Goal: Task Accomplishment & Management: Manage account settings

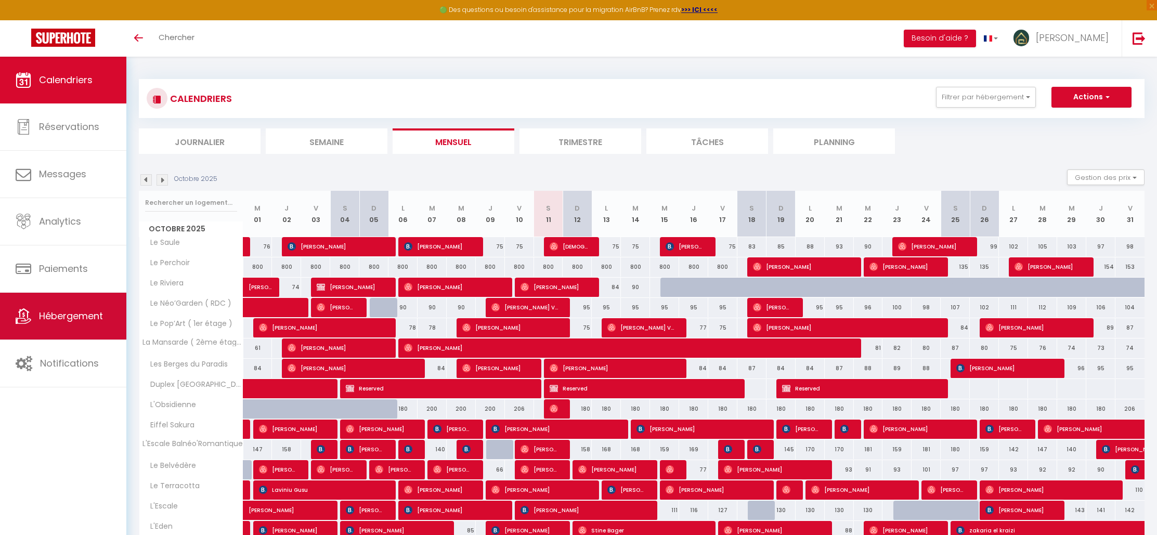
click at [84, 321] on span "Hébergement" at bounding box center [71, 315] width 64 height 13
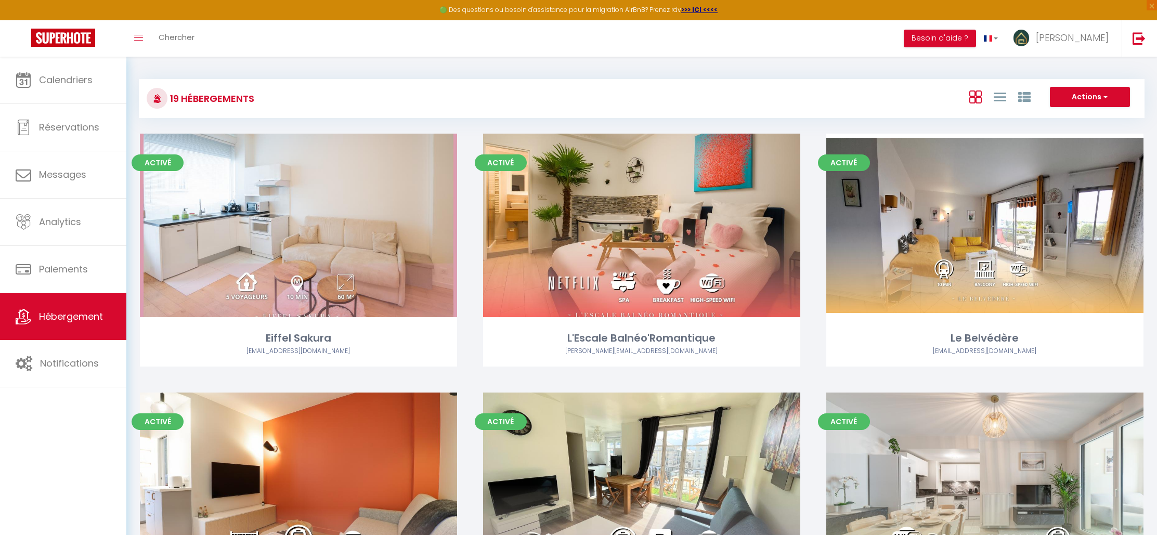
scroll to position [205, 0]
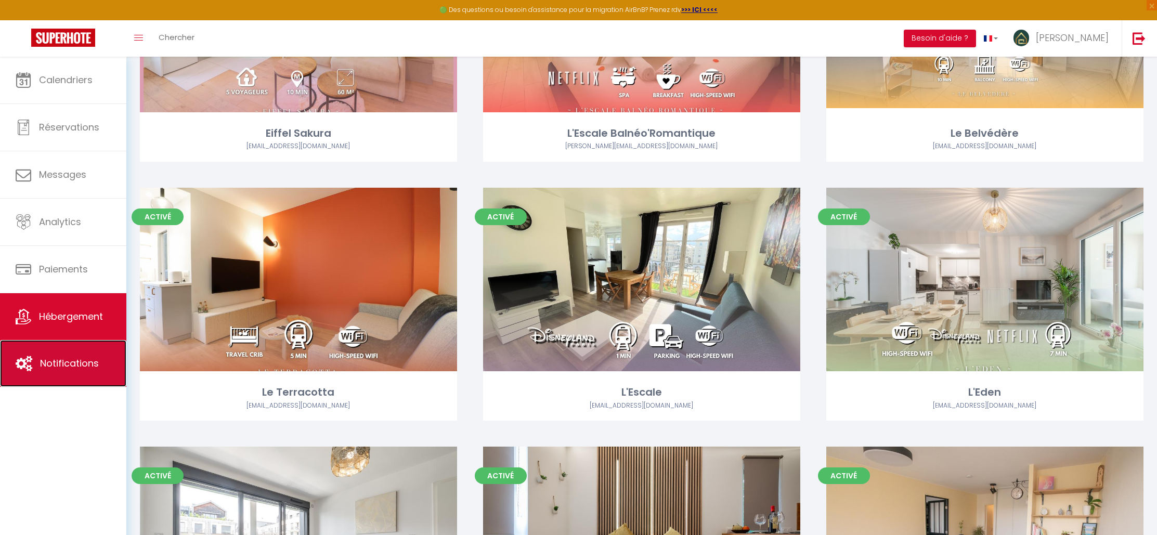
click at [79, 350] on link "Notifications" at bounding box center [63, 363] width 126 height 47
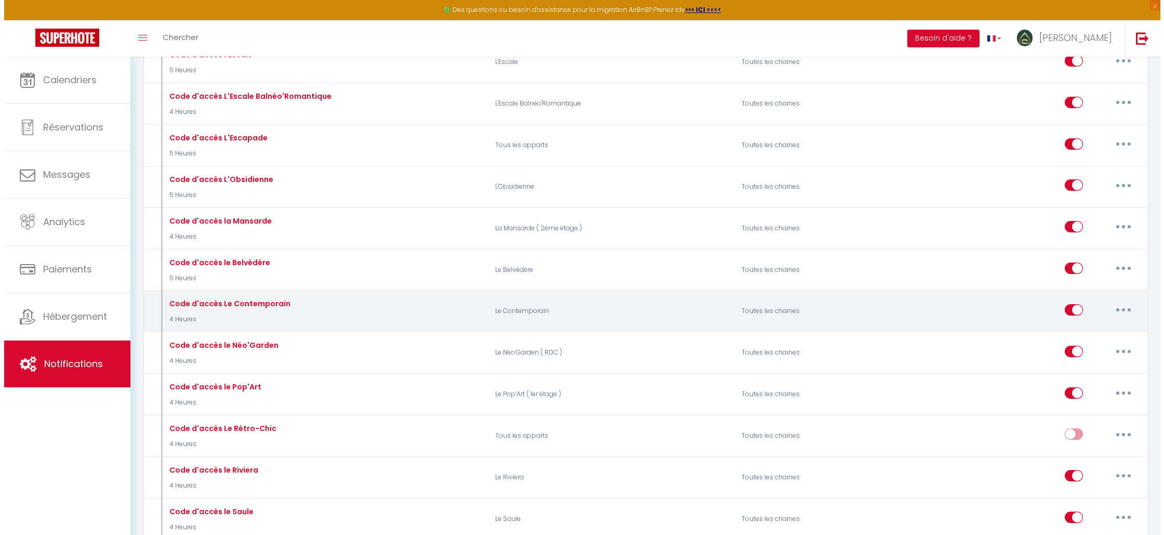
scroll to position [2018, 0]
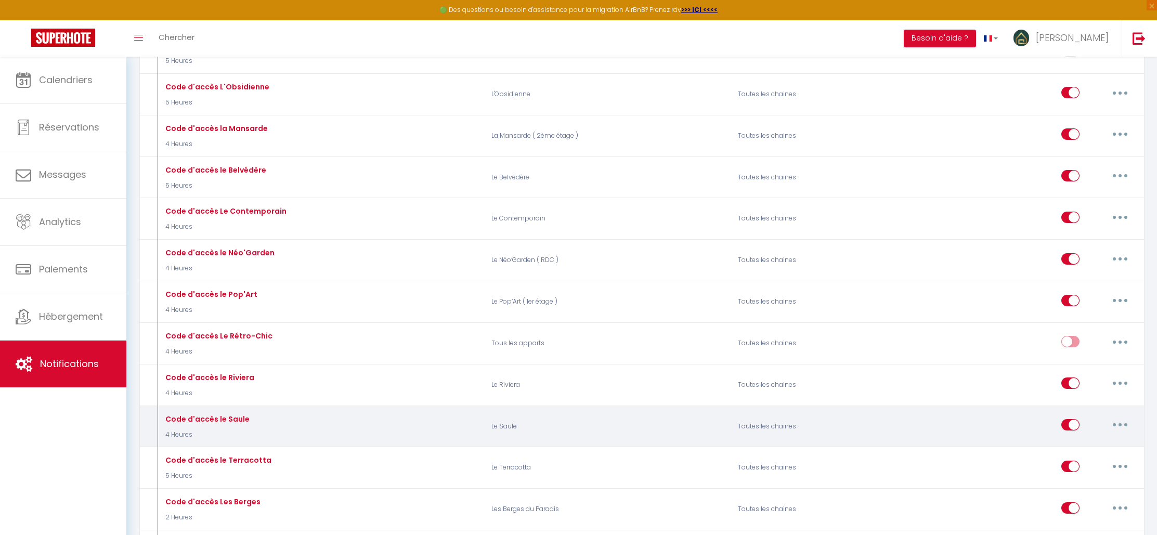
click at [1114, 416] on button "button" at bounding box center [1119, 424] width 29 height 17
click at [1067, 440] on link "Editer" at bounding box center [1092, 449] width 77 height 18
type input "Code d'accès le Saule"
select select "3"
select select "4 Heures"
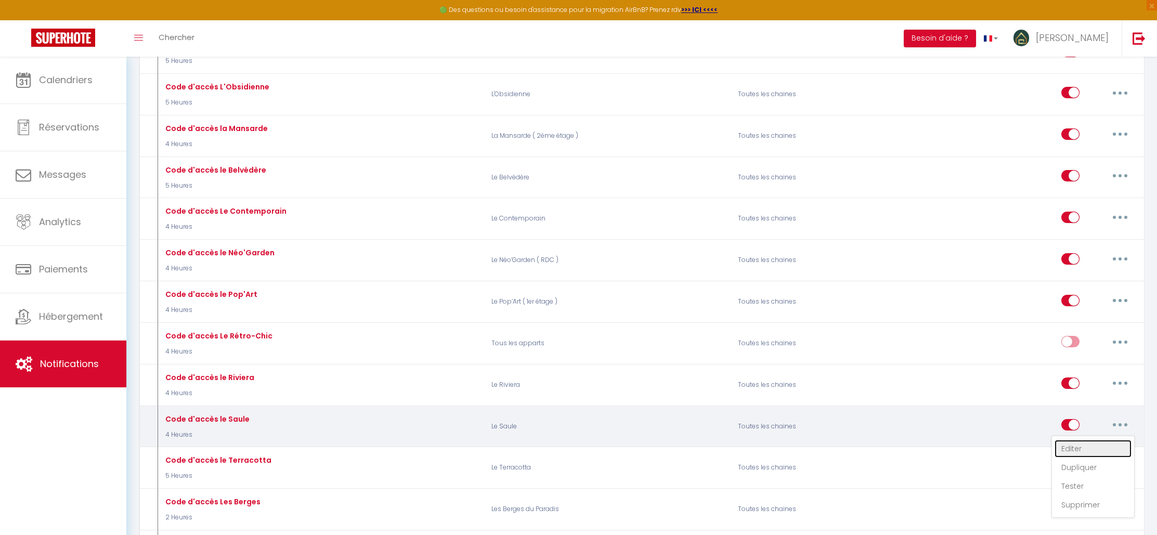
select select "if_booking_is_paid"
checkbox input "true"
checkbox input "false"
radio input "true"
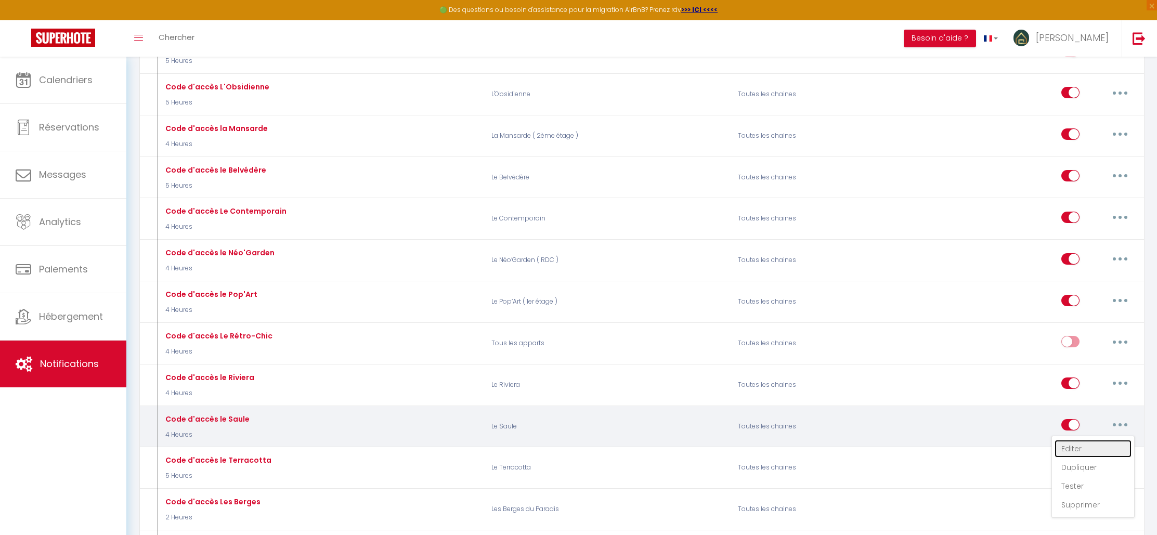
type input "Code d'accès"
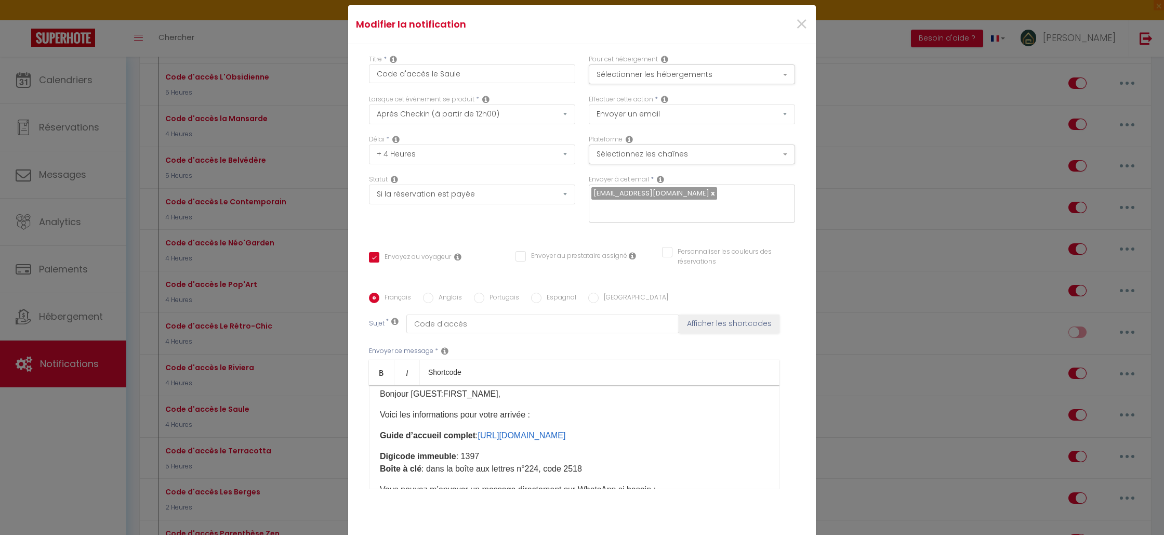
scroll to position [19, 0]
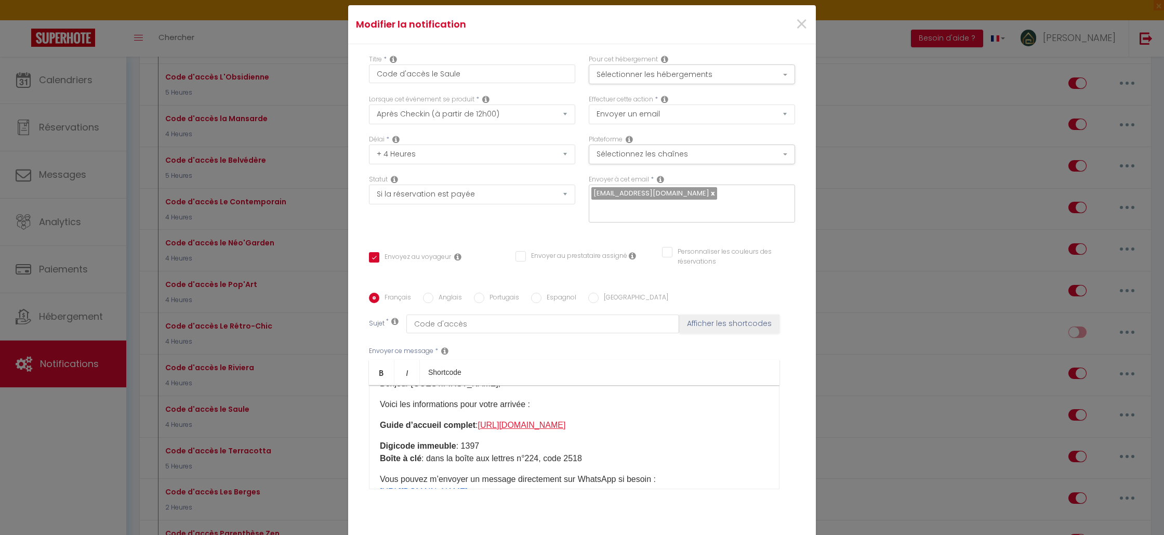
click at [478, 429] on link "[URL][DOMAIN_NAME]" at bounding box center [522, 425] width 88 height 9
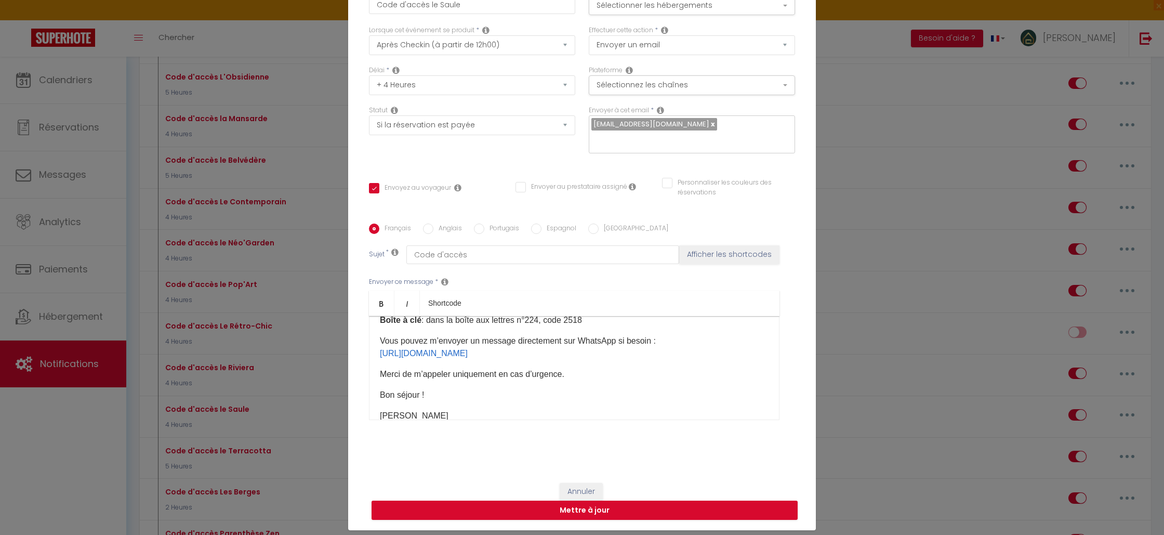
scroll to position [124, 0]
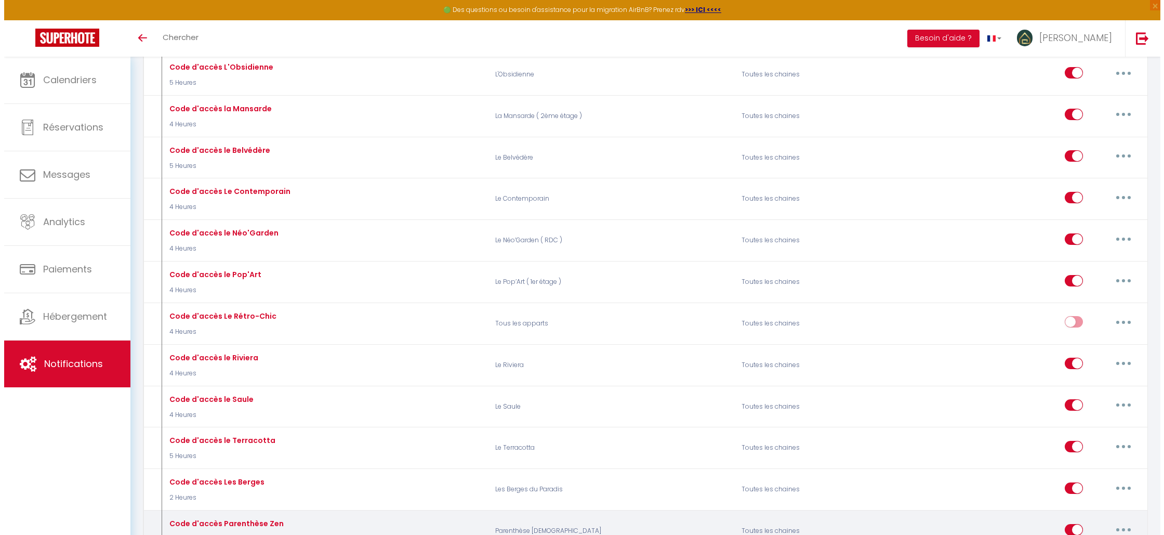
scroll to position [2045, 0]
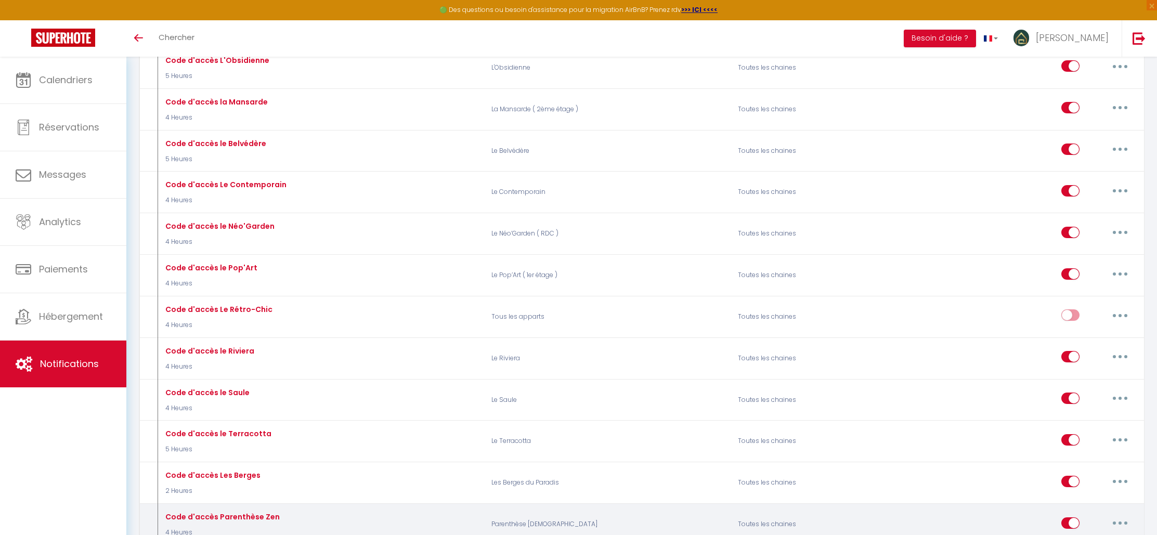
click at [1121, 515] on button "button" at bounding box center [1119, 523] width 29 height 17
type input "Code d'accès Parenthèse Zen"
select select "3"
select select "4 Heures"
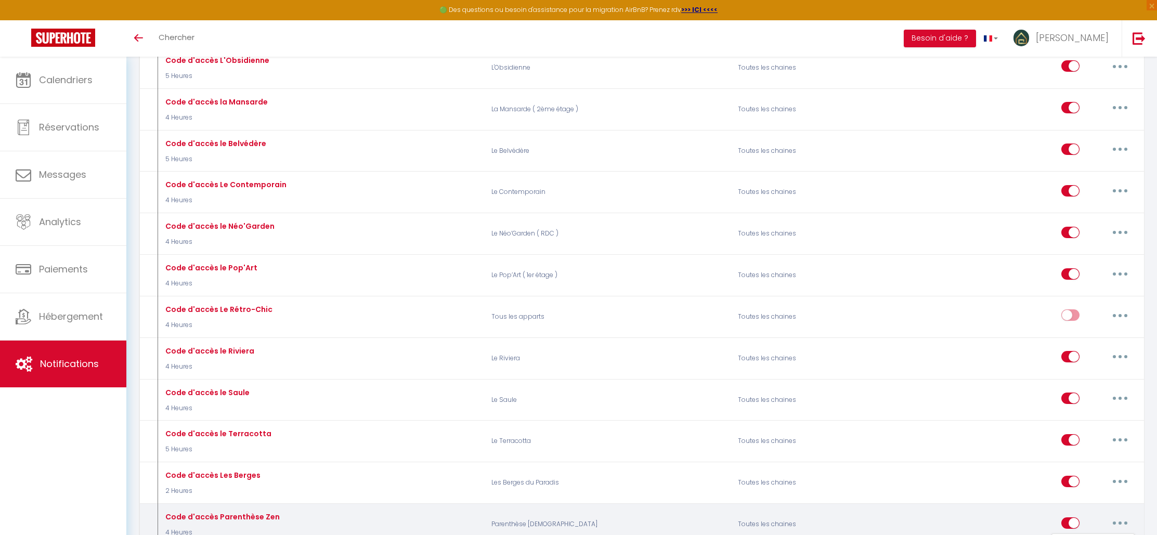
select select "if_booking_is_paid"
checkbox input "true"
checkbox input "false"
radio input "true"
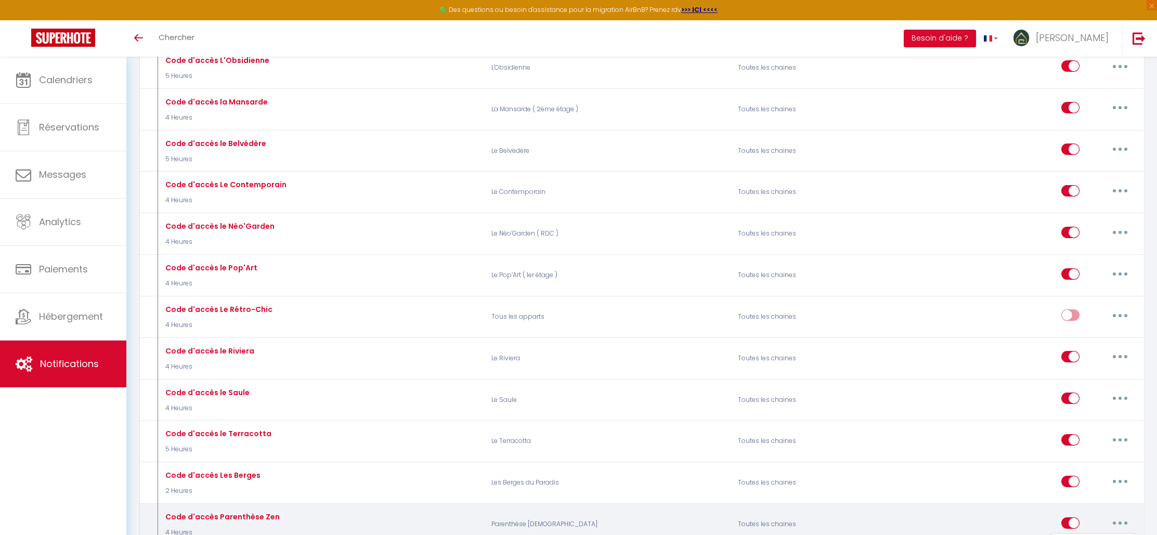
type input "Code d'accès"
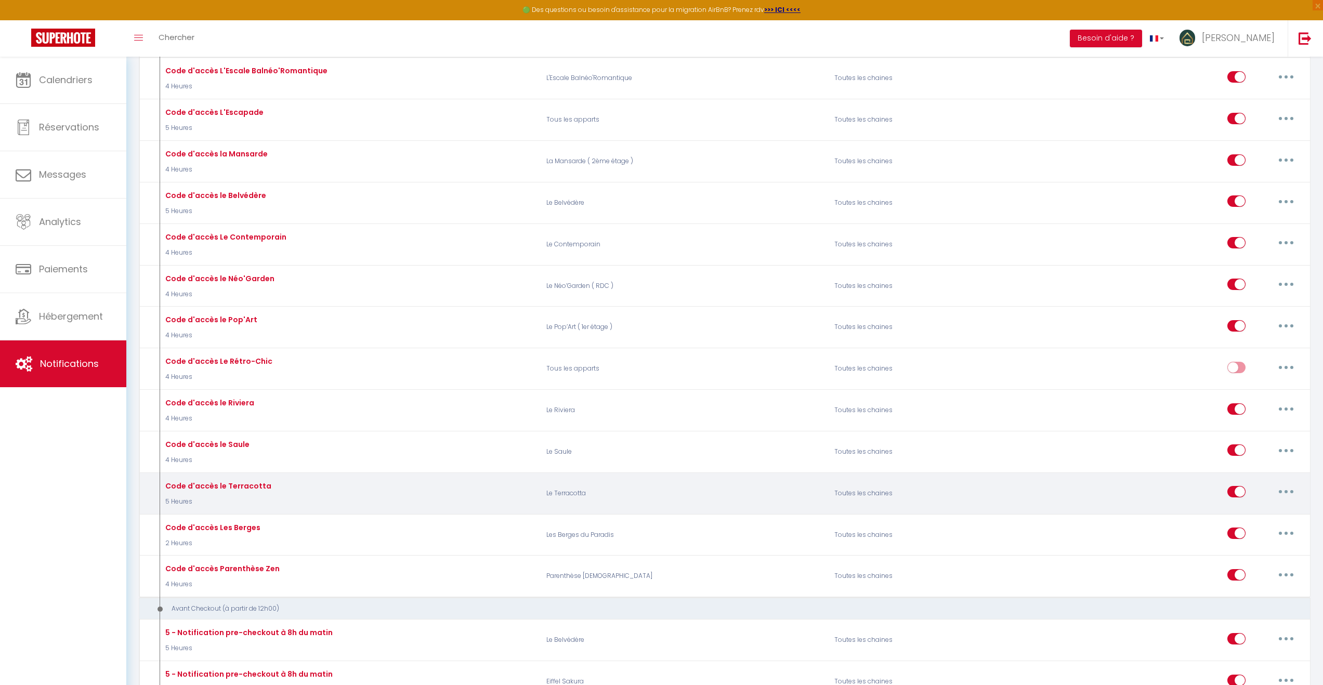
scroll to position [1948, 0]
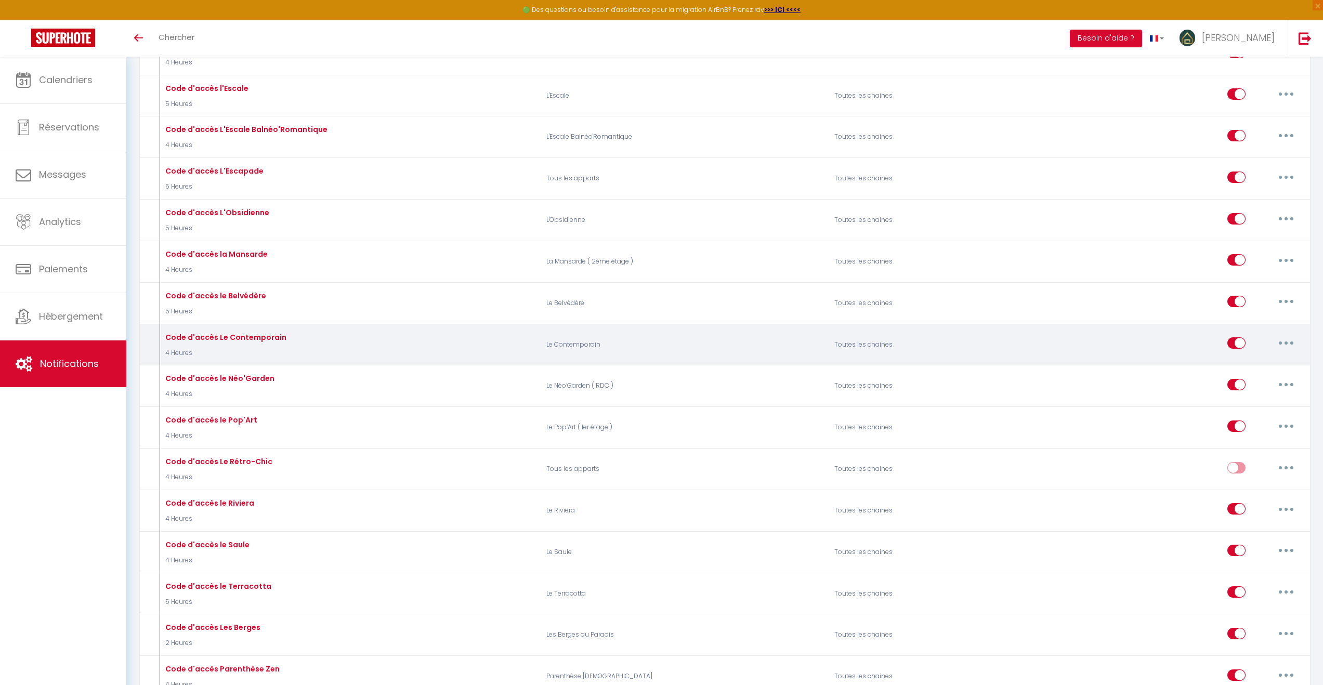
scroll to position [1876, 0]
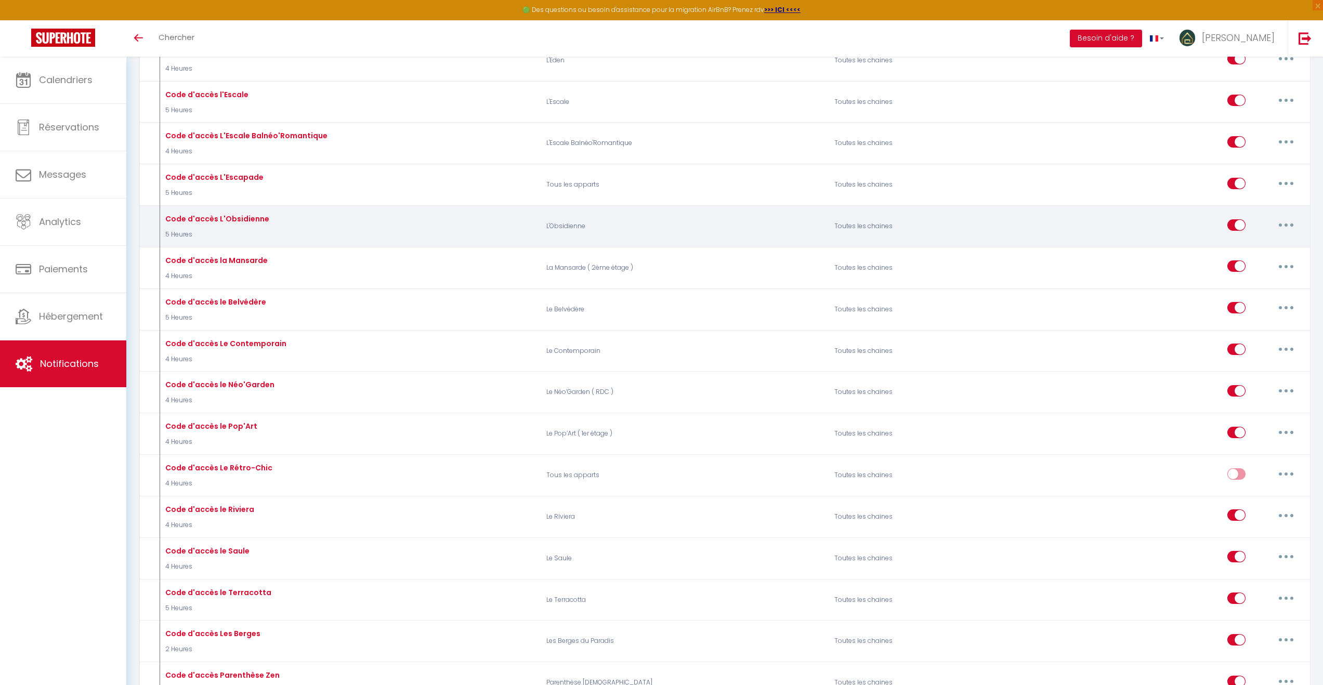
click at [1286, 217] on button "button" at bounding box center [1286, 225] width 29 height 17
click at [1248, 241] on link "Editer" at bounding box center [1259, 249] width 77 height 18
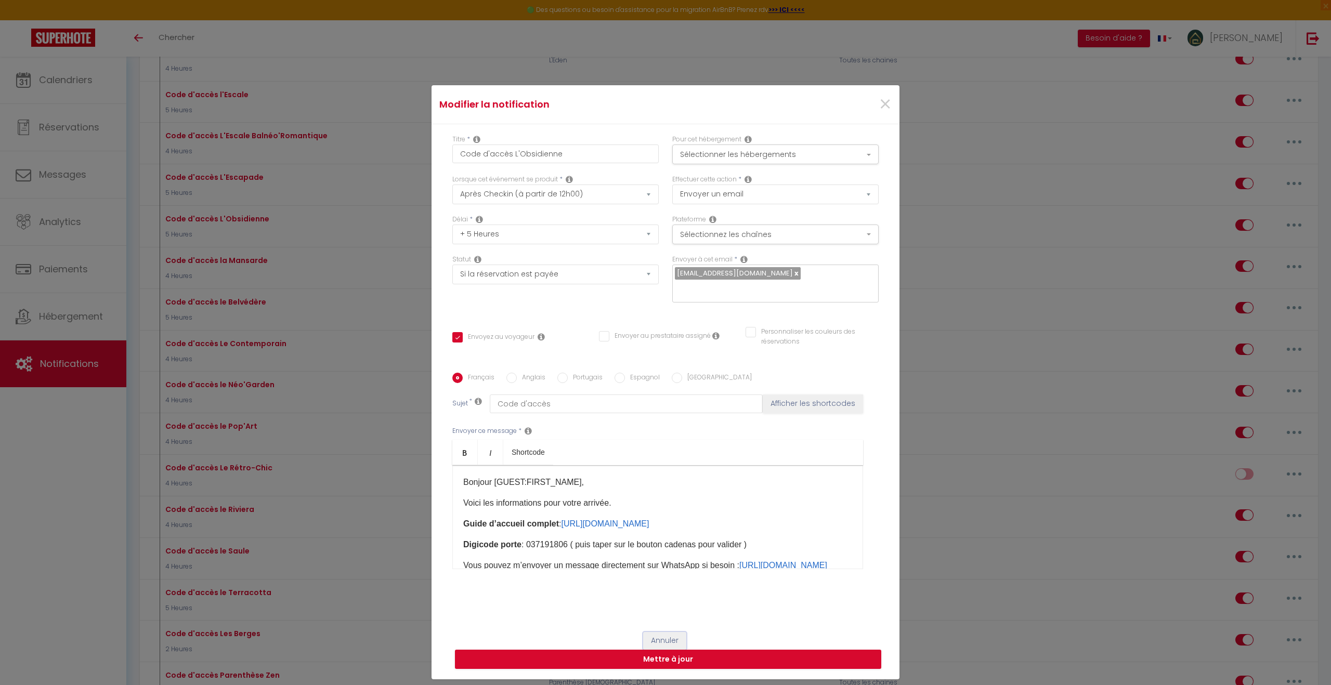
click at [669, 636] on button "Annuler" at bounding box center [664, 641] width 43 height 18
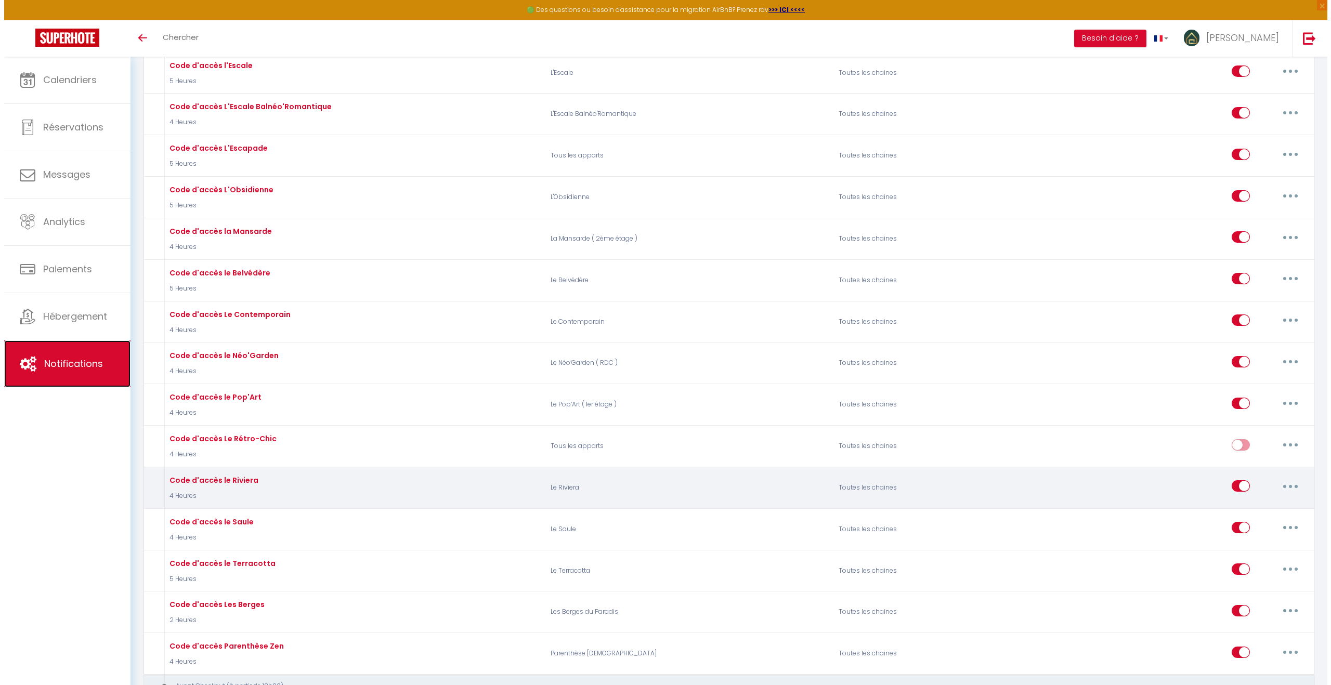
scroll to position [1964, 0]
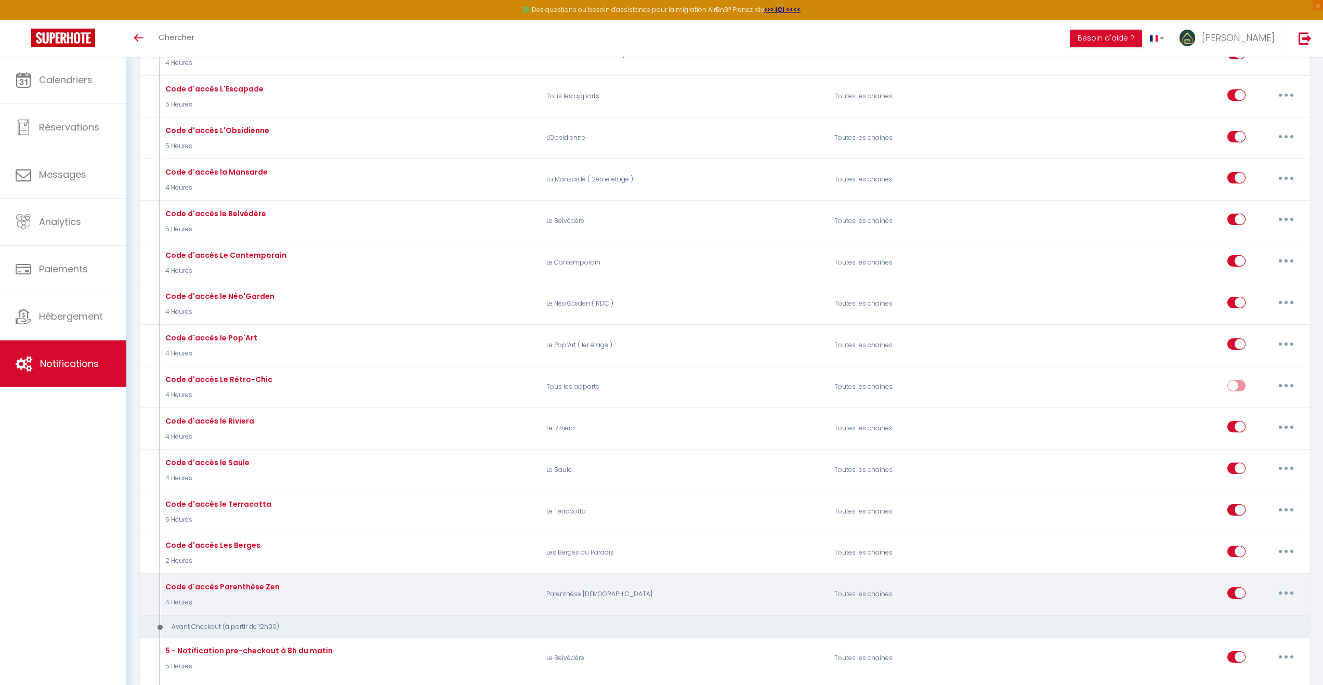
click at [1276, 585] on button "button" at bounding box center [1286, 593] width 29 height 17
click at [1255, 608] on link "Editer" at bounding box center [1259, 617] width 77 height 18
type input "Code d'accès Parenthèse Zen"
select select "4 Heures"
checkbox input "true"
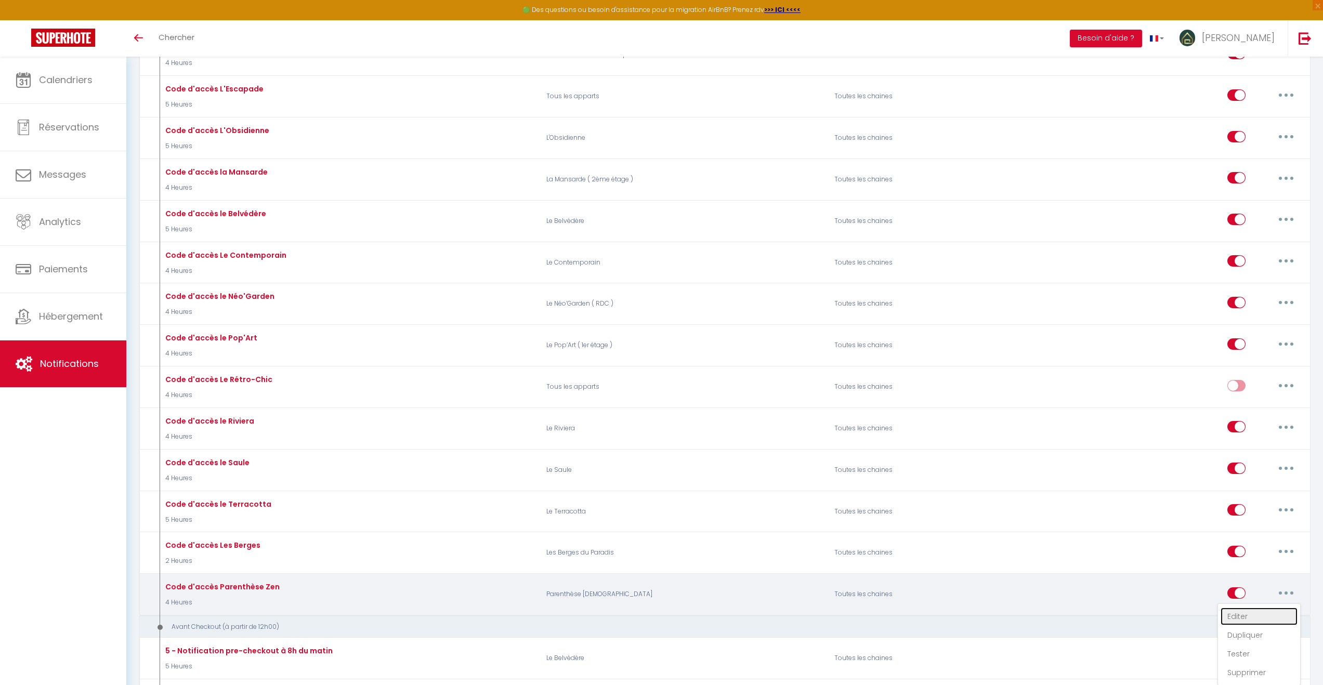
checkbox input "false"
type input "Code d'accès"
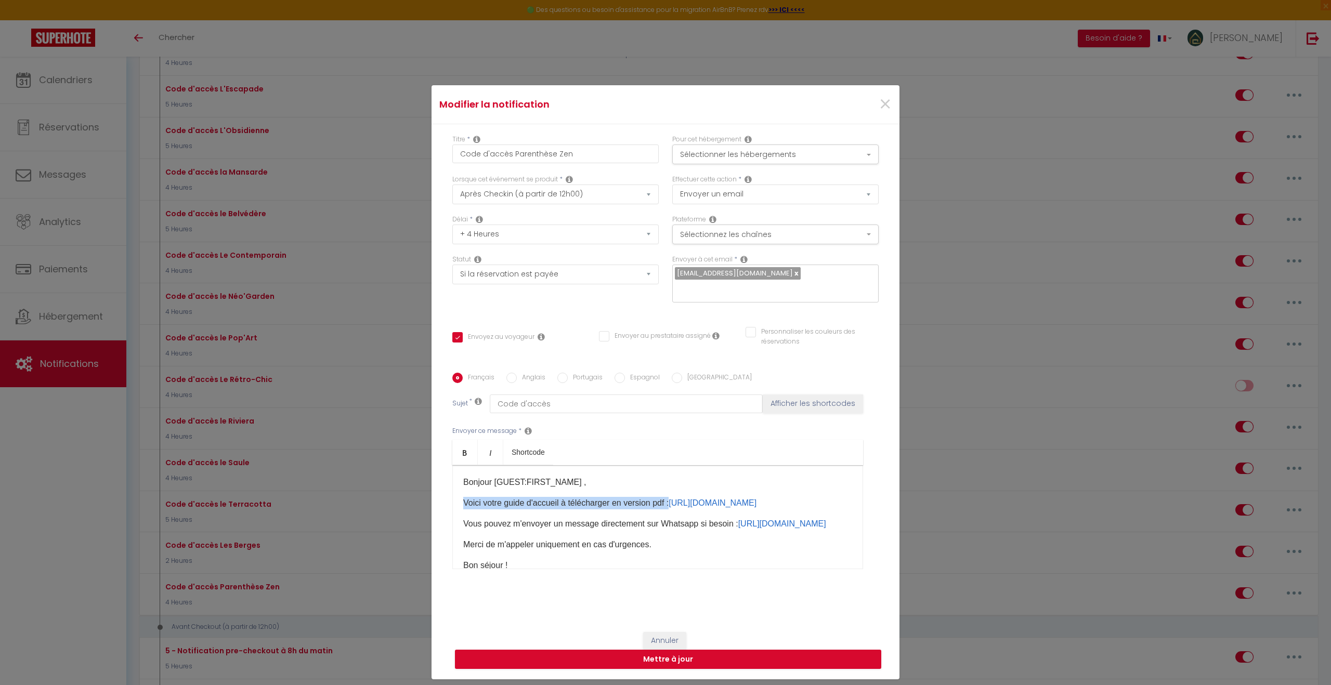
drag, startPoint x: 460, startPoint y: 493, endPoint x: 612, endPoint y: 318, distance: 231.4
click at [670, 497] on p "​Voici votre guide d'accueil à télécharger en version pdf : https://supermanage…" at bounding box center [657, 503] width 389 height 12
copy p "Voici votre guide d'accueil à télécharger en version pdf :"
drag, startPoint x: 460, startPoint y: 475, endPoint x: 609, endPoint y: 474, distance: 149.2
click at [609, 476] on p "Bonjour [GUEST:FIRST_NAME]​ ," at bounding box center [657, 482] width 389 height 12
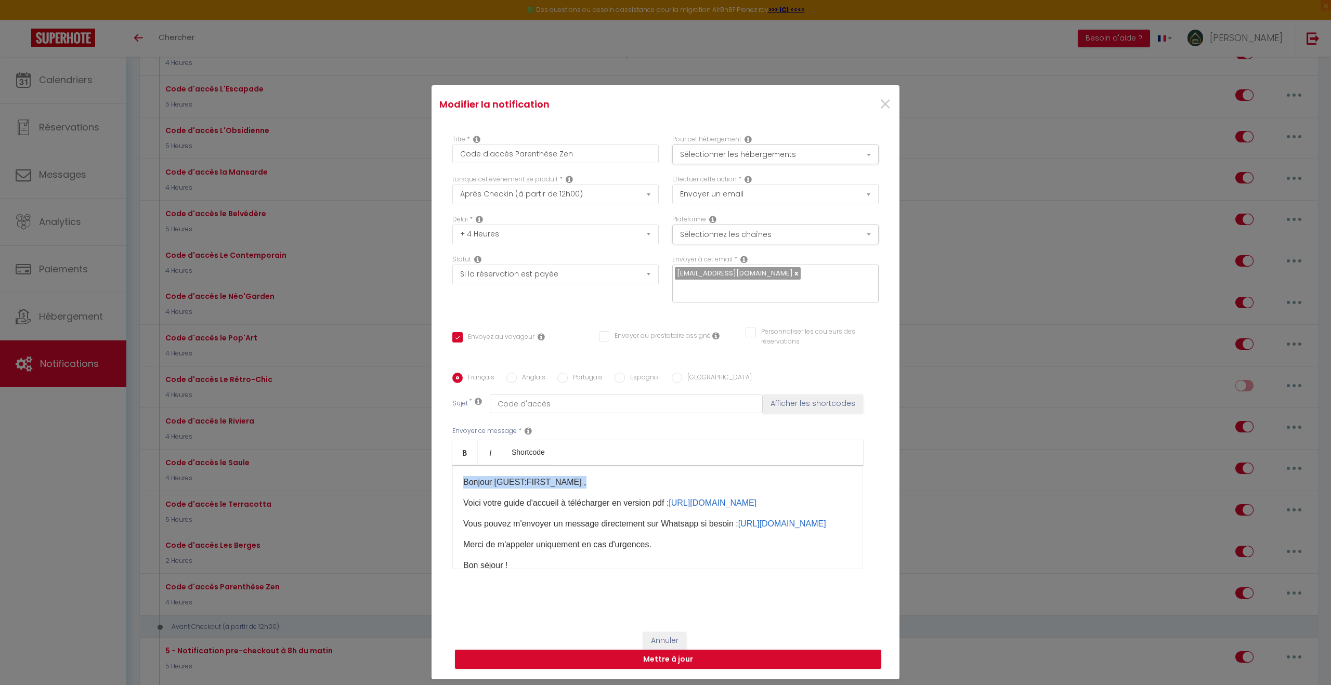
copy p "Bonjour [GUEST:FIRST_NAME]​ ,"
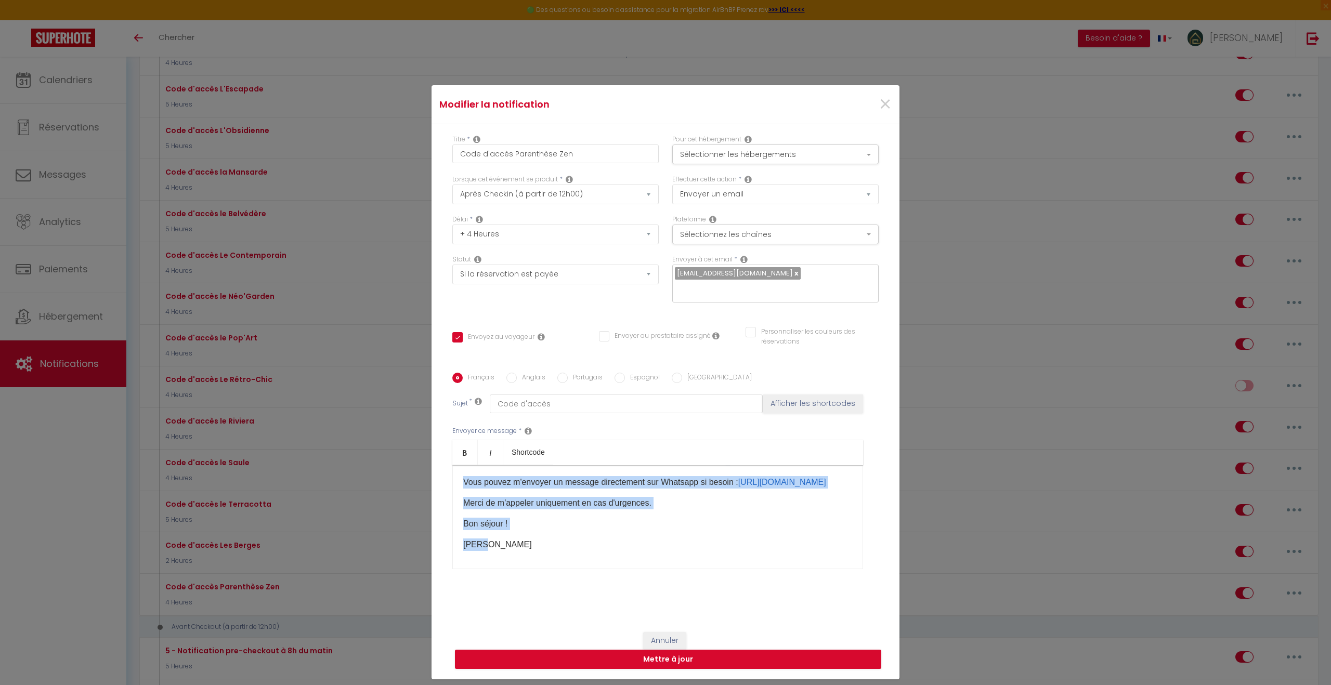
scroll to position [57, 0]
drag, startPoint x: 459, startPoint y: 531, endPoint x: 545, endPoint y: 312, distance: 235.2
click at [692, 580] on div "Français Anglais Portugais Espagnol Italien Sujet * Code d'accès Afficher les s…" at bounding box center [665, 477] width 426 height 241
copy div "Vous pouvez m'envoyer un message directement sur Whatsapp si besoin : https://w…"
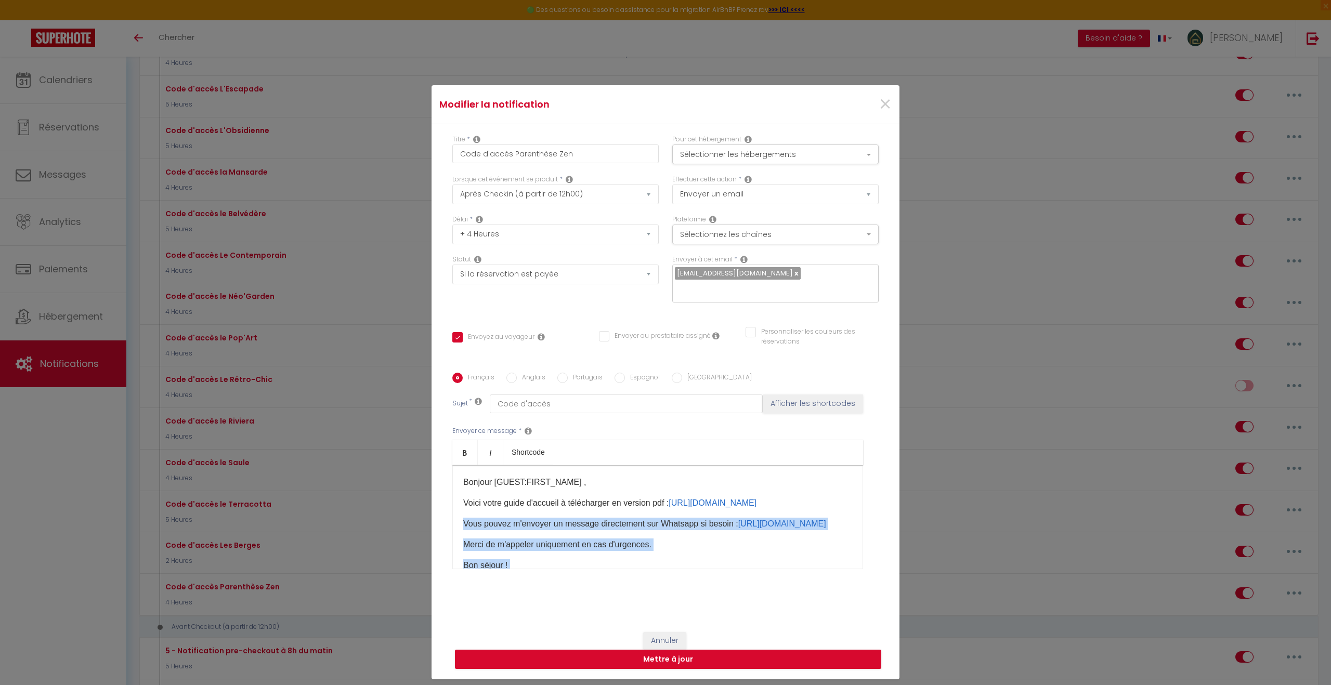
scroll to position [0, 0]
click at [517, 373] on label "Anglais" at bounding box center [531, 378] width 29 height 11
click at [513, 373] on input "Anglais" at bounding box center [511, 378] width 10 height 10
radio input "true"
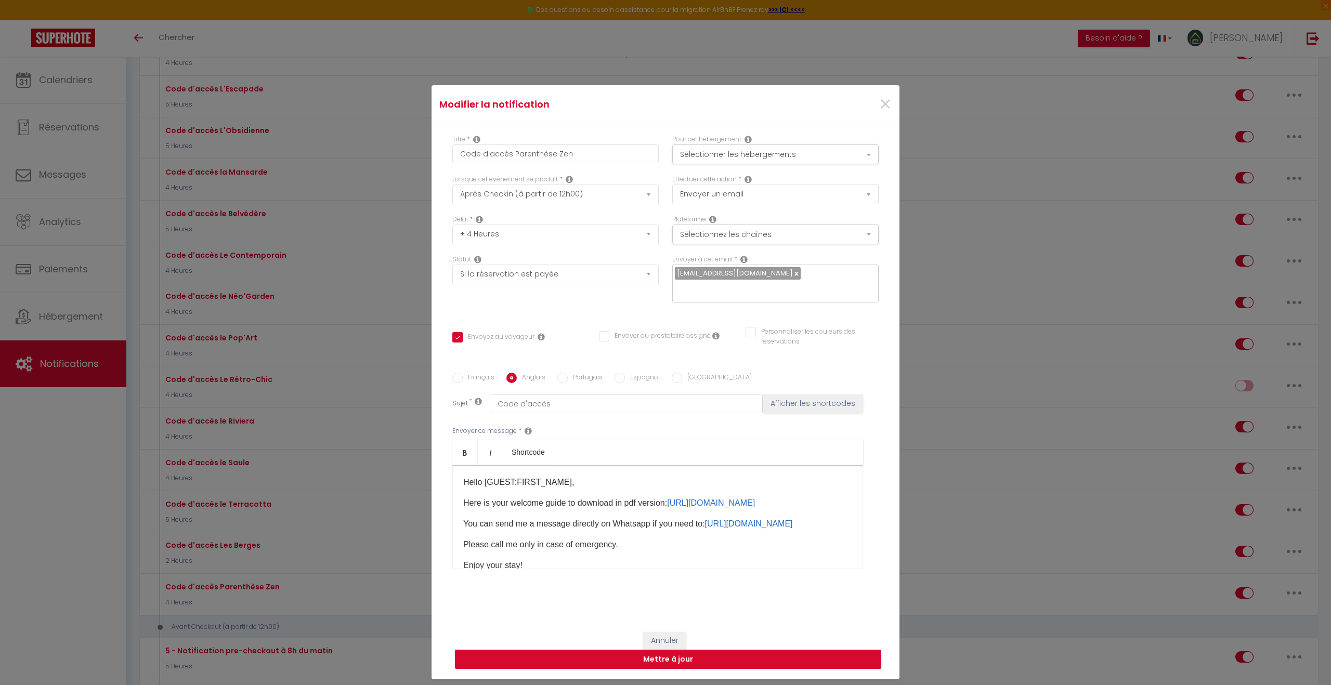
checkbox input "true"
checkbox input "false"
type input "Access code"
drag, startPoint x: 669, startPoint y: 496, endPoint x: 439, endPoint y: 457, distance: 232.5
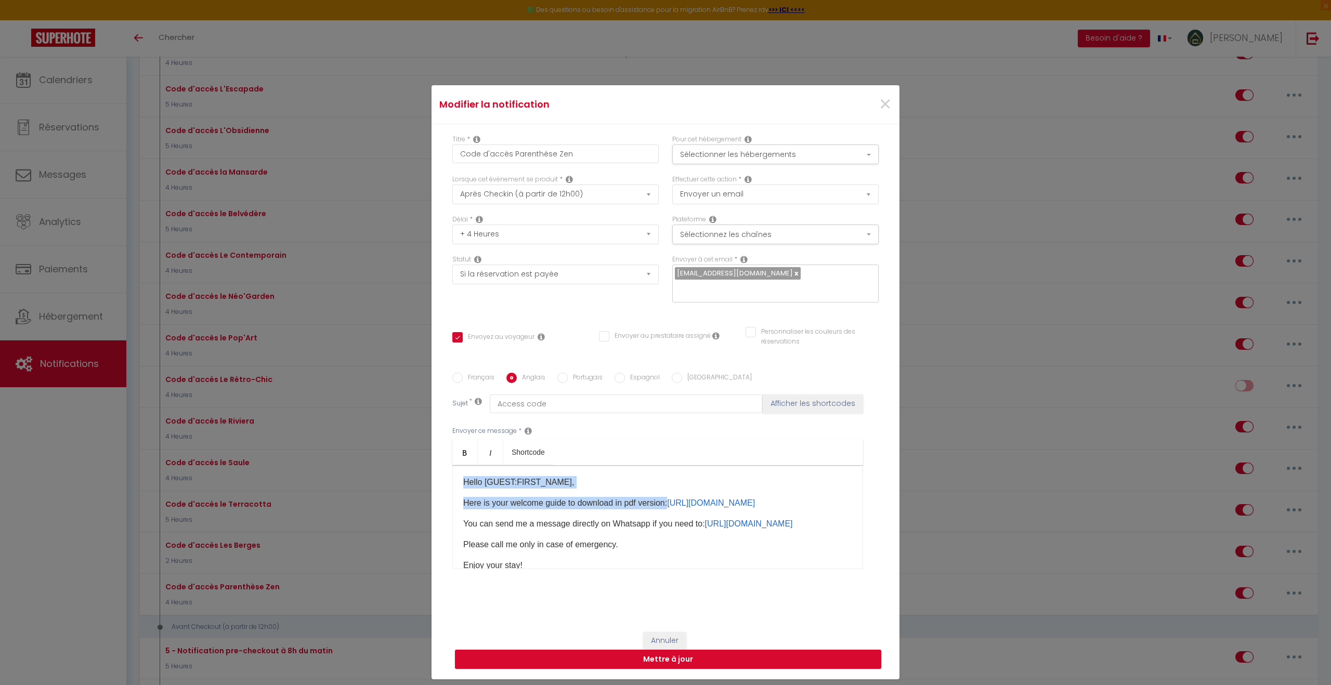
click at [439, 457] on div "Titre * Code d'accès Parenthèse Zen Pour cet hébergement Sélectionner les héber…" at bounding box center [665, 372] width 468 height 497
copy div "Hello [GUEST:FIRST_NAME], Here is your welcome guide to download in pdf version:"
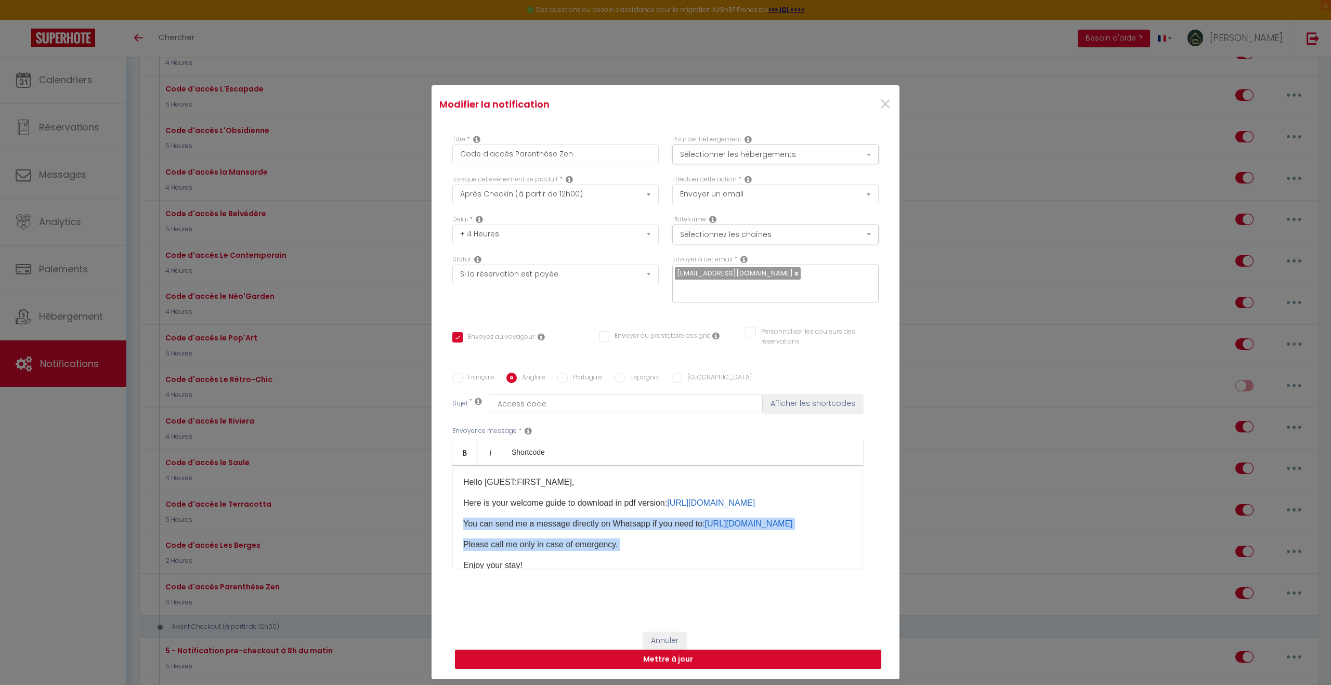
scroll to position [78, 0]
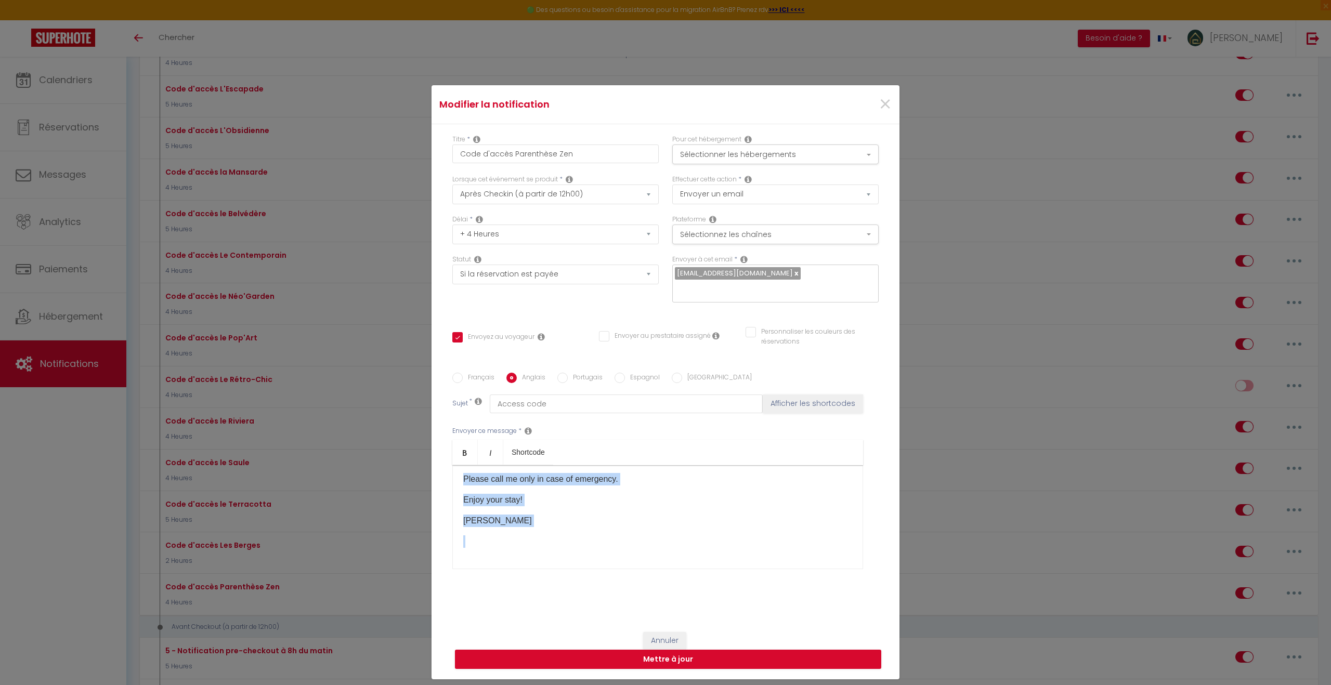
drag, startPoint x: 457, startPoint y: 530, endPoint x: 671, endPoint y: 576, distance: 218.2
click at [670, 576] on div "Français Anglais Portugais Espagnol Italien Sujet * Access code Afficher les sh…" at bounding box center [665, 477] width 426 height 241
copy div "You can send me a message directly on Whatsapp if you need to: https://wa.me/78…"
click at [562, 373] on input "Portugais" at bounding box center [562, 378] width 10 height 10
radio input "true"
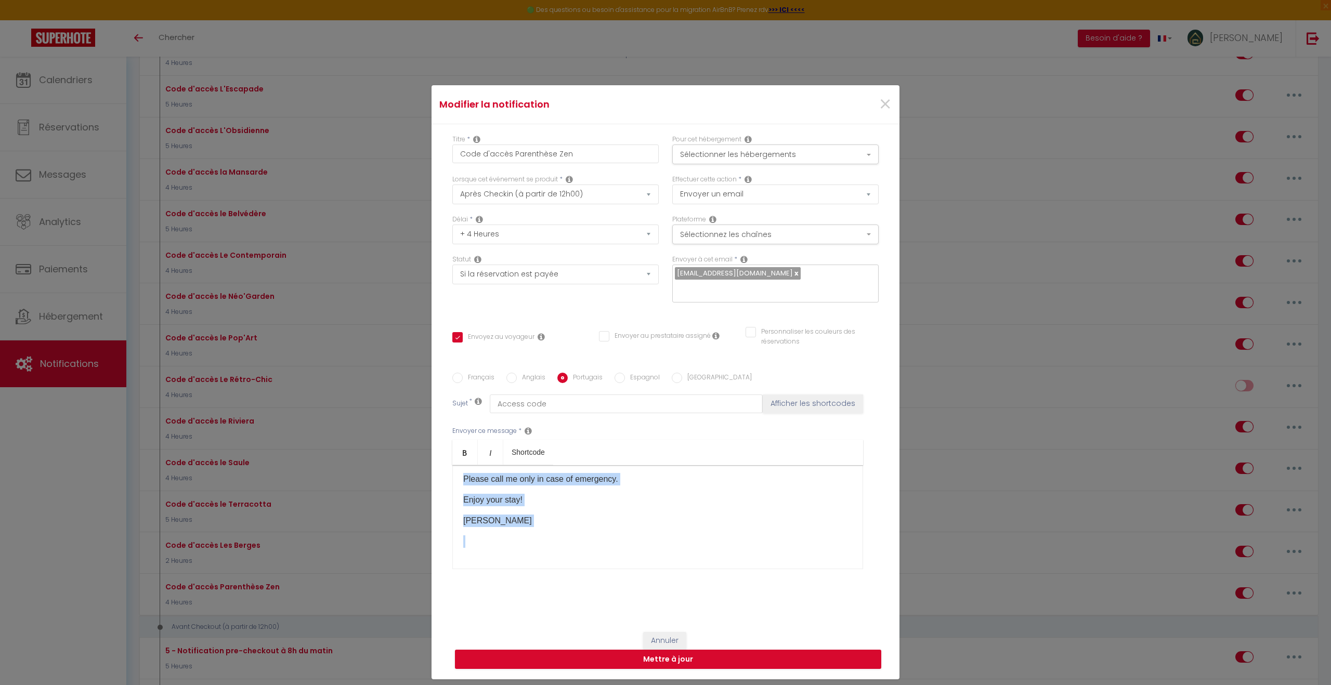
checkbox input "true"
checkbox input "false"
type input "Código de acesso"
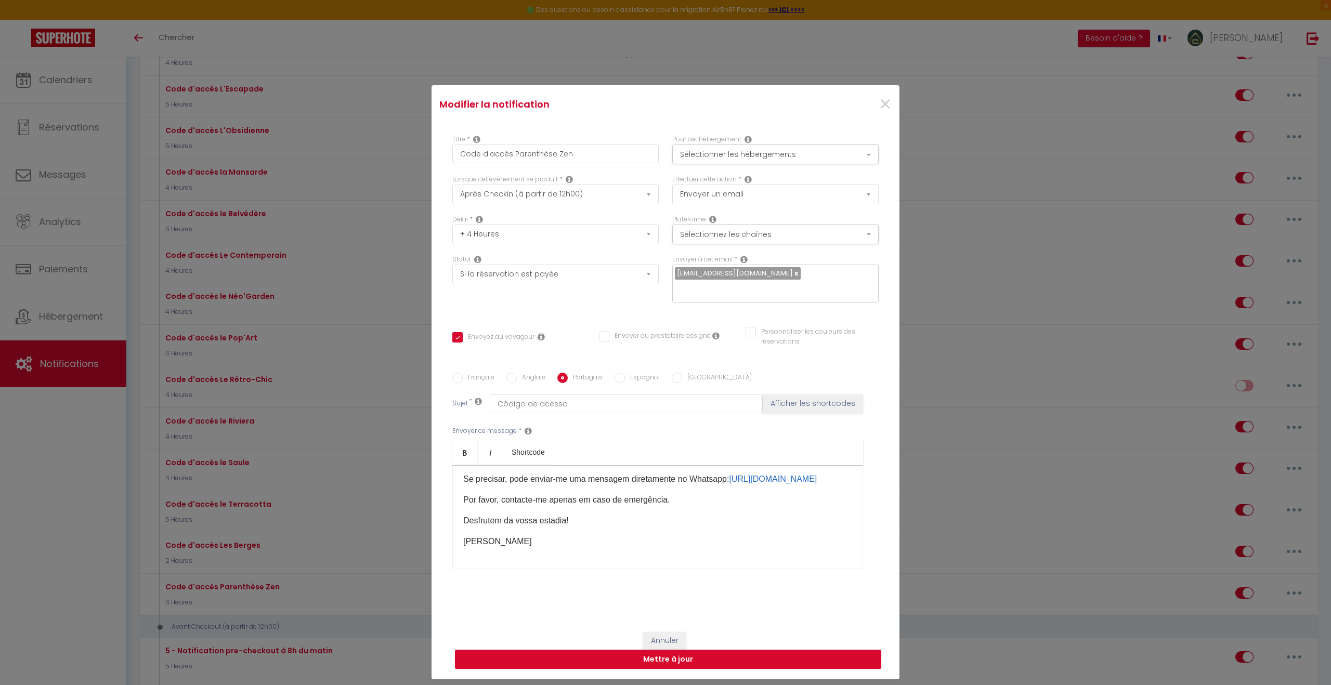
scroll to position [0, 0]
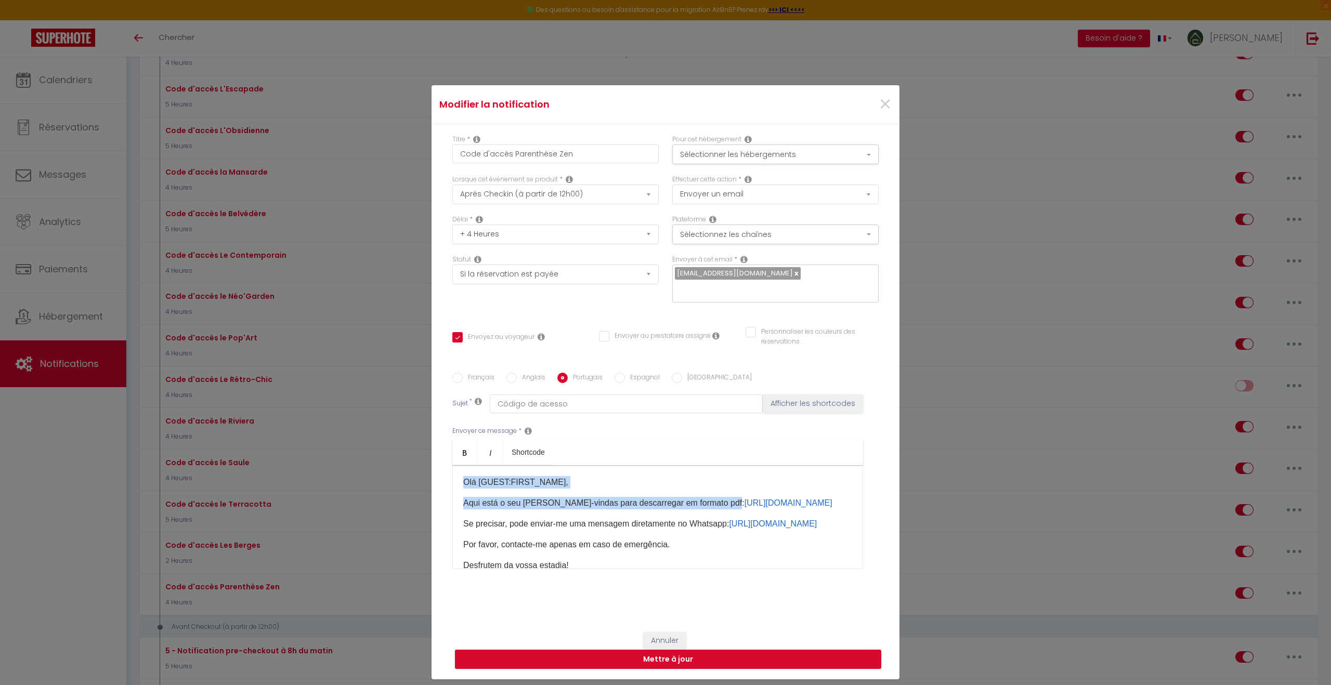
drag, startPoint x: 721, startPoint y: 496, endPoint x: 412, endPoint y: 468, distance: 310.6
click at [412, 468] on div "Modifier la notification × Titre * Code d'accès Parenthèse Zen Pour cet héberge…" at bounding box center [665, 342] width 1331 height 685
copy div "Olá [GUEST:FIRST_NAME], Aqui está o seu guia de boas-vindas para descarregar em…"
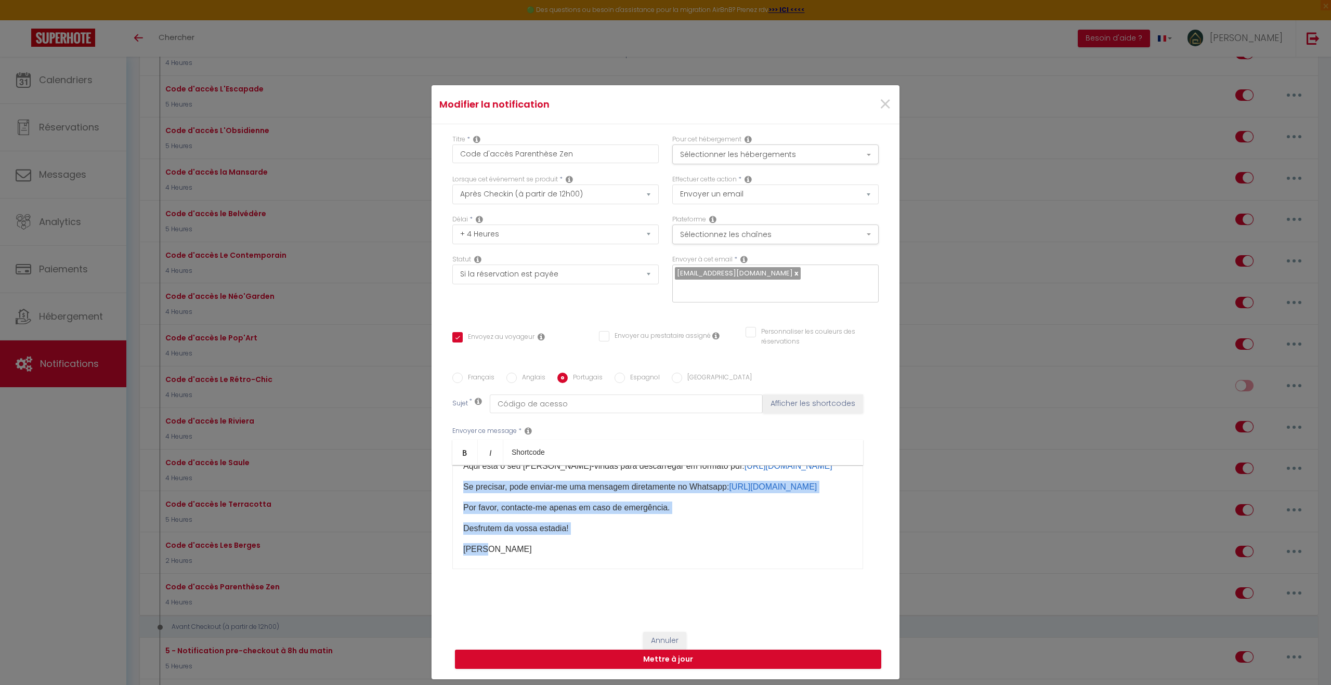
scroll to position [57, 0]
drag, startPoint x: 470, startPoint y: 505, endPoint x: 518, endPoint y: 327, distance: 183.6
click at [564, 574] on div "Envoyer ce message * Bold Italic Shortcode Rich text editor Olá [GUEST:FIRST_NA…" at bounding box center [665, 497] width 426 height 169
copy div "Se precisar, pode enviar-me uma mensagem diretamente no Whatsapp: https://wa.me…"
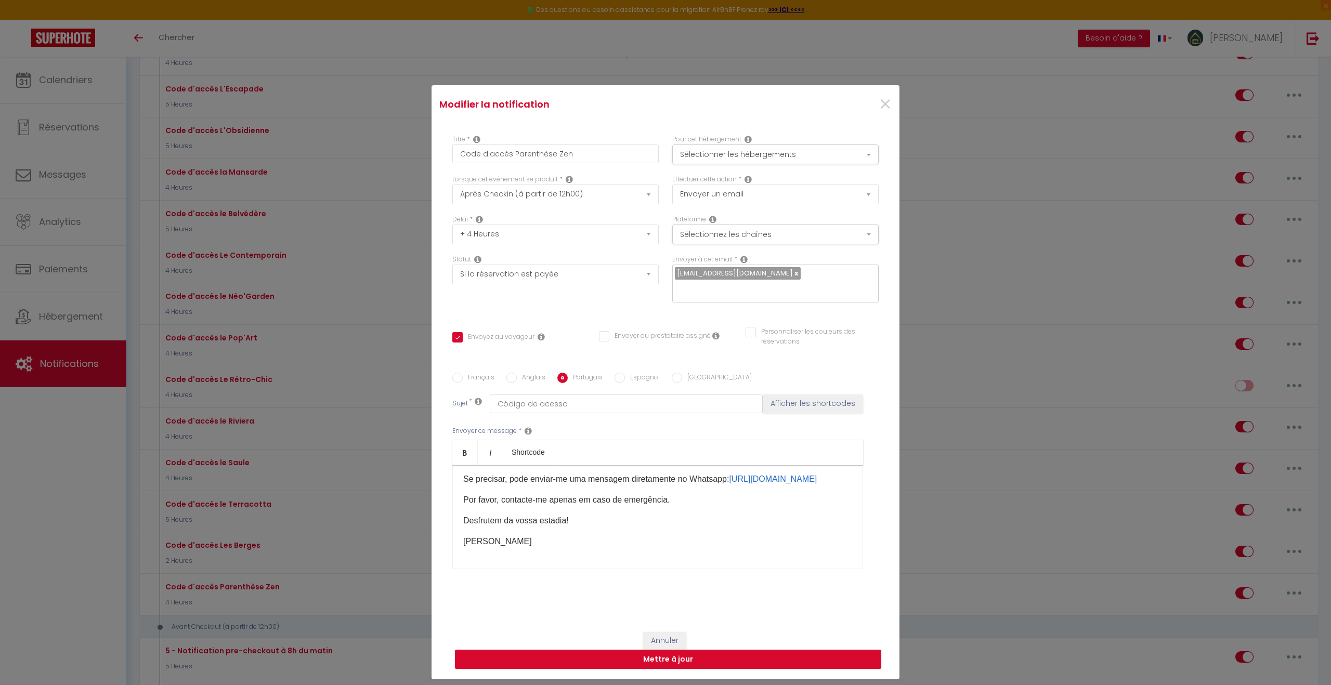
click at [631, 373] on label "Espagnol" at bounding box center [642, 378] width 35 height 11
click at [625, 373] on input "Espagnol" at bounding box center [619, 378] width 10 height 10
radio input "true"
checkbox input "true"
checkbox input "false"
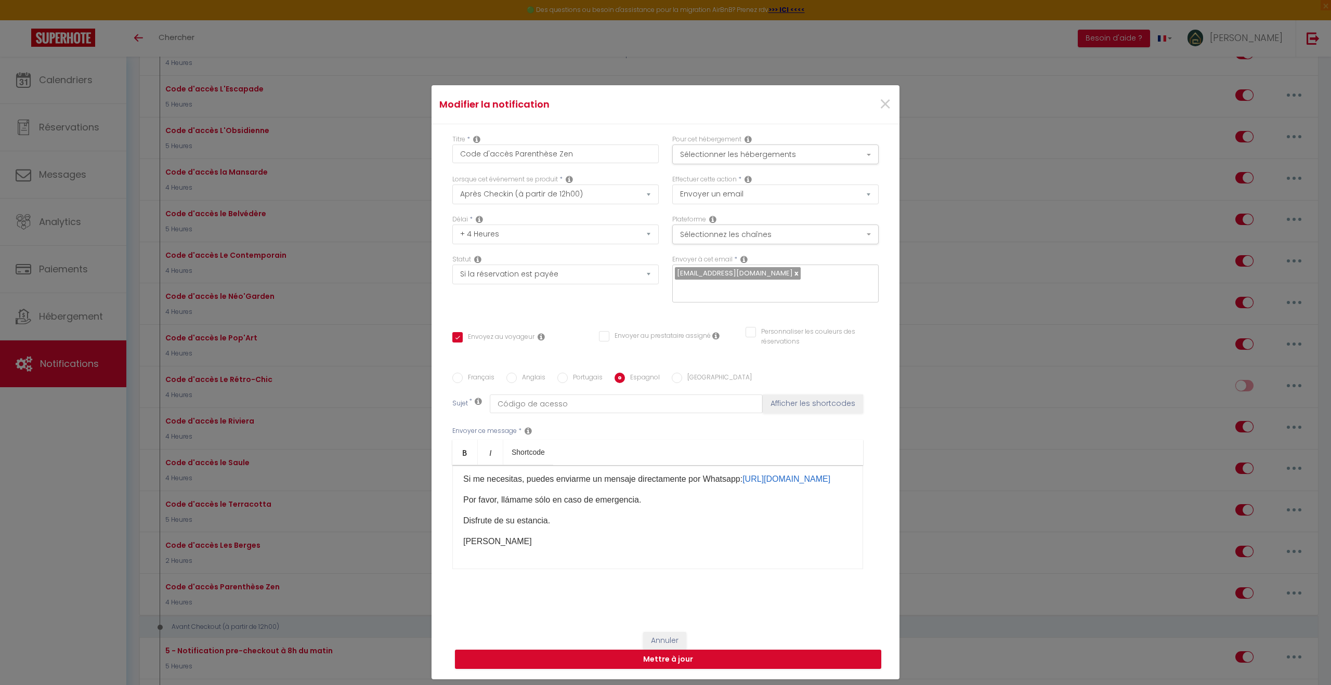
checkbox input "false"
type input "Codice di accesso"
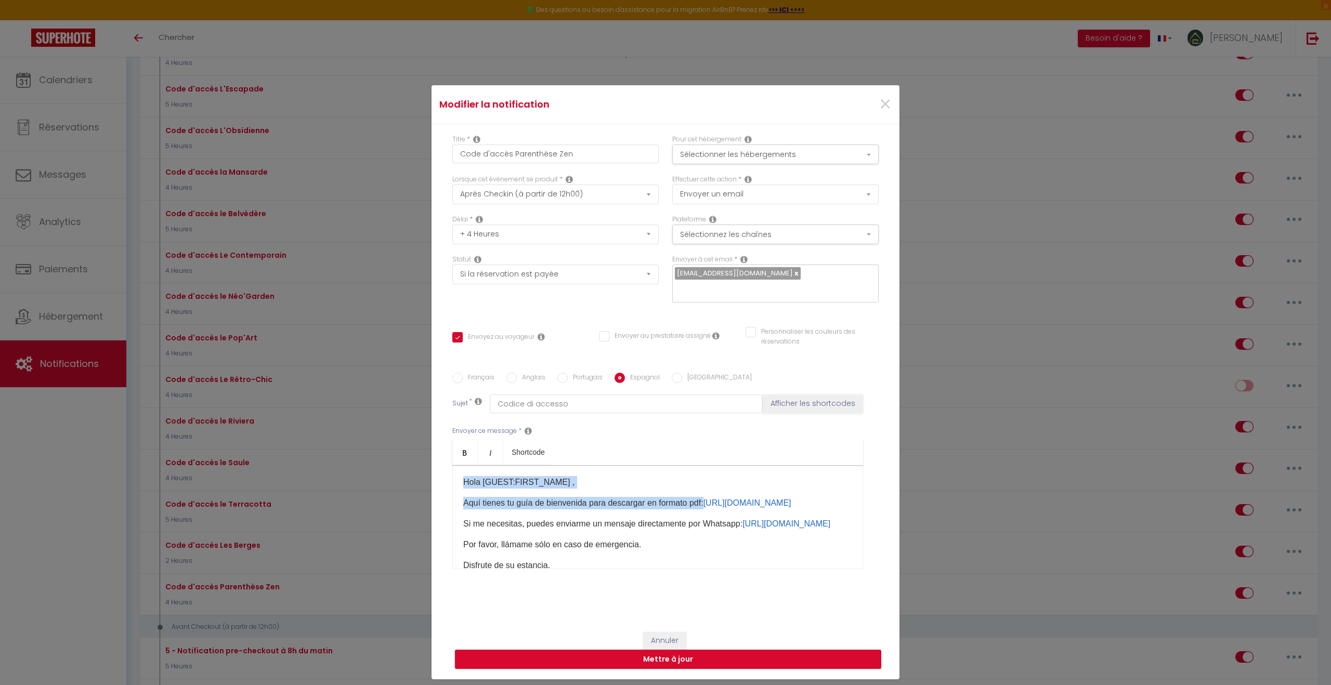
drag, startPoint x: 704, startPoint y: 495, endPoint x: 425, endPoint y: 460, distance: 281.4
click at [425, 460] on div "Modifier la notification × Titre * Code d'accès Parenthèse Zen Pour cet héberge…" at bounding box center [665, 342] width 1331 height 685
copy div "Hola [GUEST:FIRST_NAME]​ ,​​ Aquí tienes tu guía de bienvenida para descargar e…"
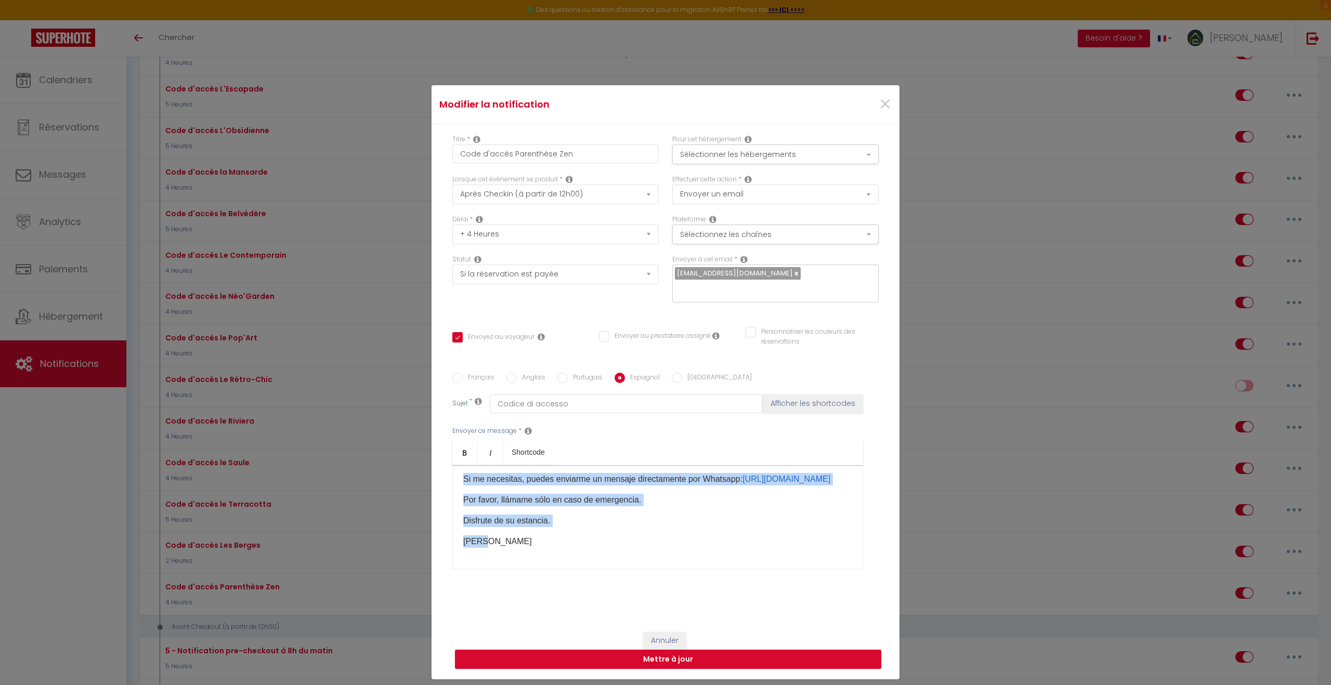
scroll to position [70, 0]
drag, startPoint x: 461, startPoint y: 470, endPoint x: 600, endPoint y: 597, distance: 188.8
click at [600, 597] on div "Titre * Code d'accès Parenthèse Zen Pour cet hébergement Sélectionner les héber…" at bounding box center [665, 372] width 468 height 497
copy div "Si me necesitas, puedes enviarme un mensaje directamente por Whatsapp: https://…"
click at [675, 373] on input "[GEOGRAPHIC_DATA]" at bounding box center [677, 378] width 10 height 10
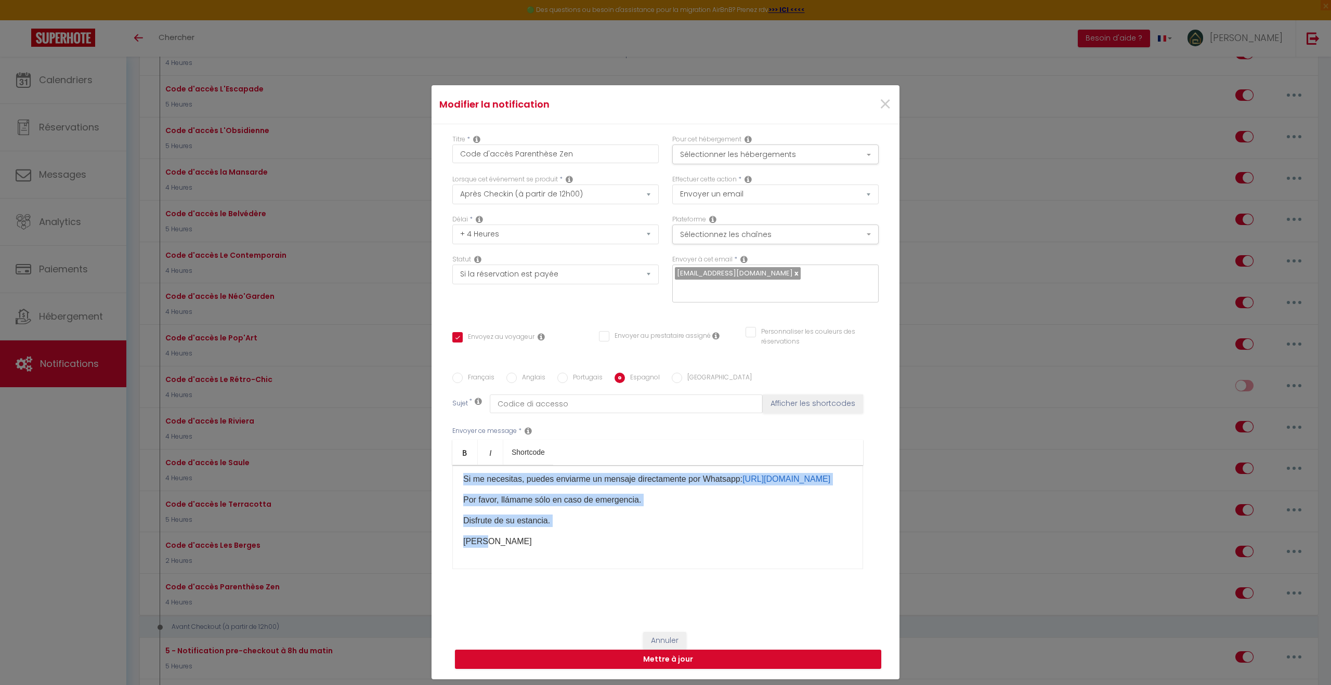
radio input "true"
checkbox input "true"
checkbox input "false"
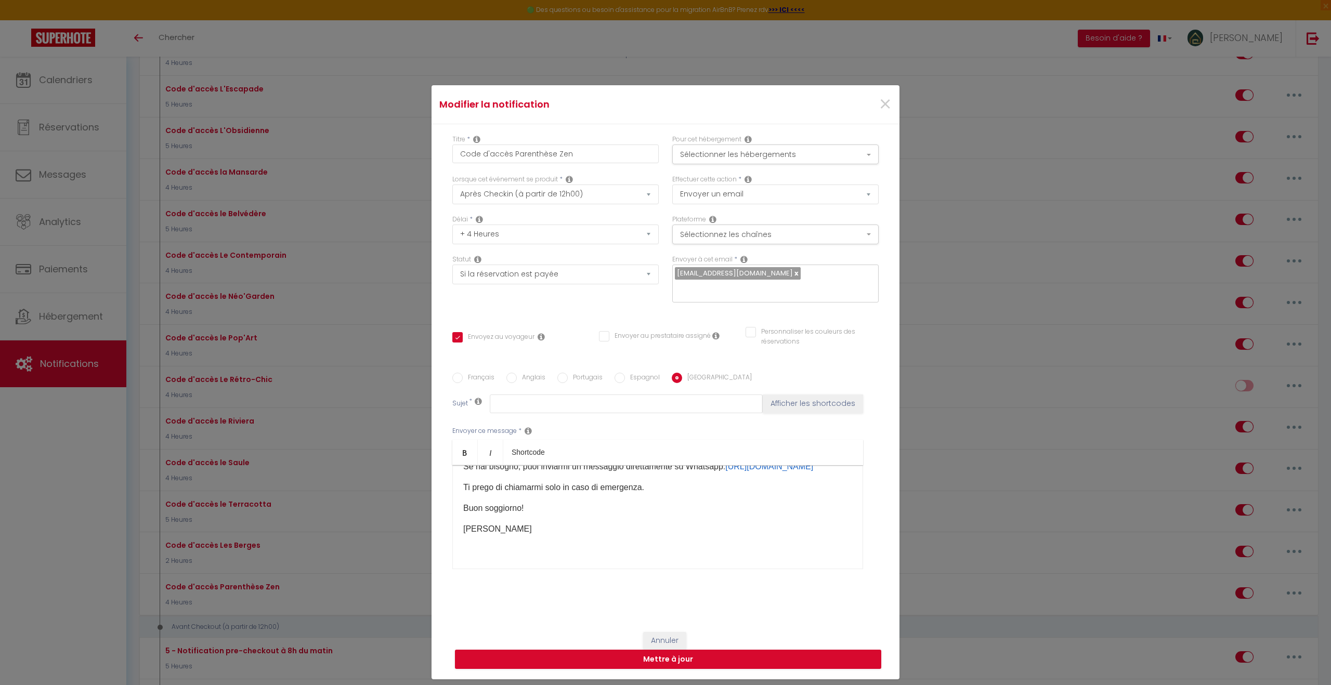
scroll to position [0, 0]
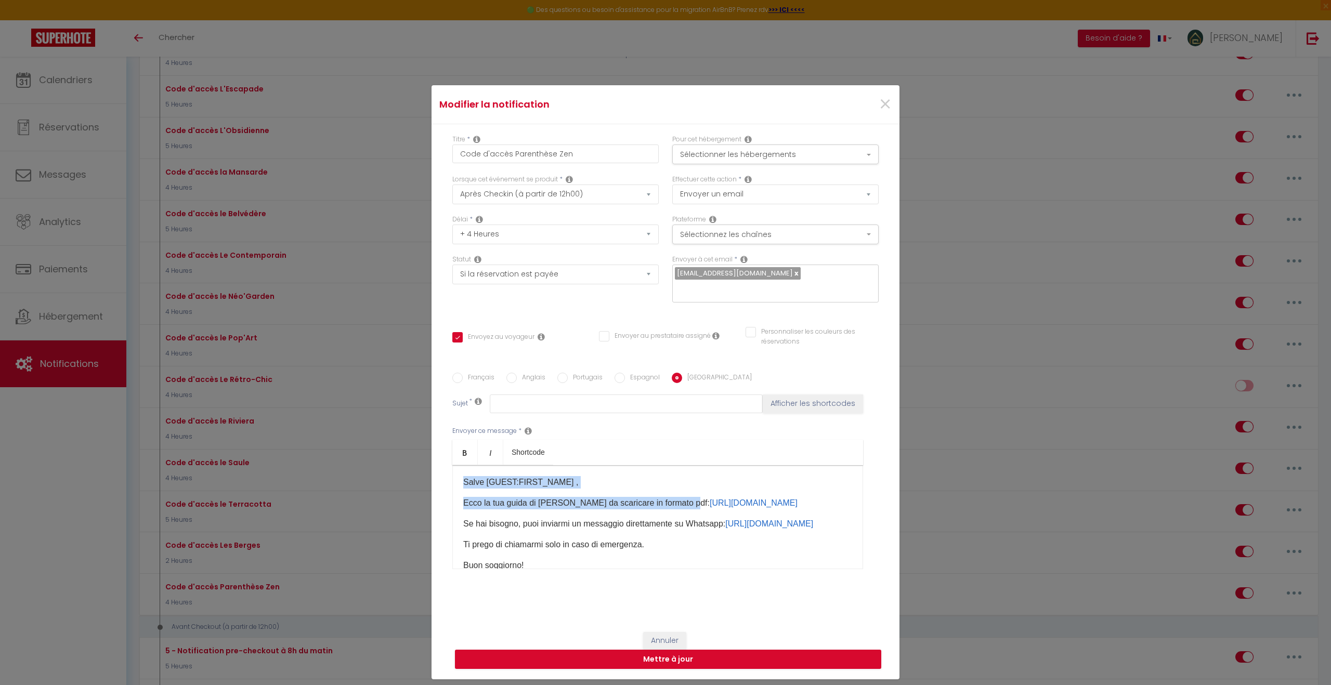
drag, startPoint x: 682, startPoint y: 496, endPoint x: 396, endPoint y: 460, distance: 287.6
click at [396, 460] on div "Modifier la notification × Titre * Code d'accès Parenthèse Zen Pour cet héberge…" at bounding box center [665, 342] width 1331 height 685
copy div "Salve [GUEST:FIRST_NAME]​ ,​ Ecco la tua guida di benvenuto da scaricare in for…"
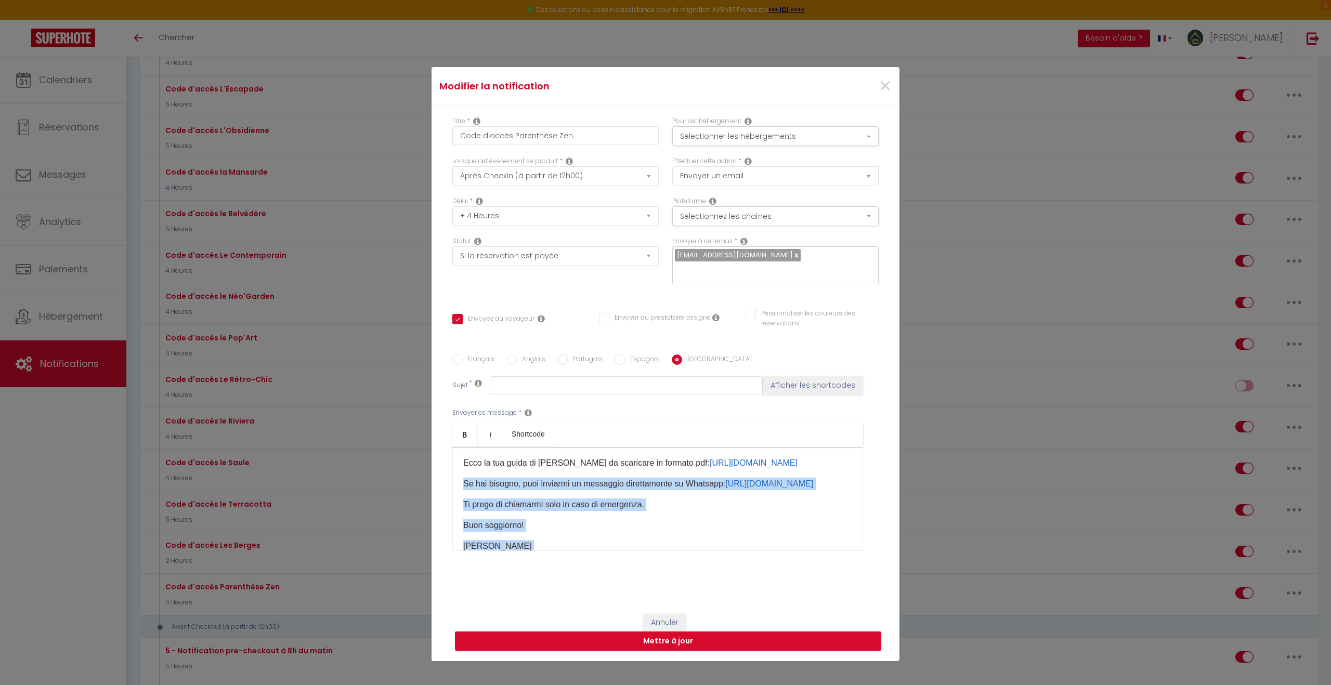
scroll to position [70, 0]
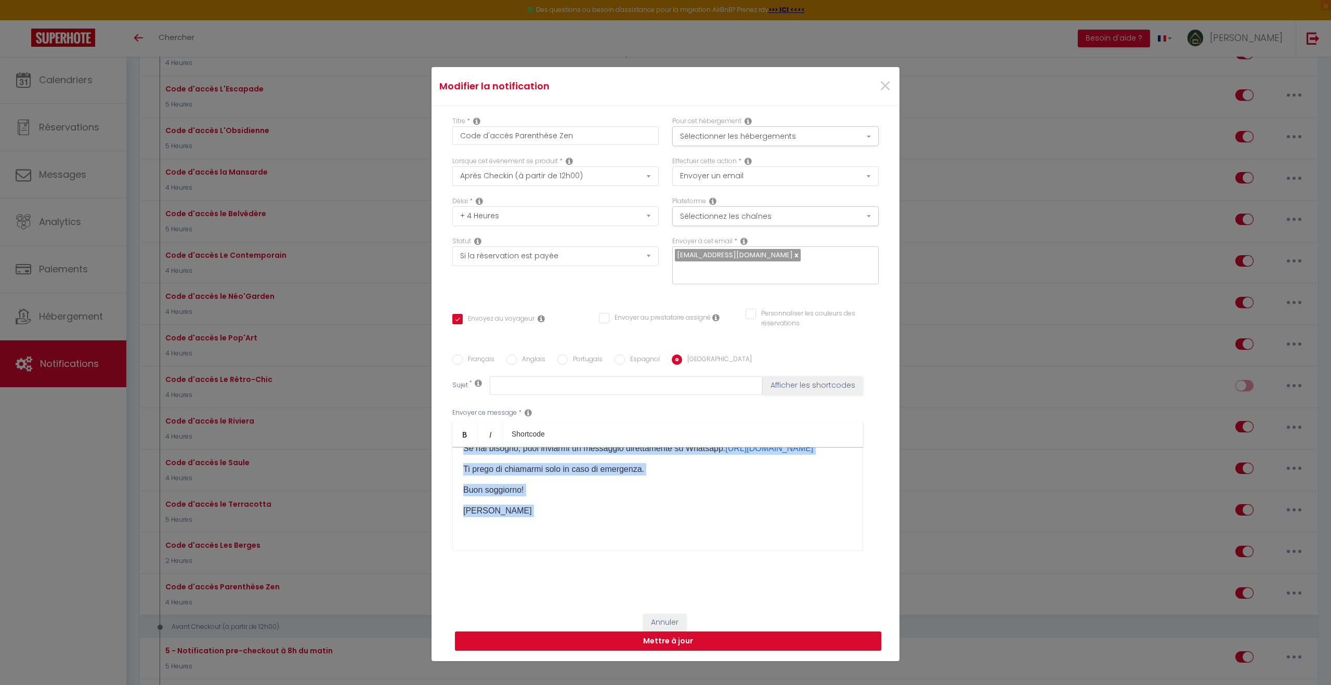
drag, startPoint x: 459, startPoint y: 486, endPoint x: 613, endPoint y: 561, distance: 171.6
click at [611, 561] on div "Français Anglais Portugais Espagnol Italien Sujet * Afficher les shortcodes Env…" at bounding box center [665, 459] width 426 height 241
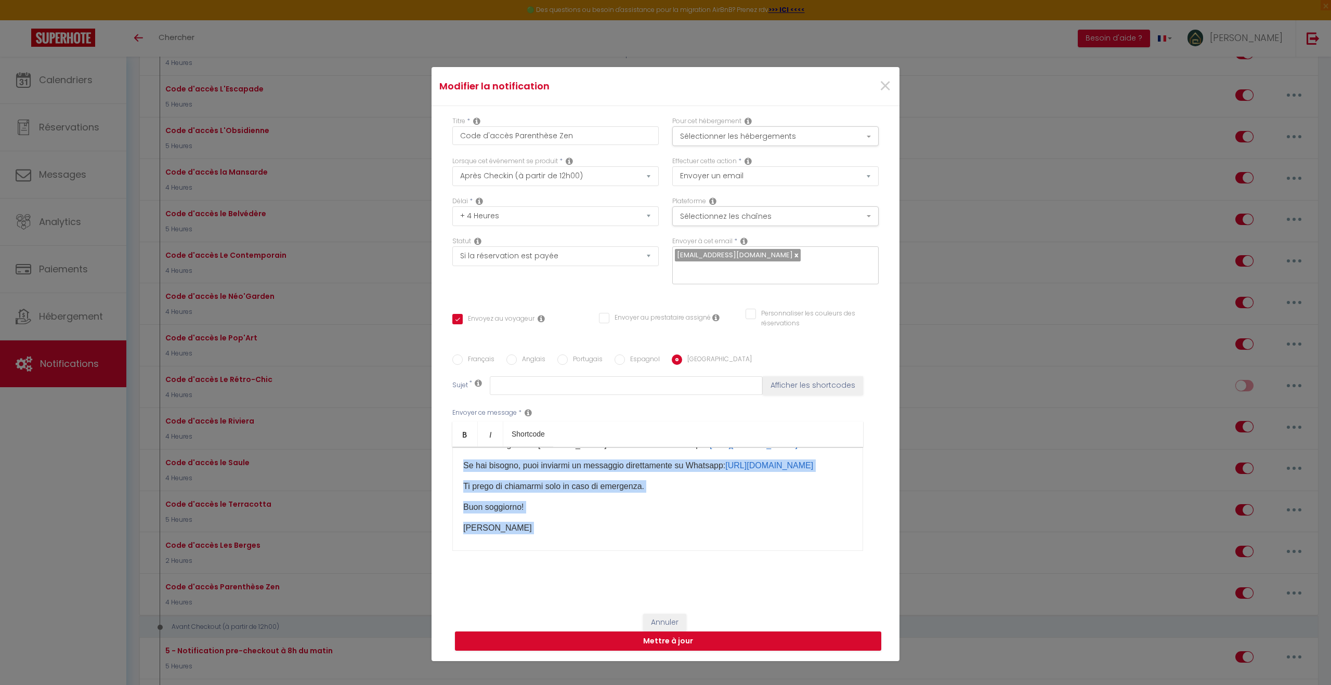
scroll to position [0, 0]
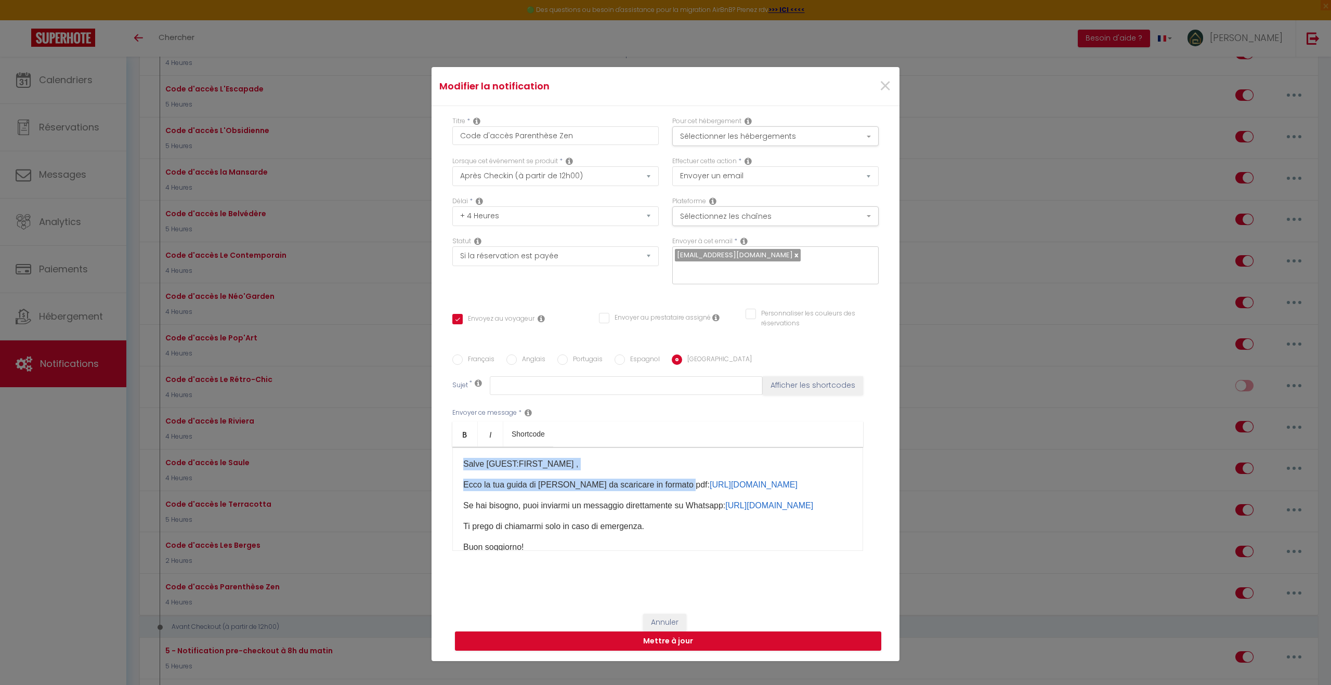
drag, startPoint x: 681, startPoint y: 478, endPoint x: 372, endPoint y: 438, distance: 311.4
click at [372, 438] on div "Modifier la notification × Titre * Code d'accès Parenthèse Zen Pour cet héberge…" at bounding box center [665, 342] width 1331 height 685
click at [617, 356] on input "Espagnol" at bounding box center [619, 360] width 10 height 10
radio input "true"
checkbox input "true"
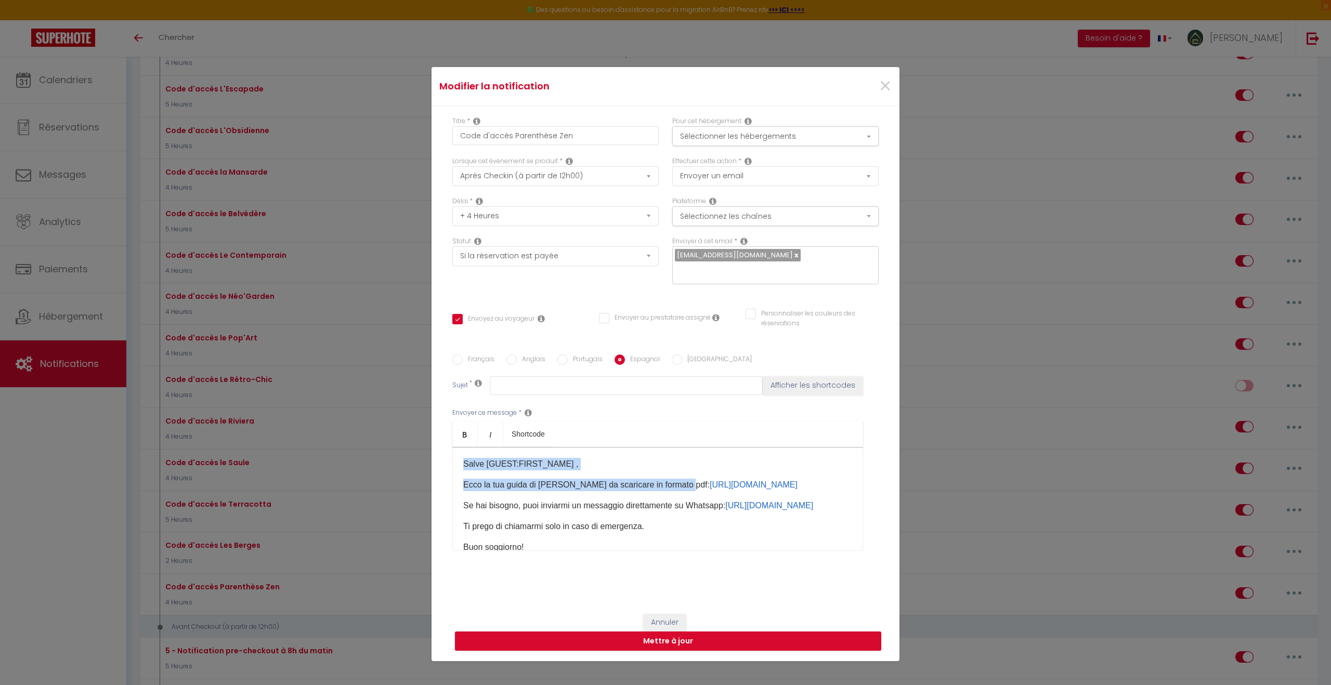
checkbox input "false"
type input "Codice di accesso"
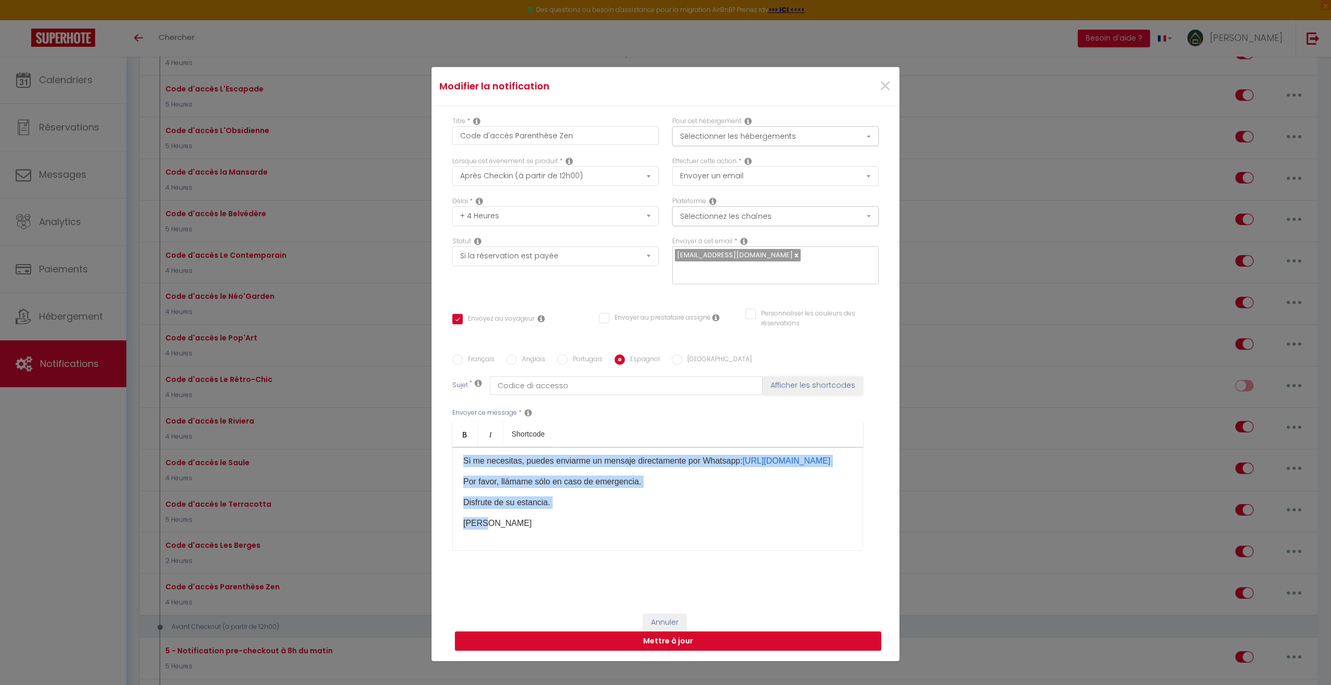
scroll to position [70, 0]
drag, startPoint x: 463, startPoint y: 458, endPoint x: 606, endPoint y: 522, distance: 156.6
click at [600, 557] on div "Français Anglais Portugais Espagnol Italien Sujet * Codice di accesso Afficher …" at bounding box center [665, 459] width 426 height 241
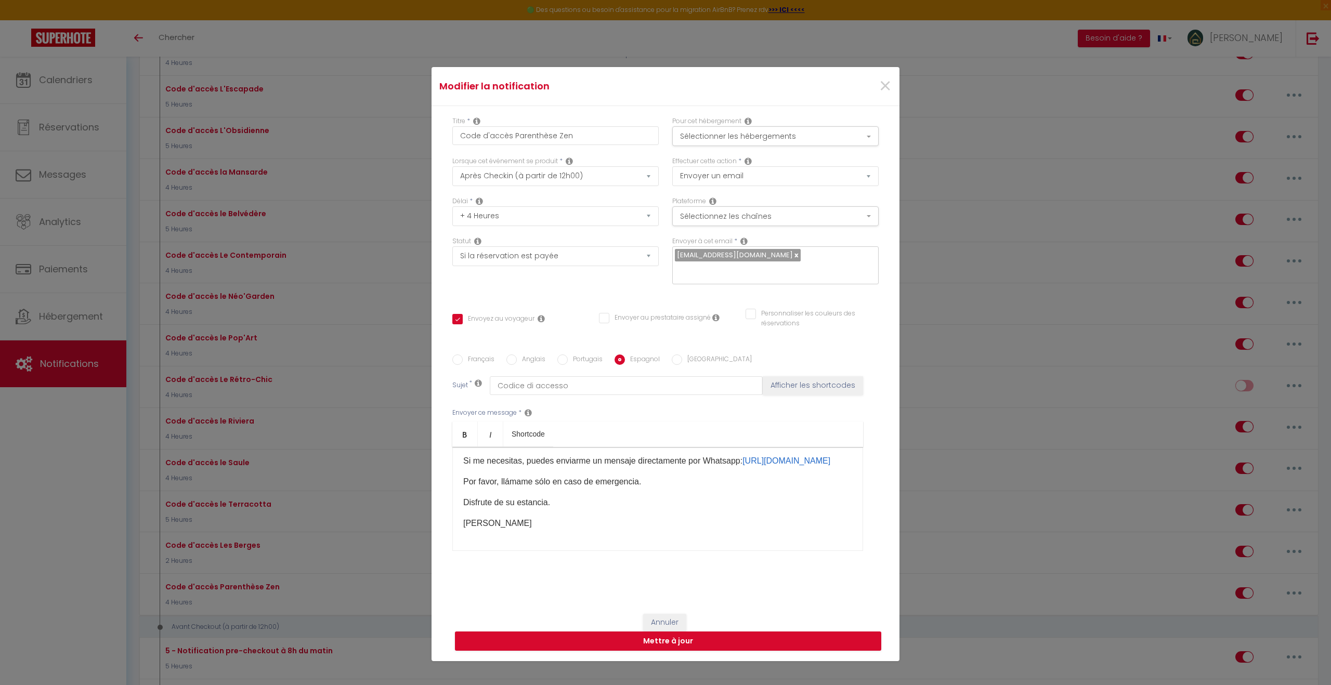
click at [576, 355] on label "Portugais" at bounding box center [585, 360] width 35 height 11
click at [568, 355] on input "Portugais" at bounding box center [562, 360] width 10 height 10
radio input "true"
checkbox input "true"
checkbox input "false"
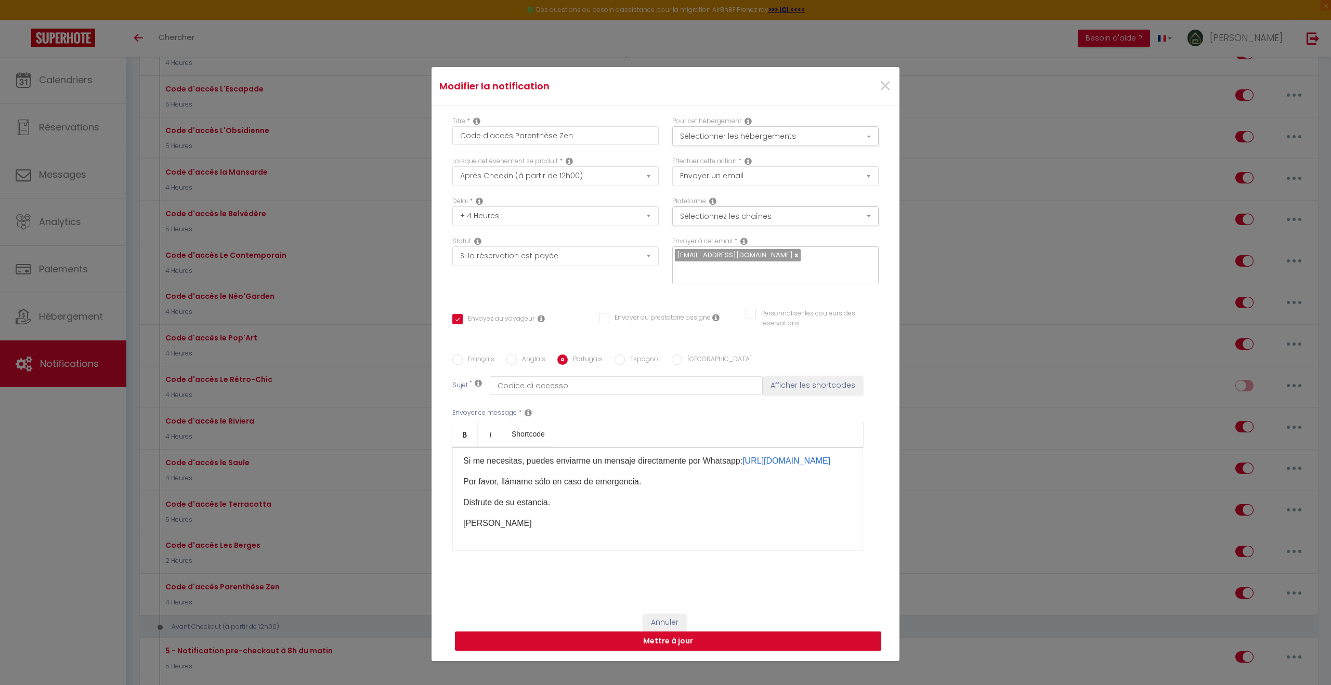
checkbox input "false"
type input "Código de acesso"
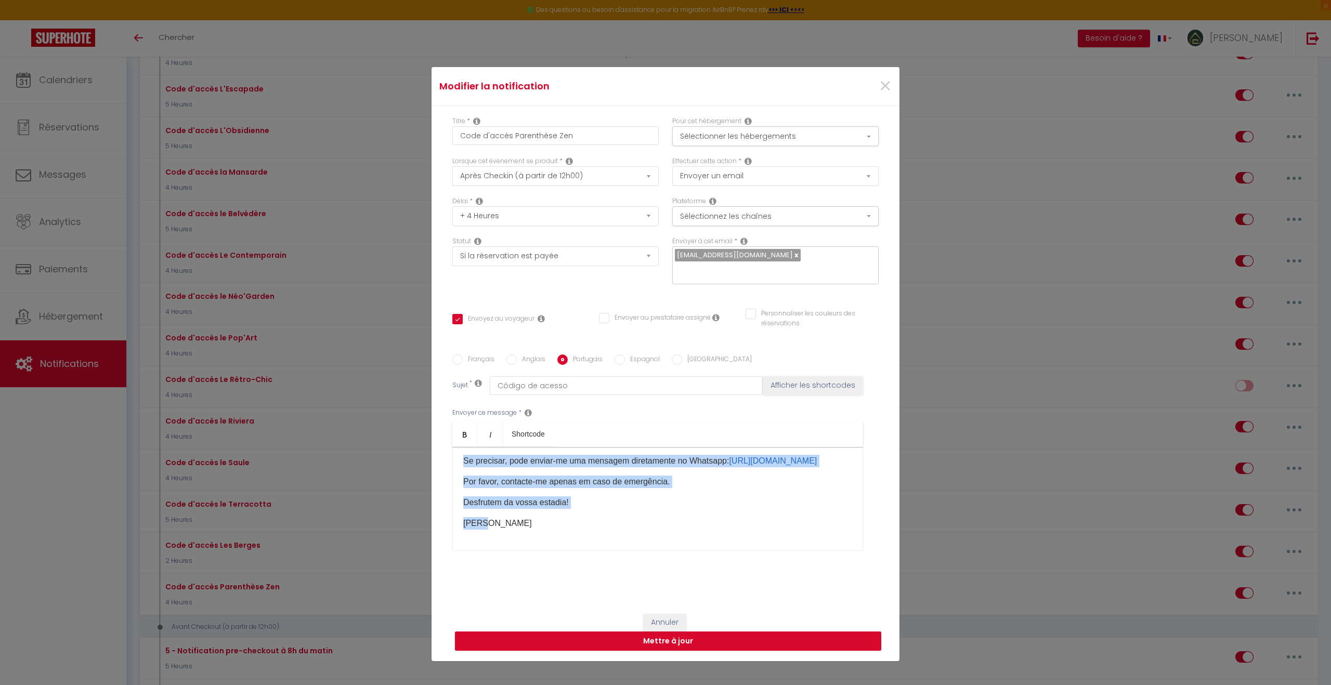
drag, startPoint x: 460, startPoint y: 452, endPoint x: 589, endPoint y: 540, distance: 157.2
click at [589, 540] on div "Olá [GUEST:FIRST_NAME], Aqui está o seu guia de boas-vindas para descarregar em…" at bounding box center [657, 499] width 411 height 104
click at [507, 355] on input "Anglais" at bounding box center [511, 360] width 10 height 10
radio input "true"
checkbox input "true"
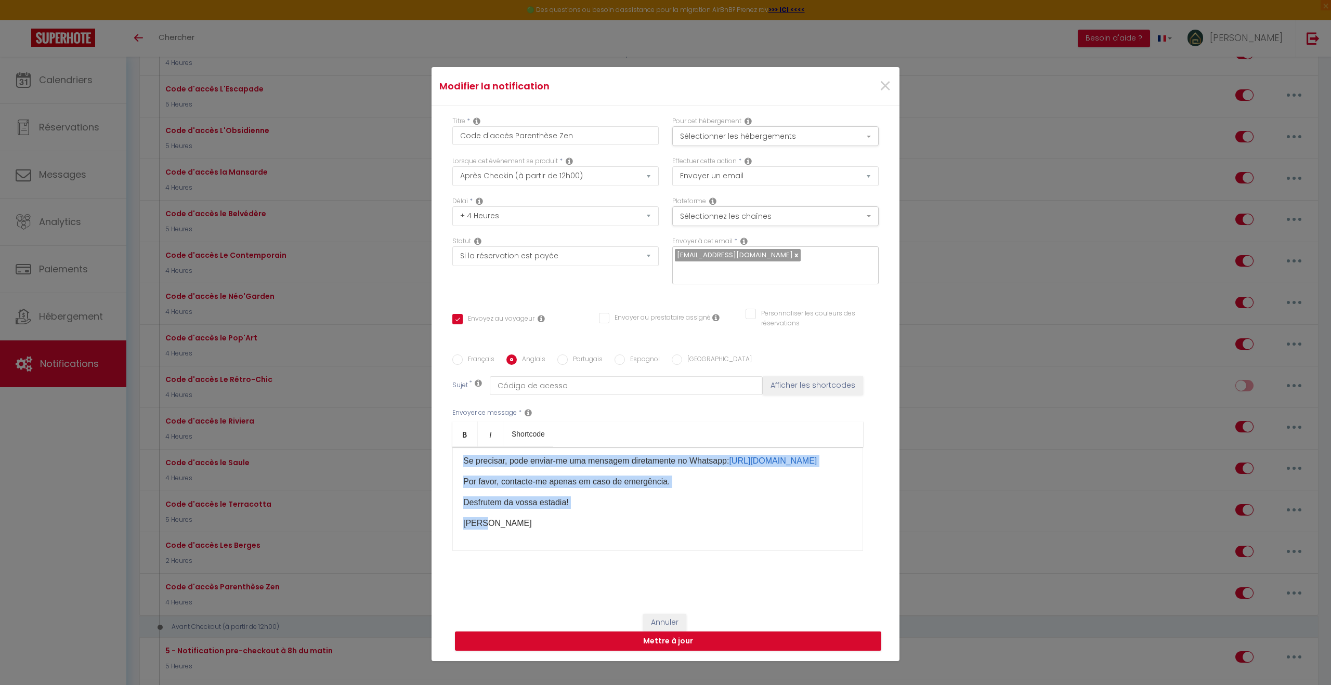
checkbox input "false"
type input "Access code"
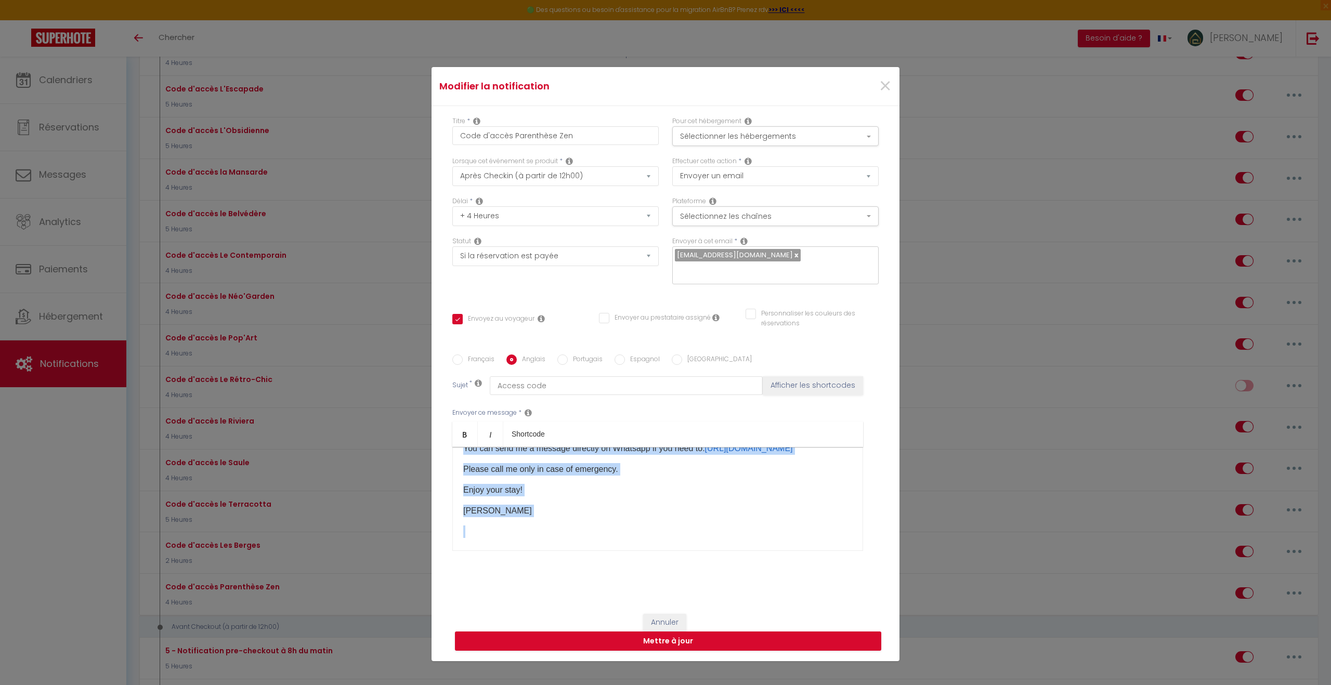
scroll to position [78, 0]
drag, startPoint x: 456, startPoint y: 453, endPoint x: 586, endPoint y: 552, distance: 164.0
click at [586, 552] on div "Envoyer ce message * Bold Italic Shortcode Rich text editor Hello [GUEST:FIRST_…" at bounding box center [665, 479] width 426 height 169
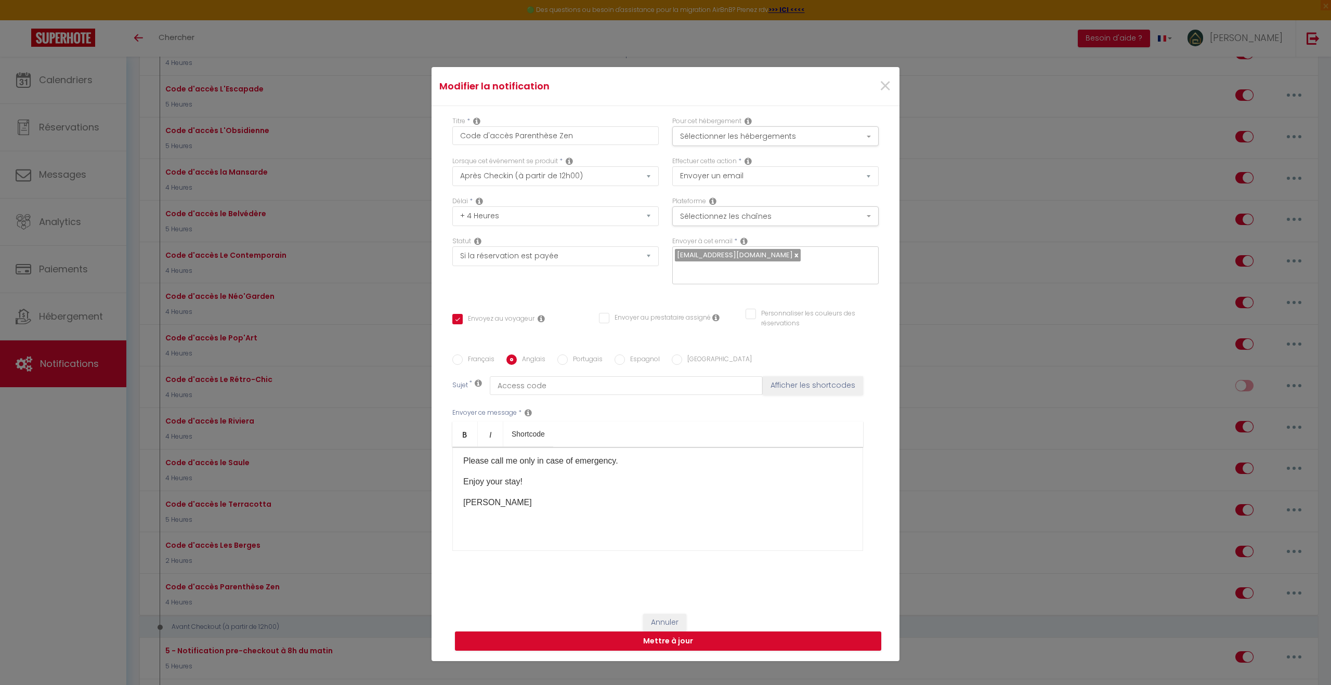
click at [463, 355] on label "Français" at bounding box center [479, 360] width 32 height 11
click at [459, 355] on input "Français" at bounding box center [457, 360] width 10 height 10
radio input "true"
checkbox input "true"
checkbox input "false"
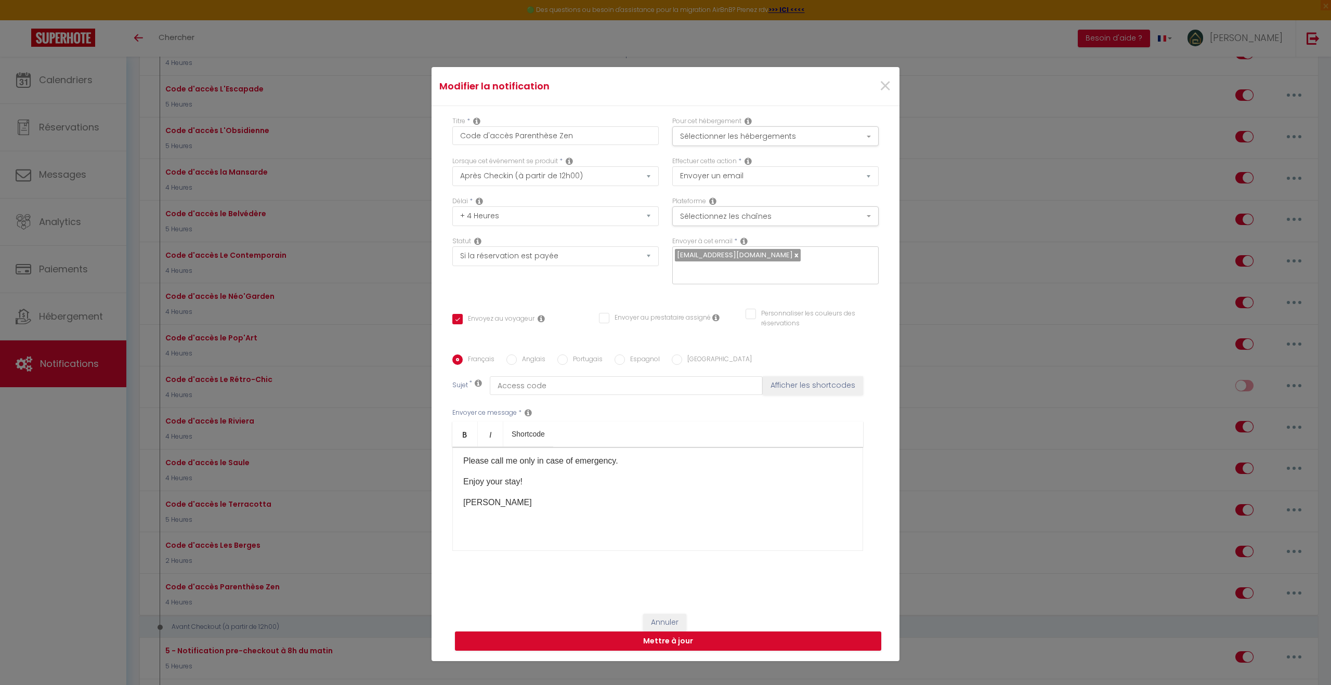
checkbox input "false"
type input "Code d'accès"
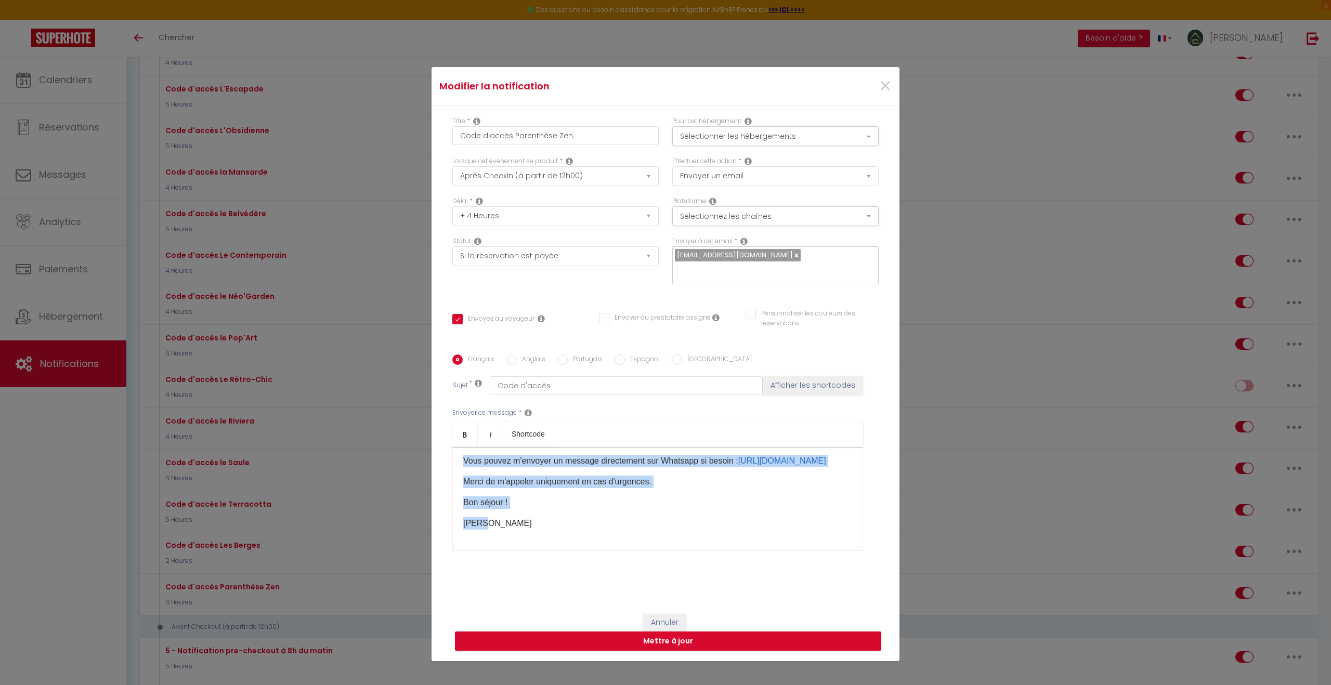
drag, startPoint x: 461, startPoint y: 452, endPoint x: 553, endPoint y: 542, distance: 128.7
click at [552, 545] on div "Envoyer ce message * Bold Italic Shortcode Rich text editor Bonjour [GUEST:FIRS…" at bounding box center [665, 479] width 426 height 169
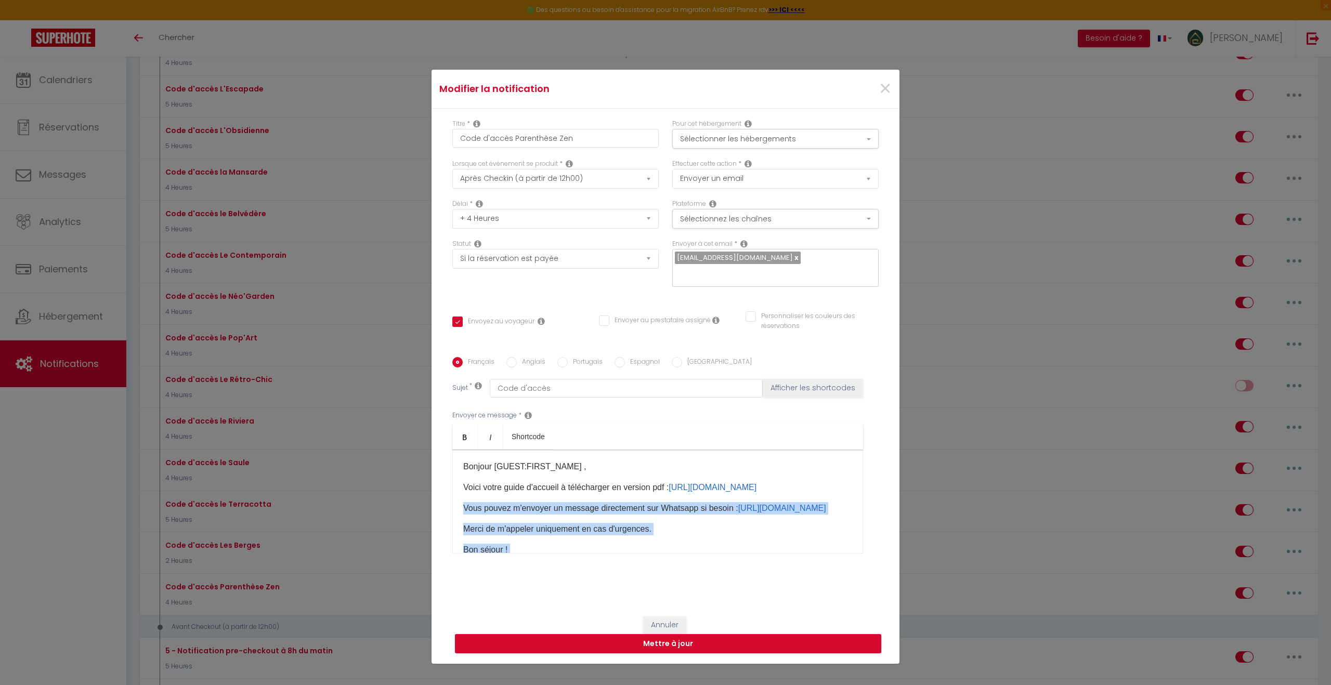
scroll to position [14, 0]
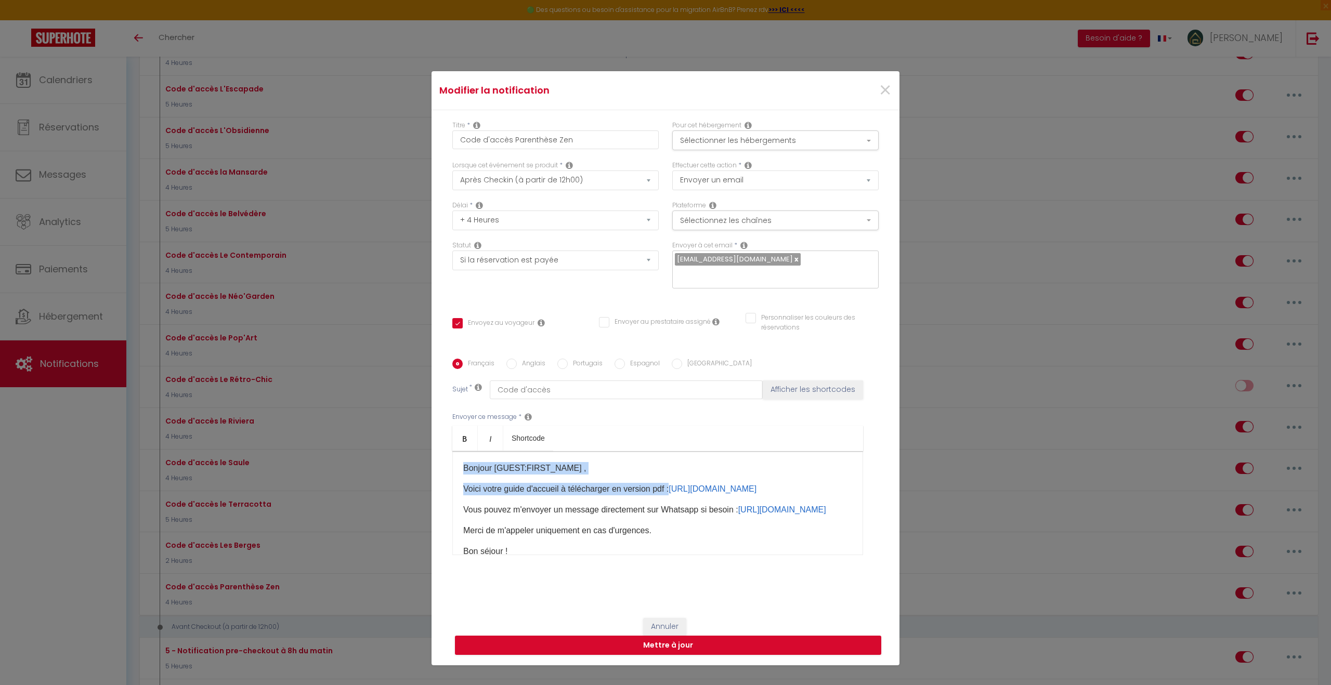
drag, startPoint x: 670, startPoint y: 482, endPoint x: 414, endPoint y: 426, distance: 262.4
click at [413, 434] on div "Modifier la notification × Titre * Code d'accès Parenthèse Zen Pour cet héberge…" at bounding box center [665, 342] width 1331 height 685
click at [509, 359] on input "Anglais" at bounding box center [511, 364] width 10 height 10
radio input "true"
checkbox input "true"
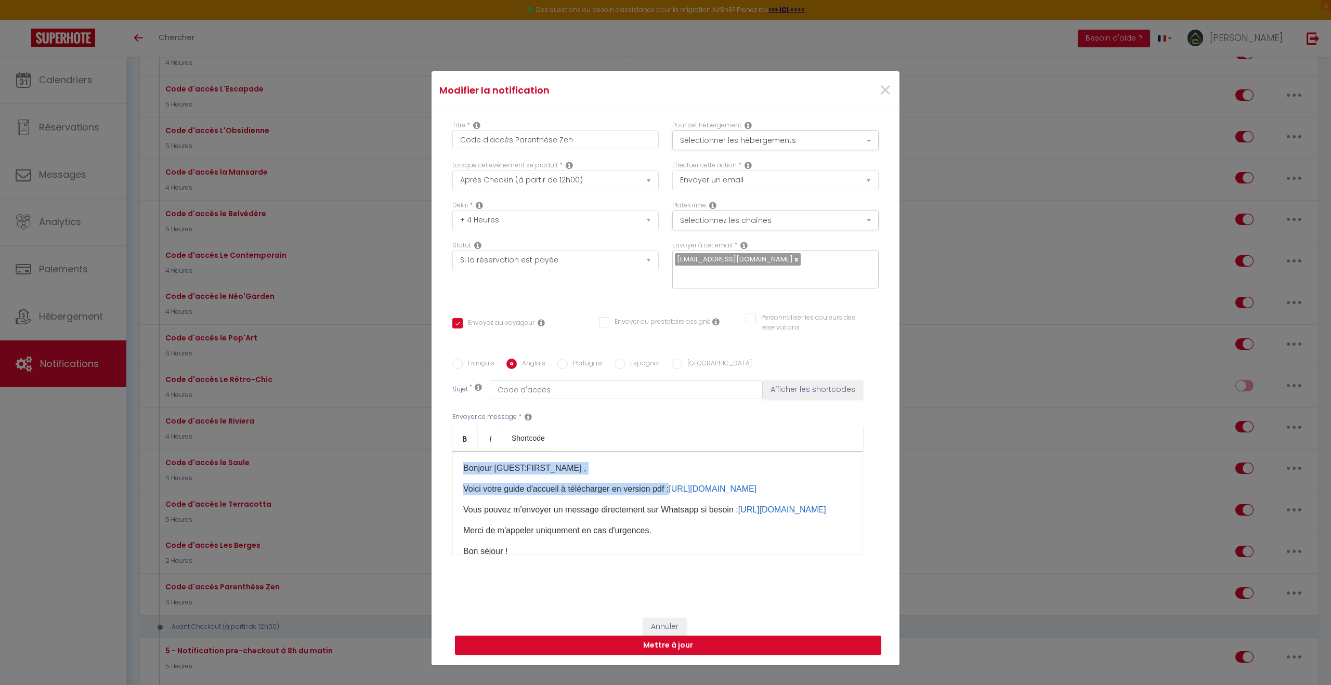
checkbox input "false"
type input "Access code"
drag, startPoint x: 666, startPoint y: 481, endPoint x: 379, endPoint y: 271, distance: 355.3
click at [414, 426] on div "Modifier la notification × Titre * Code d'accès Parenthèse Zen Pour cet héberge…" at bounding box center [665, 342] width 1331 height 685
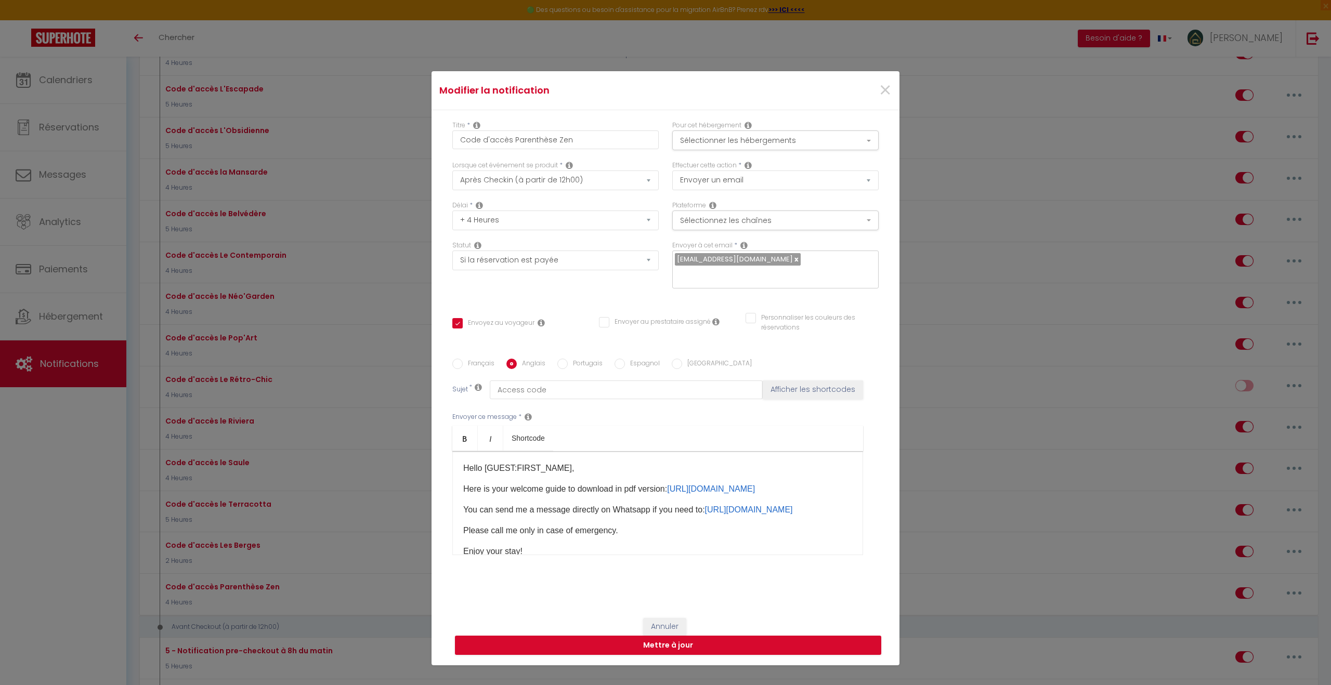
click at [568, 359] on label "Portugais" at bounding box center [585, 364] width 35 height 11
click at [564, 359] on input "Portugais" at bounding box center [562, 364] width 10 height 10
radio input "true"
checkbox input "true"
checkbox input "false"
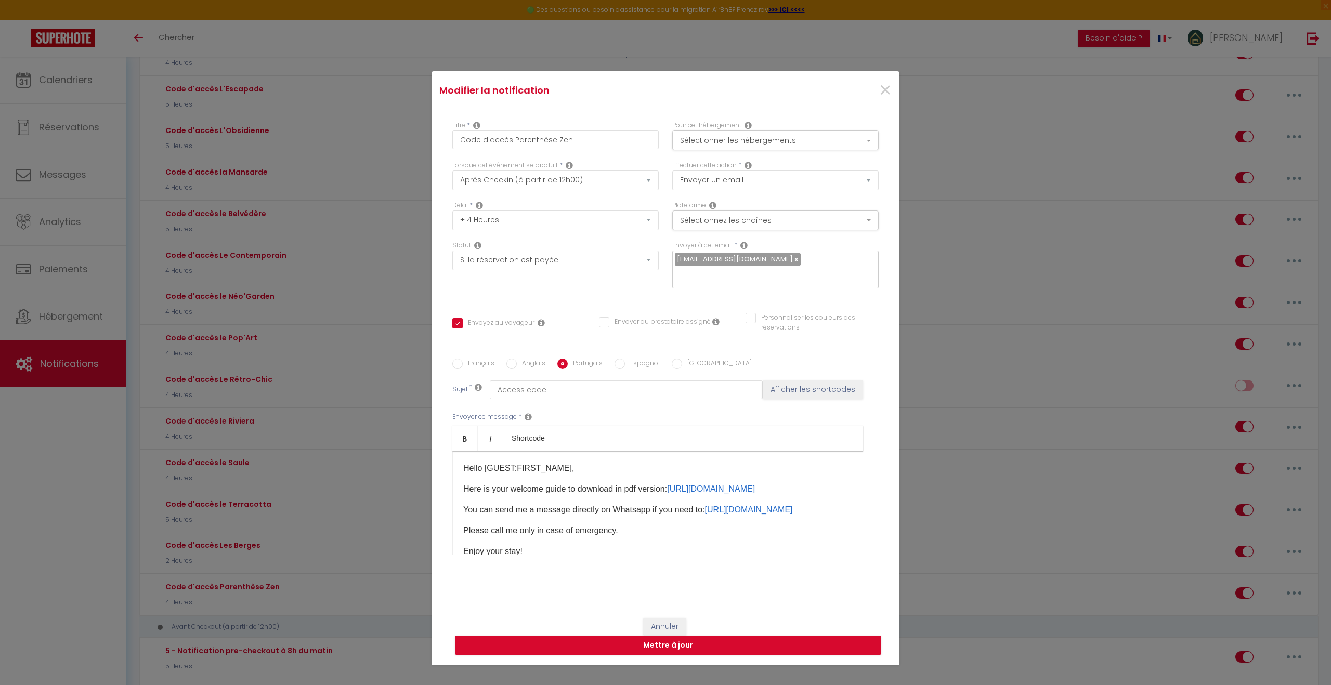
checkbox input "false"
type input "Código de acesso"
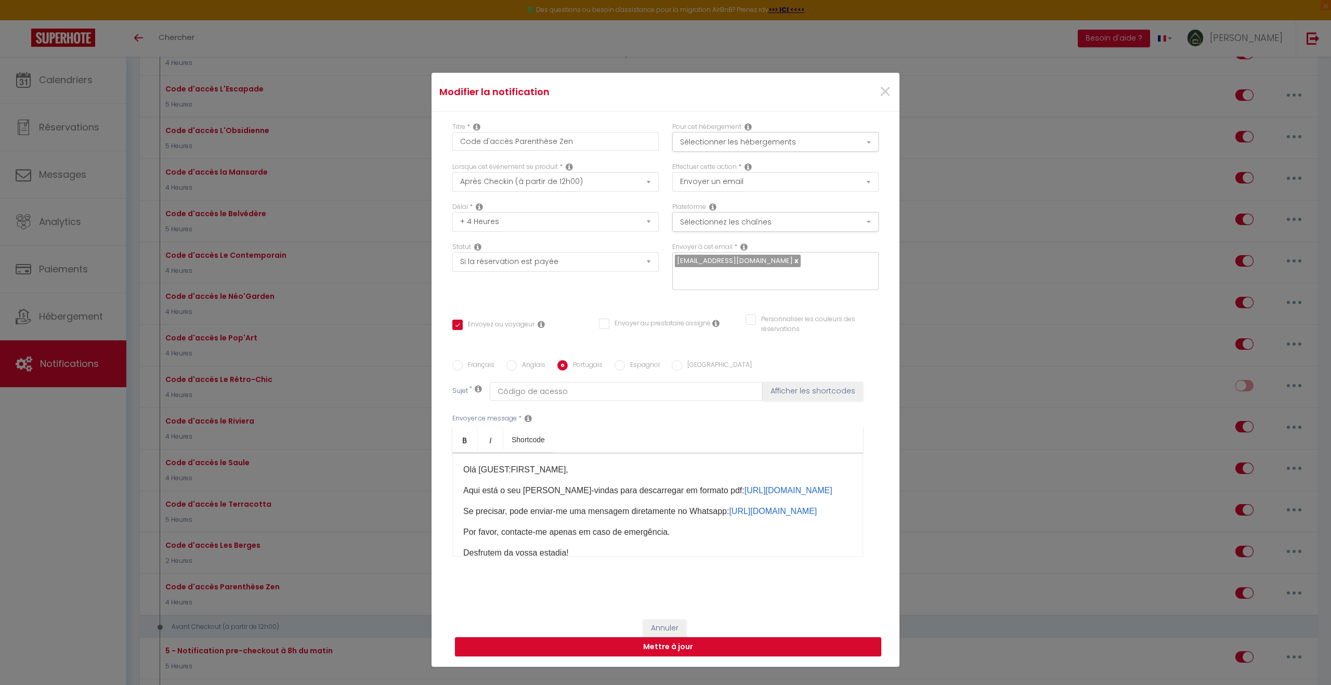
scroll to position [12, 0]
drag, startPoint x: 720, startPoint y: 484, endPoint x: 364, endPoint y: 426, distance: 360.8
click at [365, 427] on div "Modifier la notification × Titre * Code d'accès Parenthèse Zen Pour cet héberge…" at bounding box center [665, 342] width 1331 height 685
click at [619, 361] on input "Espagnol" at bounding box center [619, 366] width 10 height 10
radio input "true"
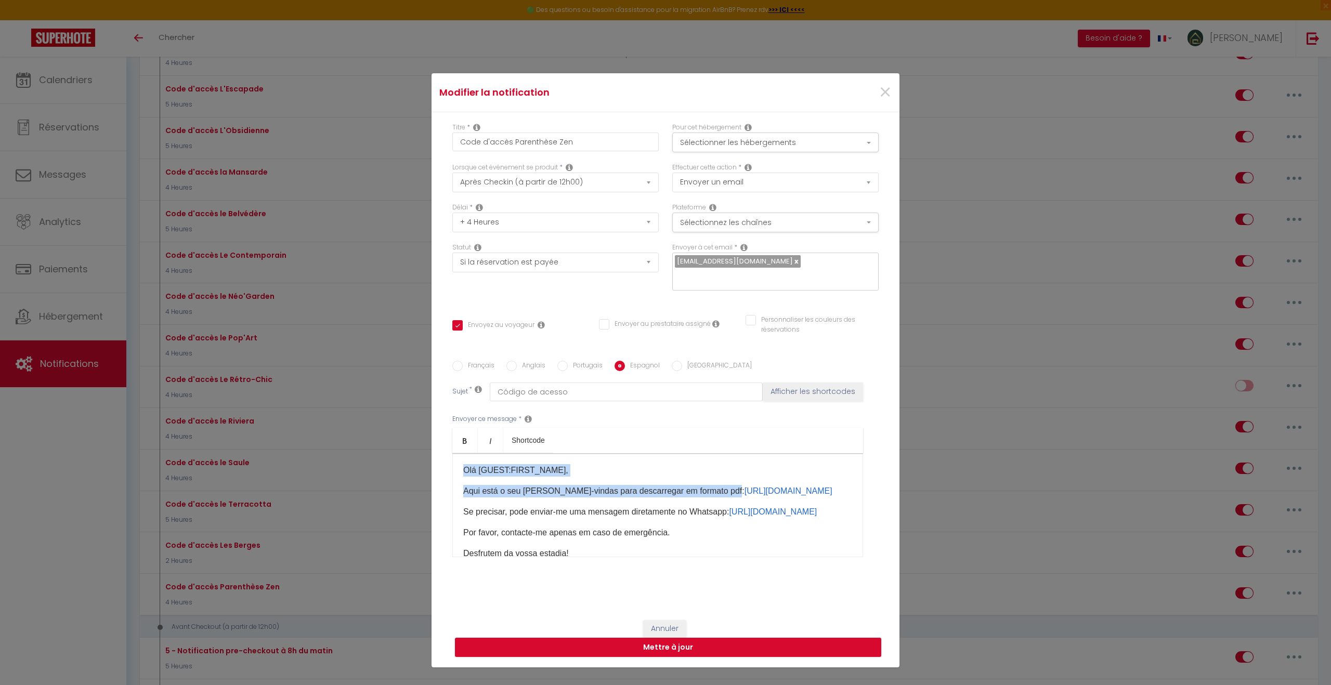
checkbox input "true"
checkbox input "false"
type input "Codice di accesso"
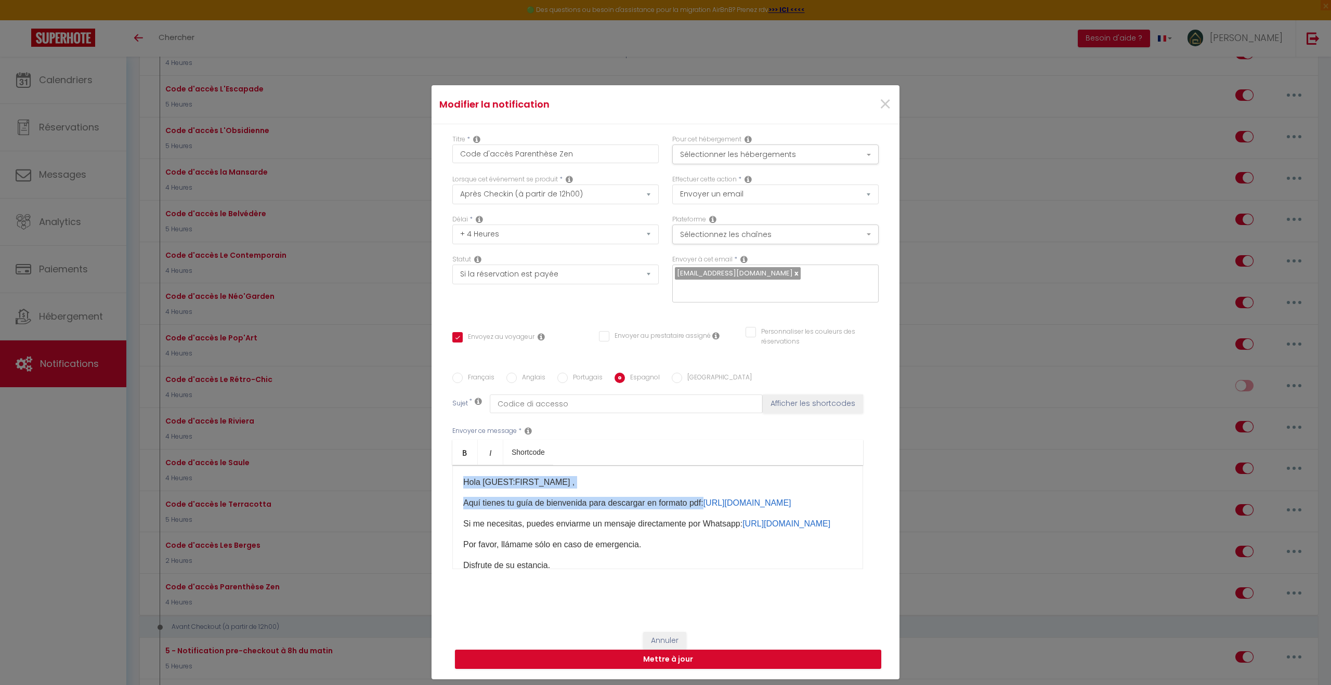
drag, startPoint x: 459, startPoint y: 475, endPoint x: 704, endPoint y: 496, distance: 246.3
click at [704, 496] on div "Hola [GUEST:FIRST_NAME]​ ,​​ Aquí tienes tu guía de bienvenida para descargar e…" at bounding box center [657, 517] width 411 height 104
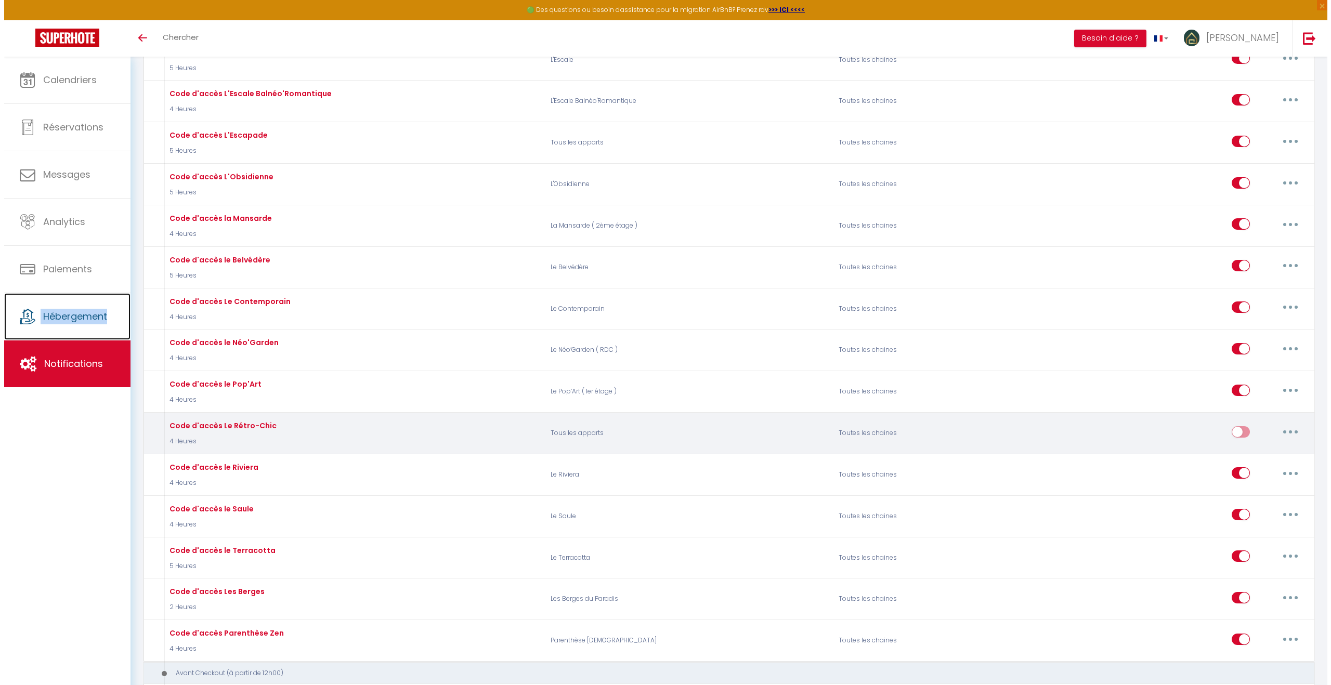
scroll to position [1875, 0]
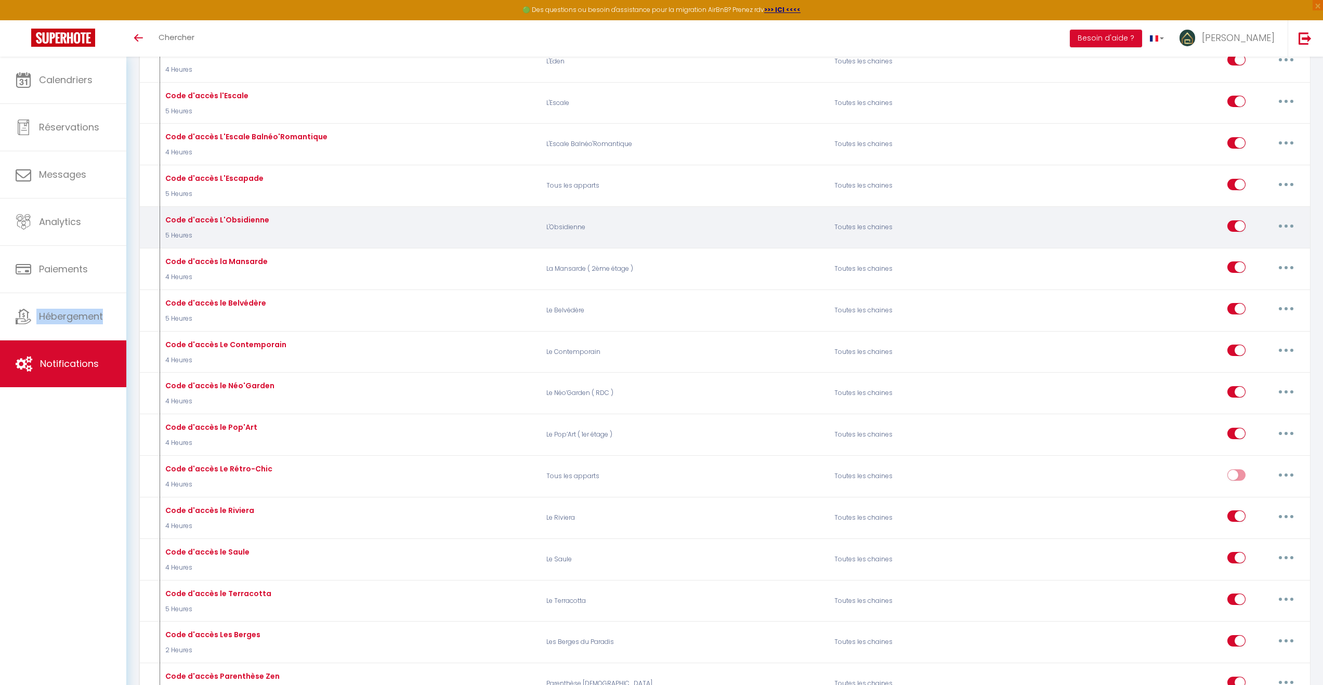
click at [1294, 218] on button "button" at bounding box center [1286, 226] width 29 height 17
click at [1261, 241] on link "Editer" at bounding box center [1259, 250] width 77 height 18
type input "Code d'accès L'Obsidienne"
select select "3"
select select "5 Heures"
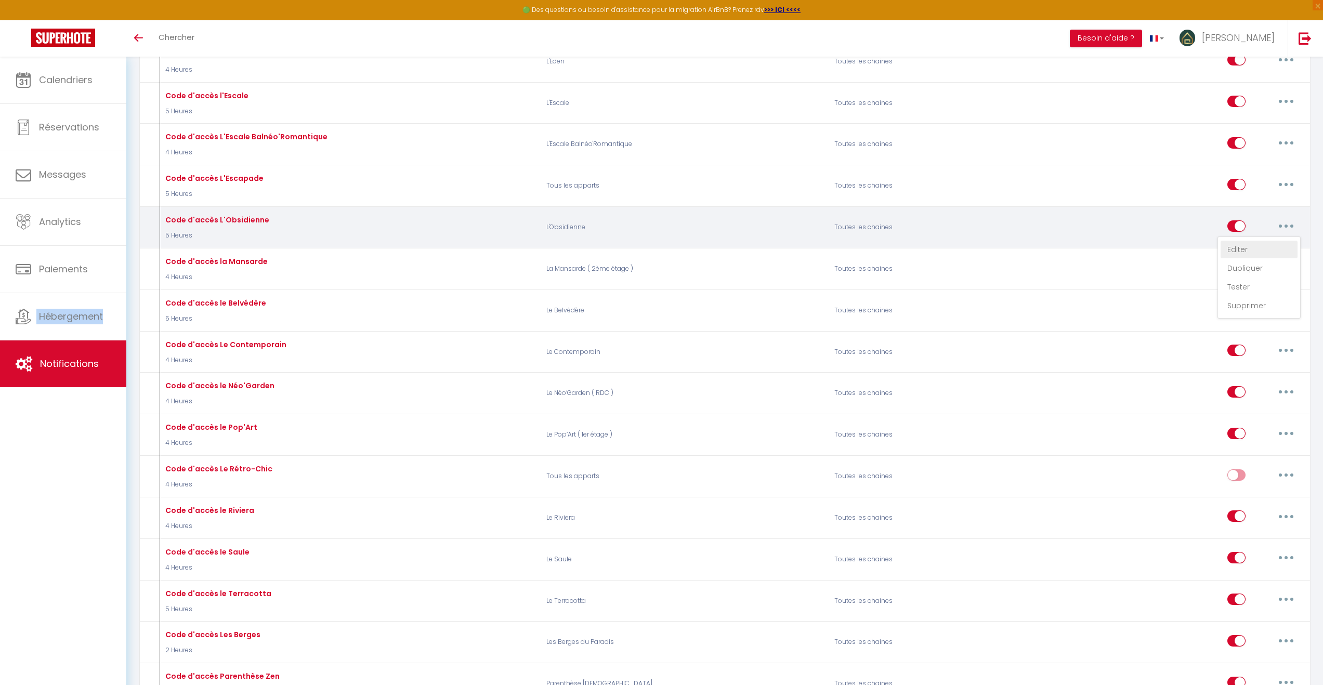
select select "if_booking_is_paid"
checkbox input "true"
checkbox input "false"
radio input "true"
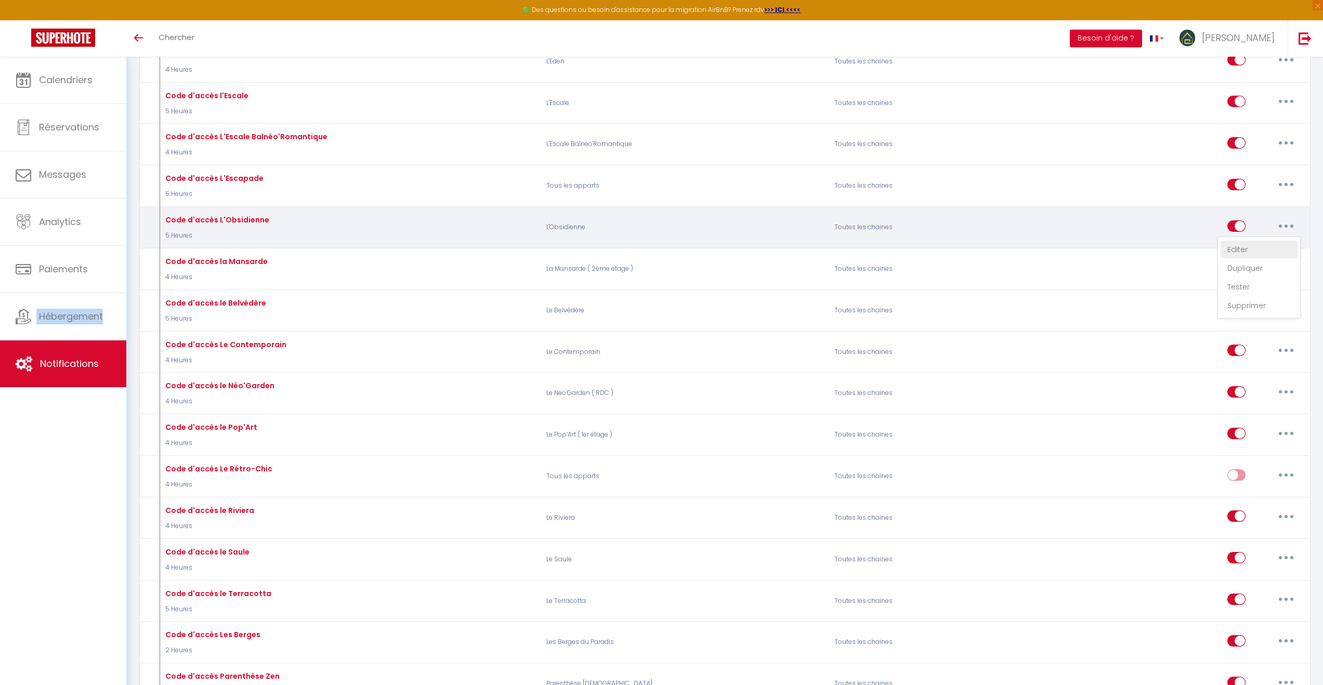
type input "Code d'accès"
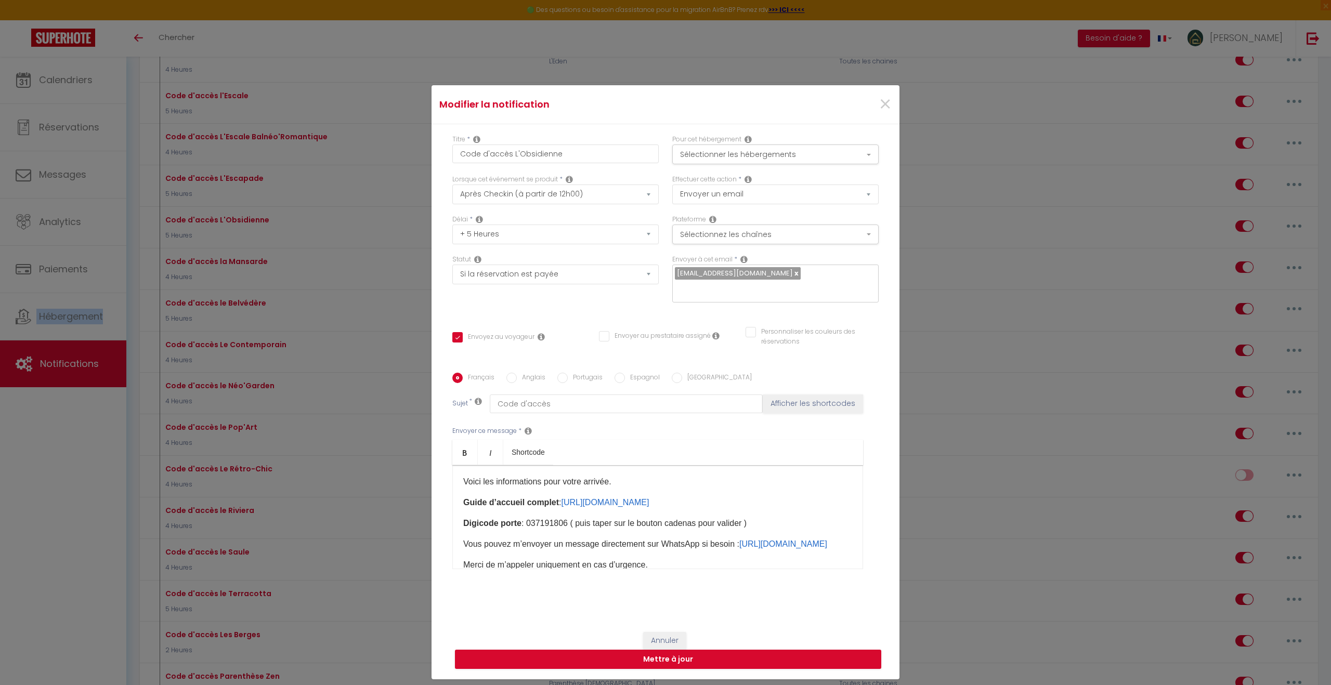
scroll to position [40, 0]
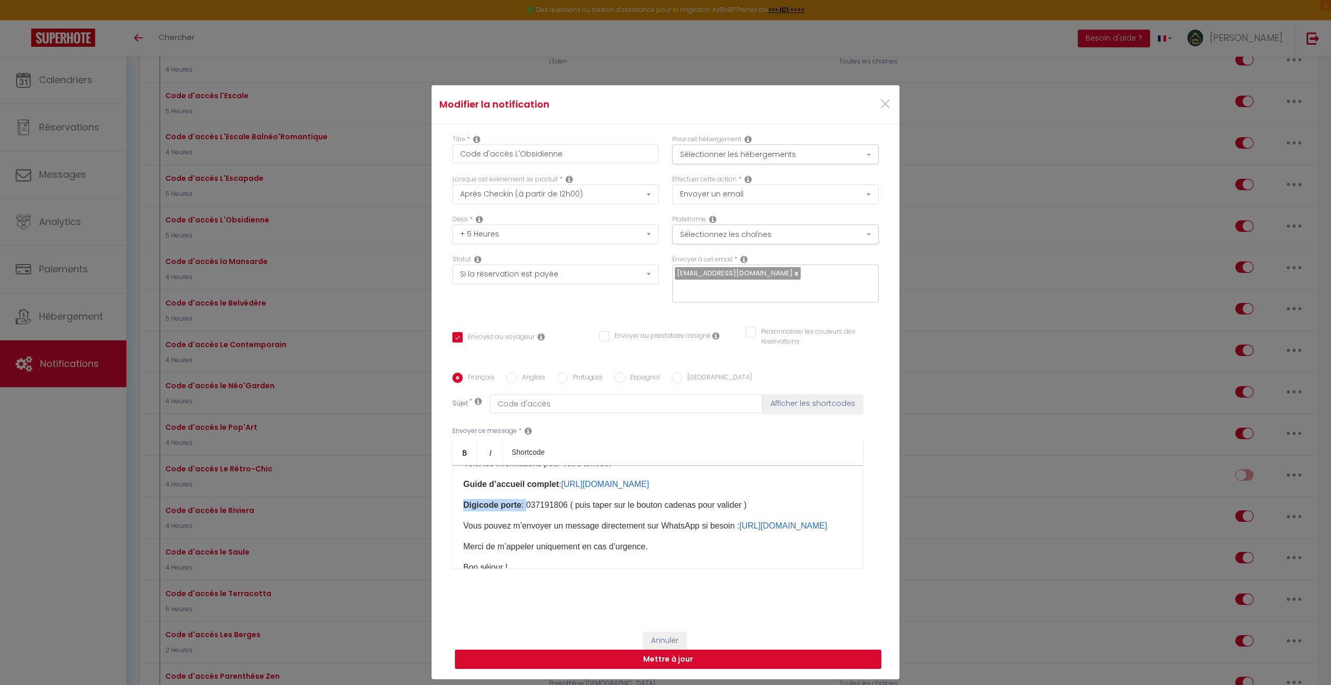
drag, startPoint x: 522, startPoint y: 518, endPoint x: 512, endPoint y: 508, distance: 15.1
click at [512, 508] on div "Bonjour [GUEST:FIRST_NAME], Voici les informations pour votre arrivée. Guide d’…" at bounding box center [657, 517] width 411 height 104
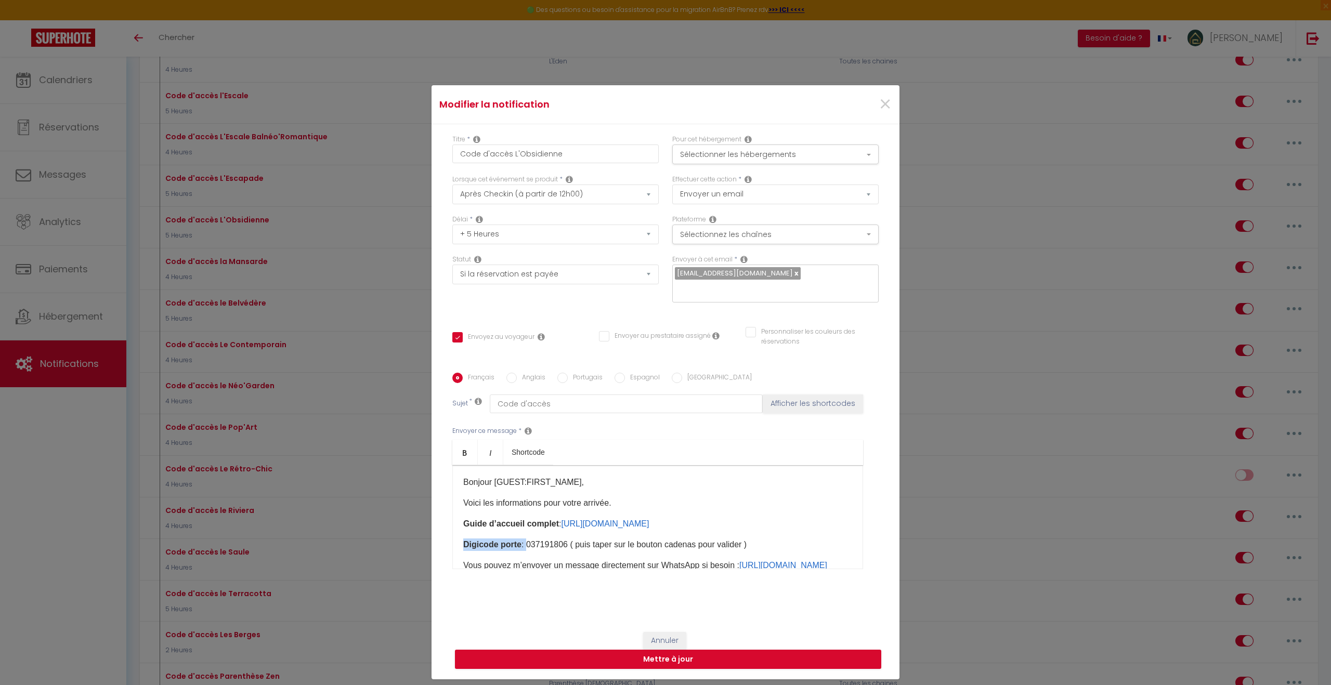
drag, startPoint x: 687, startPoint y: 501, endPoint x: 386, endPoint y: 449, distance: 304.9
click at [386, 449] on div "Modifier la notification × Titre * Code d'accès L'Obsidienne Pour cet hébergeme…" at bounding box center [665, 342] width 1331 height 685
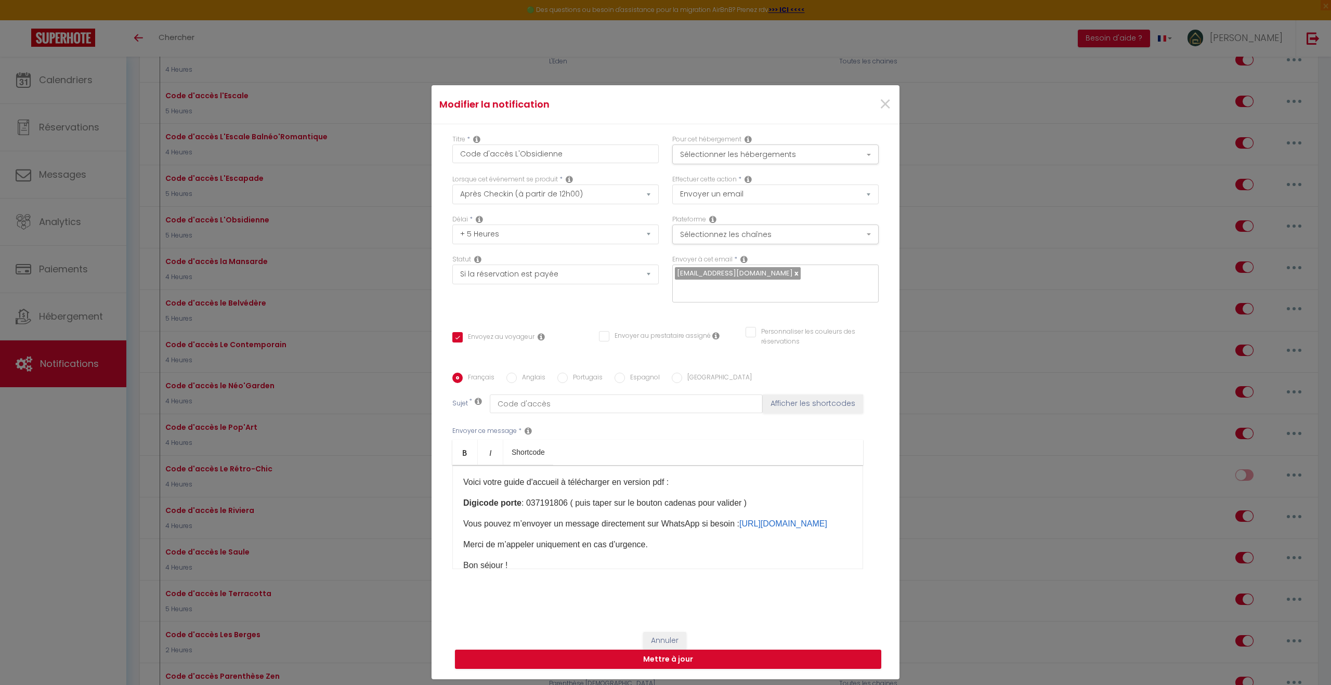
click at [463, 483] on p "Voici votre guide d'accueil à télécharger en version pdf : ​ ​" at bounding box center [657, 482] width 389 height 12
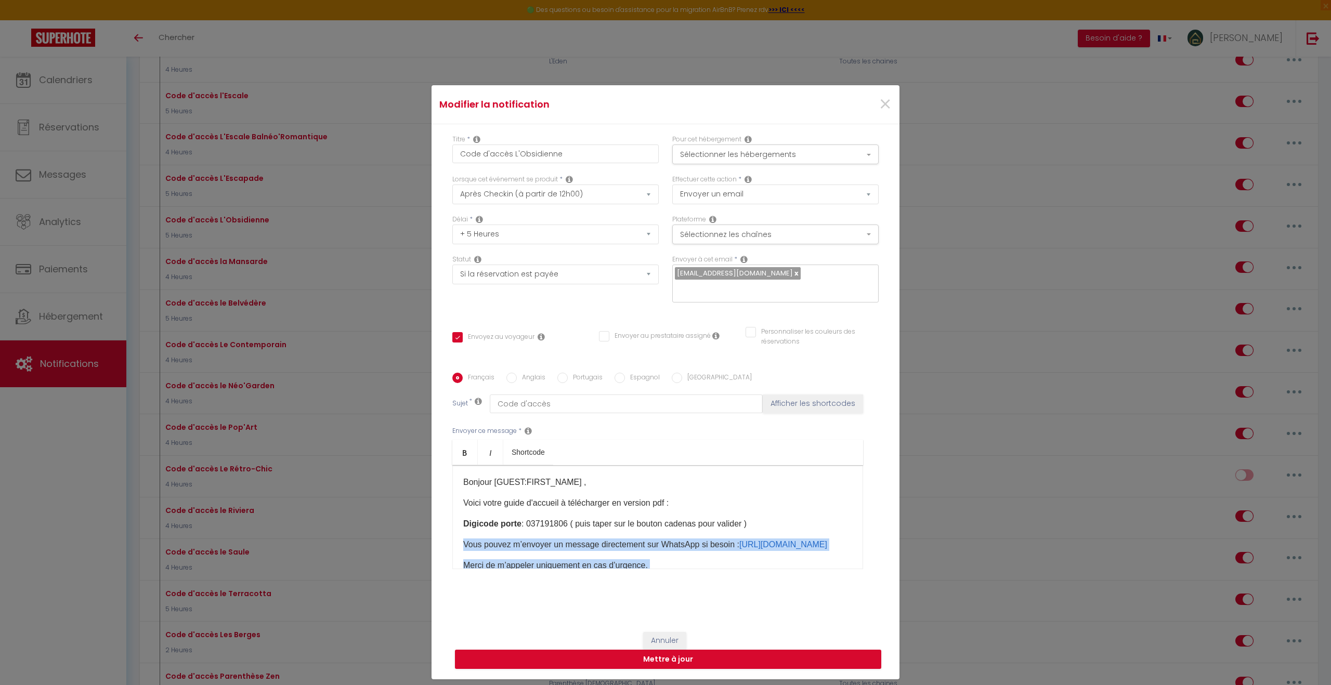
scroll to position [86, 0]
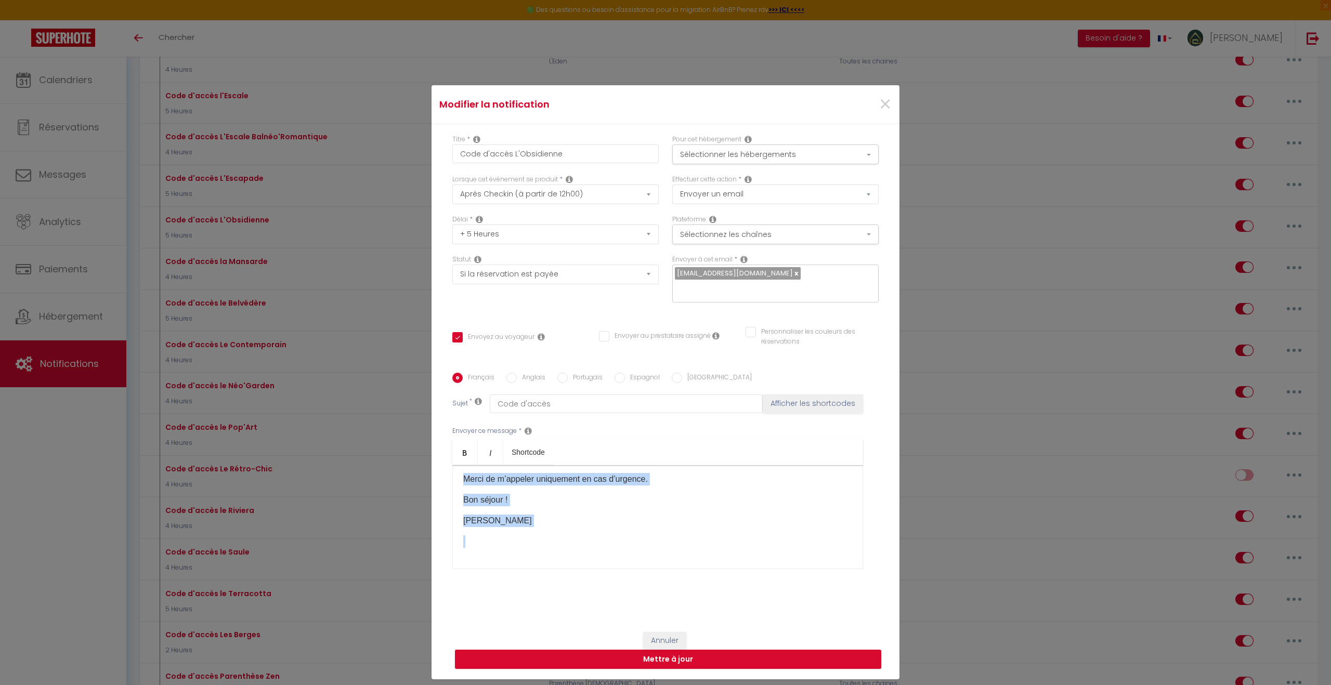
drag, startPoint x: 459, startPoint y: 546, endPoint x: 738, endPoint y: 615, distance: 287.6
click at [738, 615] on div "Titre * Code d'accès L'Obsidienne Pour cet hébergement Sélectionner les héberge…" at bounding box center [665, 372] width 468 height 497
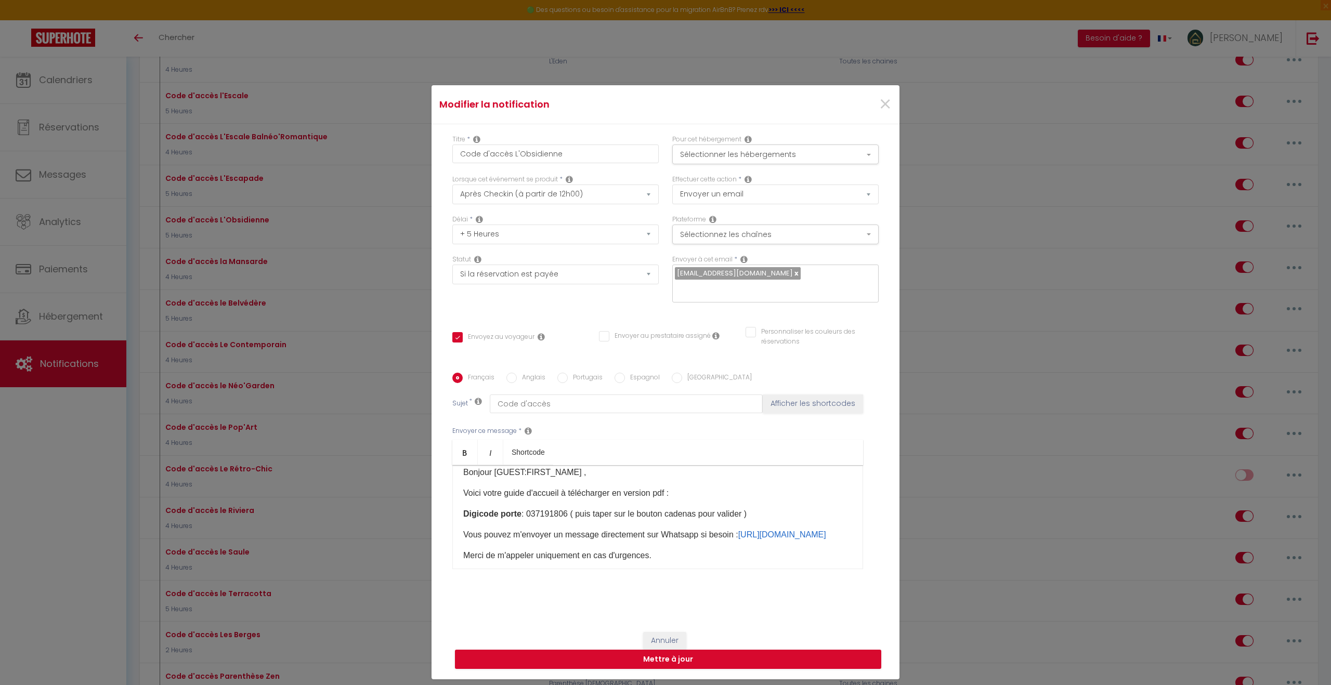
scroll to position [9, 0]
click at [697, 498] on p "Voici votre guide d'accueil à télécharger en version pdf : ​ ​" at bounding box center [657, 494] width 389 height 12
click at [517, 379] on label "Anglais" at bounding box center [531, 378] width 29 height 11
click at [514, 379] on input "Anglais" at bounding box center [511, 378] width 10 height 10
radio input "true"
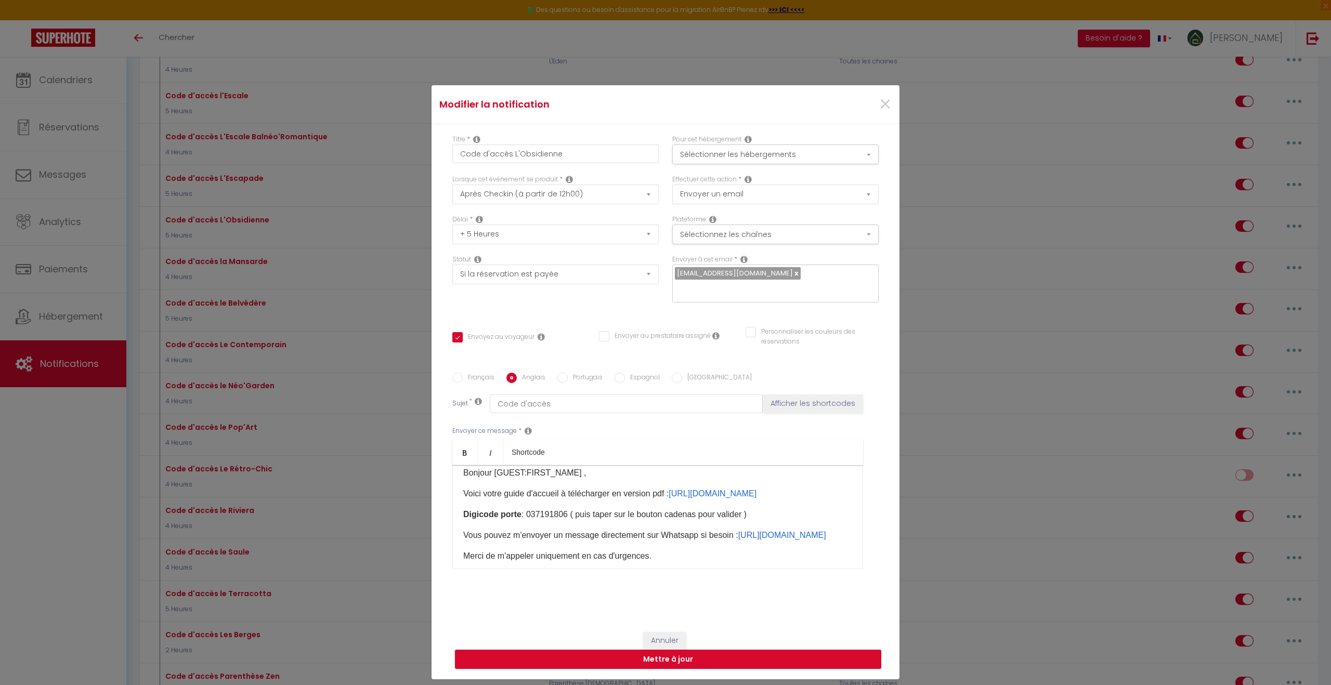
checkbox input "true"
checkbox input "false"
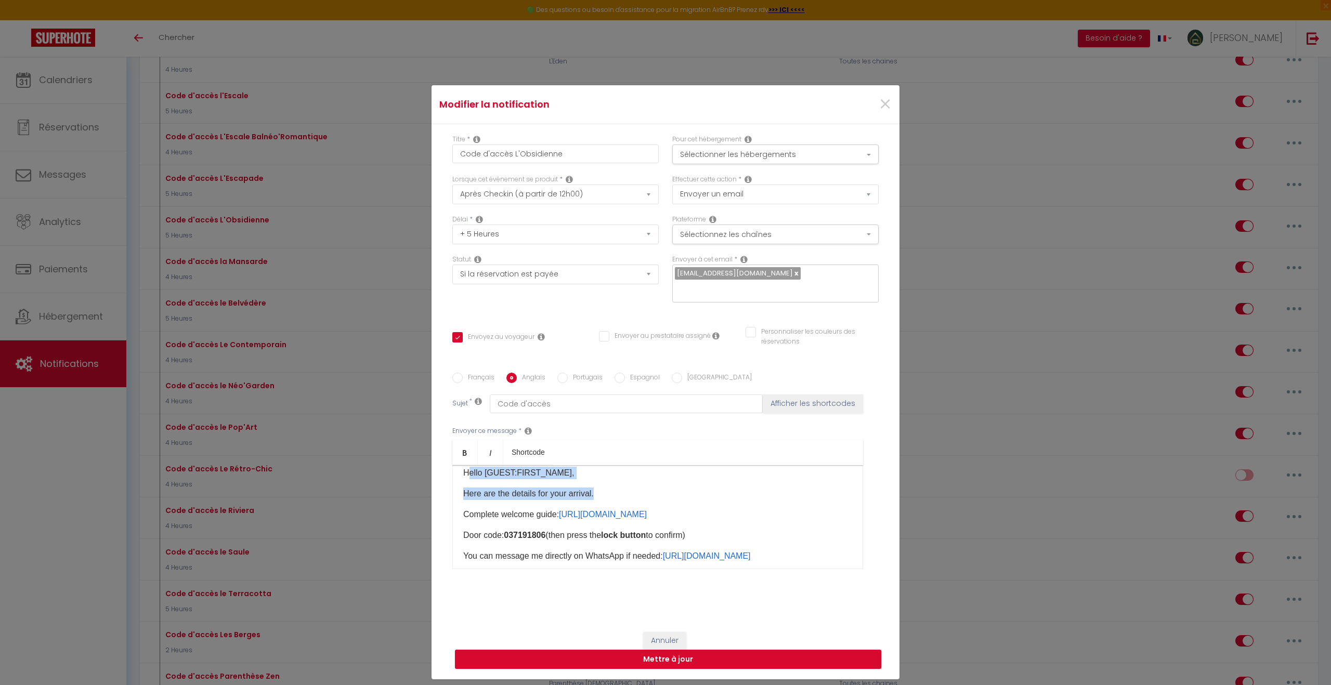
scroll to position [0, 0]
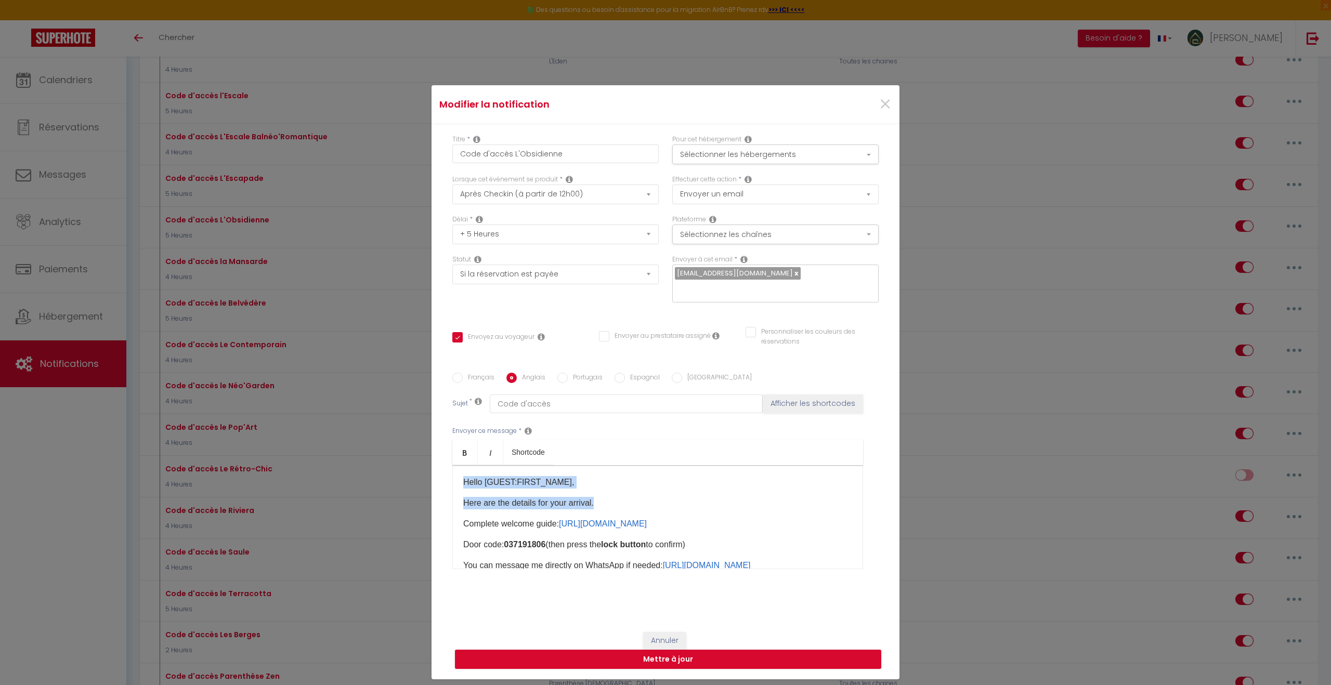
drag, startPoint x: 605, startPoint y: 495, endPoint x: 420, endPoint y: 450, distance: 190.4
click at [420, 450] on div "Modifier la notification × Titre * Code d'accès L'Obsidienne Pour cet hébergeme…" at bounding box center [665, 342] width 1331 height 685
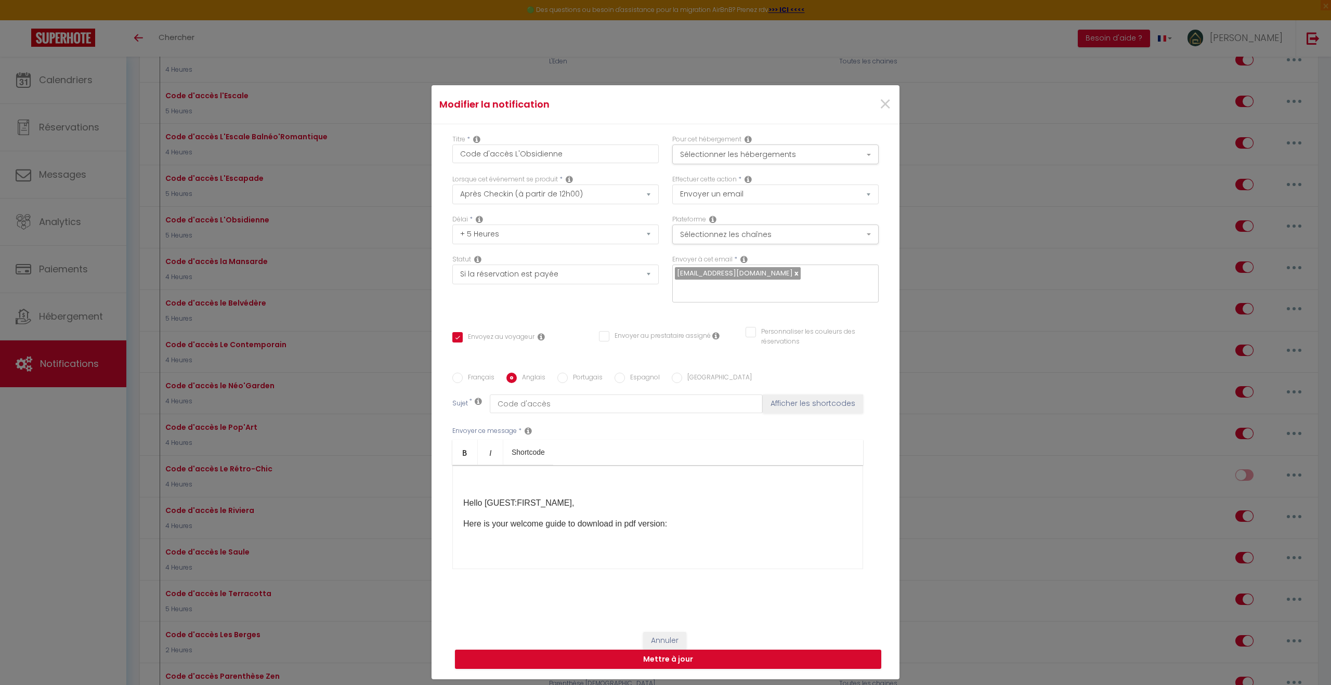
click at [458, 502] on div "Hello [GUEST:FIRST_NAME], Here is your welcome guide to download in pdf version…" at bounding box center [657, 517] width 411 height 104
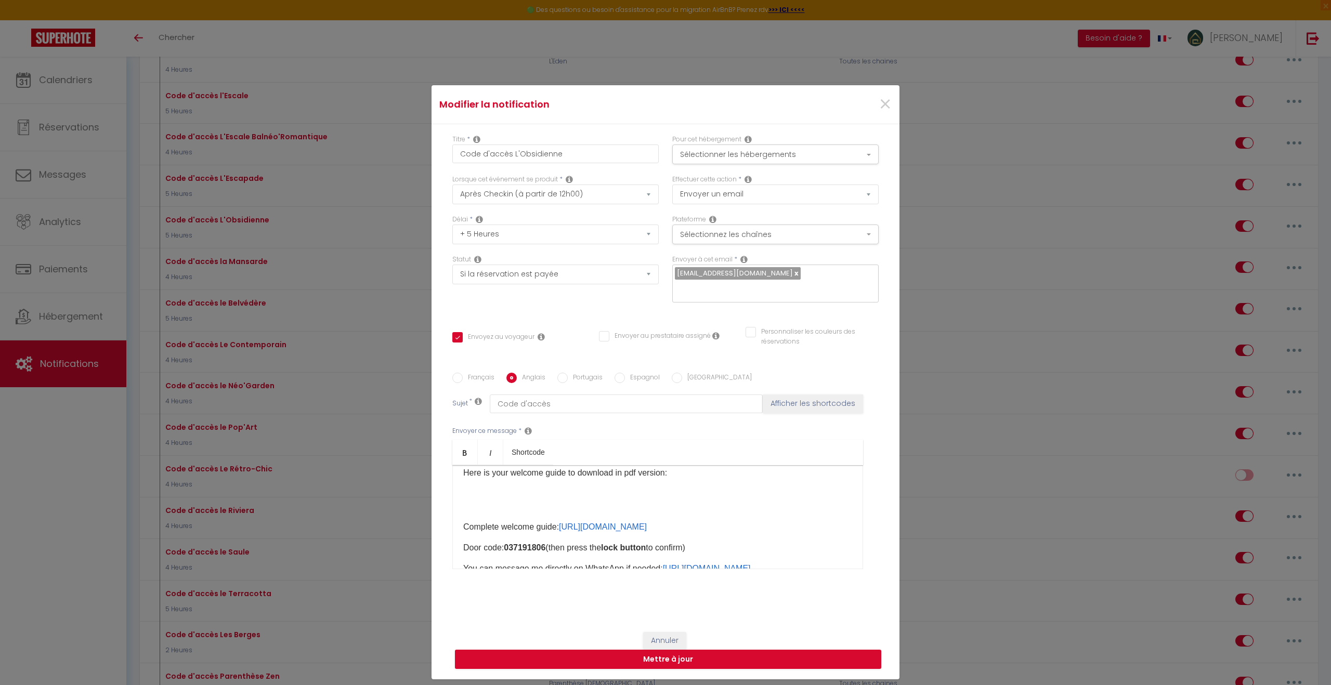
scroll to position [43, 0]
drag, startPoint x: 847, startPoint y: 515, endPoint x: 556, endPoint y: 517, distance: 290.6
click at [556, 517] on div "Hello [GUEST:FIRST_NAME], Here is your welcome guide to download in pdf version…" at bounding box center [657, 517] width 411 height 104
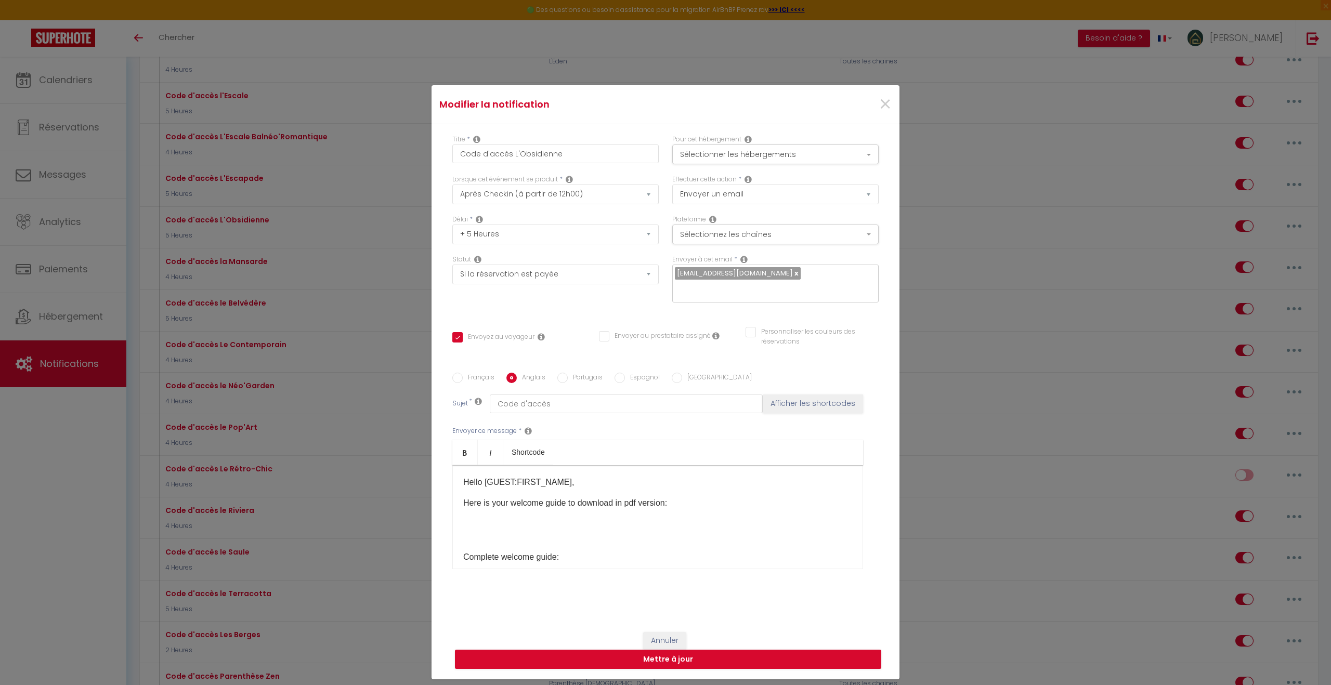
scroll to position [16, 0]
drag, startPoint x: 557, startPoint y: 540, endPoint x: 445, endPoint y: 538, distance: 111.3
click at [445, 537] on div "Titre * Code d'accès L'Obsidienne Pour cet hébergement Sélectionner les héberge…" at bounding box center [665, 372] width 468 height 497
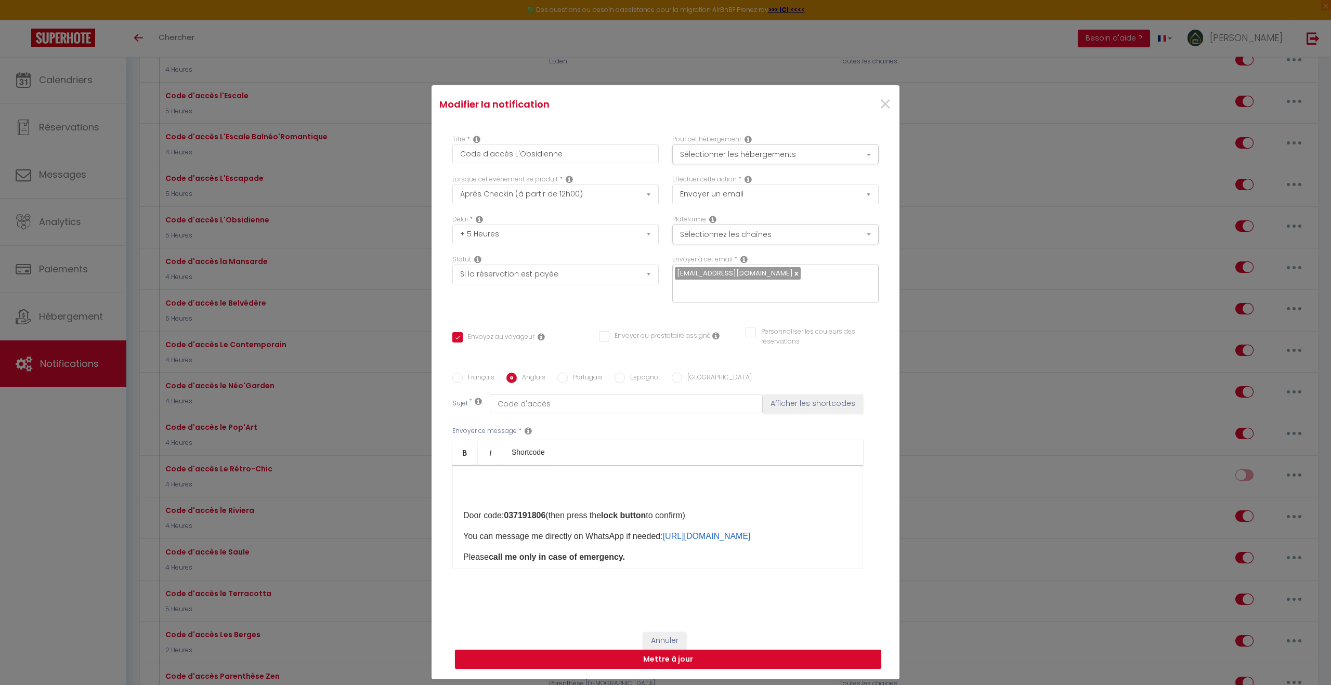
scroll to position [95, 0]
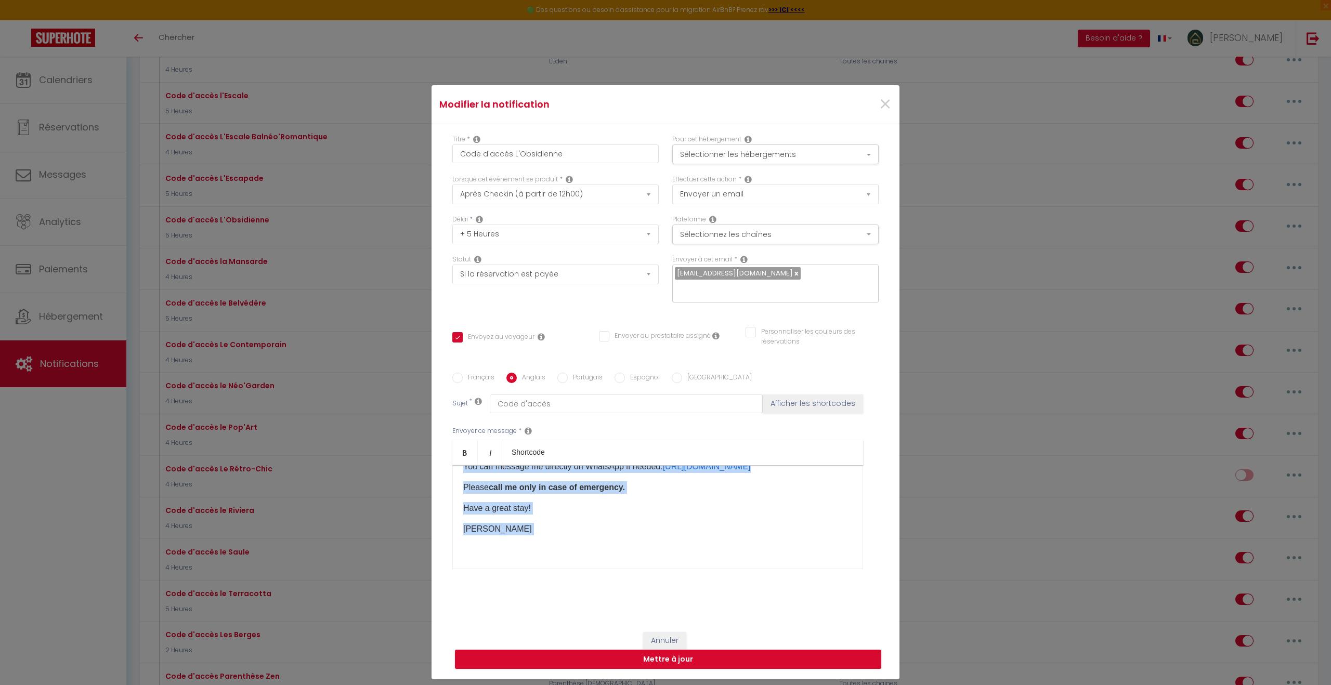
drag, startPoint x: 460, startPoint y: 484, endPoint x: 615, endPoint y: 572, distance: 178.1
click at [613, 573] on div "Envoyer ce message * Bold Italic Shortcode Rich text editor Hello [GUEST:FIRST_…" at bounding box center [665, 497] width 426 height 169
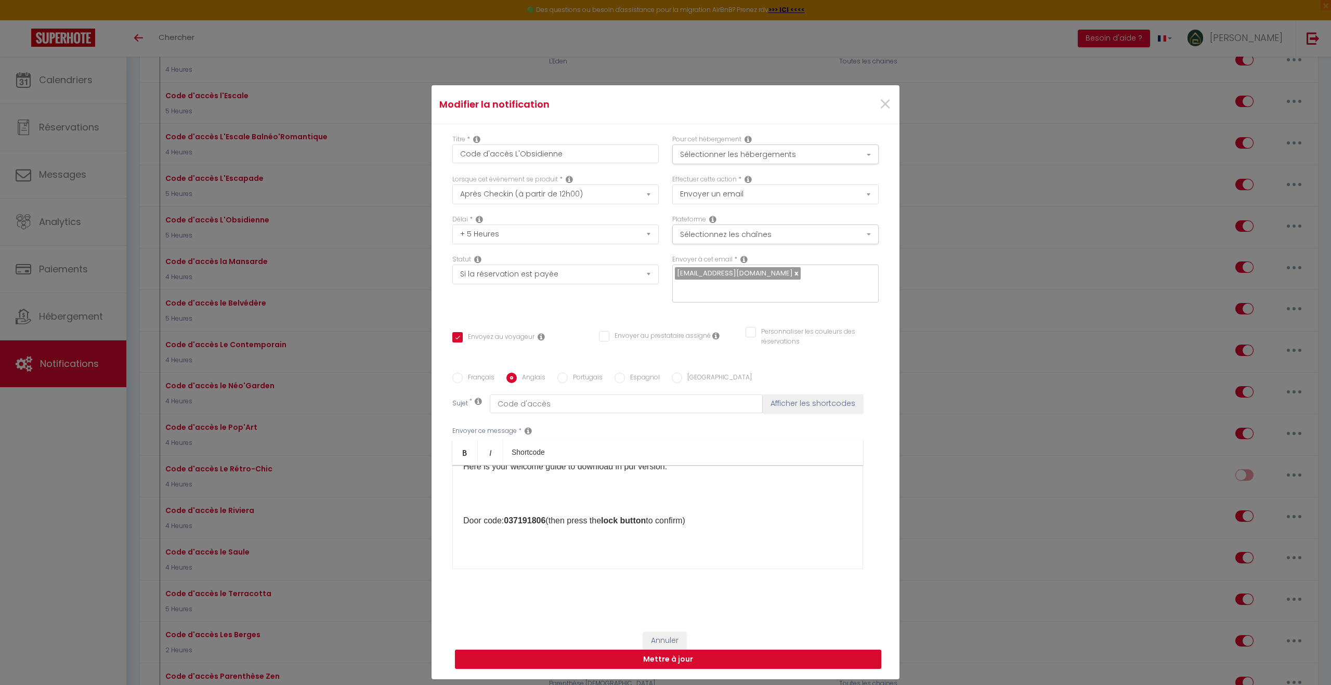
scroll to position [36, 0]
click at [686, 473] on div "Hello [GUEST:FIRST_NAME], Here is your welcome guide to download in pdf version…" at bounding box center [657, 517] width 411 height 104
click at [508, 510] on p at bounding box center [657, 504] width 389 height 12
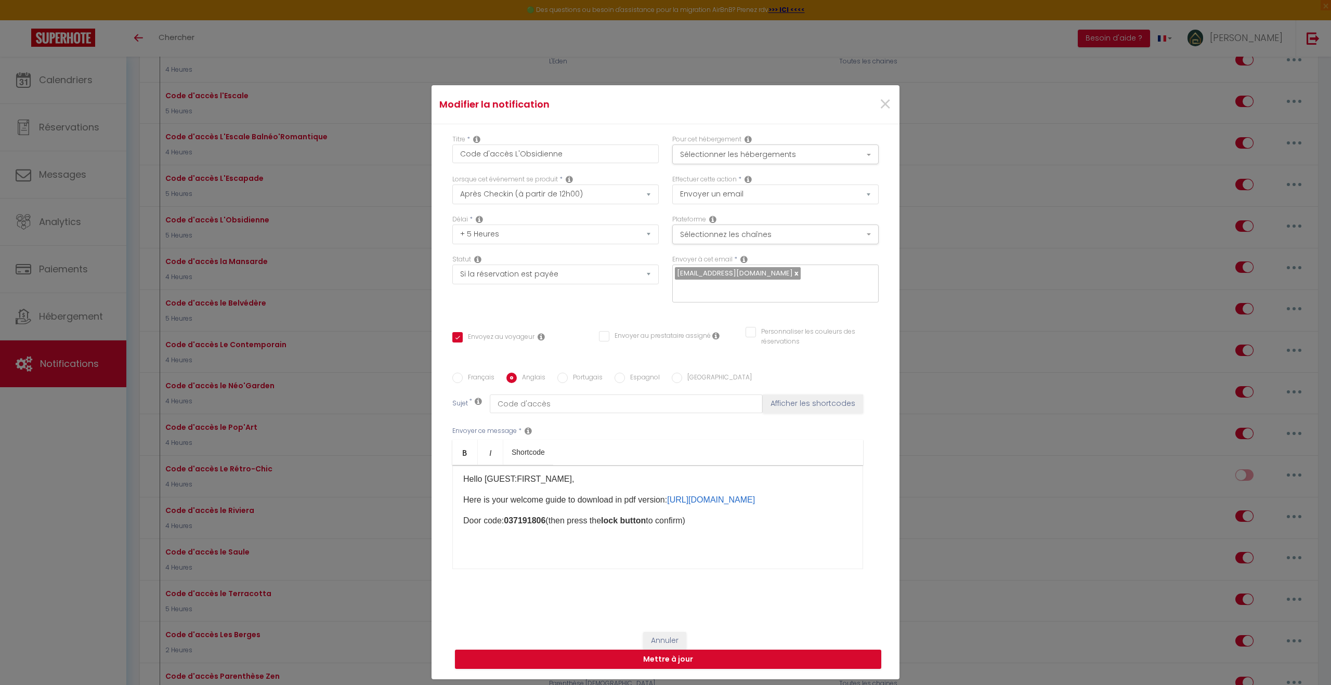
click at [489, 542] on p at bounding box center [657, 541] width 389 height 12
click at [513, 528] on div "Hello [GUEST:FIRST_NAME], Here is your welcome guide to download in pdf version…" at bounding box center [657, 517] width 411 height 104
click at [561, 377] on input "Portugais" at bounding box center [562, 378] width 10 height 10
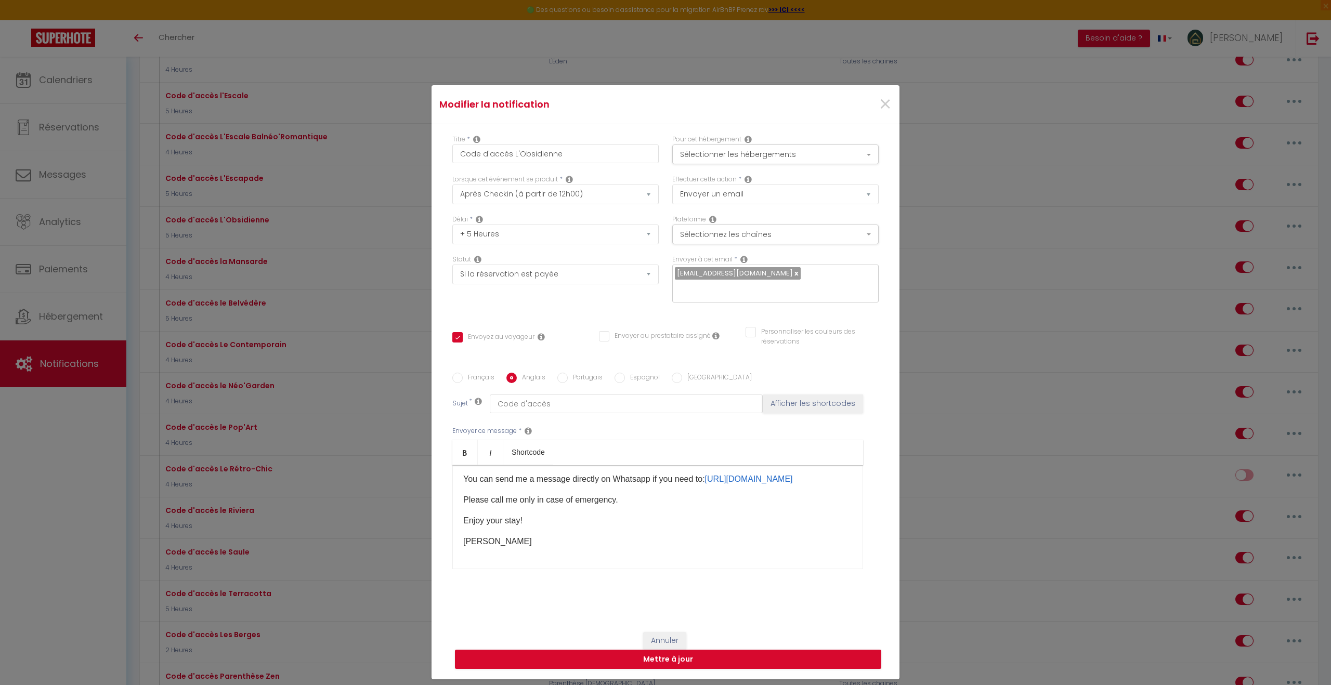
radio input "true"
checkbox input "true"
checkbox input "false"
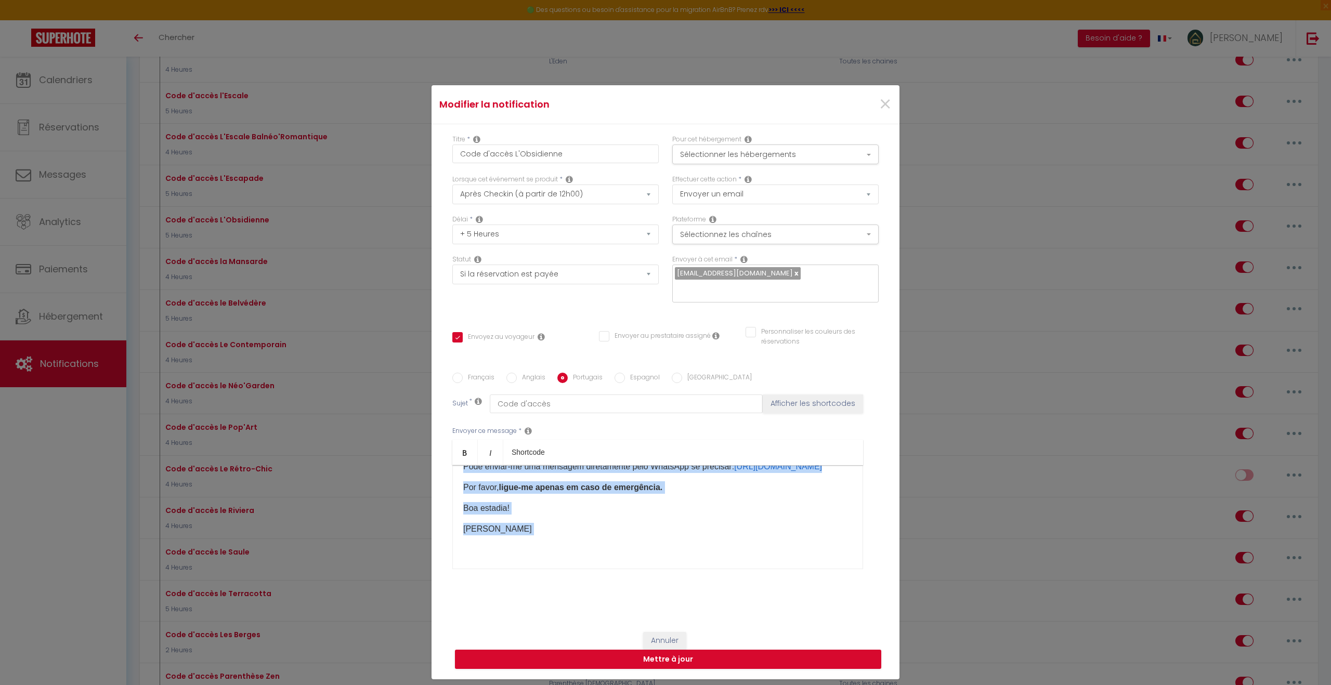
drag, startPoint x: 456, startPoint y: 501, endPoint x: 620, endPoint y: 571, distance: 178.2
click at [620, 571] on div "Envoyer ce message * Bold Italic Shortcode Rich text editor Olá [GUEST:FIRST_NA…" at bounding box center [665, 497] width 426 height 169
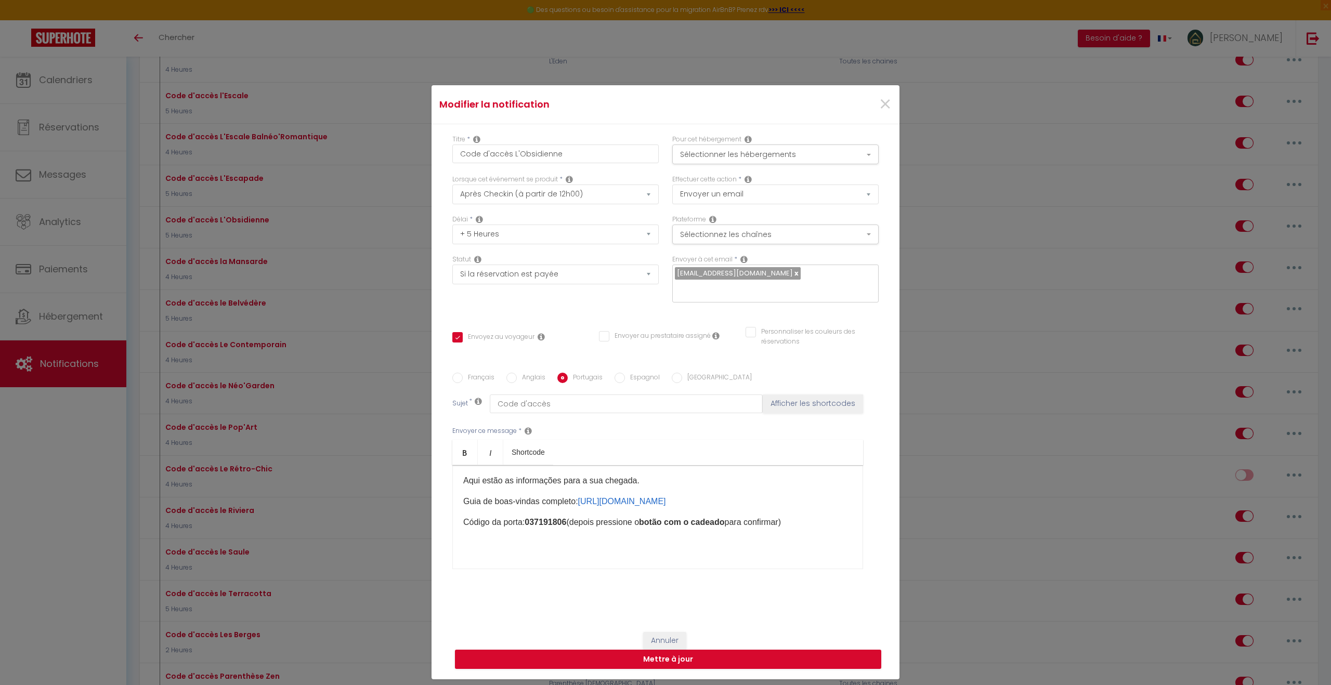
scroll to position [11, 0]
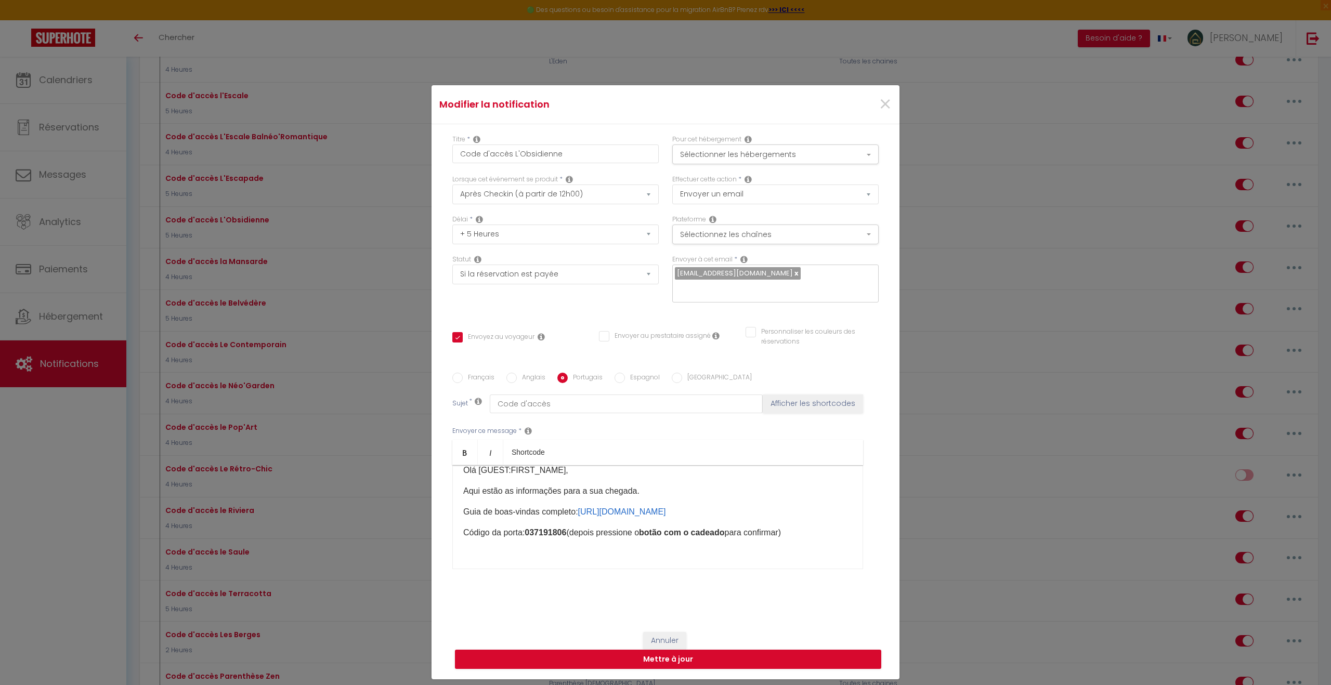
drag, startPoint x: 665, startPoint y: 516, endPoint x: 449, endPoint y: 470, distance: 221.1
click at [452, 470] on div "Olá [GUEST:FIRST_NAME], Aqui estão as informações para a sua chegada. Guia de b…" at bounding box center [657, 517] width 411 height 104
click at [469, 475] on div "Código da porta: 037191806 (depois pressione o botão com o cadeado para confirm…" at bounding box center [657, 517] width 411 height 104
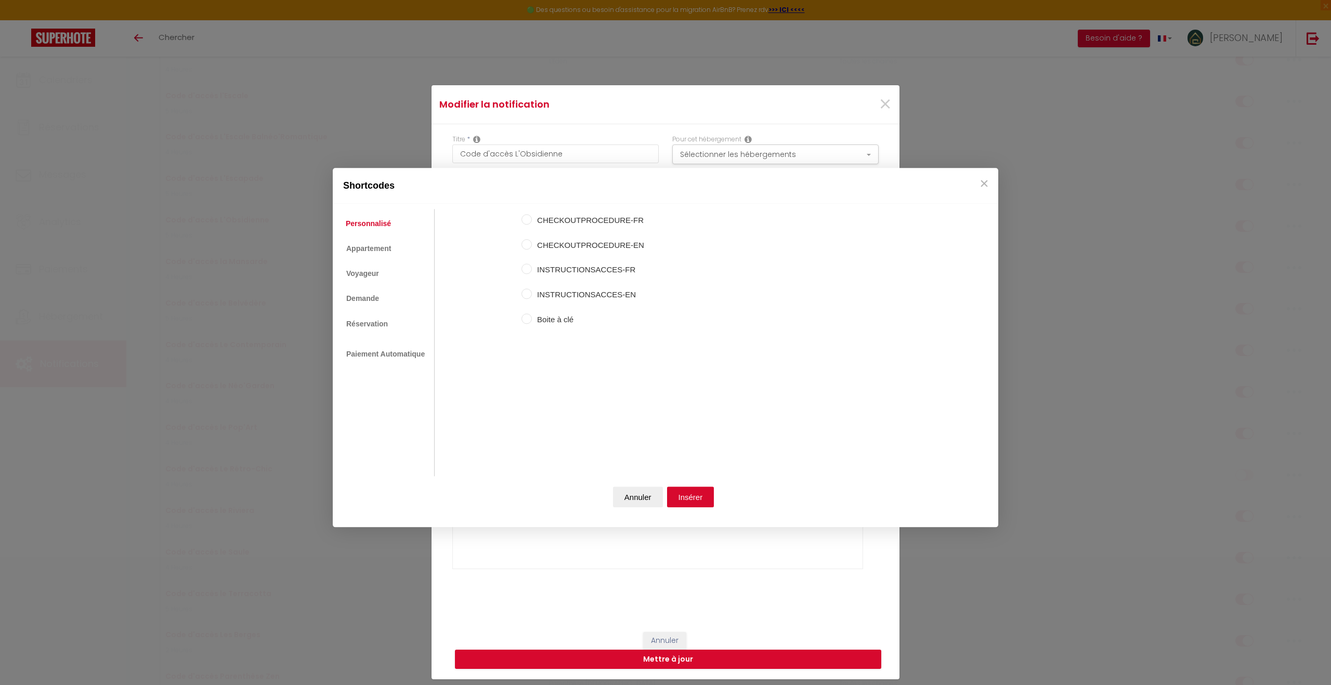
click at [528, 460] on body "🟢 Des questions ou besoin d'assistance pour la migration AirBnB? Prenez rdv >>>…" at bounding box center [665, 532] width 1331 height 4701
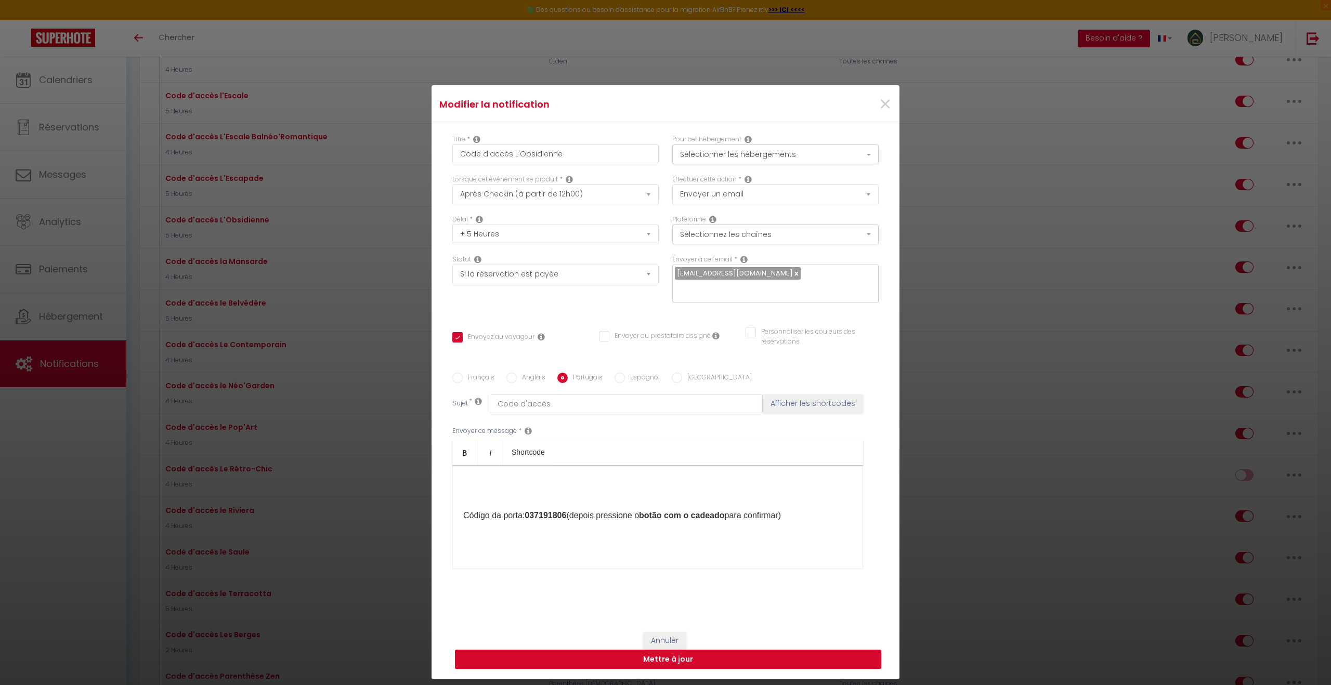
click at [634, 504] on button "Annuler" at bounding box center [638, 497] width 50 height 21
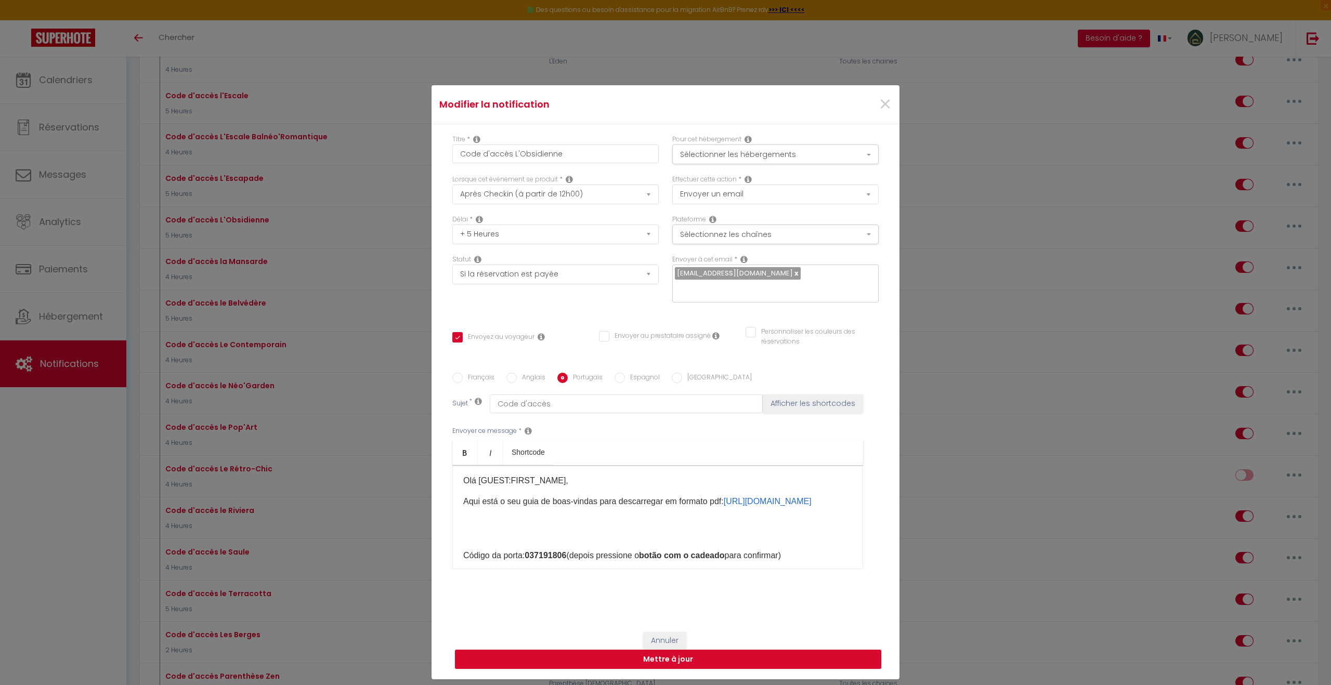
scroll to position [2, 0]
click at [506, 541] on p at bounding box center [657, 528] width 389 height 25
click at [517, 528] on p at bounding box center [657, 522] width 389 height 12
click at [477, 549] on p at bounding box center [657, 542] width 389 height 12
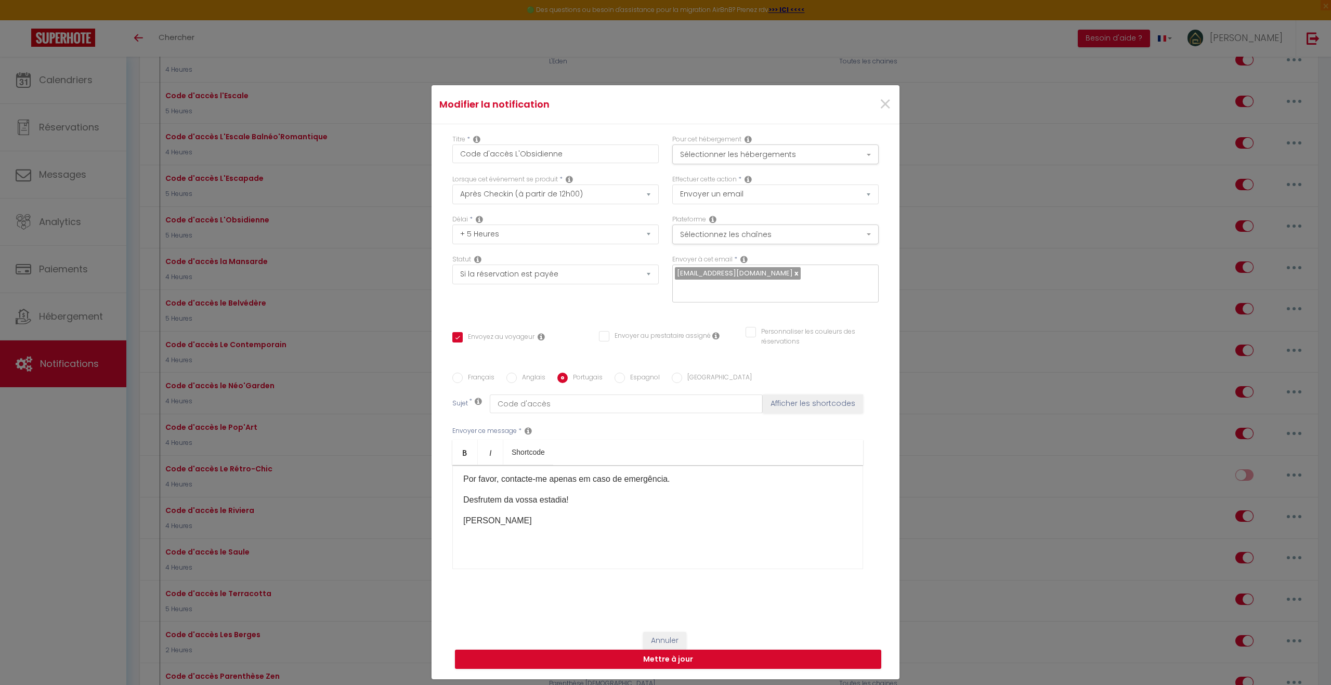
click at [508, 548] on div "Olá [GUEST:FIRST_NAME], Aqui está o seu guia de boas-vindas para descarregar em…" at bounding box center [657, 517] width 411 height 104
click at [619, 380] on input "Espagnol" at bounding box center [619, 378] width 10 height 10
radio input "true"
checkbox input "true"
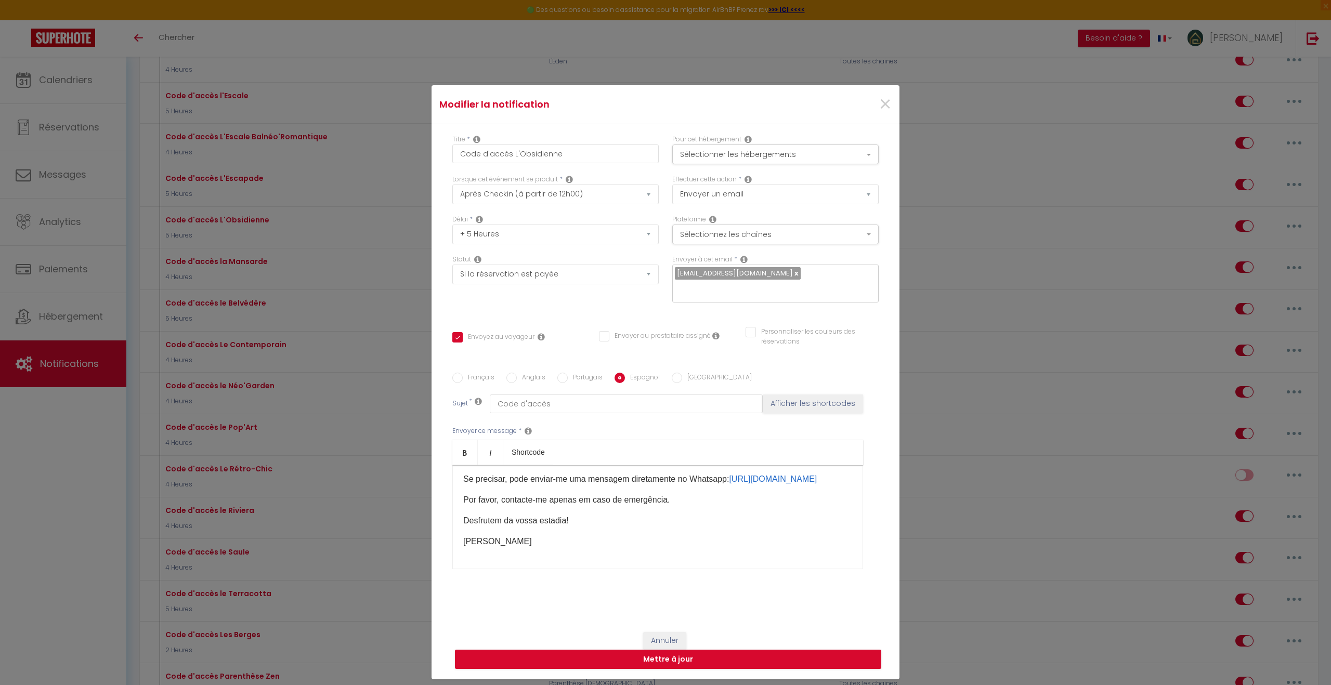
checkbox input "false"
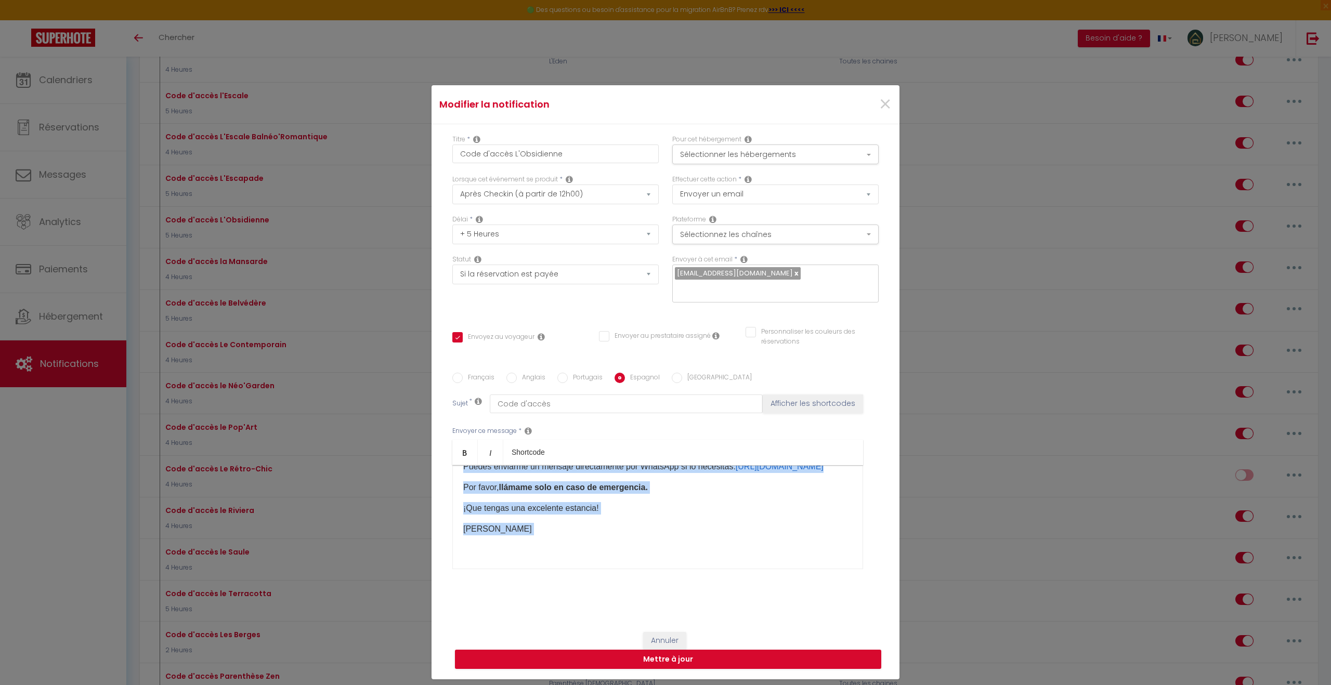
drag, startPoint x: 459, startPoint y: 503, endPoint x: 584, endPoint y: 580, distance: 147.0
click at [584, 581] on div "Envoyer ce message * Bold Italic Shortcode Rich text editor Hola [GUEST:FIRST_N…" at bounding box center [665, 497] width 426 height 169
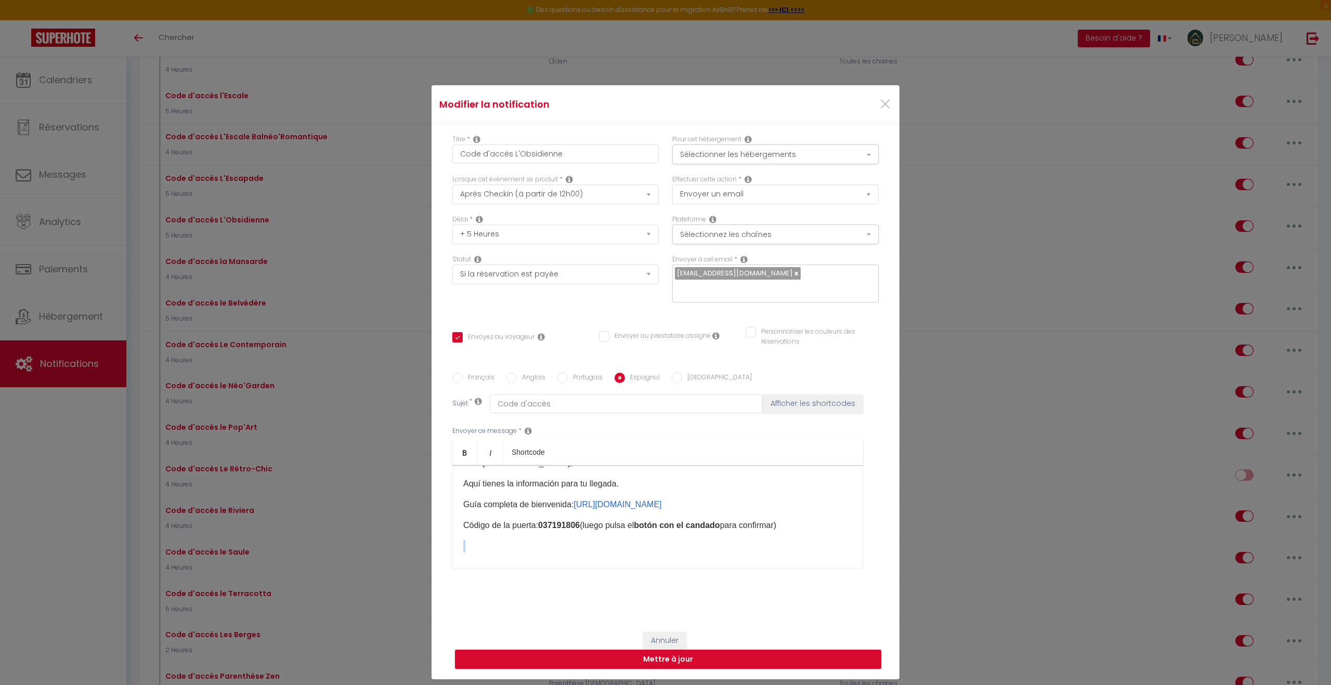
scroll to position [0, 0]
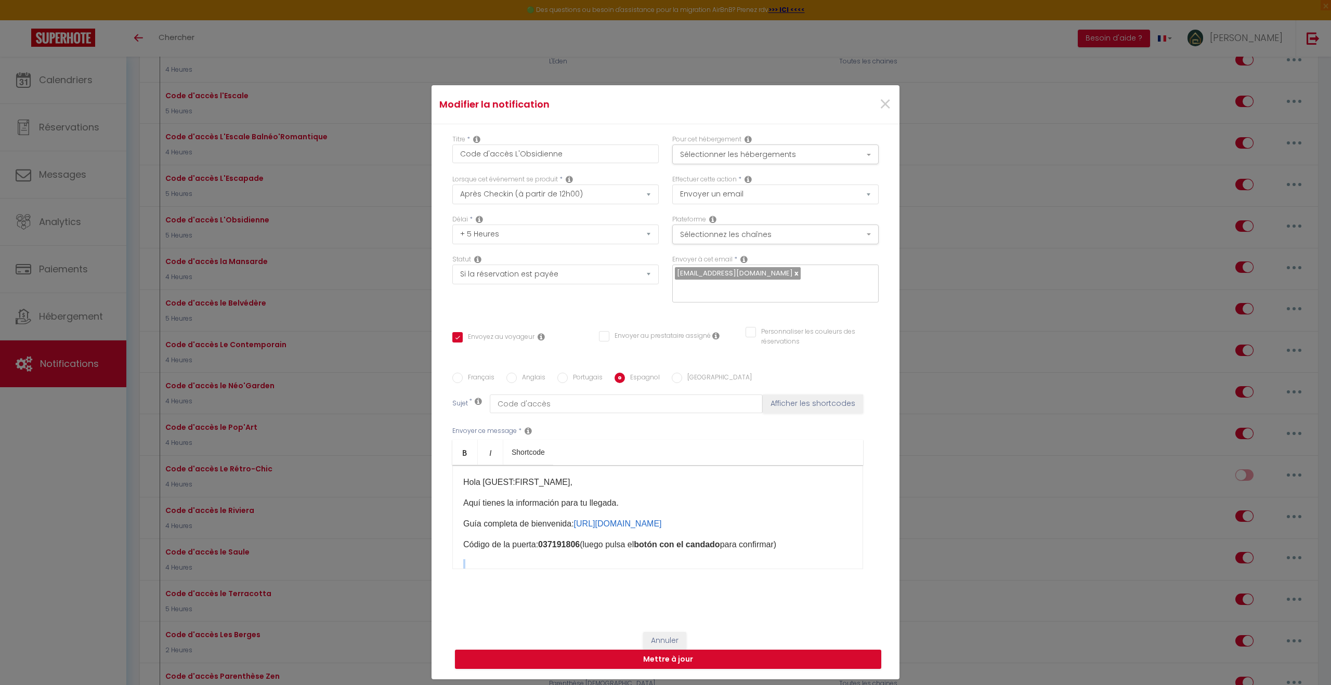
drag, startPoint x: 661, startPoint y: 517, endPoint x: 374, endPoint y: 437, distance: 297.9
click at [374, 437] on div "Modifier la notification × Titre * Code d'accès L'Obsidienne Pour cet hébergeme…" at bounding box center [665, 342] width 1331 height 685
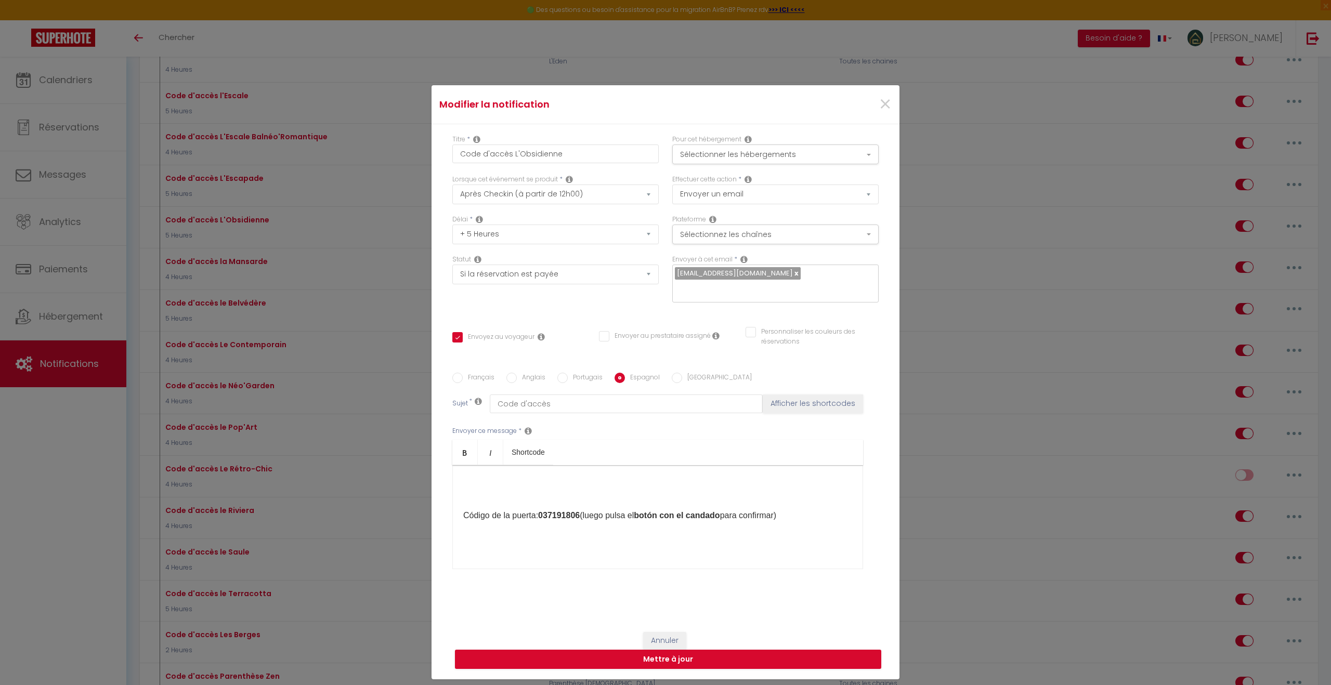
click at [493, 486] on p at bounding box center [657, 488] width 389 height 25
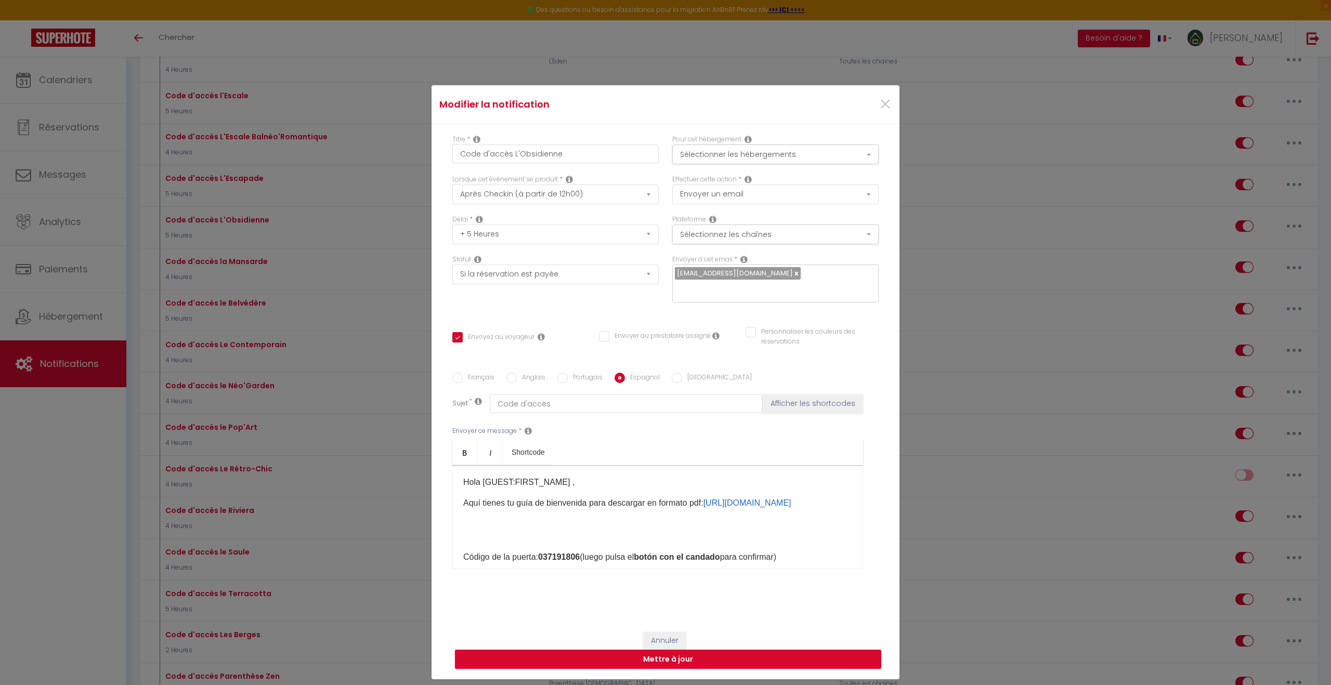
click at [484, 543] on p at bounding box center [657, 530] width 389 height 25
click at [498, 530] on p at bounding box center [657, 524] width 389 height 12
click at [508, 540] on p at bounding box center [657, 541] width 389 height 12
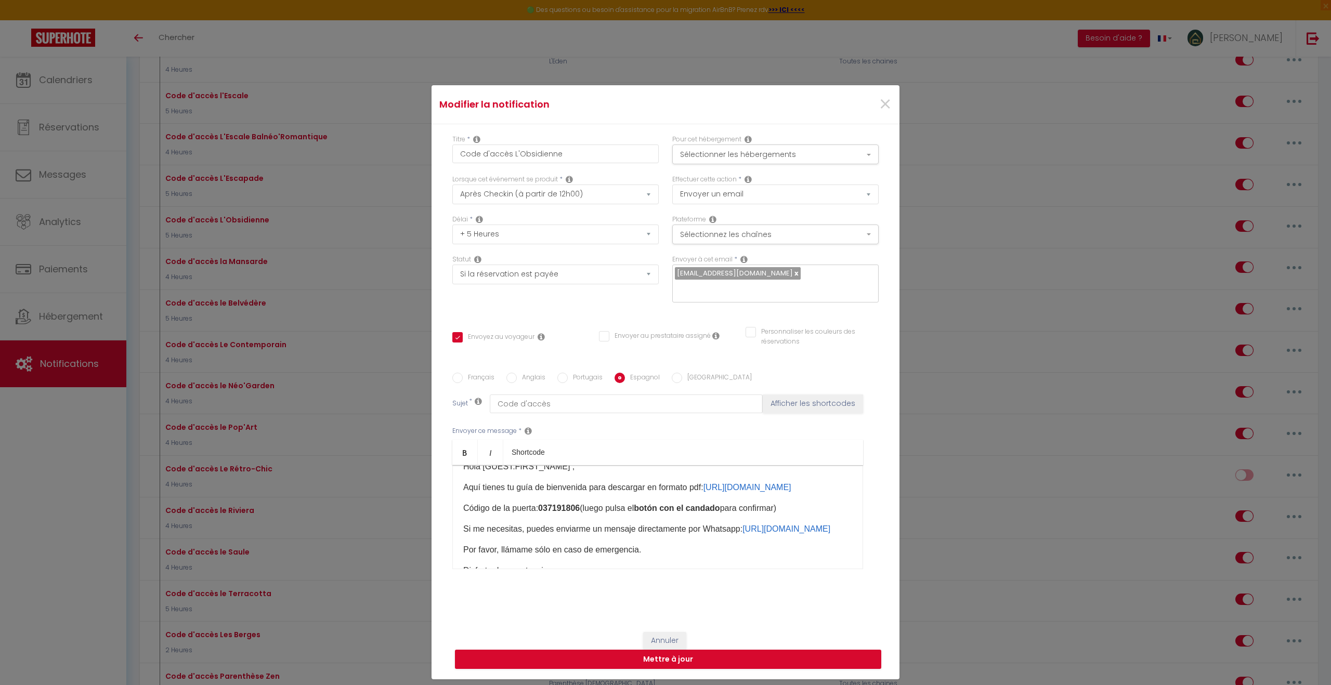
scroll to position [111, 0]
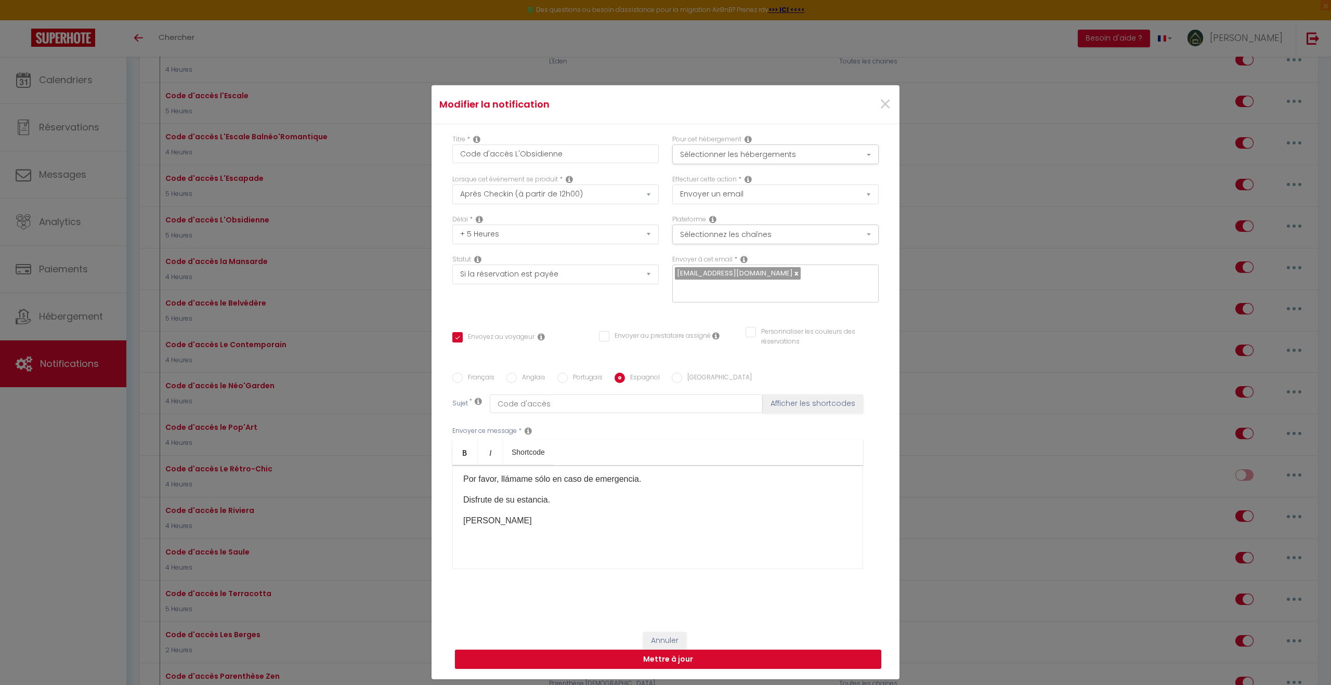
click at [506, 544] on p at bounding box center [657, 541] width 389 height 12
click at [682, 383] on label "[GEOGRAPHIC_DATA]" at bounding box center [717, 378] width 70 height 11
click at [678, 383] on input "[GEOGRAPHIC_DATA]" at bounding box center [677, 378] width 10 height 10
radio input "true"
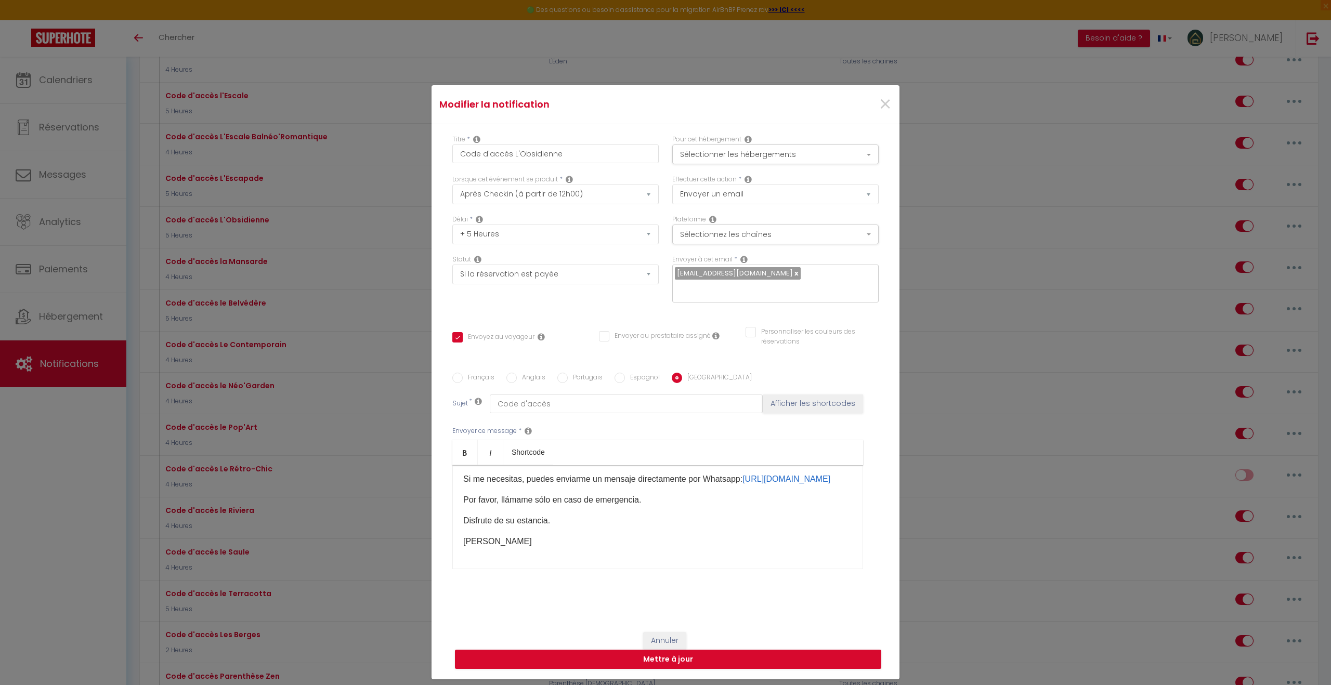
checkbox input "true"
checkbox input "false"
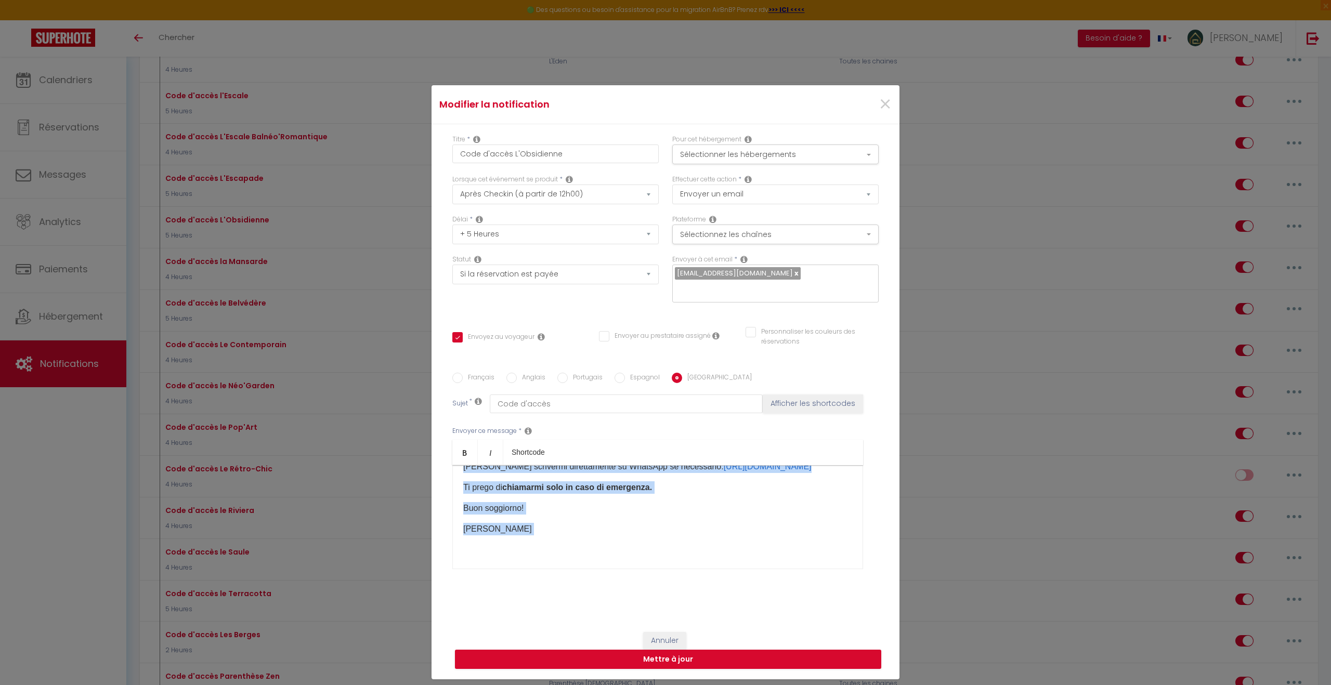
drag, startPoint x: 458, startPoint y: 486, endPoint x: 633, endPoint y: 625, distance: 223.7
click at [632, 625] on form "Modifier la notification × Titre * Code d'accès L'Obsidienne Pour cet hébergeme…" at bounding box center [665, 382] width 468 height 594
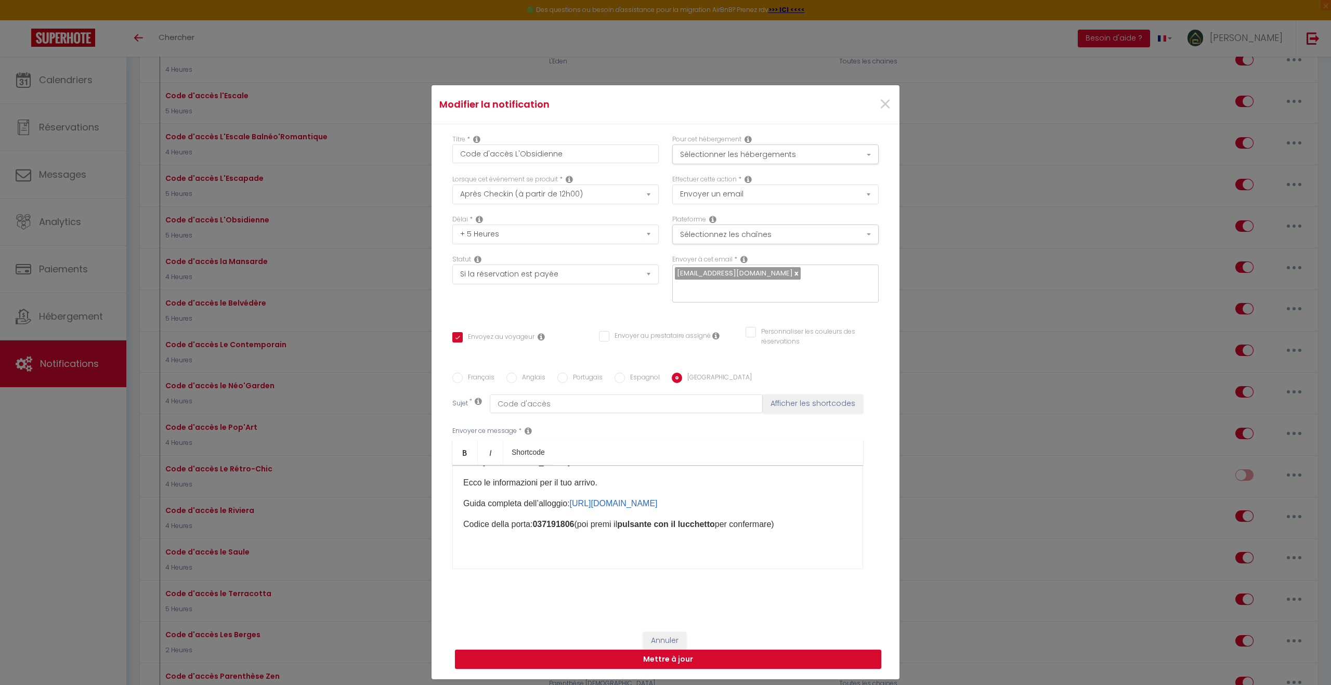
scroll to position [0, 0]
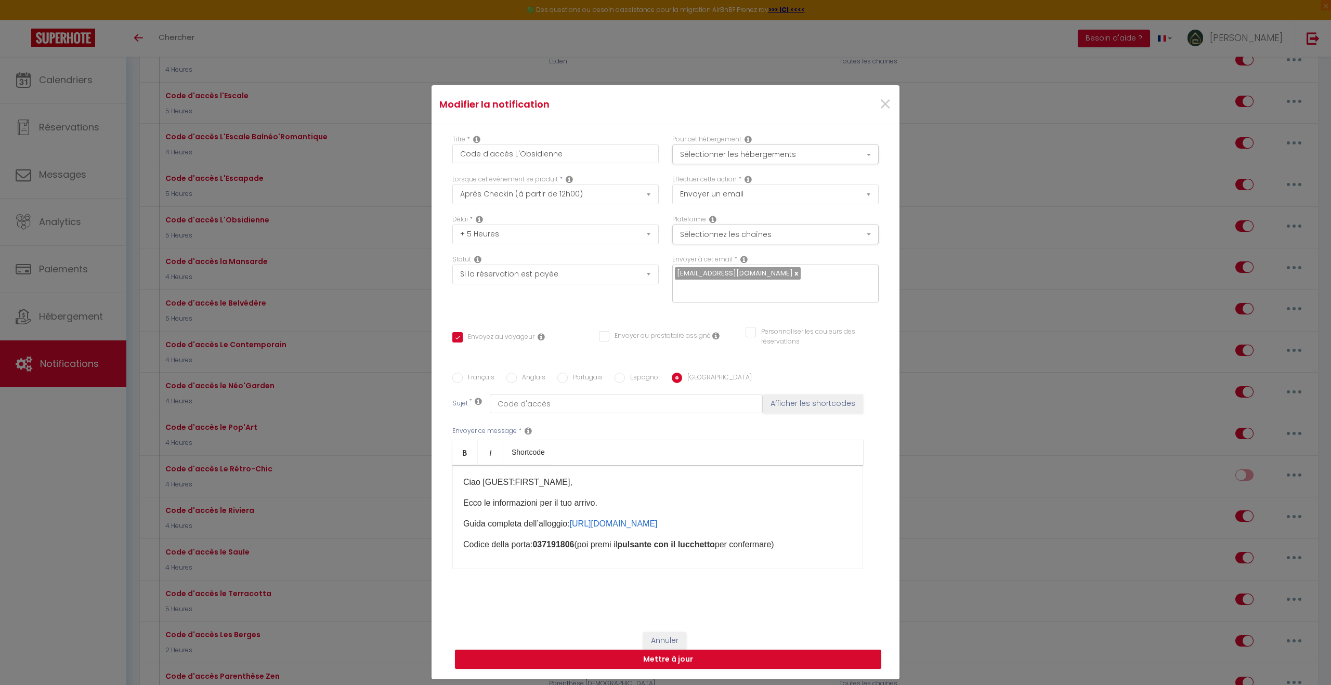
drag, startPoint x: 659, startPoint y: 539, endPoint x: 435, endPoint y: 471, distance: 234.0
click at [435, 471] on div "Titre * Code d'accès L'Obsidienne Pour cet hébergement Sélectionner les héberge…" at bounding box center [665, 372] width 468 height 497
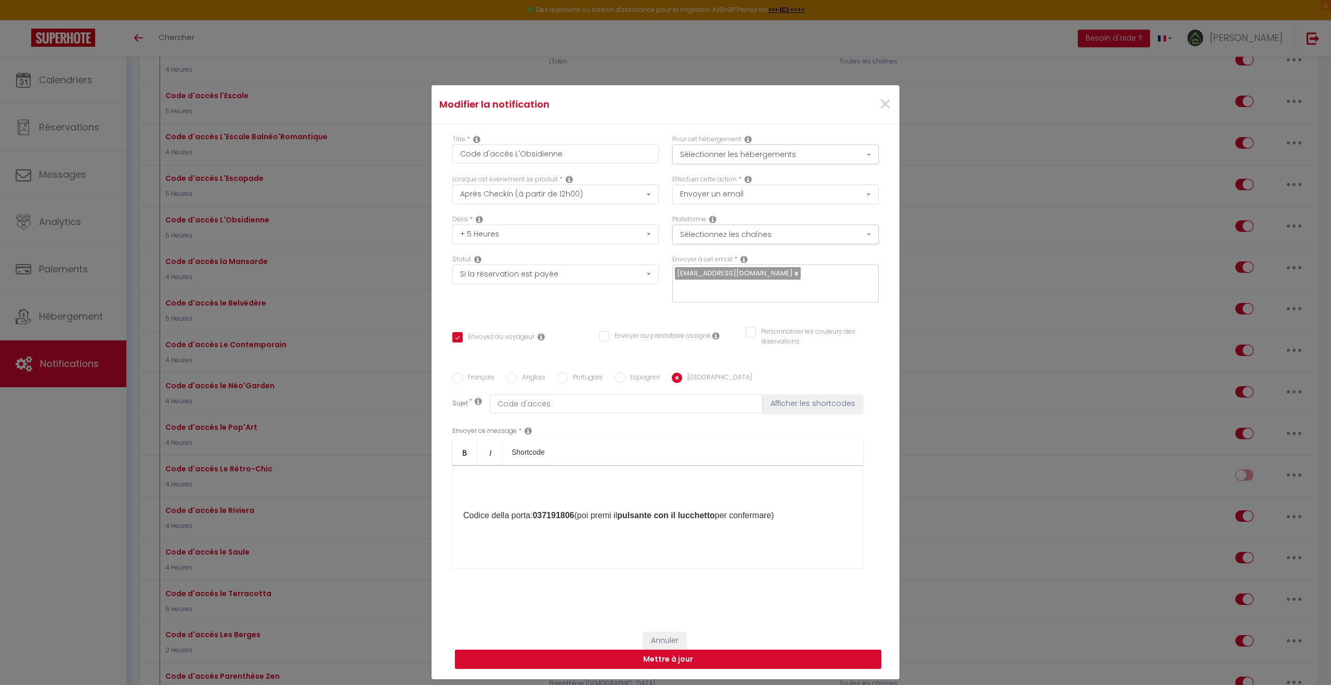
click at [492, 476] on p at bounding box center [657, 488] width 389 height 25
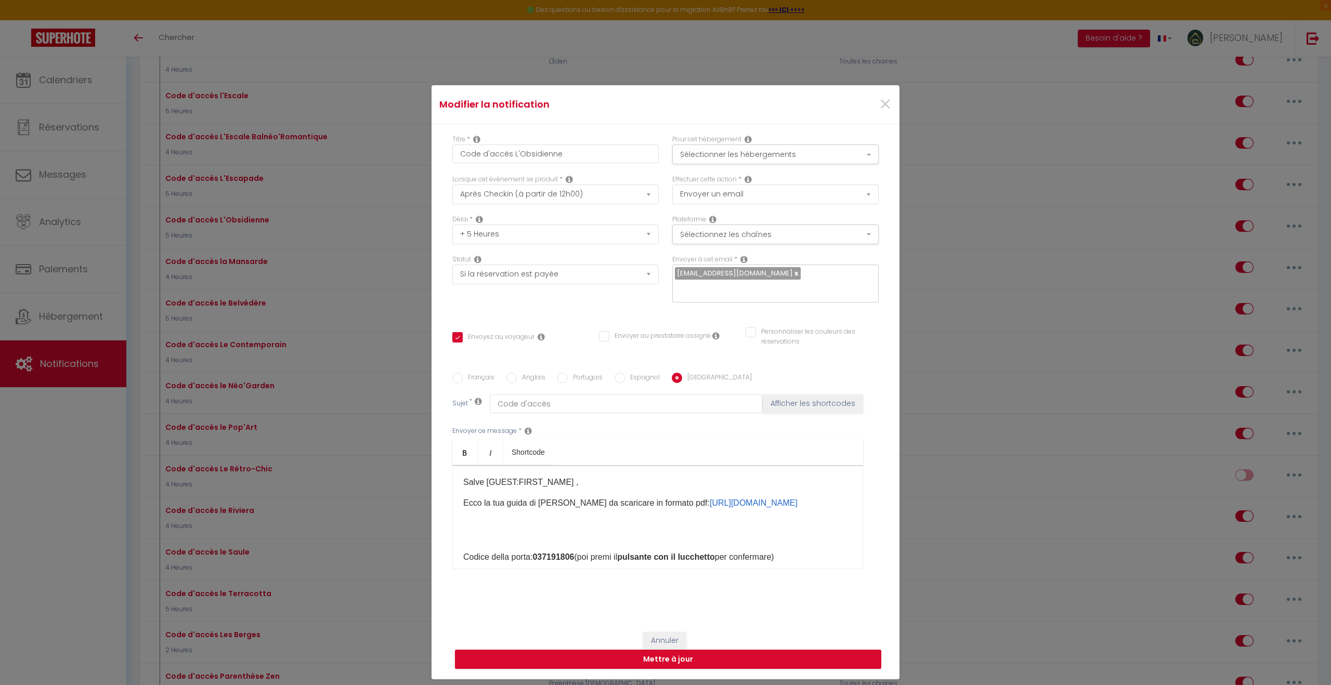
click at [515, 541] on p at bounding box center [657, 530] width 389 height 25
click at [510, 530] on p at bounding box center [657, 524] width 389 height 12
click at [504, 548] on div "Salve [GUEST:FIRST_NAME]​ ,​ Ecco la tua guida di benvenuto da scaricare in for…" at bounding box center [657, 517] width 411 height 104
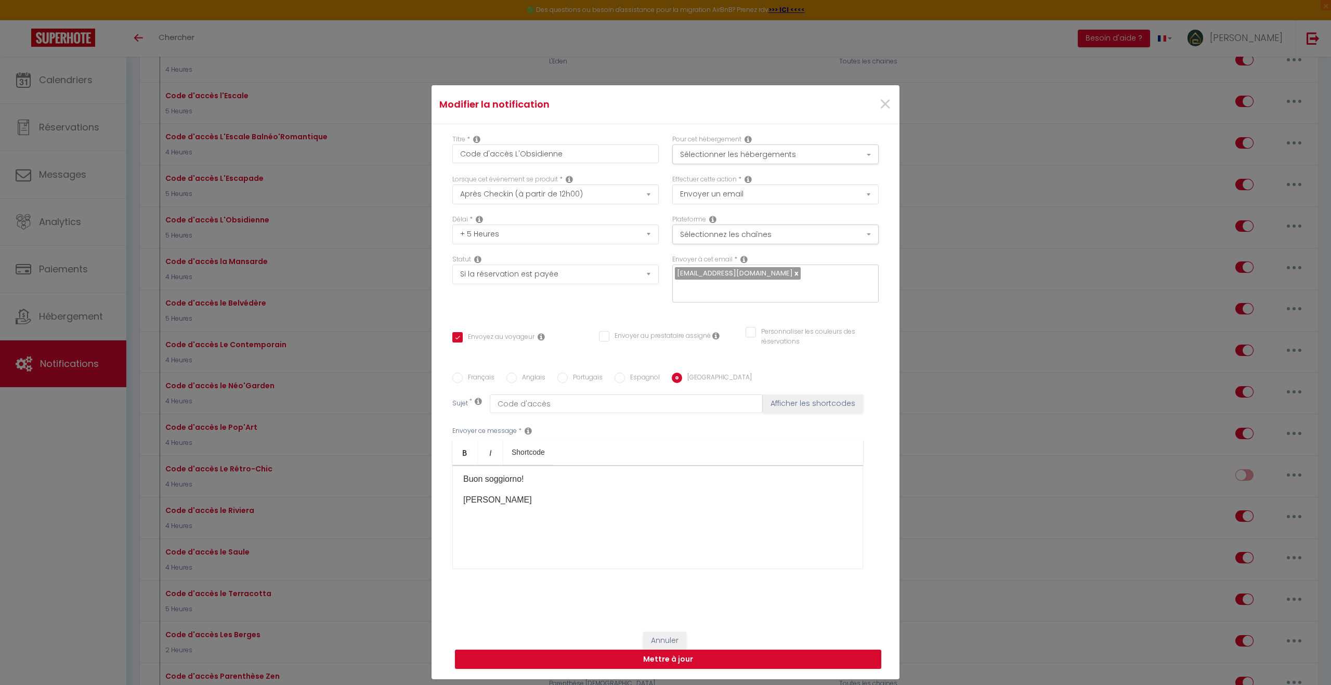
click at [491, 543] on p at bounding box center [657, 541] width 389 height 12
click at [609, 663] on button "Mettre à jour" at bounding box center [668, 660] width 426 height 20
checkbox input "true"
checkbox input "false"
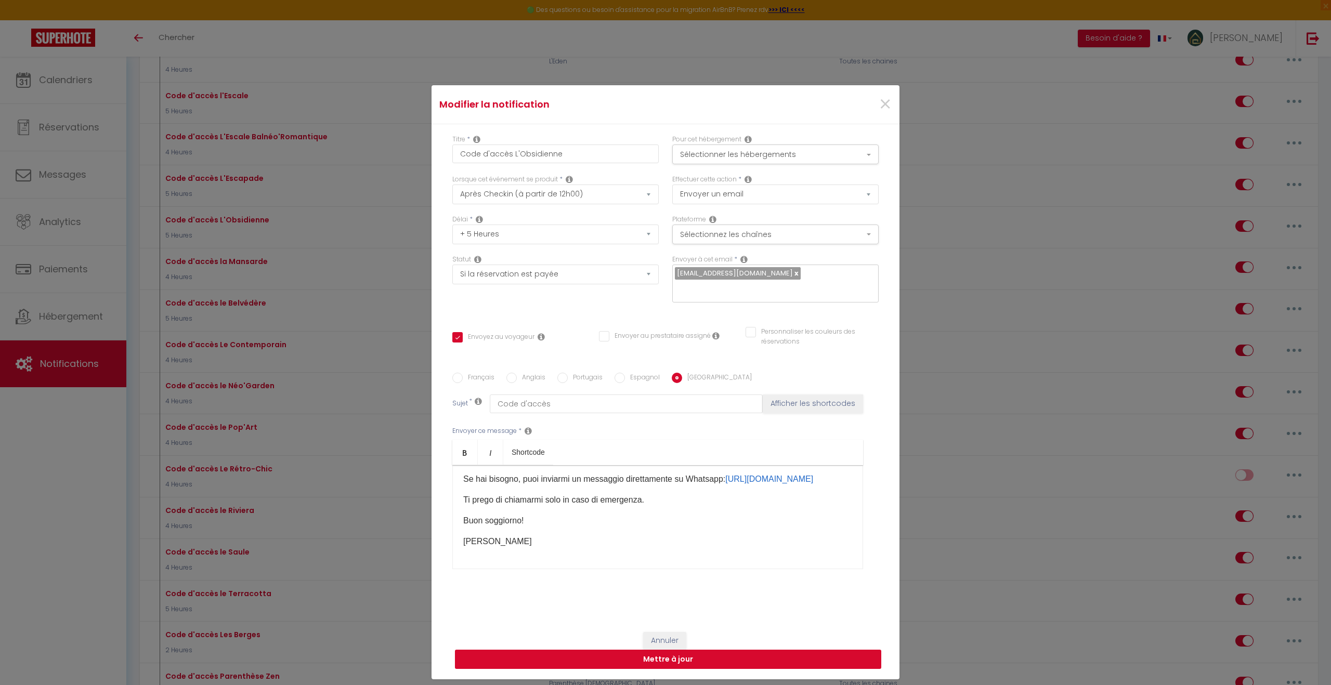
checkbox input "false"
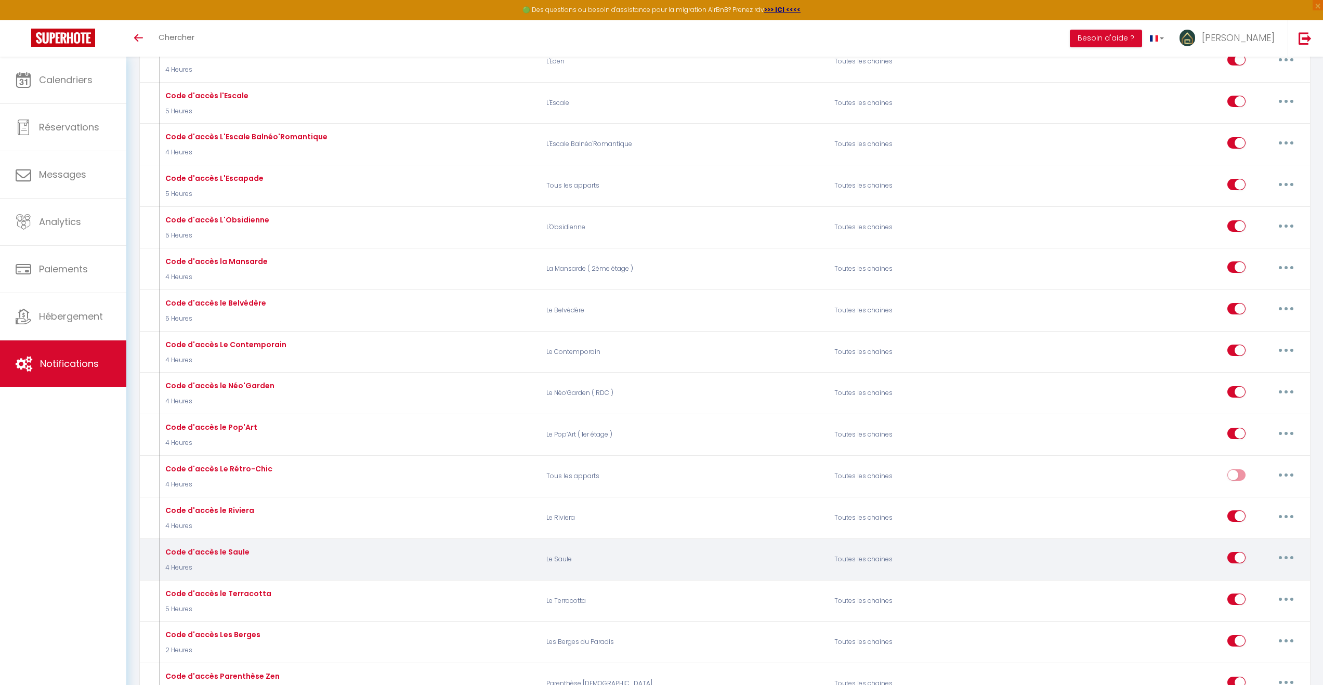
click at [1284, 549] on button "button" at bounding box center [1286, 557] width 29 height 17
click at [1256, 573] on link "Editer" at bounding box center [1259, 582] width 77 height 18
type input "Code d'accès le Saule"
select select "3"
select select "4 Heures"
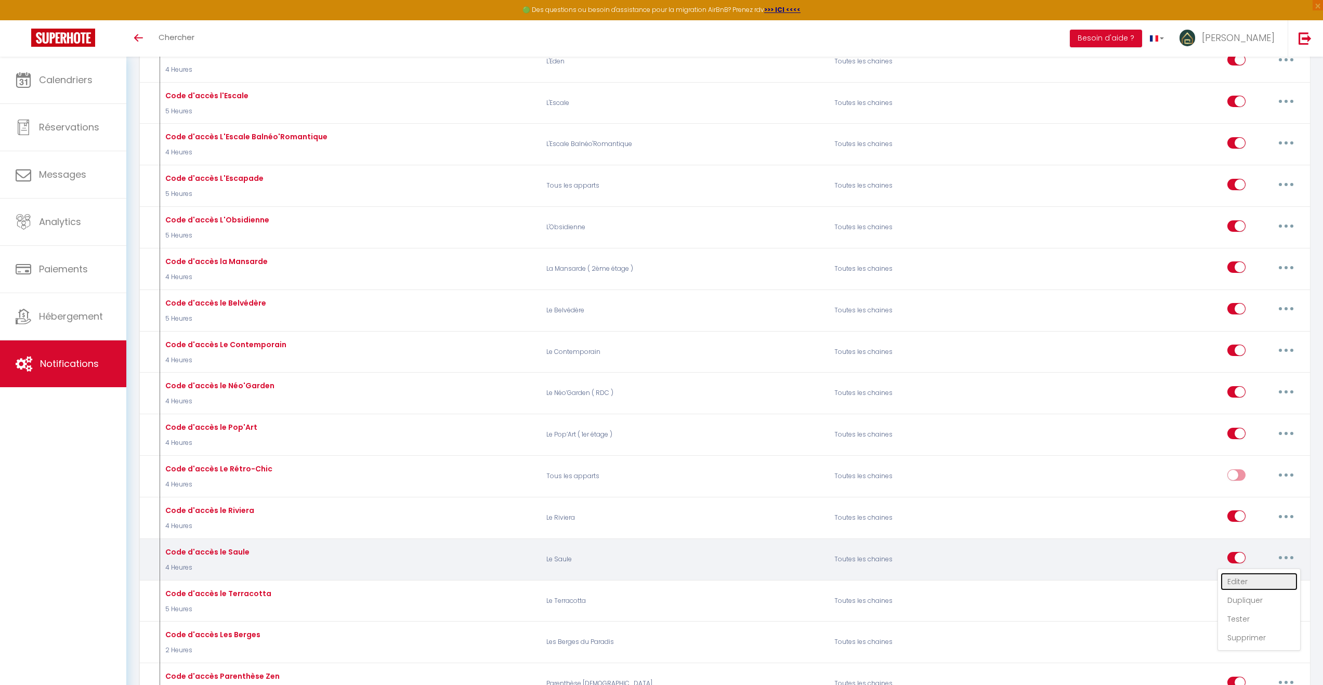
select select "if_booking_is_paid"
checkbox input "true"
checkbox input "false"
radio input "true"
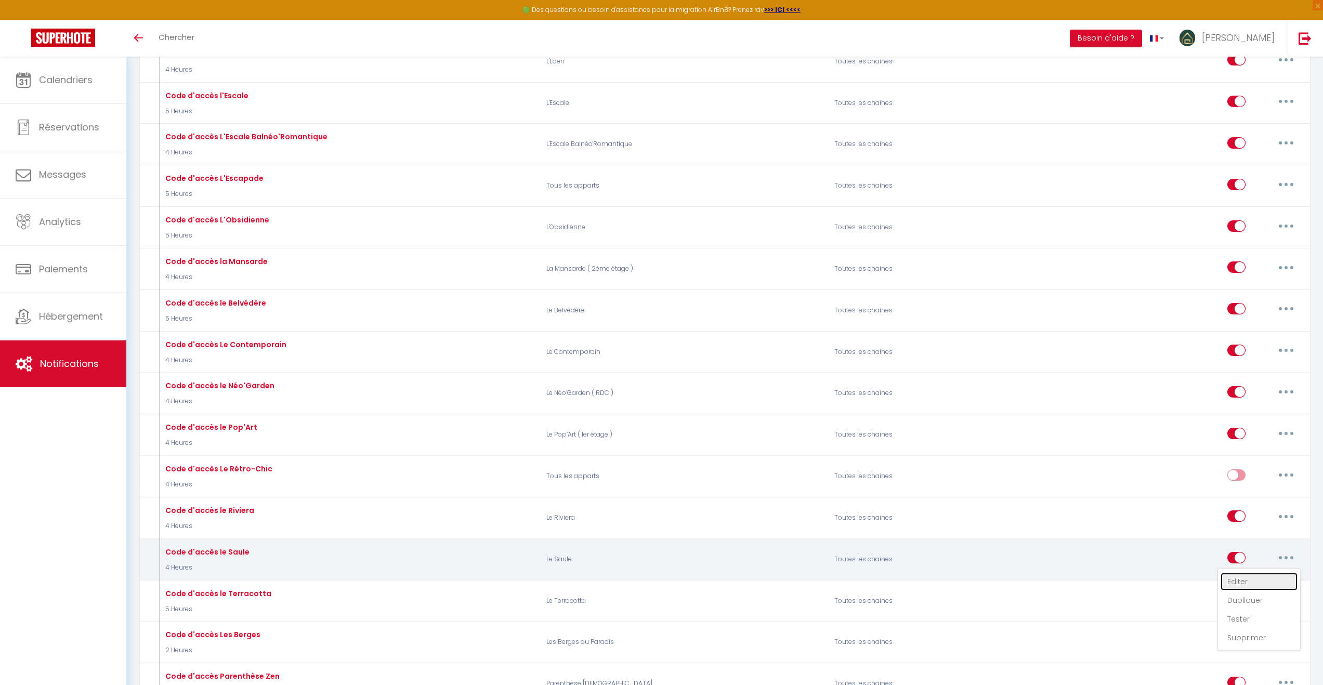
type input "Code d'accès"
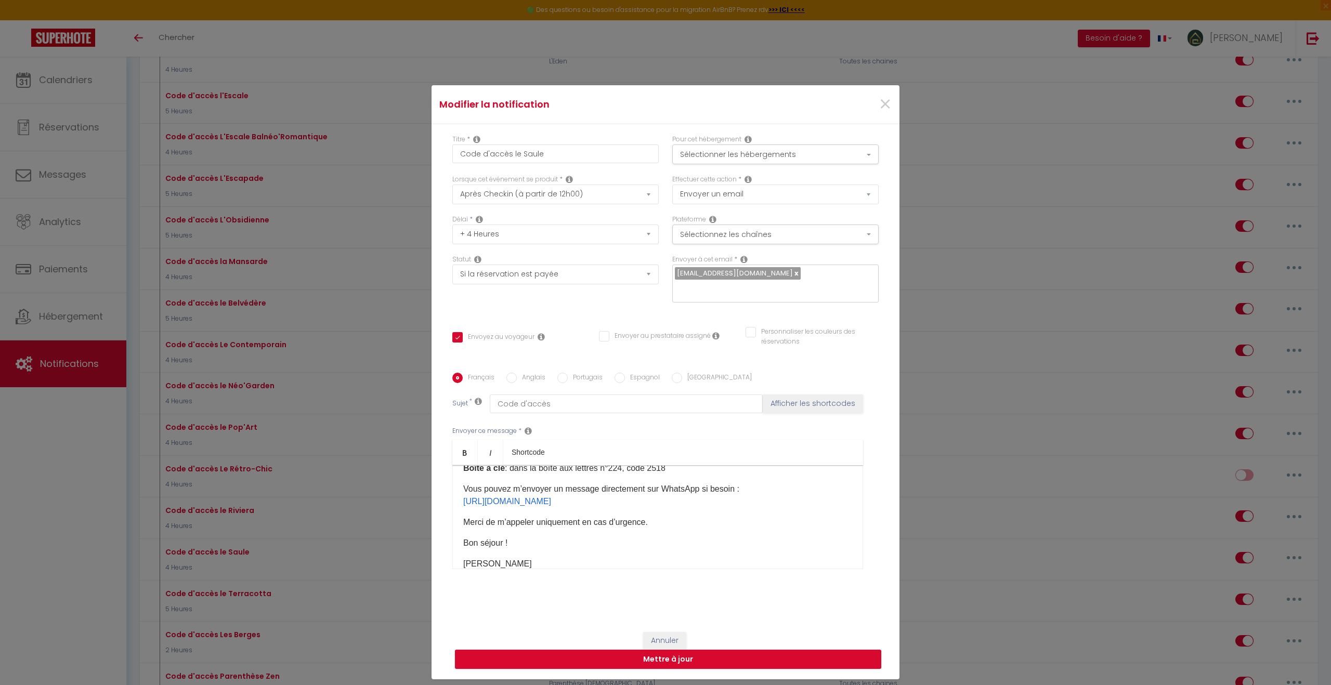
scroll to position [89, 0]
click at [682, 373] on label "[GEOGRAPHIC_DATA]" at bounding box center [717, 378] width 70 height 11
click at [677, 373] on input "[GEOGRAPHIC_DATA]" at bounding box center [677, 378] width 10 height 10
radio input "true"
checkbox input "true"
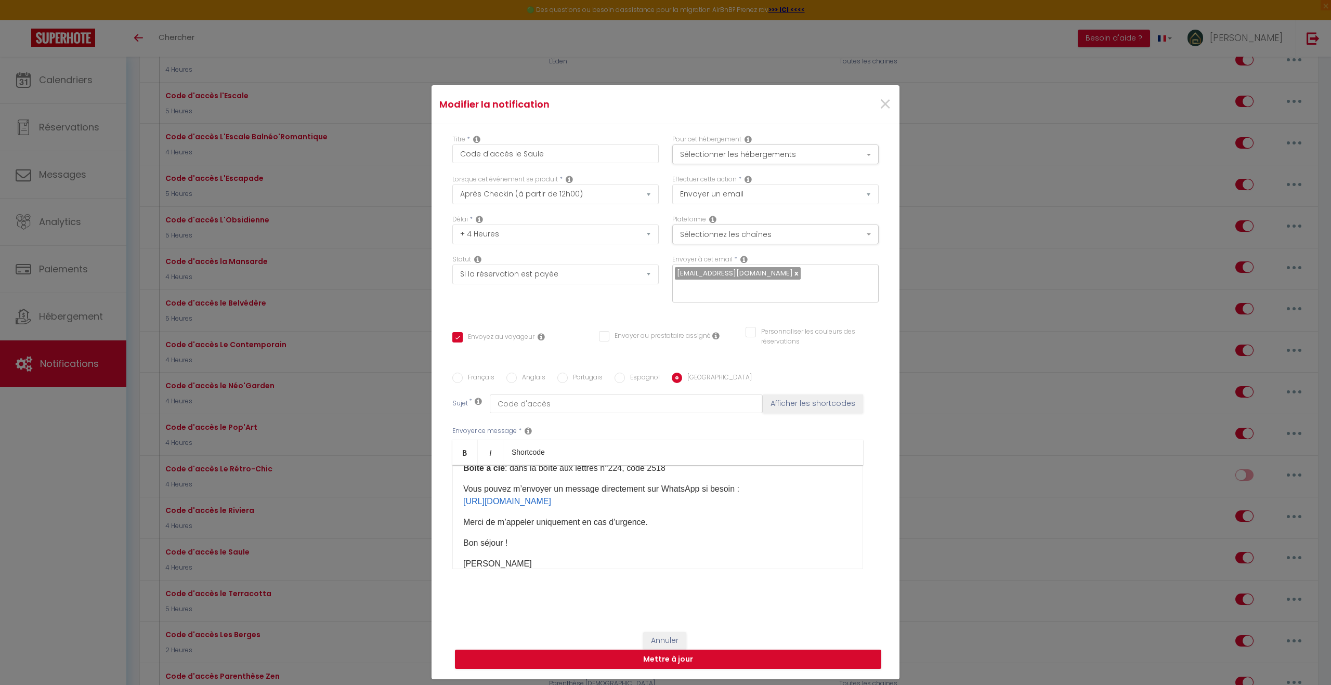
checkbox input "false"
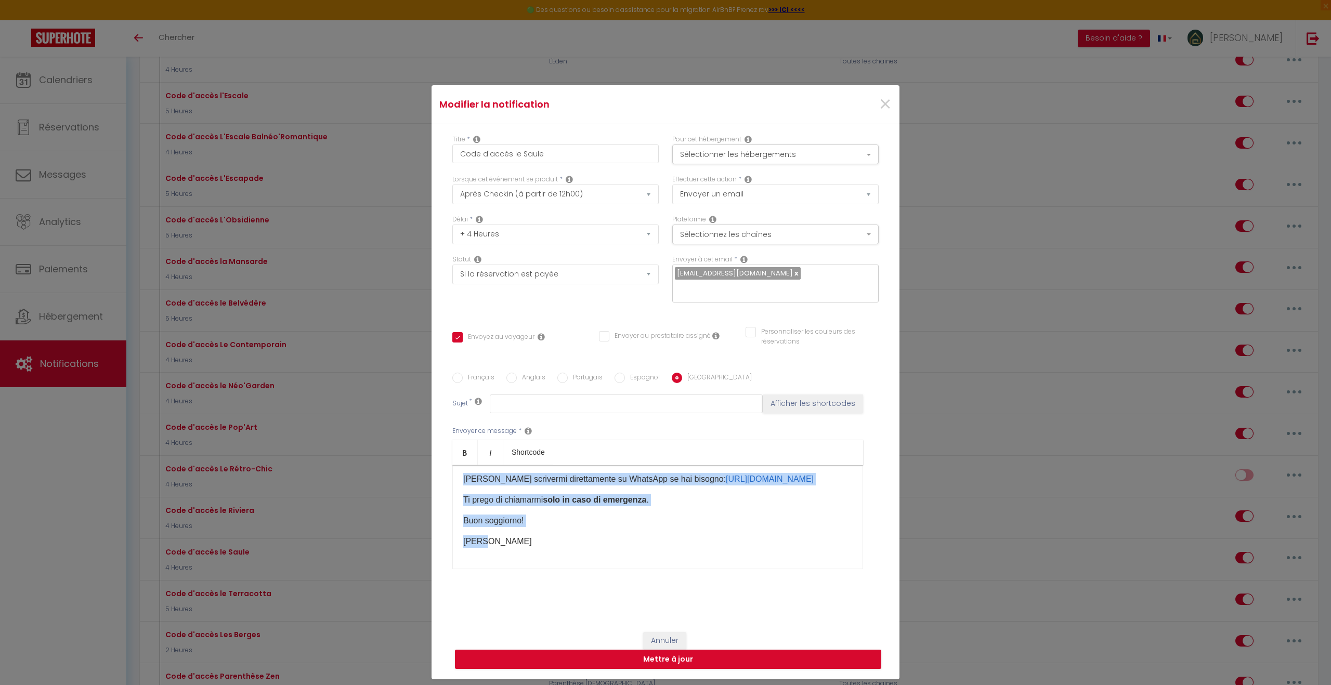
drag, startPoint x: 477, startPoint y: 505, endPoint x: 649, endPoint y: 567, distance: 182.4
click at [648, 567] on div "Envoyer ce message * Bold Italic Shortcode Rich text editor Ciao [GUEST:FIRST_N…" at bounding box center [665, 497] width 426 height 169
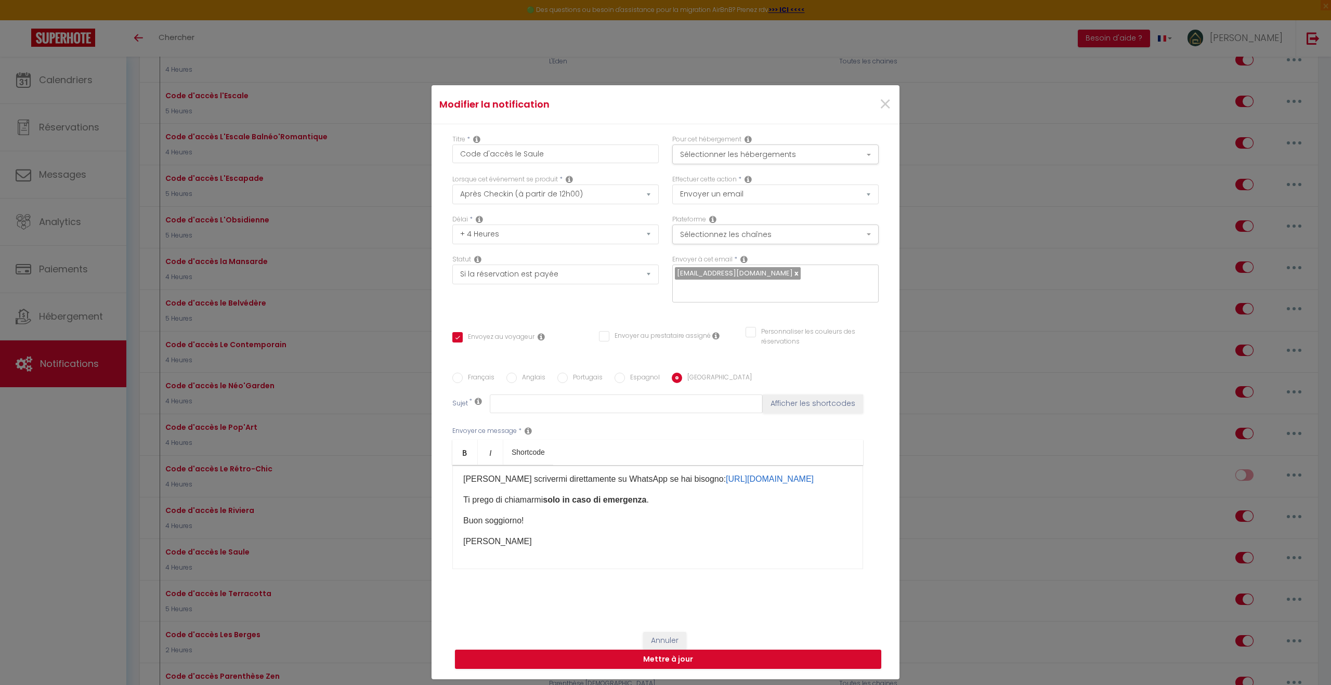
scroll to position [70, 0]
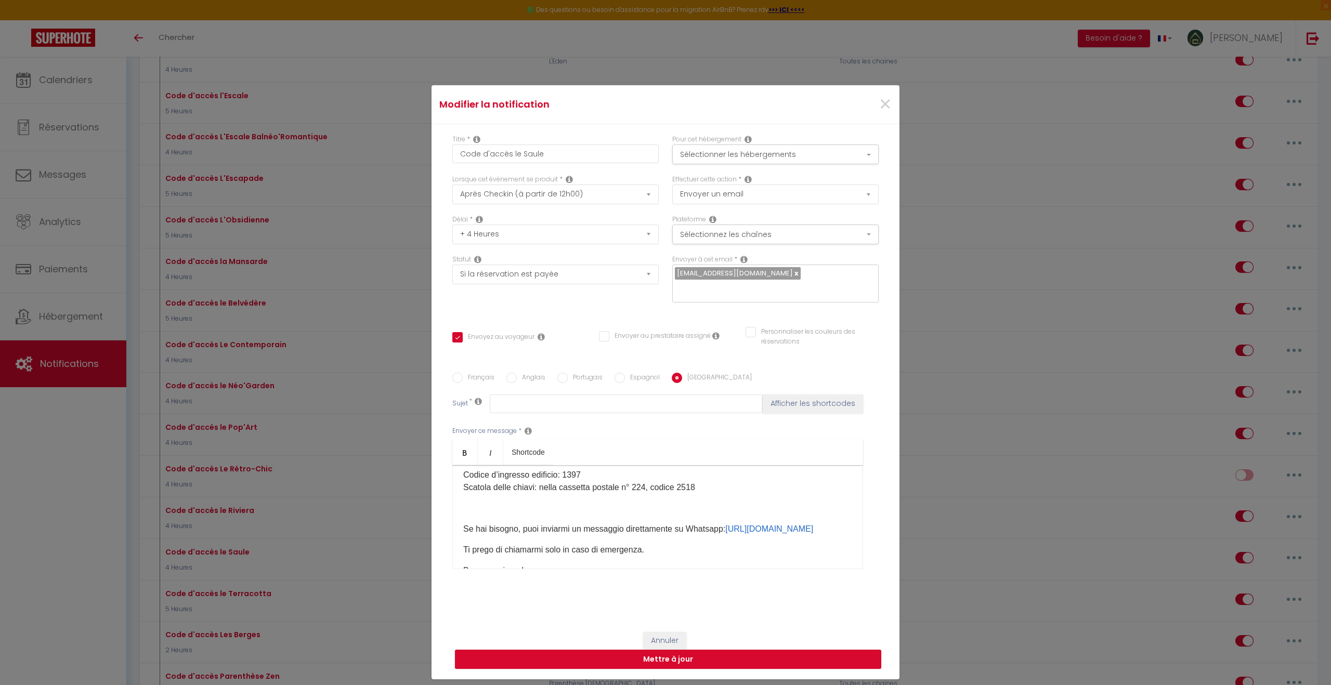
click at [492, 515] on p at bounding box center [657, 508] width 389 height 12
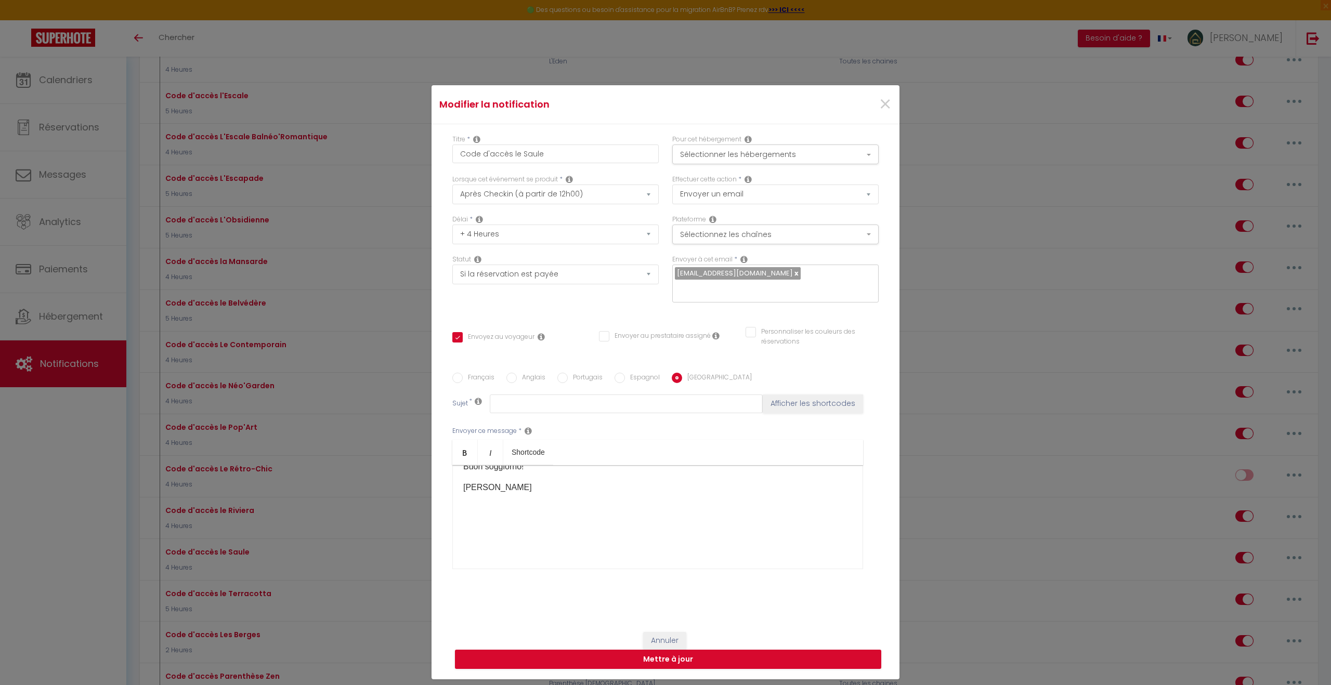
click at [495, 549] on div "Ciao [GUEST:FIRST_NAME], Ecco le informazioni per il tuo arrivo: Guida di benve…" at bounding box center [657, 517] width 411 height 104
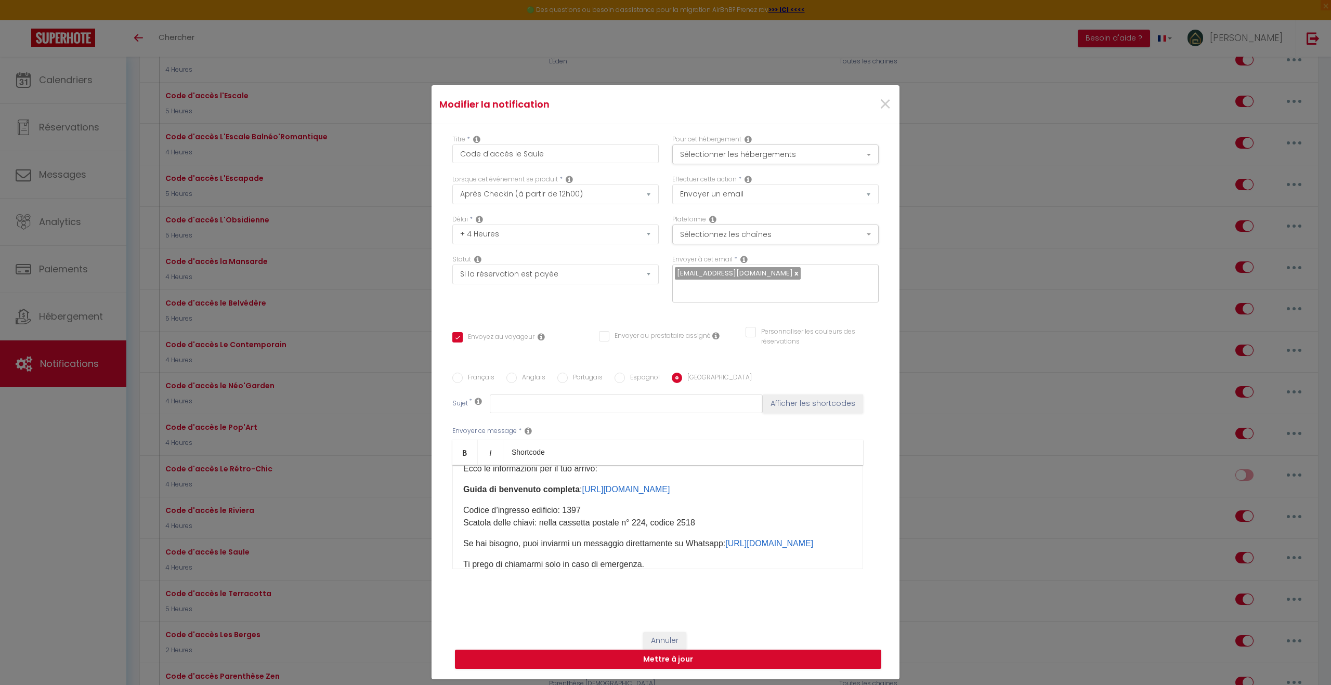
scroll to position [34, 0]
drag, startPoint x: 672, startPoint y: 497, endPoint x: 460, endPoint y: 482, distance: 212.6
click at [463, 483] on p "Guida di benvenuto completa : https://supermanager-img.s3.amazonaws.com/forms/1…" at bounding box center [657, 489] width 389 height 12
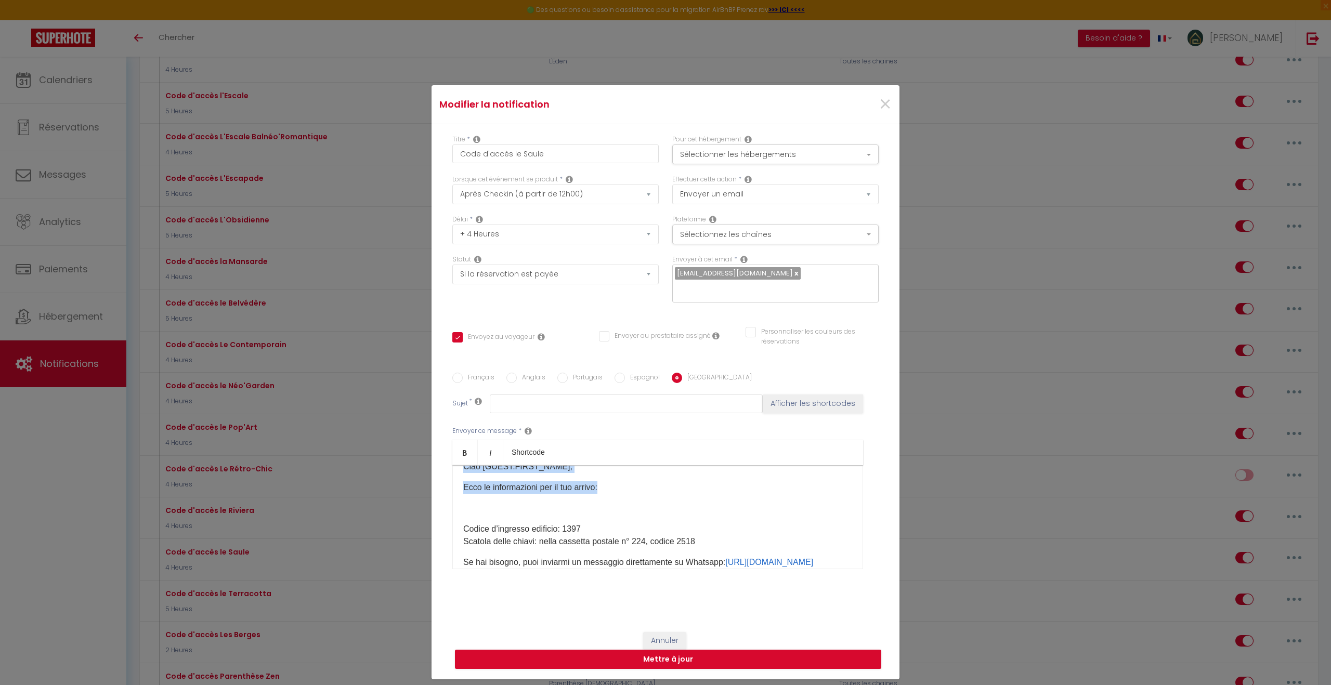
scroll to position [0, 0]
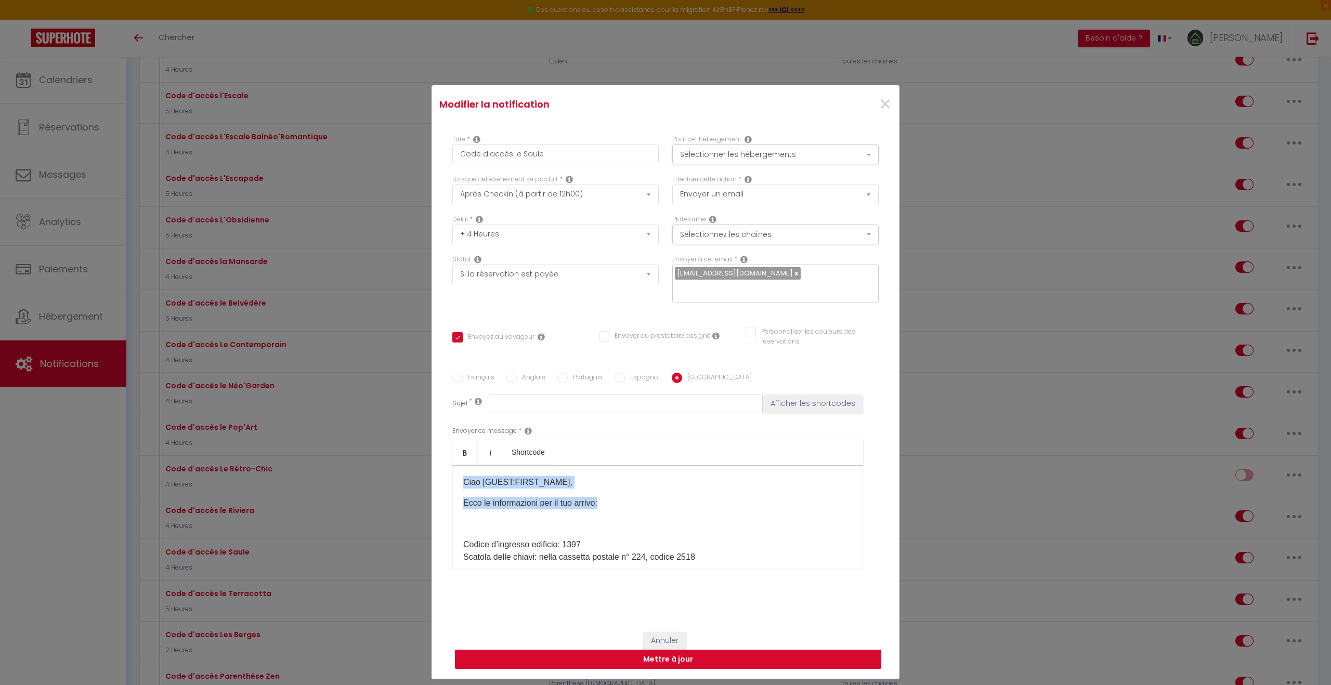
drag, startPoint x: 617, startPoint y: 486, endPoint x: 336, endPoint y: 434, distance: 285.9
click at [336, 434] on div "Modifier la notification × Titre * Code d'accès le Saule Pour cet hébergement S…" at bounding box center [665, 342] width 1331 height 685
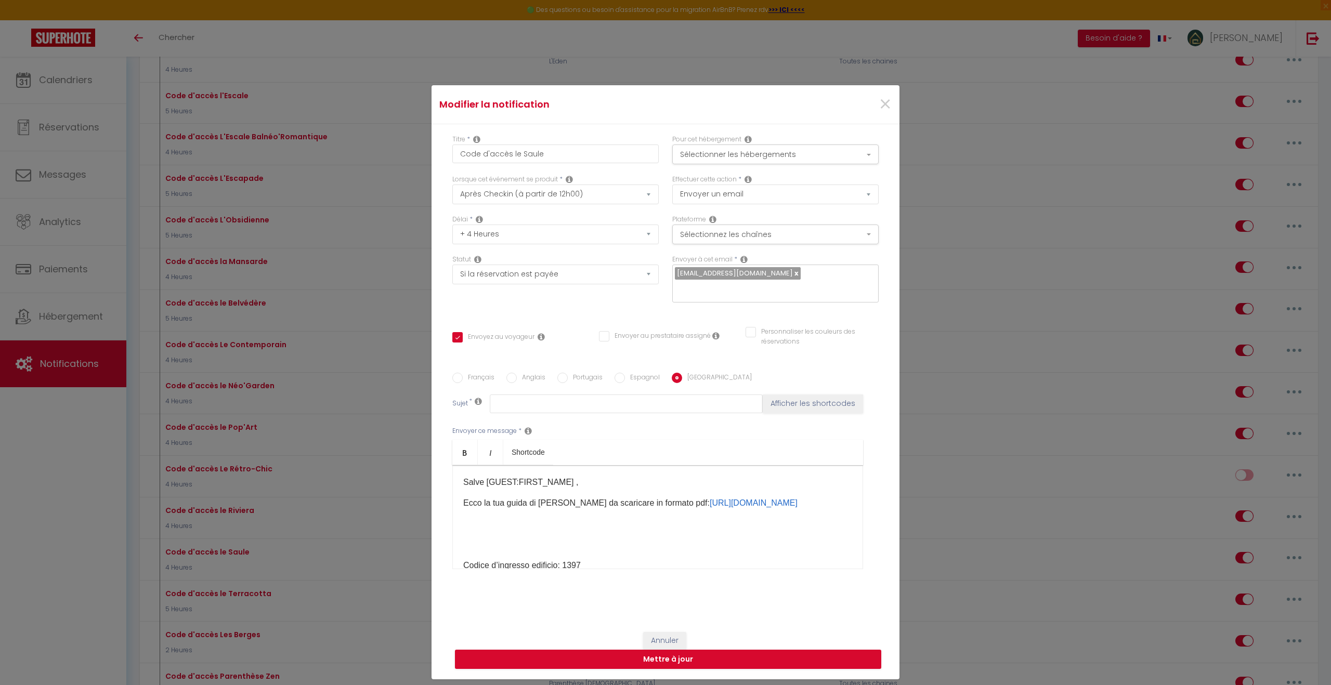
click at [521, 530] on p at bounding box center [657, 524] width 389 height 12
click at [514, 530] on p "​​" at bounding box center [657, 524] width 389 height 12
click at [628, 365] on div "Français Anglais Portugais Espagnol Italien Sujet * Afficher les shortcodes Env…" at bounding box center [665, 477] width 426 height 241
click at [628, 373] on label "Espagnol" at bounding box center [642, 378] width 35 height 11
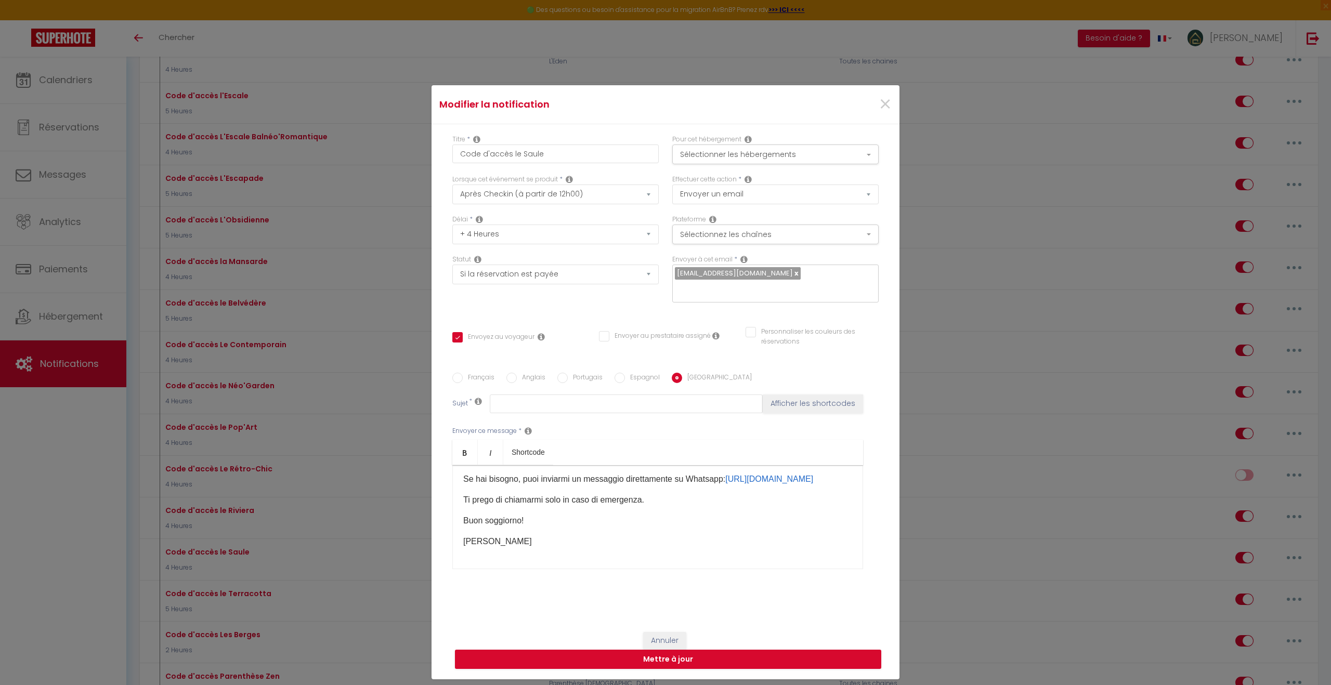
click at [625, 373] on input "Espagnol" at bounding box center [619, 378] width 10 height 10
radio input "true"
checkbox input "true"
checkbox input "false"
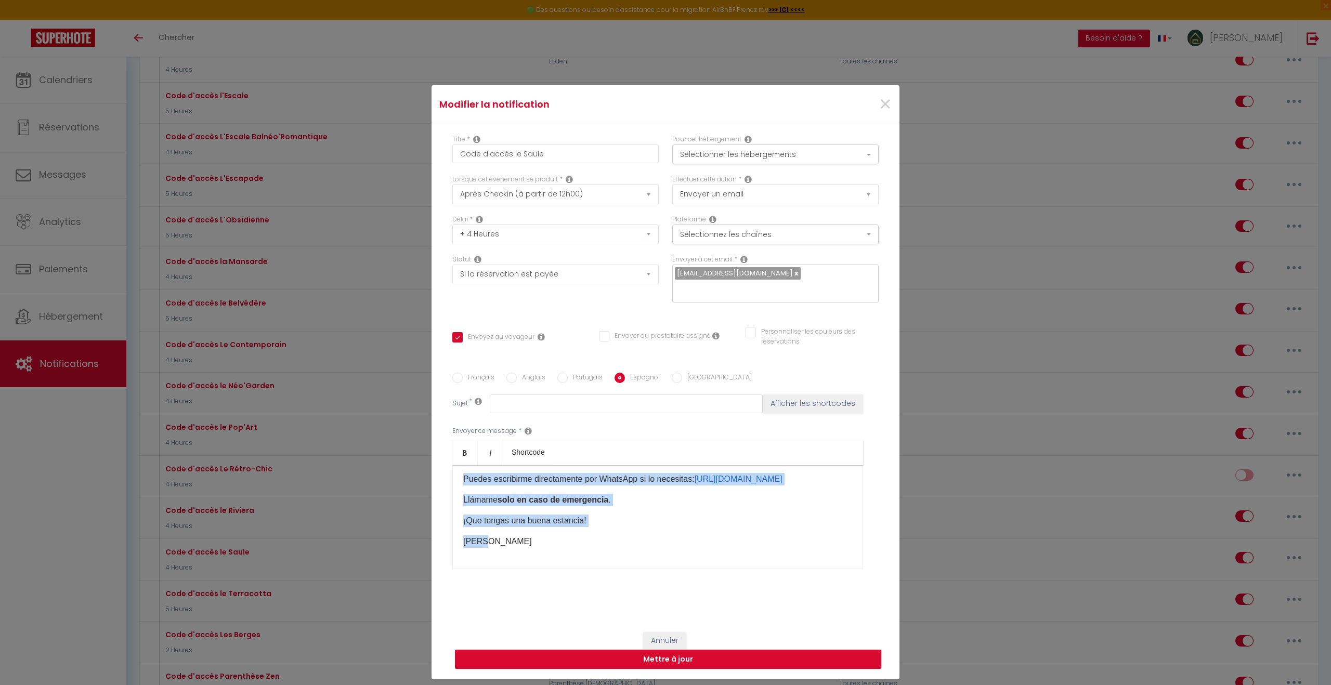
drag, startPoint x: 460, startPoint y: 493, endPoint x: 594, endPoint y: 569, distance: 153.7
click at [594, 569] on div "Envoyer ce message * Bold Italic Shortcode Rich text editor Hola [GUEST:FIRST_N…" at bounding box center [665, 497] width 426 height 169
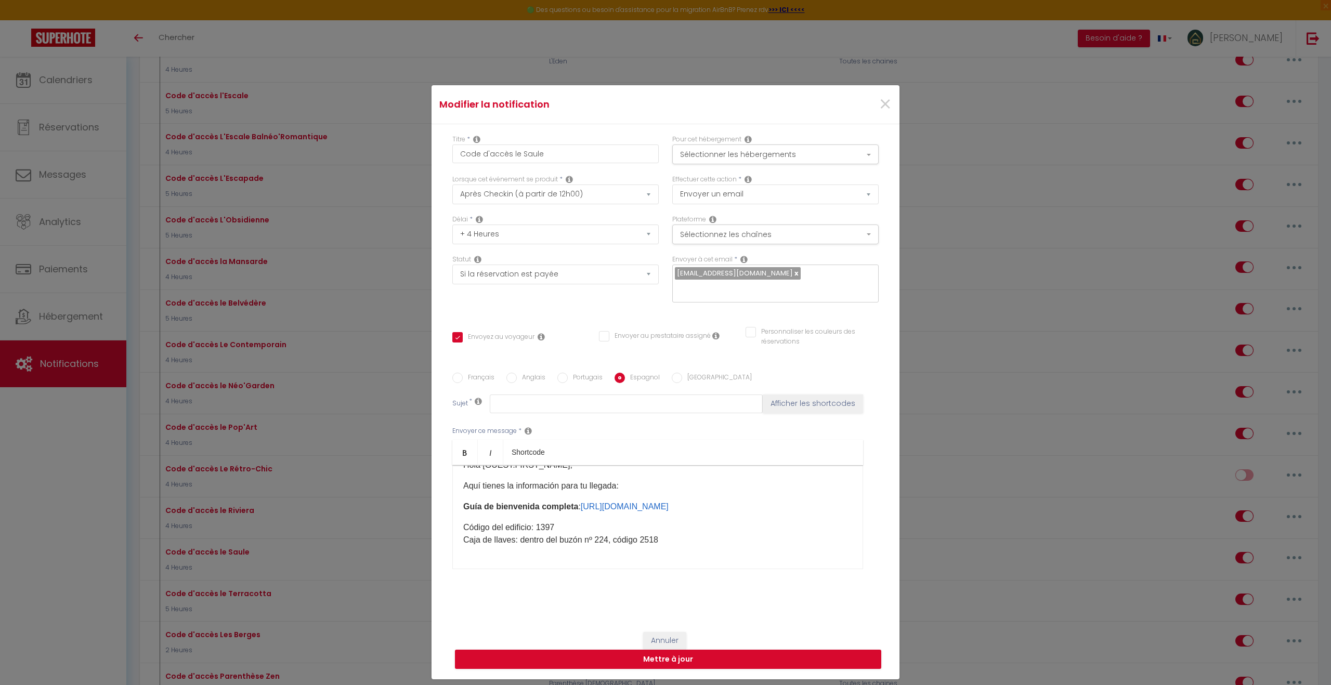
scroll to position [0, 0]
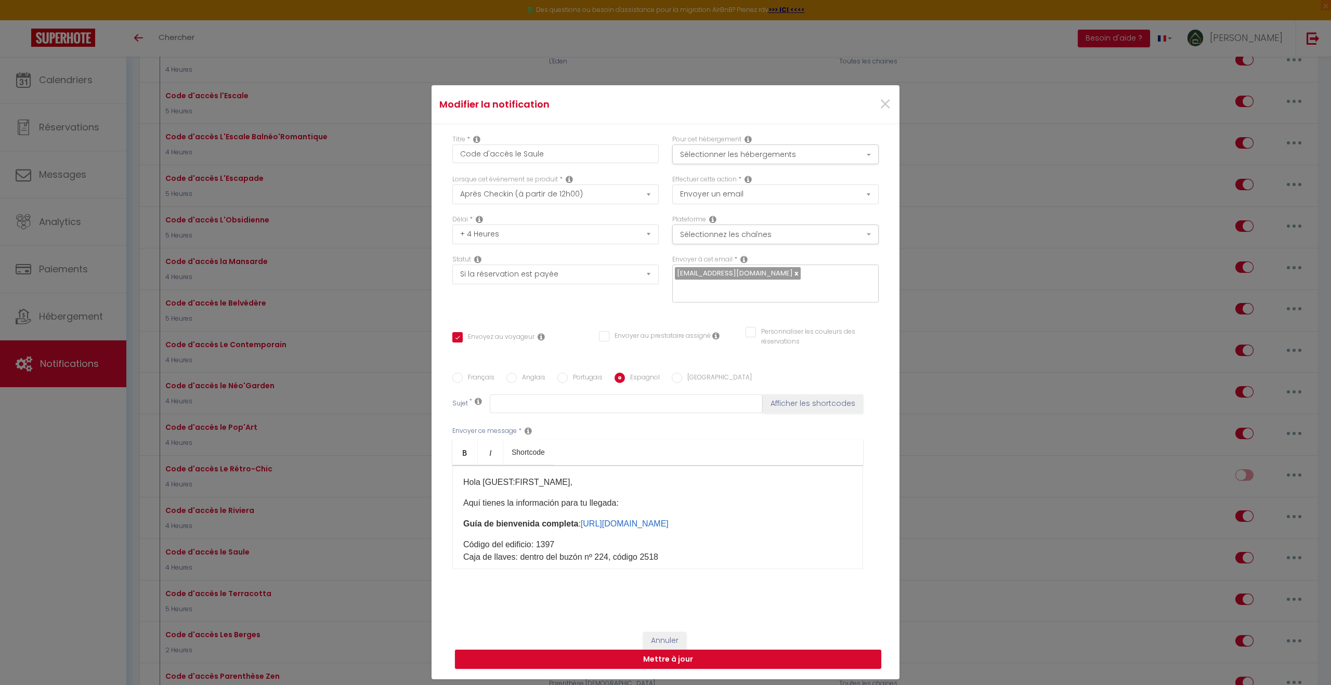
drag, startPoint x: 685, startPoint y: 534, endPoint x: 390, endPoint y: 455, distance: 305.2
click at [390, 455] on div "Modifier la notification × Titre * Code d'accès le Saule Pour cet hébergement S…" at bounding box center [665, 342] width 1331 height 685
click at [559, 373] on input "Portugais" at bounding box center [562, 378] width 10 height 10
radio input "true"
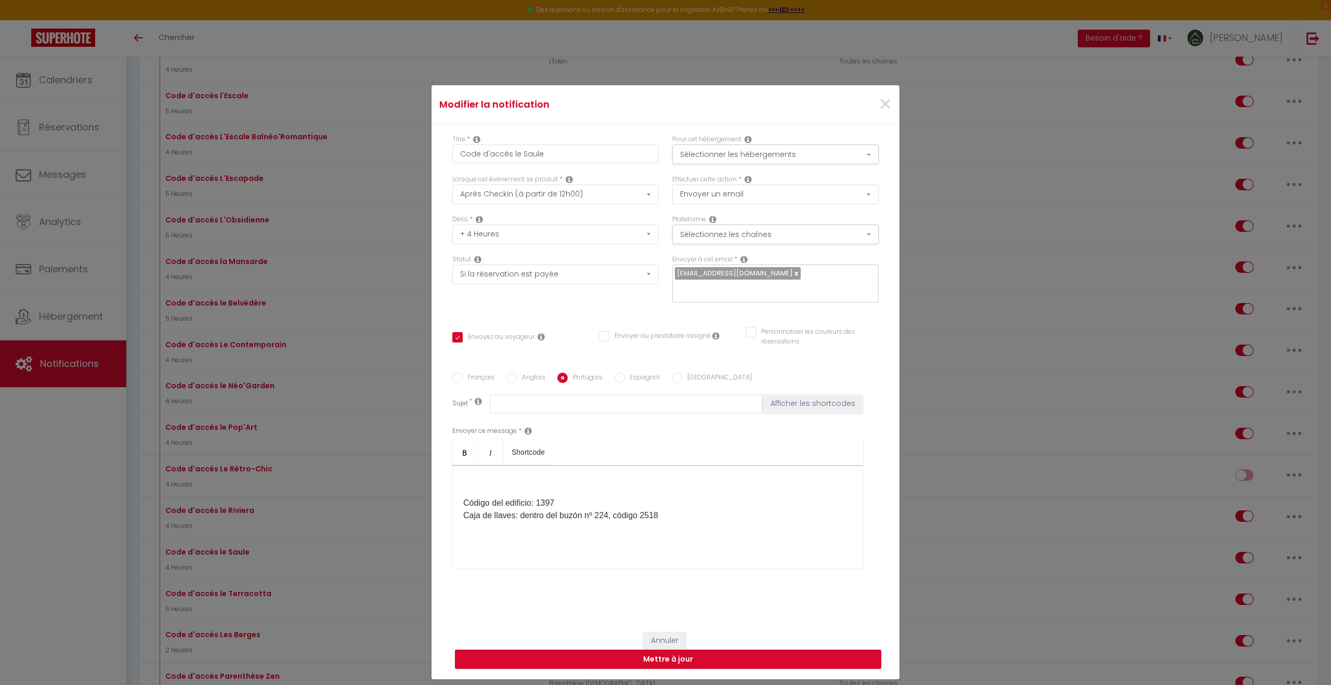
checkbox input "true"
checkbox input "false"
type input "Código de acesso"
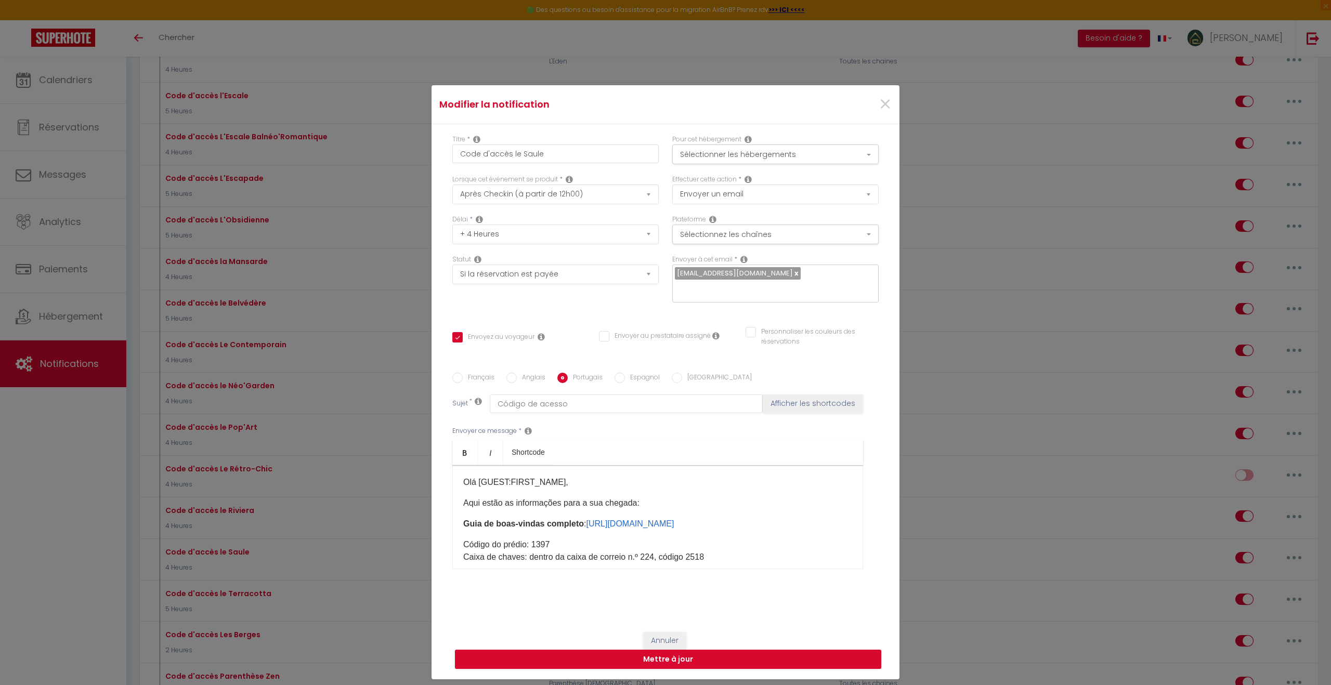
drag, startPoint x: 611, startPoint y: 512, endPoint x: 396, endPoint y: 451, distance: 223.6
click at [396, 451] on div "Modifier la notification × Titre * Code d'accès le Saule Pour cet hébergement S…" at bounding box center [665, 342] width 1331 height 685
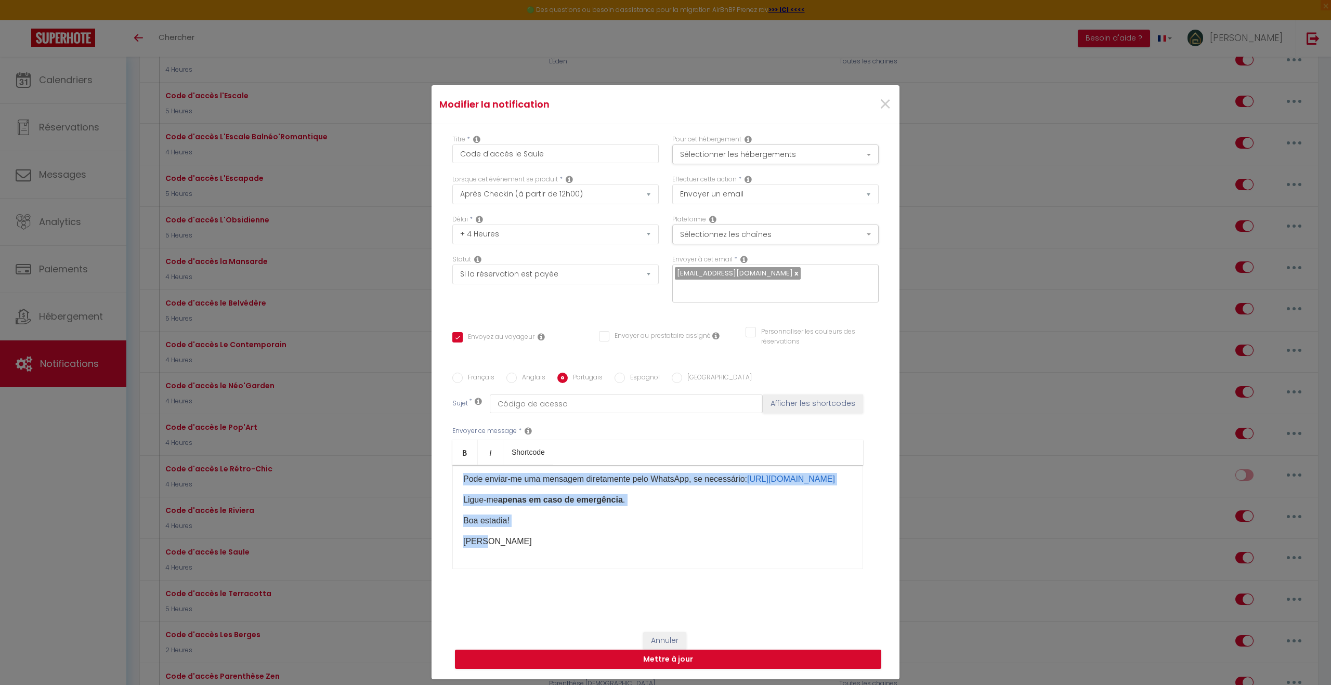
scroll to position [70, 0]
drag, startPoint x: 455, startPoint y: 470, endPoint x: 641, endPoint y: 565, distance: 209.2
click at [632, 567] on div "Envoyer ce message * Bold Italic Shortcode Rich text editor ​​ Código do prédio…" at bounding box center [665, 497] width 426 height 169
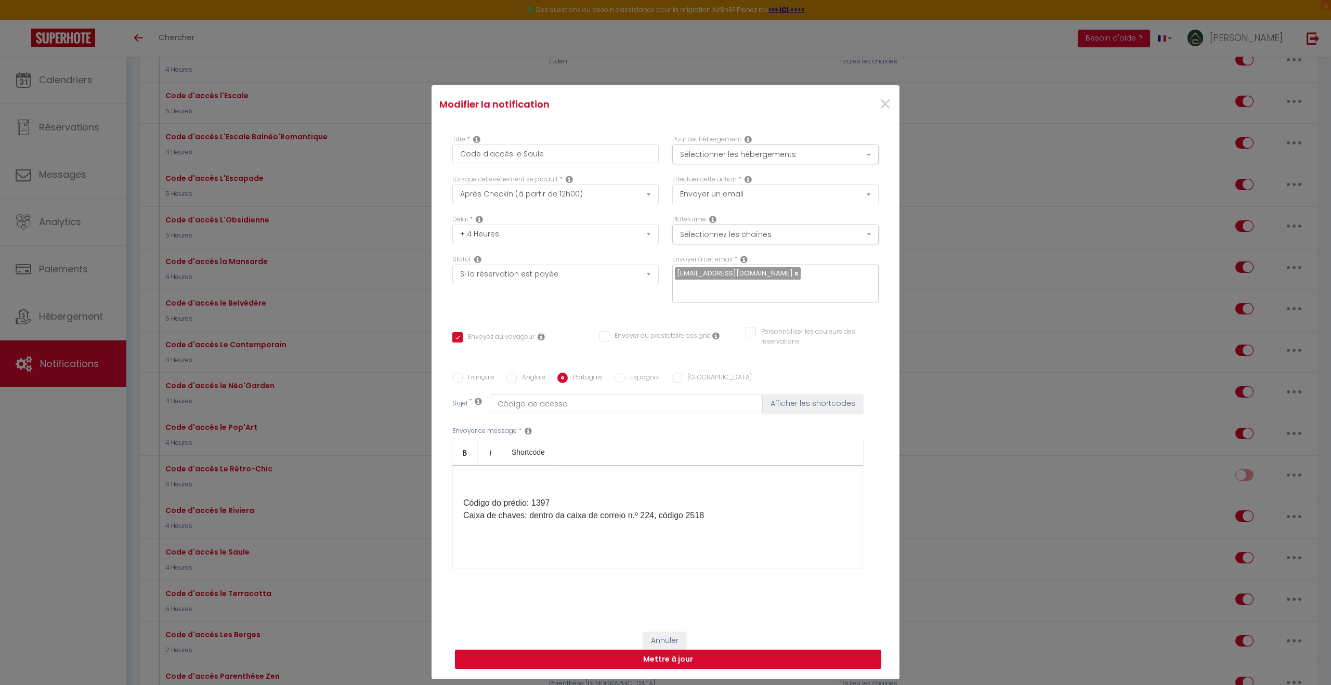
scroll to position [0, 0]
click at [523, 373] on label "Anglais" at bounding box center [531, 378] width 29 height 11
click at [517, 373] on input "Anglais" at bounding box center [511, 378] width 10 height 10
radio input "true"
checkbox input "true"
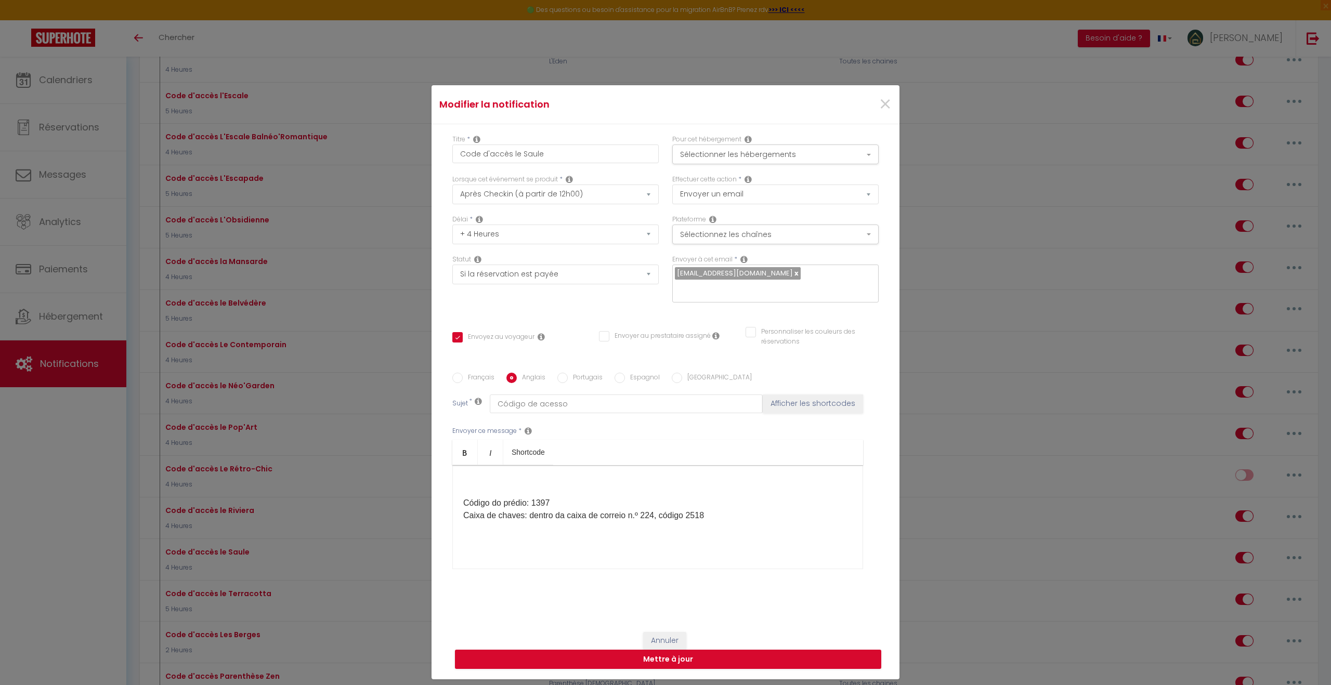
checkbox input "false"
type input "Access code"
drag, startPoint x: 833, startPoint y: 518, endPoint x: 521, endPoint y: 489, distance: 313.3
click at [396, 458] on div "Modifier la notification × Titre * Code d'accès le Saule Pour cet hébergement S…" at bounding box center [665, 342] width 1331 height 685
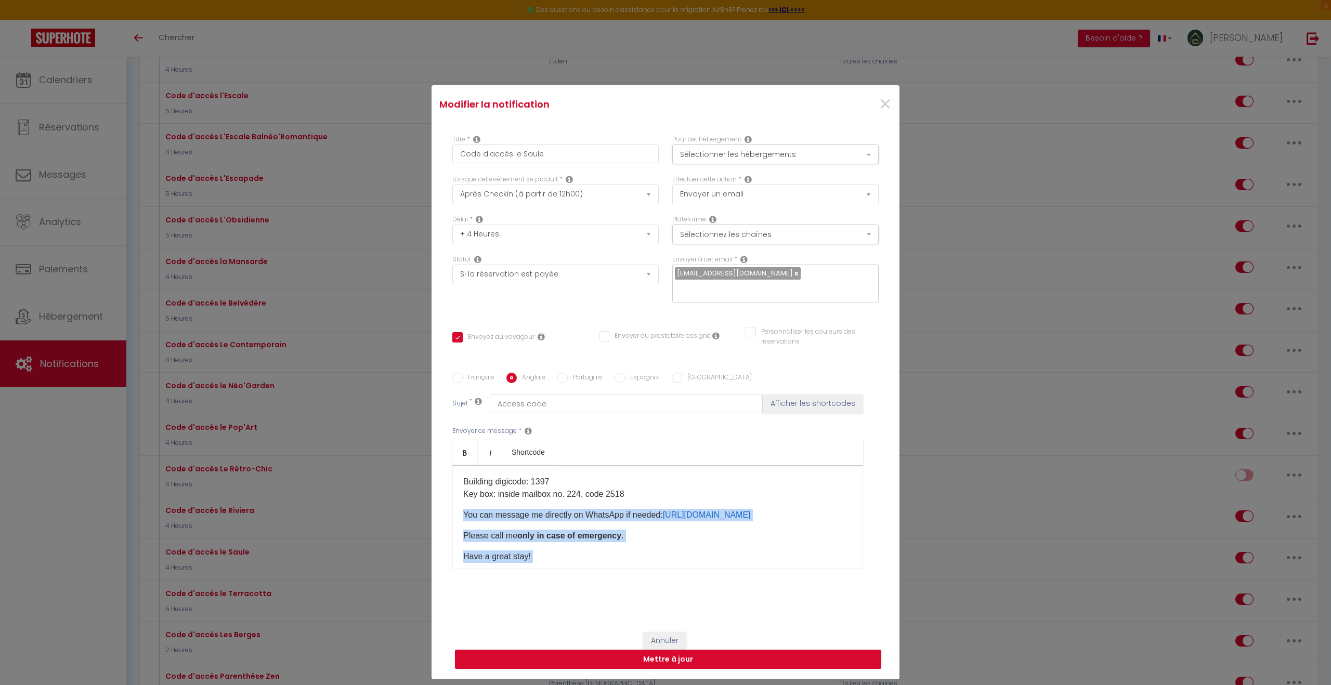
scroll to position [57, 0]
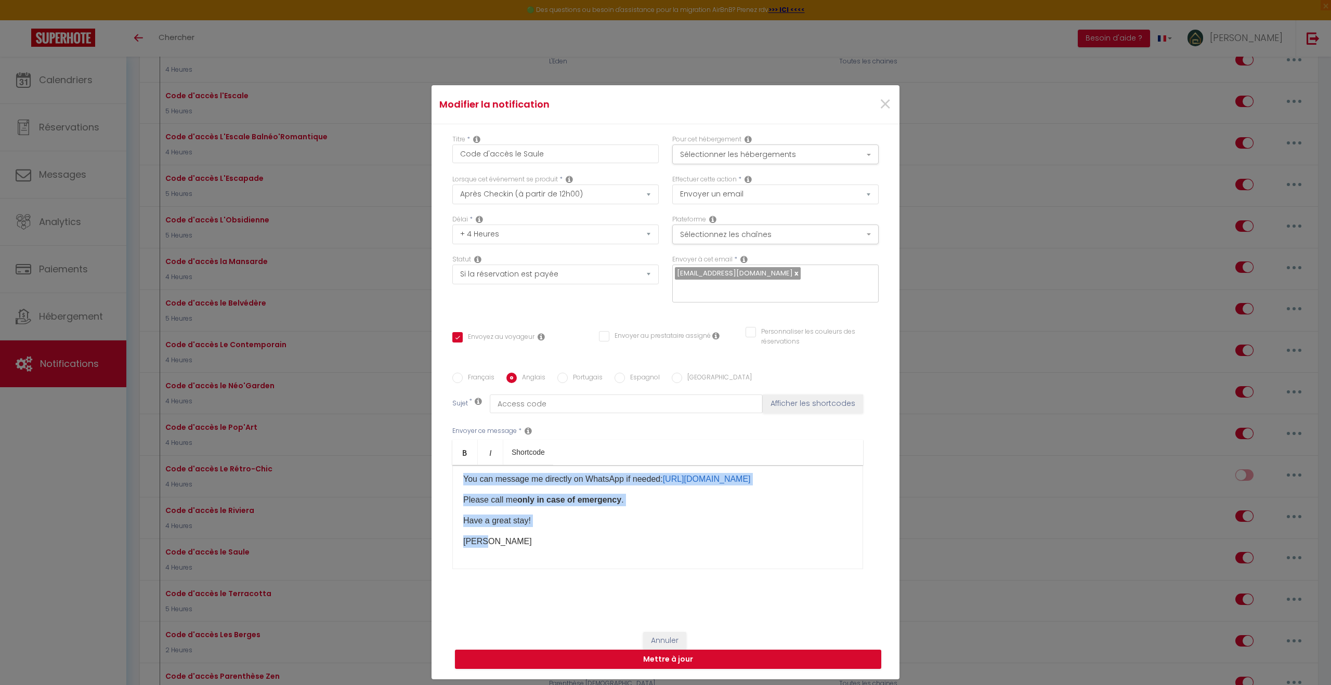
drag, startPoint x: 459, startPoint y: 508, endPoint x: 641, endPoint y: 573, distance: 193.4
click at [638, 577] on div "Français Anglais Portugais Espagnol Italien Sujet * Access code Afficher les sh…" at bounding box center [665, 477] width 426 height 241
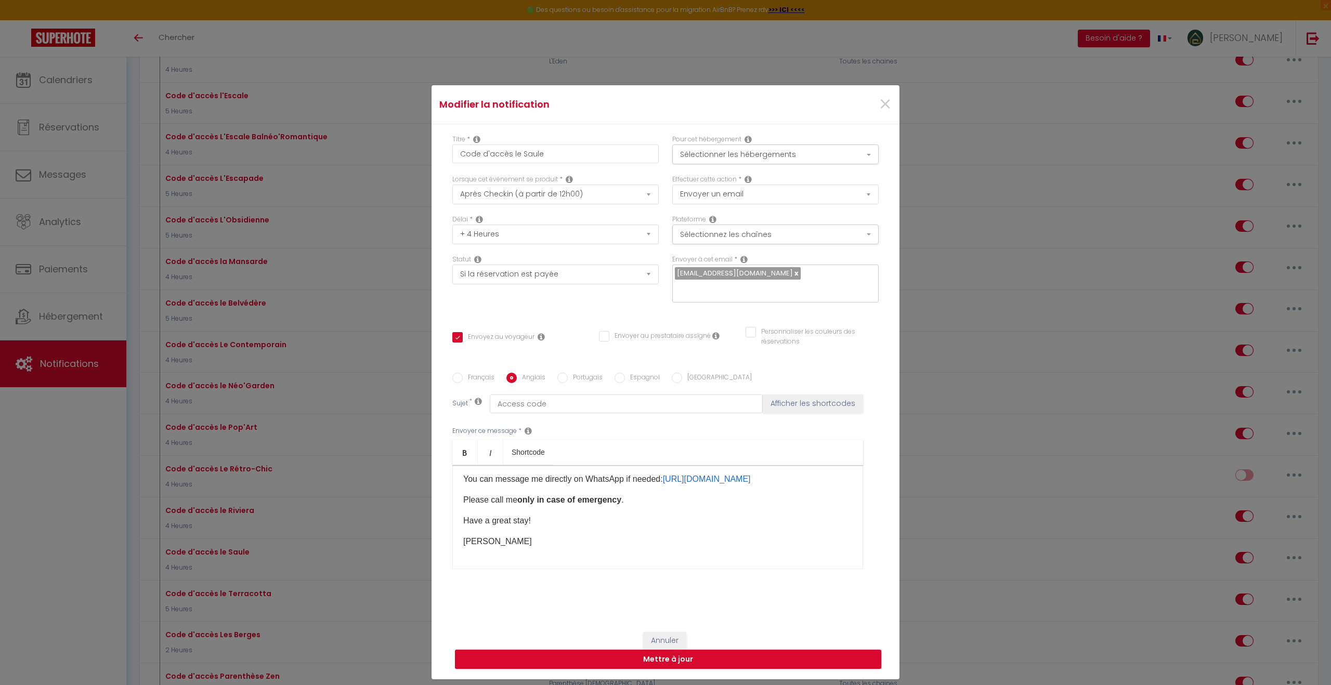
scroll to position [0, 0]
click at [454, 373] on input "Français" at bounding box center [457, 378] width 10 height 10
radio input "true"
checkbox input "true"
checkbox input "false"
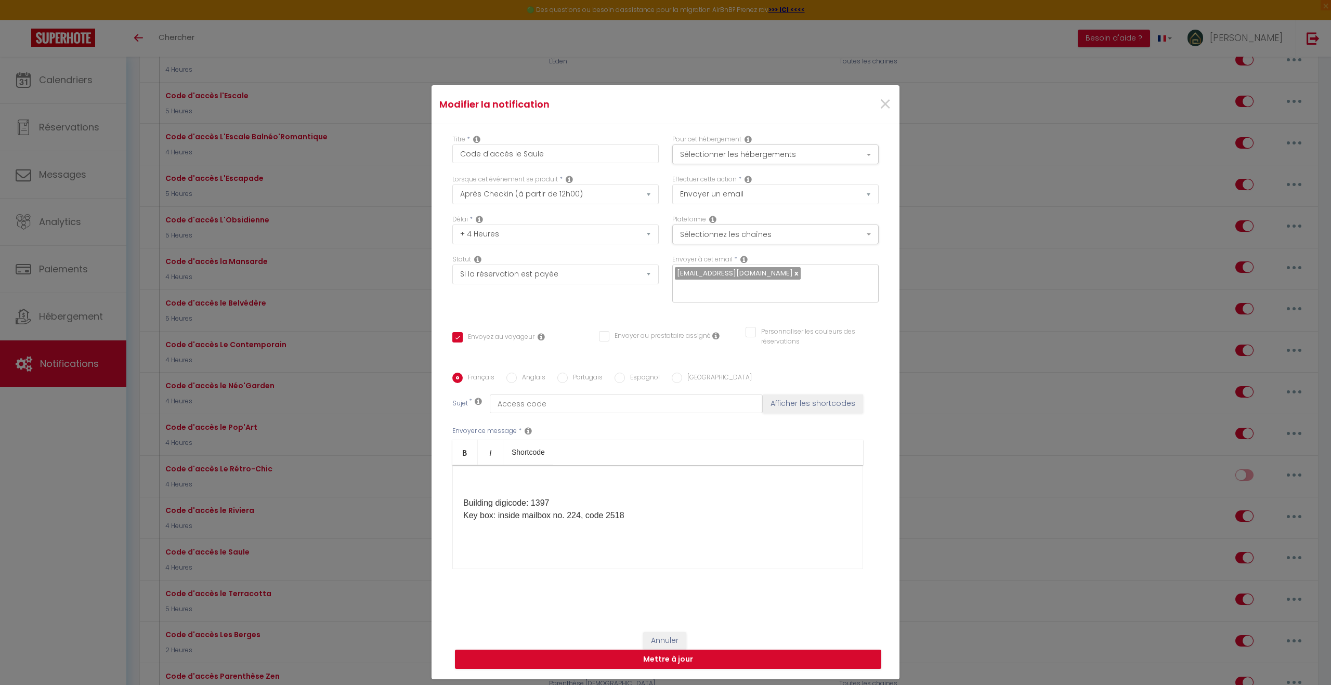
checkbox input "false"
type input "Code d'accès"
drag, startPoint x: 670, startPoint y: 532, endPoint x: 360, endPoint y: 438, distance: 323.3
click at [360, 438] on div "Modifier la notification × Titre * Code d'accès le Saule Pour cet hébergement S…" at bounding box center [665, 342] width 1331 height 685
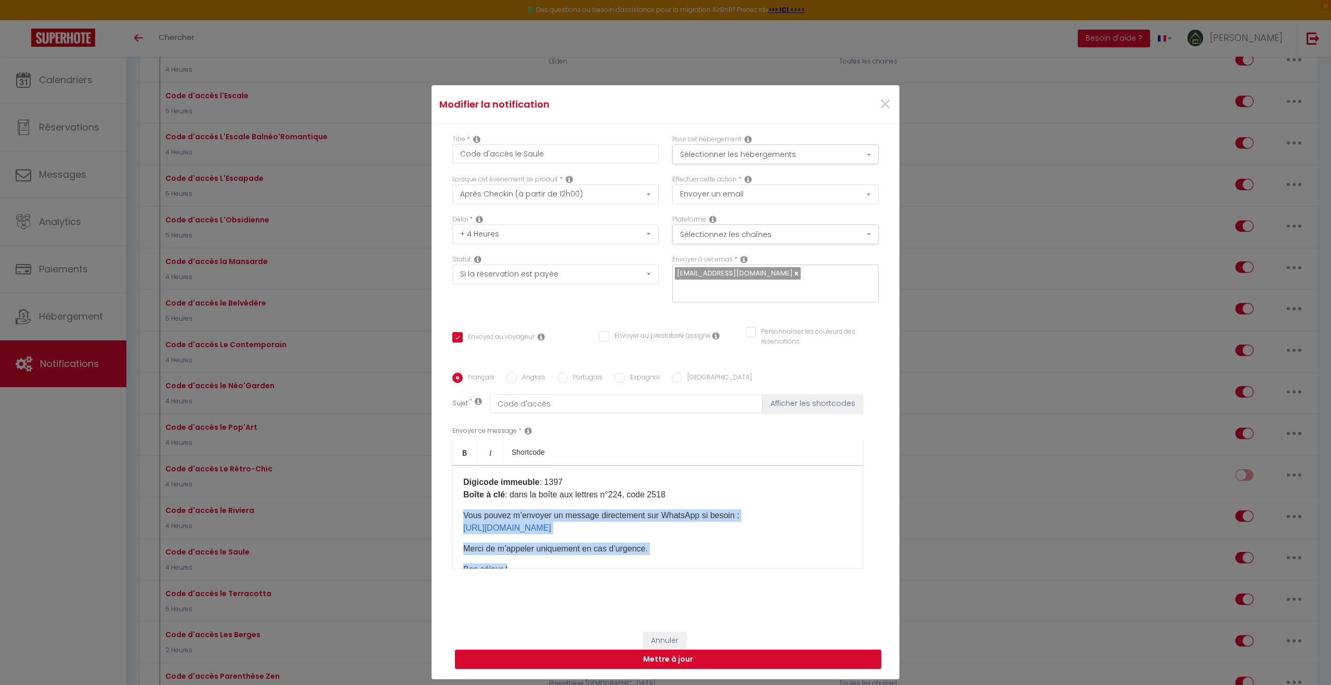
scroll to position [70, 0]
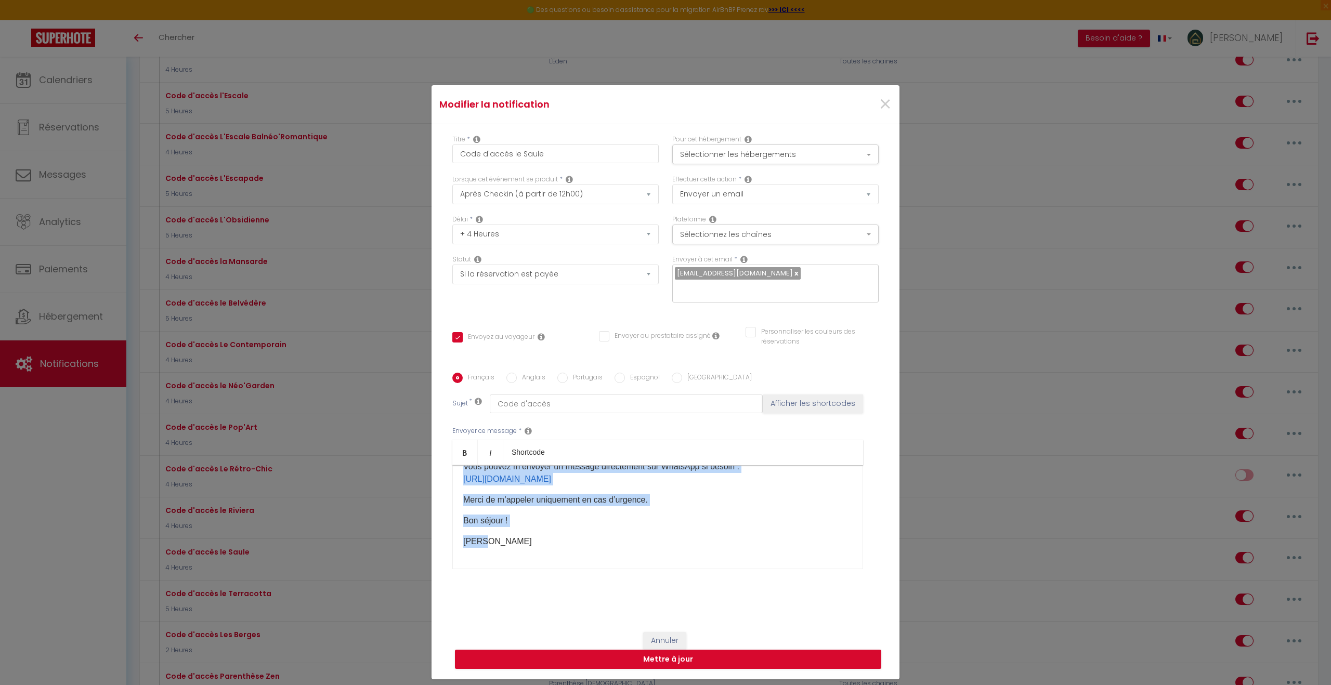
drag, startPoint x: 455, startPoint y: 509, endPoint x: 679, endPoint y: 549, distance: 227.6
click at [684, 586] on div "Français Anglais Portugais Espagnol Italien Sujet * Code d'accès Afficher les s…" at bounding box center [665, 477] width 426 height 241
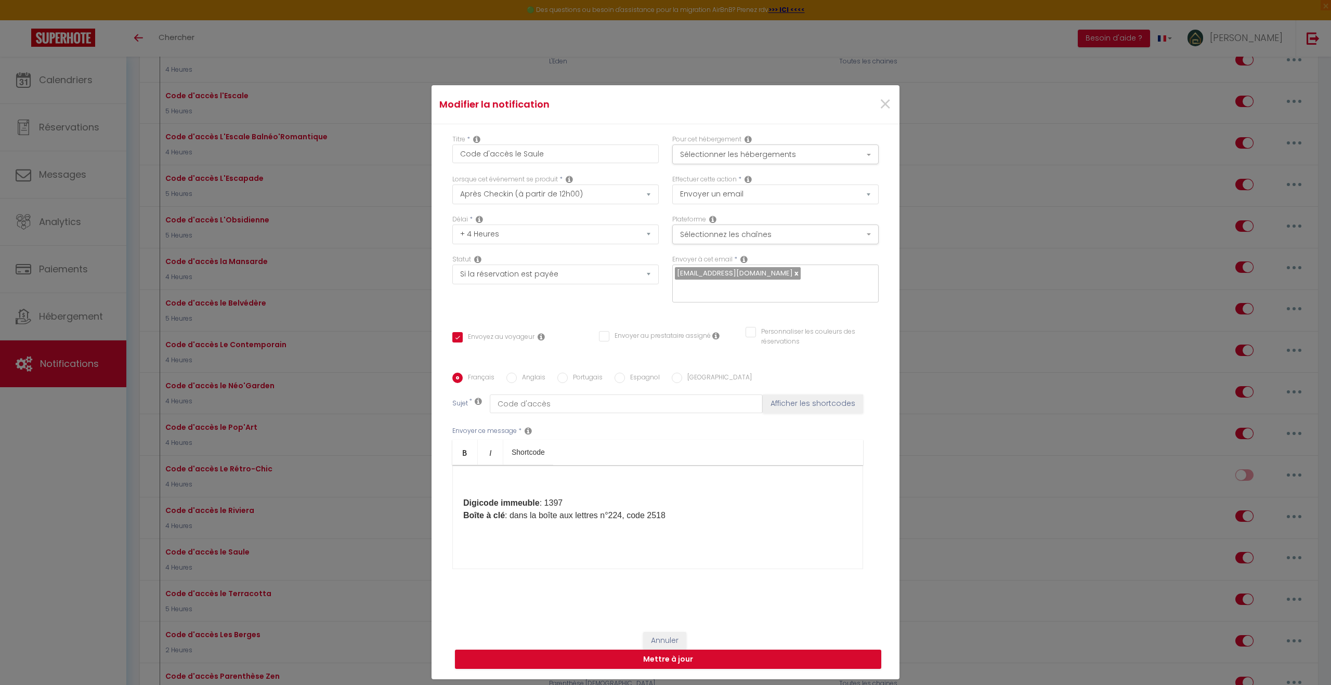
scroll to position [0, 0]
click at [617, 375] on input "Espagnol" at bounding box center [619, 378] width 10 height 10
radio input "true"
checkbox input "true"
checkbox input "false"
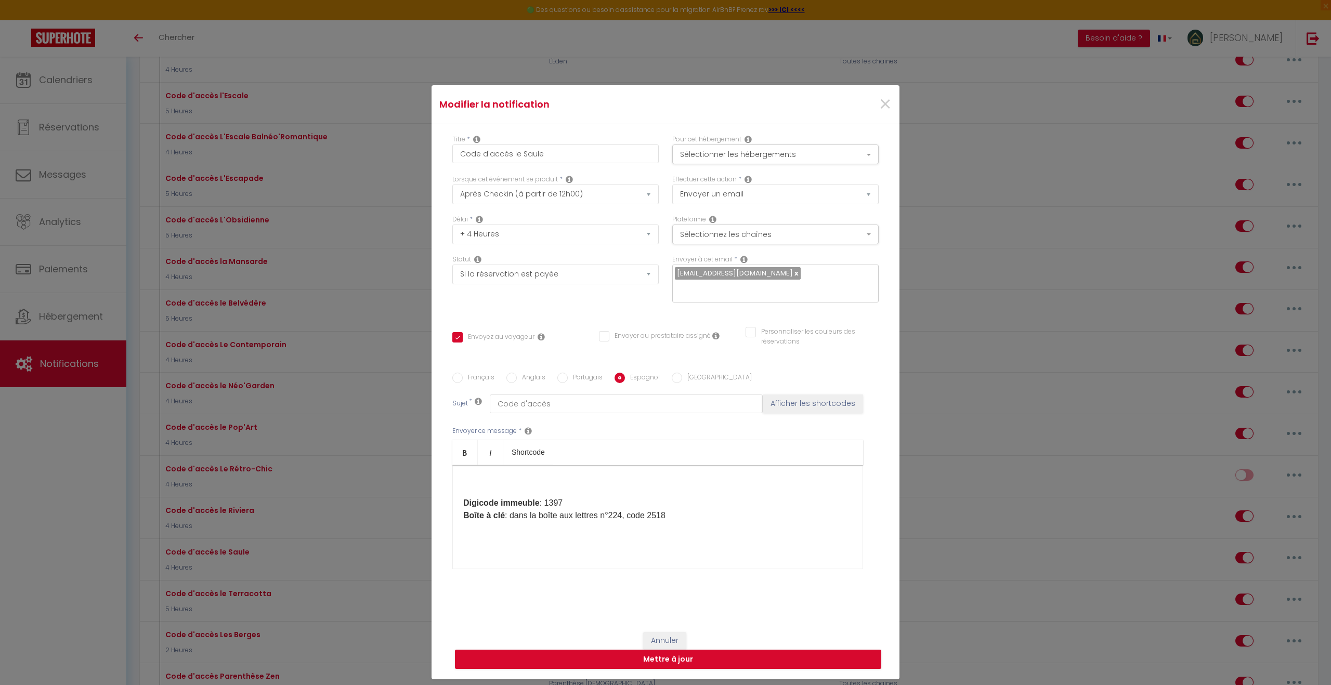
checkbox input "false"
click at [508, 530] on p at bounding box center [657, 536] width 389 height 12
click at [561, 373] on input "Portugais" at bounding box center [562, 378] width 10 height 10
radio input "true"
checkbox input "true"
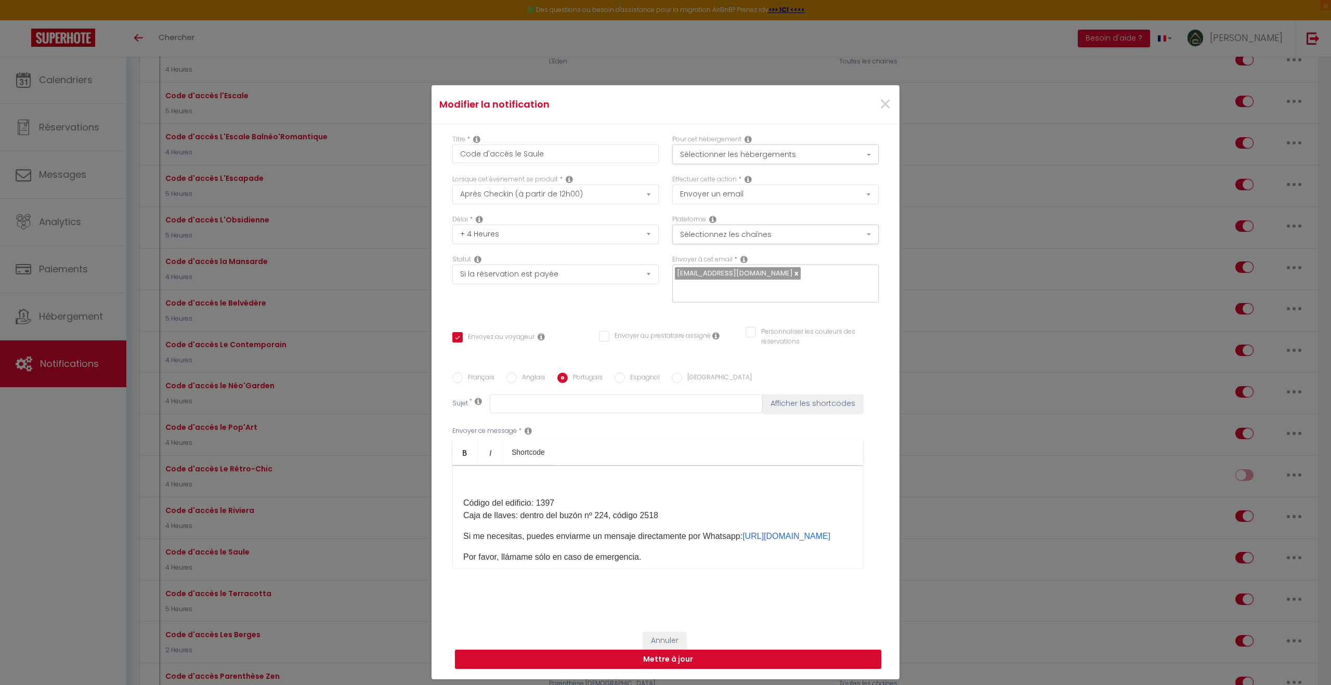
checkbox input "false"
type input "Código de acesso"
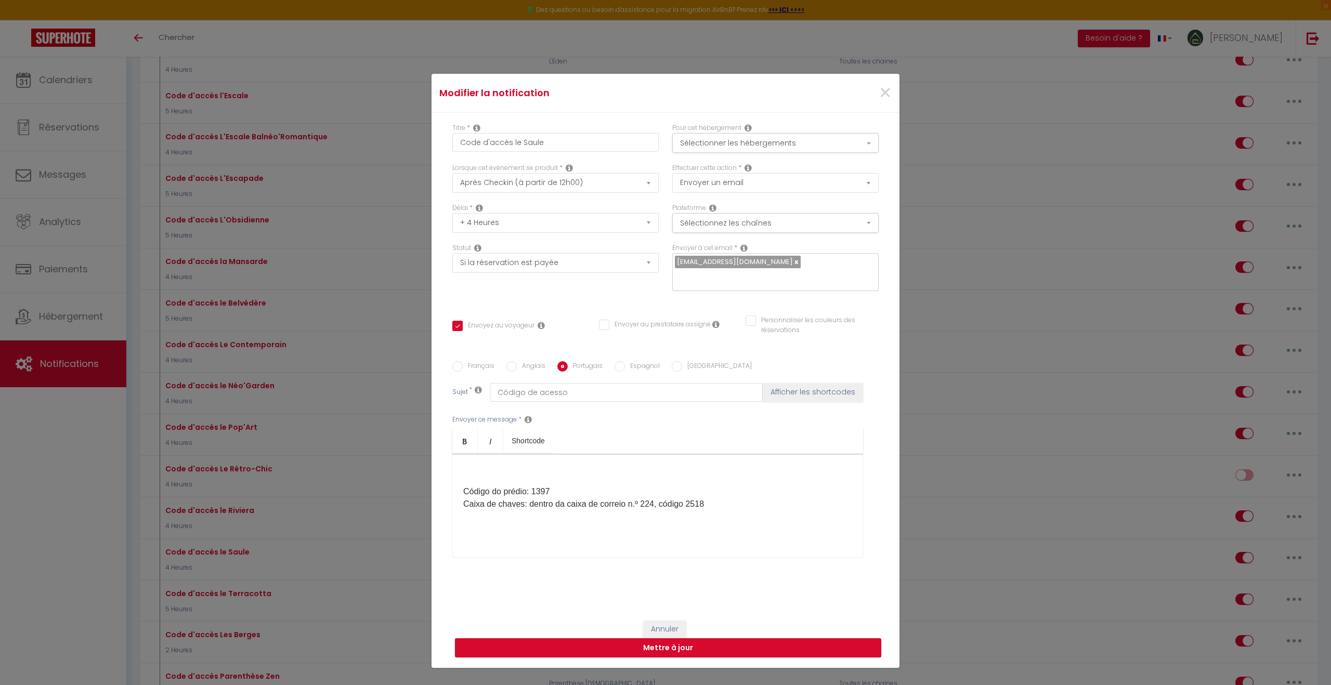
scroll to position [12, 0]
click at [480, 523] on div "​​ Código do prédio: 1397 Caixa de chaves: dentro da caixa de correio n.º 224, …" at bounding box center [657, 505] width 411 height 104
click at [520, 361] on label "Anglais" at bounding box center [531, 366] width 29 height 11
click at [517, 361] on input "Anglais" at bounding box center [511, 366] width 10 height 10
radio input "true"
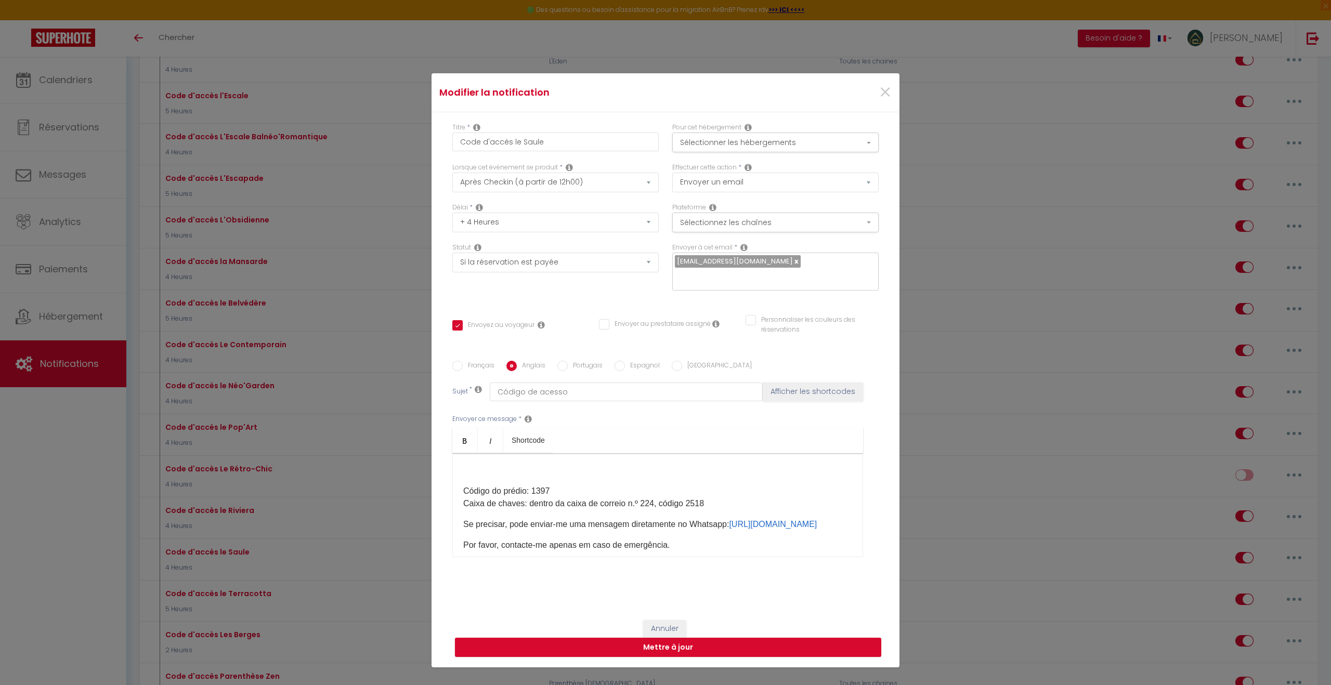
checkbox input "true"
checkbox input "false"
type input "Access code"
click at [512, 518] on p at bounding box center [657, 524] width 389 height 12
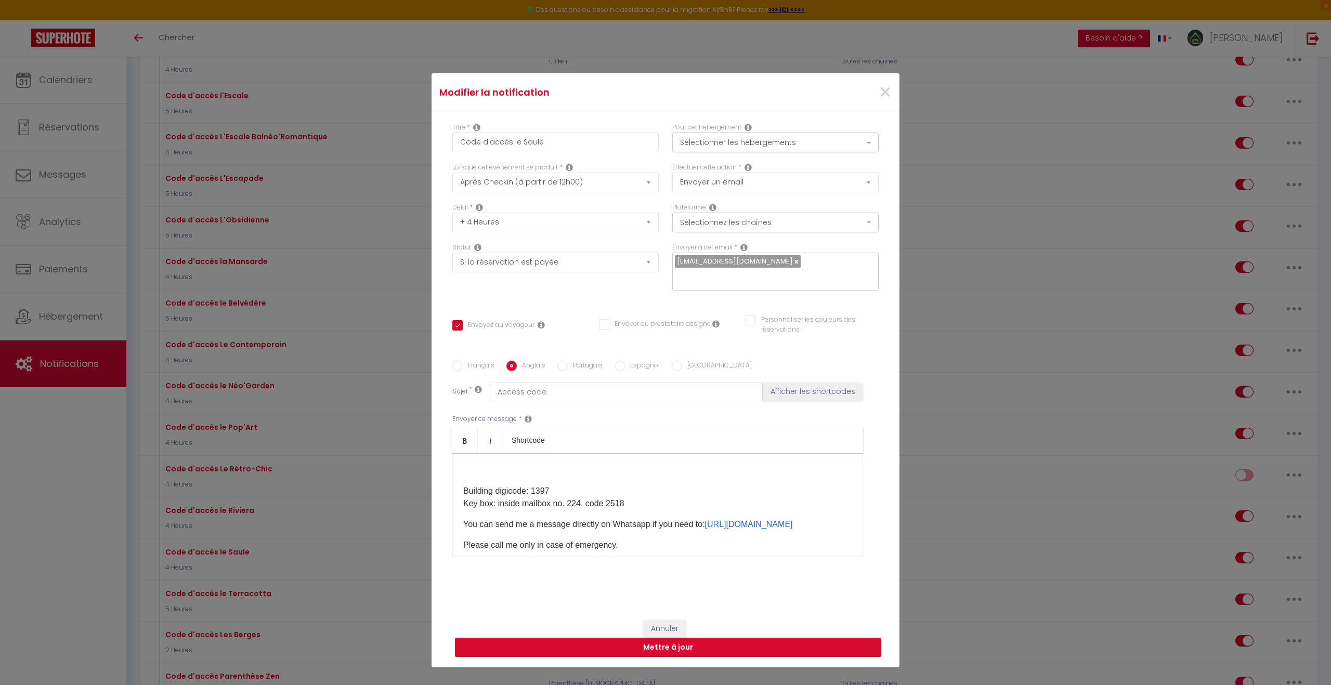
click at [466, 361] on label "Français" at bounding box center [479, 366] width 32 height 11
click at [463, 361] on input "Français" at bounding box center [457, 366] width 10 height 10
radio input "true"
checkbox input "true"
checkbox input "false"
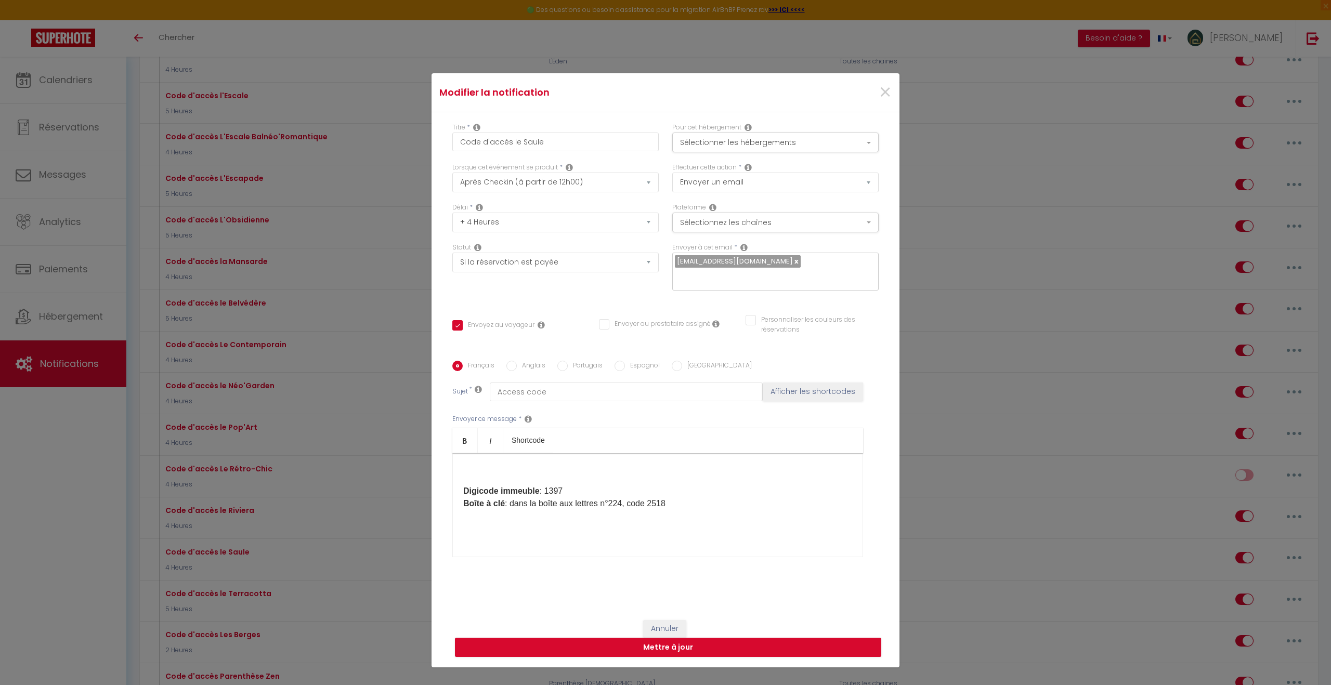
checkbox input "false"
type input "Code d'accès"
click at [496, 518] on p at bounding box center [657, 524] width 389 height 12
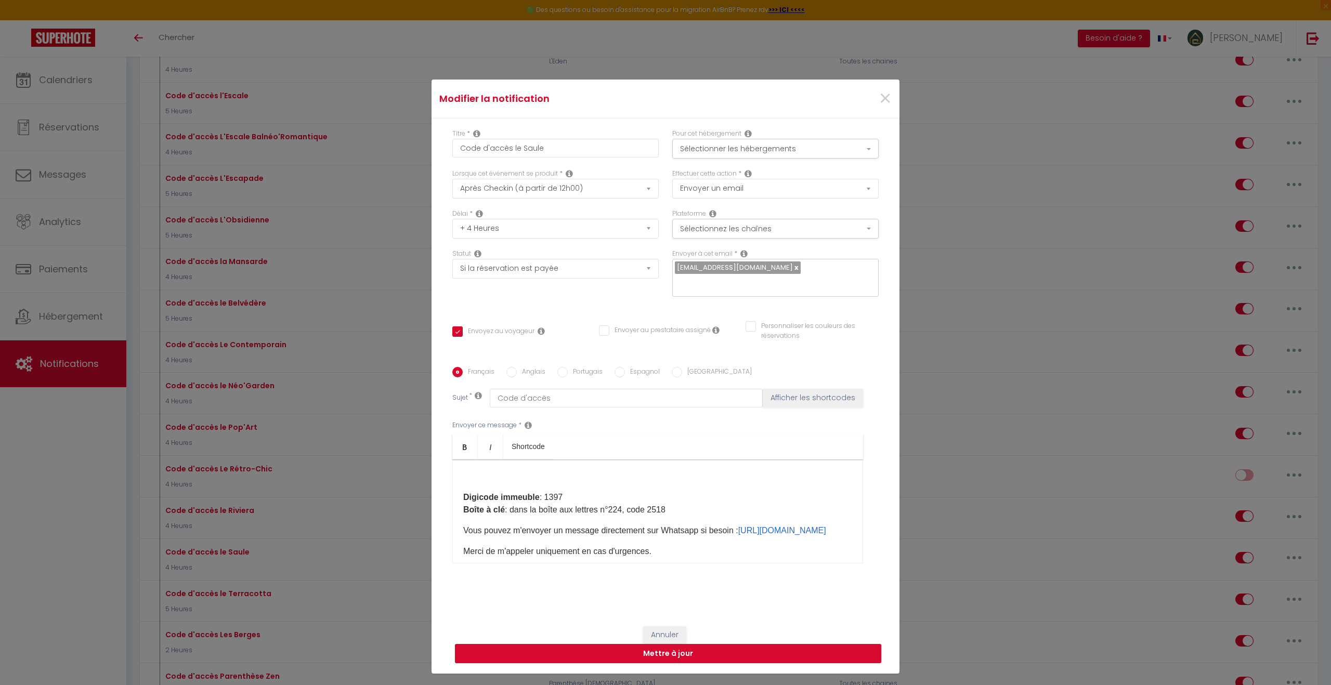
scroll to position [0, 0]
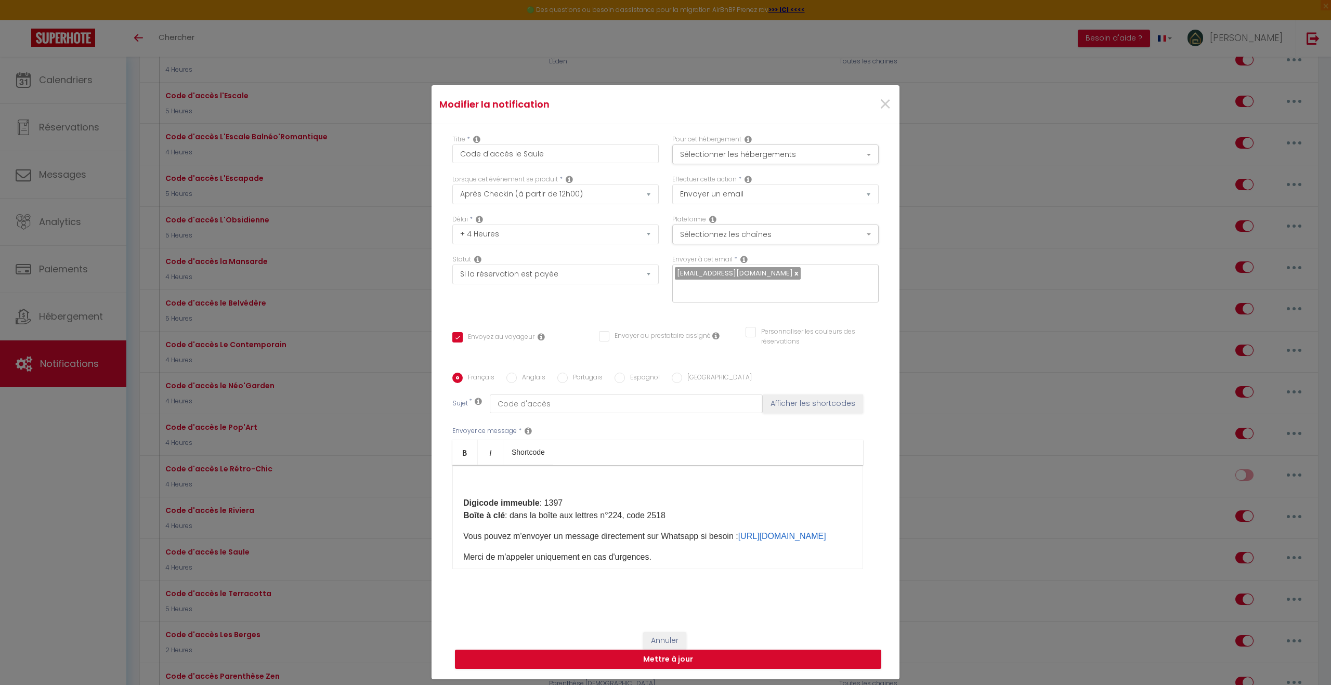
click at [482, 476] on p "​​" at bounding box center [657, 482] width 389 height 12
click at [463, 497] on p "Bonjour [GUEST:FIRST_NAME]​ ," at bounding box center [657, 503] width 389 height 12
click at [686, 499] on p "​Voici votre guide d'accueil à télécharger en version pdf :" at bounding box center [657, 503] width 389 height 12
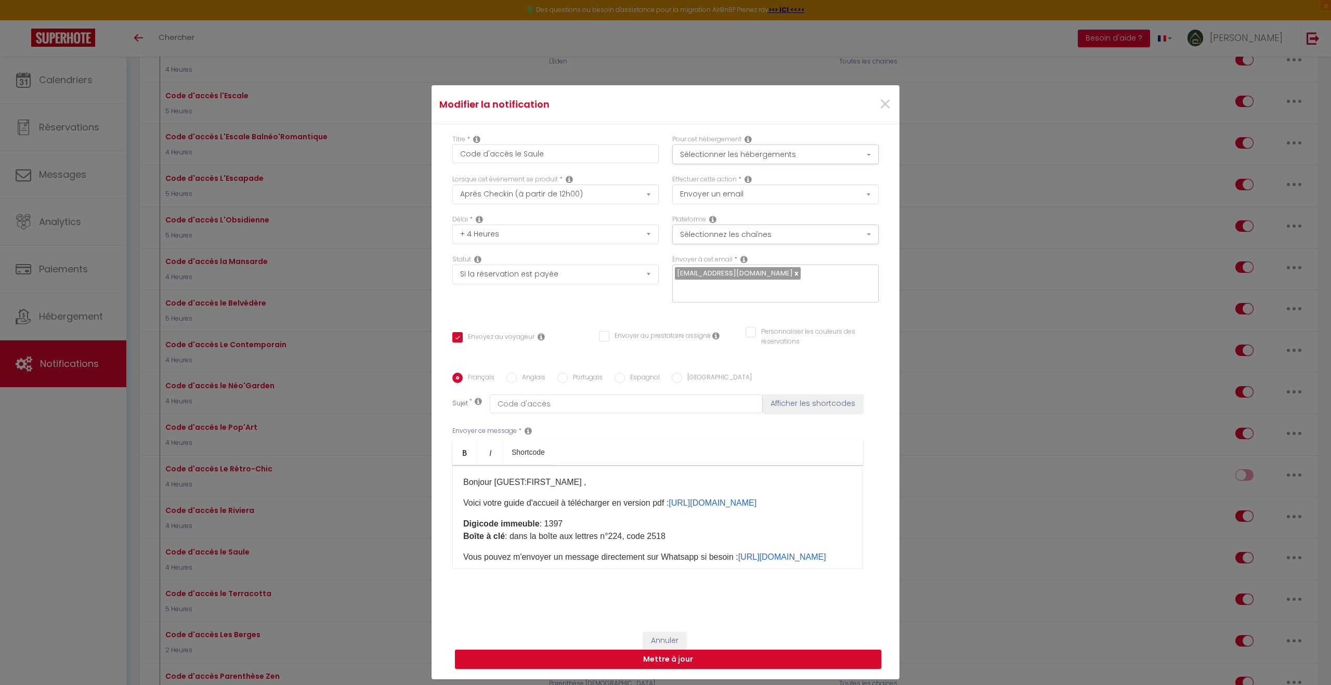
click at [669, 497] on p "​Voici votre guide d'accueil à télécharger en version pdf : https://supermanage…" at bounding box center [657, 503] width 389 height 12
click at [517, 373] on label "Anglais" at bounding box center [531, 378] width 29 height 11
click at [514, 373] on input "Anglais" at bounding box center [511, 378] width 10 height 10
radio input "true"
checkbox input "true"
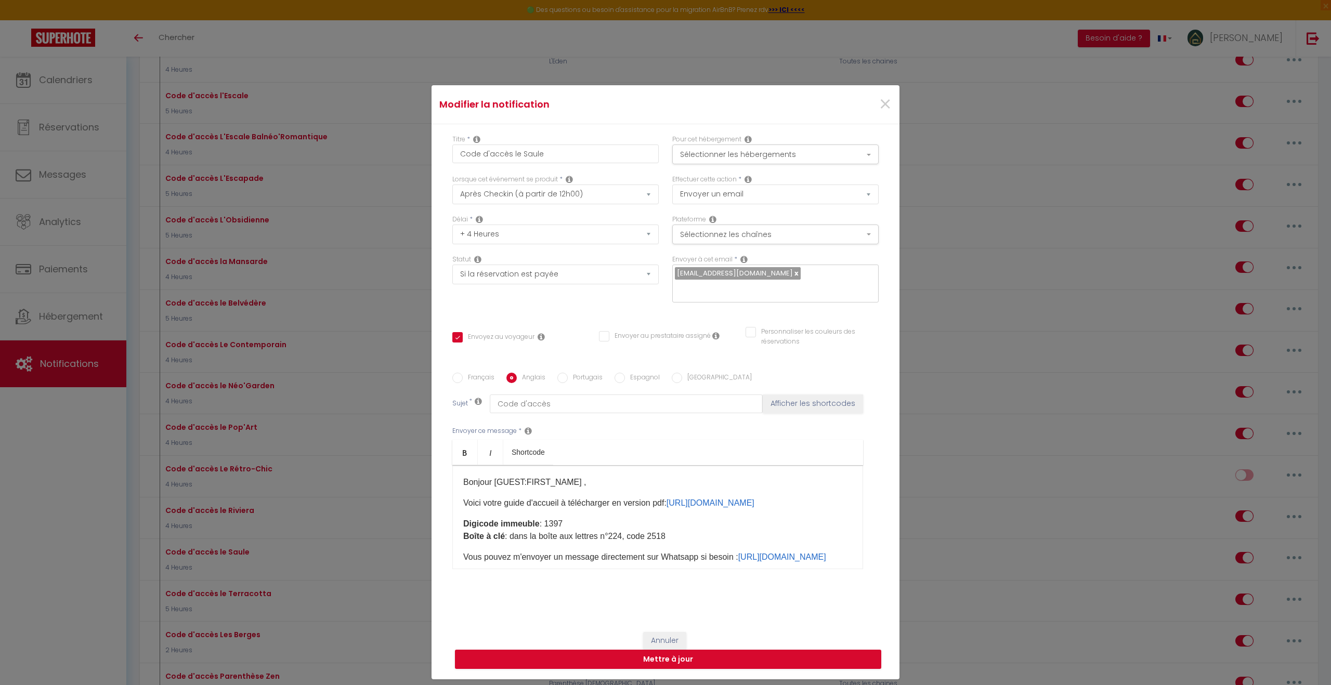
checkbox input "false"
type input "Access code"
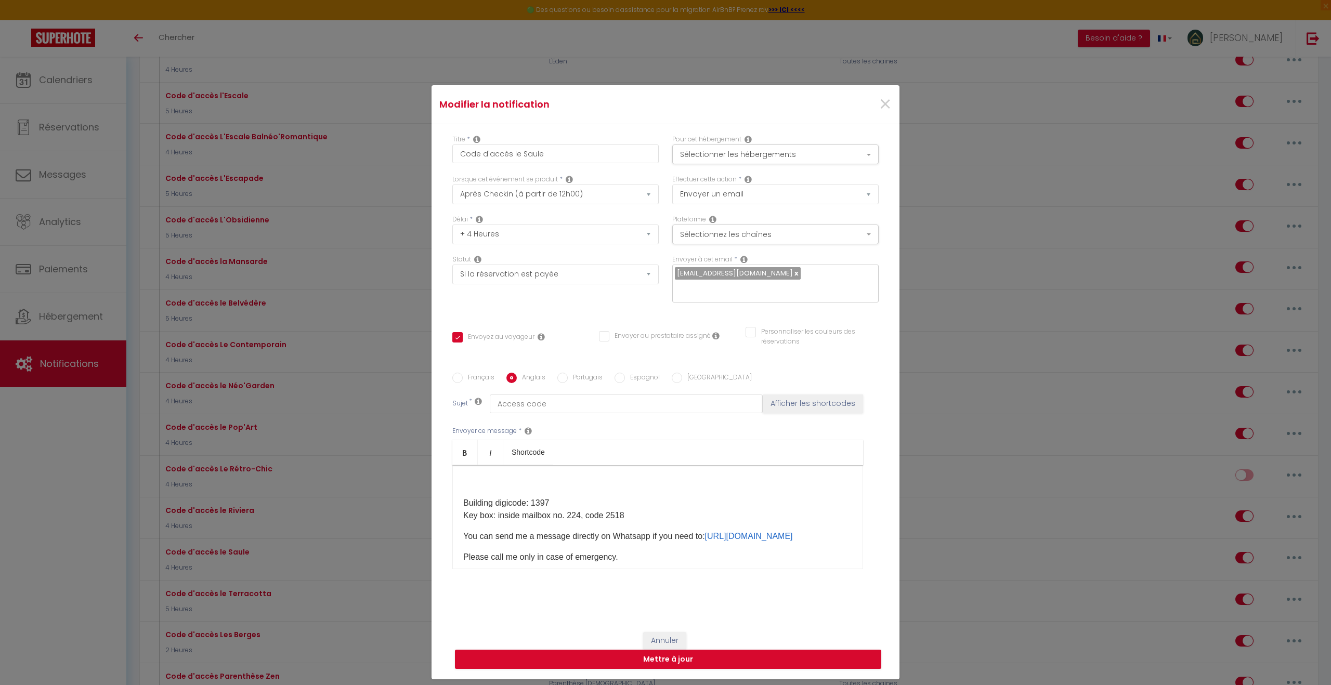
click at [481, 467] on div "​​ Building digicode: 1397 Key box: inside mailbox no. 224, code 2518 You can s…" at bounding box center [657, 517] width 411 height 104
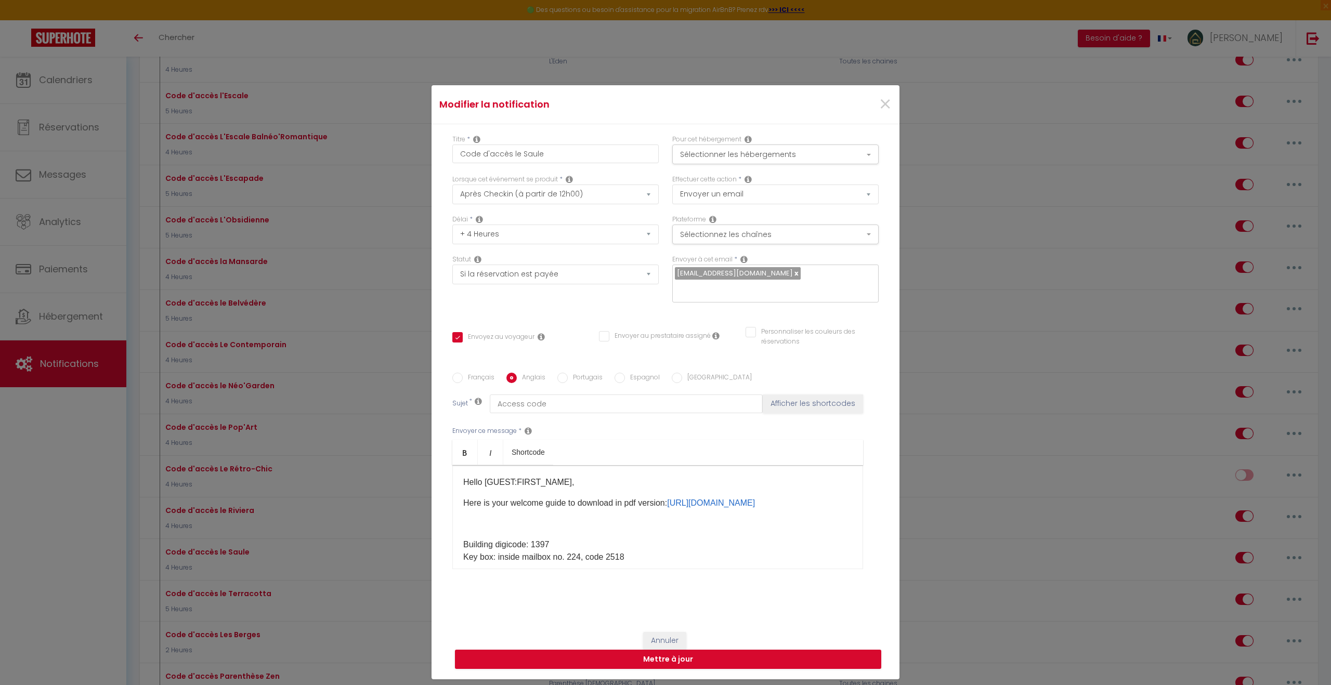
click at [516, 529] on p "​​" at bounding box center [657, 524] width 389 height 12
click at [505, 527] on p "​" at bounding box center [657, 524] width 389 height 12
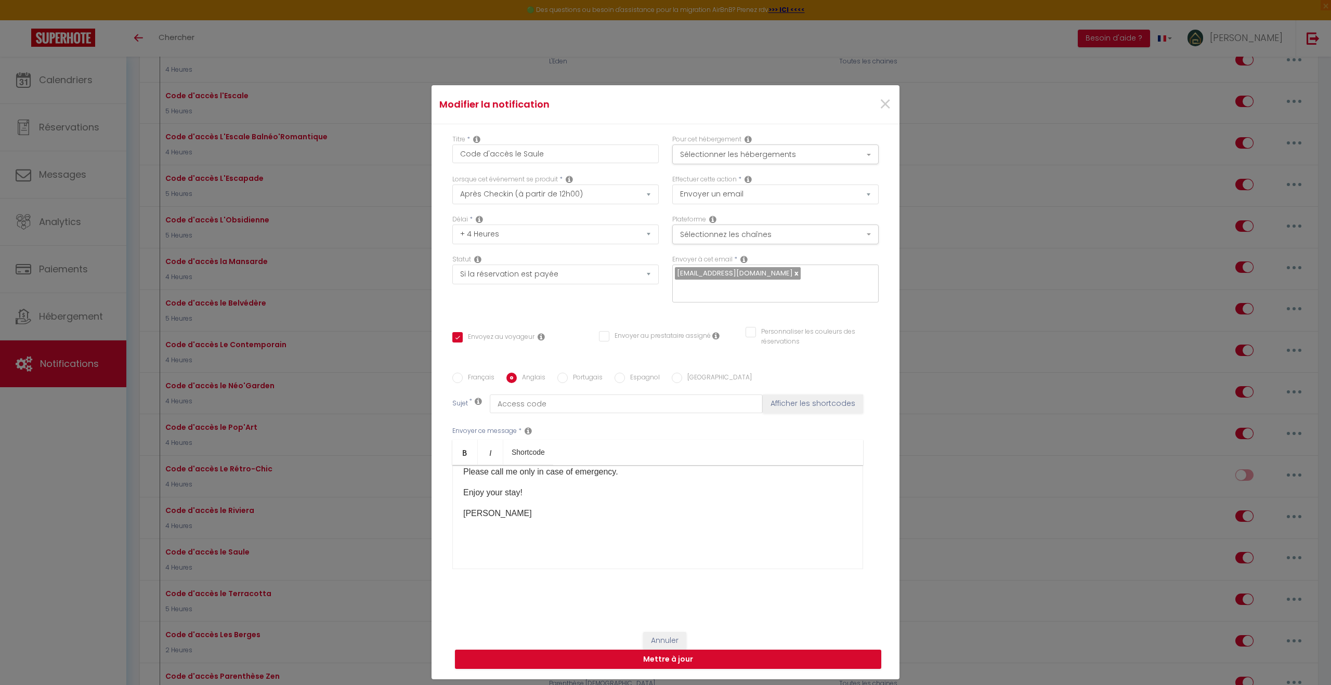
click at [572, 374] on label "Portugais" at bounding box center [585, 378] width 35 height 11
click at [568, 374] on input "Portugais" at bounding box center [562, 378] width 10 height 10
radio input "true"
checkbox input "true"
checkbox input "false"
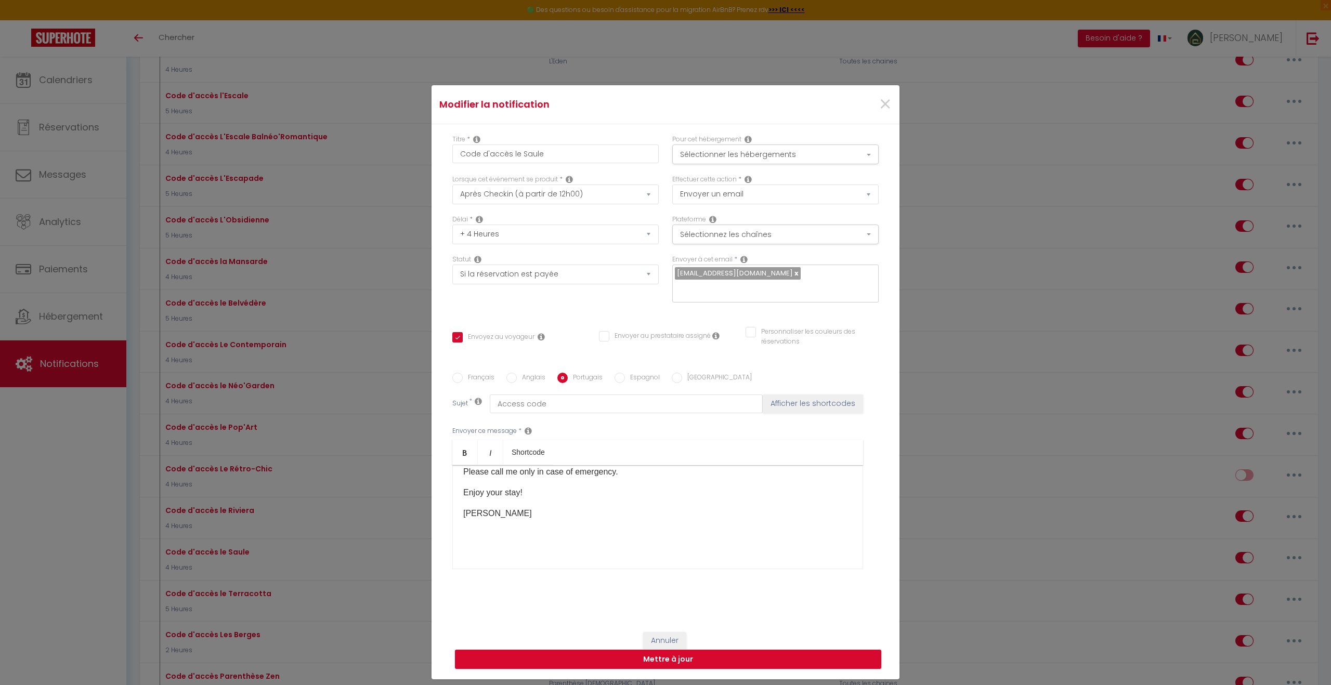
checkbox input "false"
type input "Código de acesso"
click at [488, 541] on div "​​ Código do prédio: 1397 Caixa de chaves: dentro da caixa de correio n.º 224, …" at bounding box center [657, 517] width 411 height 104
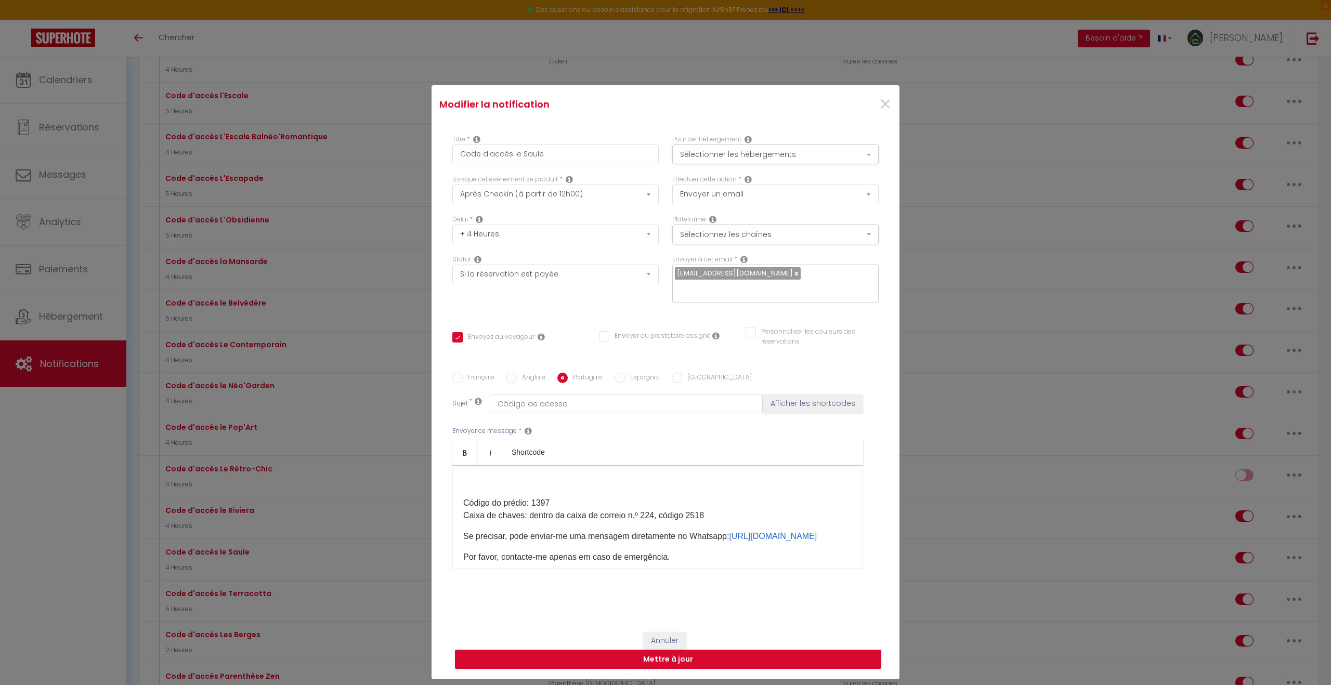
click at [480, 476] on p "​​" at bounding box center [657, 482] width 389 height 12
click at [457, 499] on div "​​ Olá [GUEST:FIRST_NAME], Aqui está o seu guia de boas-vindas para descarregar…" at bounding box center [657, 517] width 411 height 104
click at [741, 499] on p "Aqui está o seu guia de boas-vindas para descarregar em formato pdf:" at bounding box center [657, 503] width 389 height 12
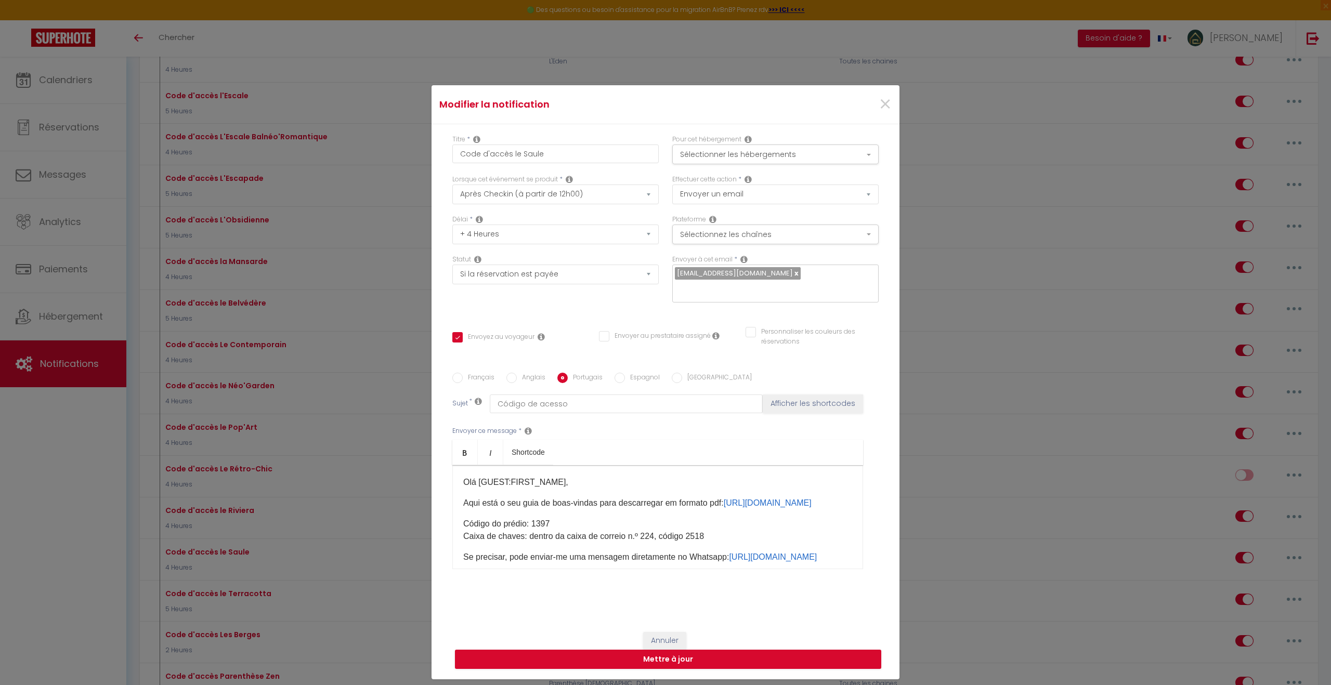
click at [625, 373] on label "Espagnol" at bounding box center [642, 378] width 35 height 11
click at [621, 373] on input "Espagnol" at bounding box center [619, 378] width 10 height 10
radio input "true"
checkbox input "true"
checkbox input "false"
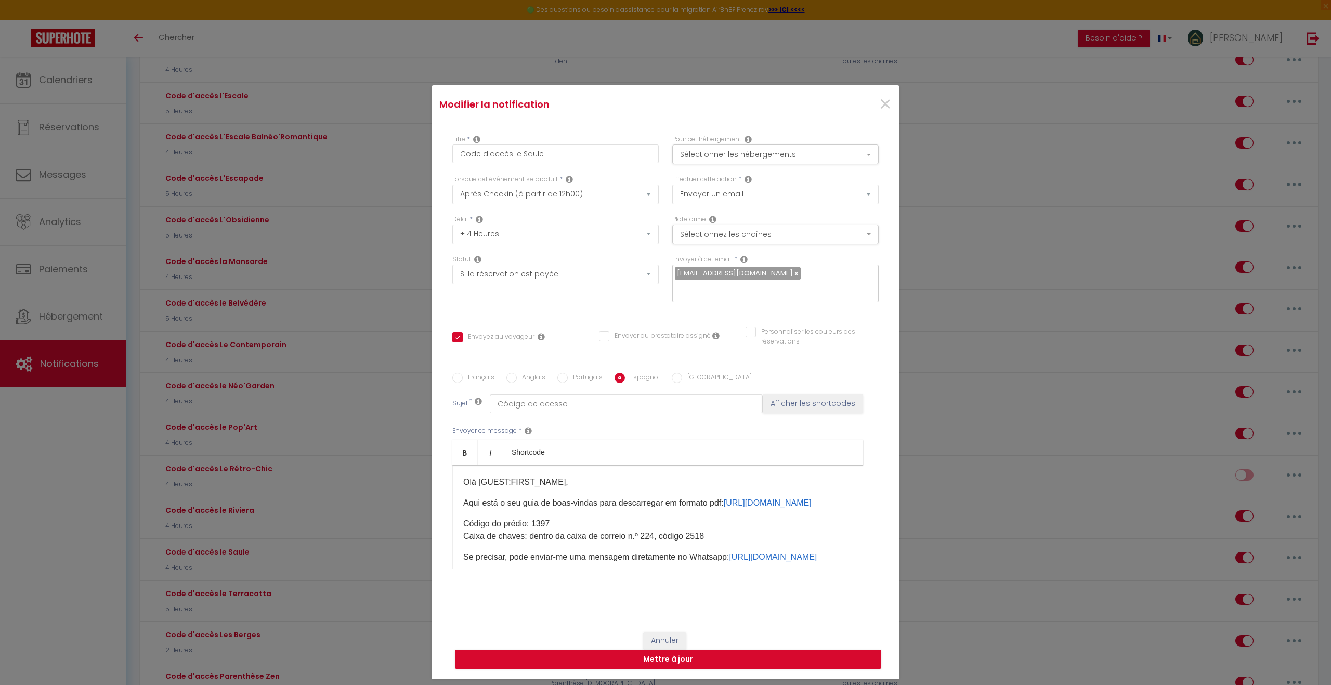
checkbox input "false"
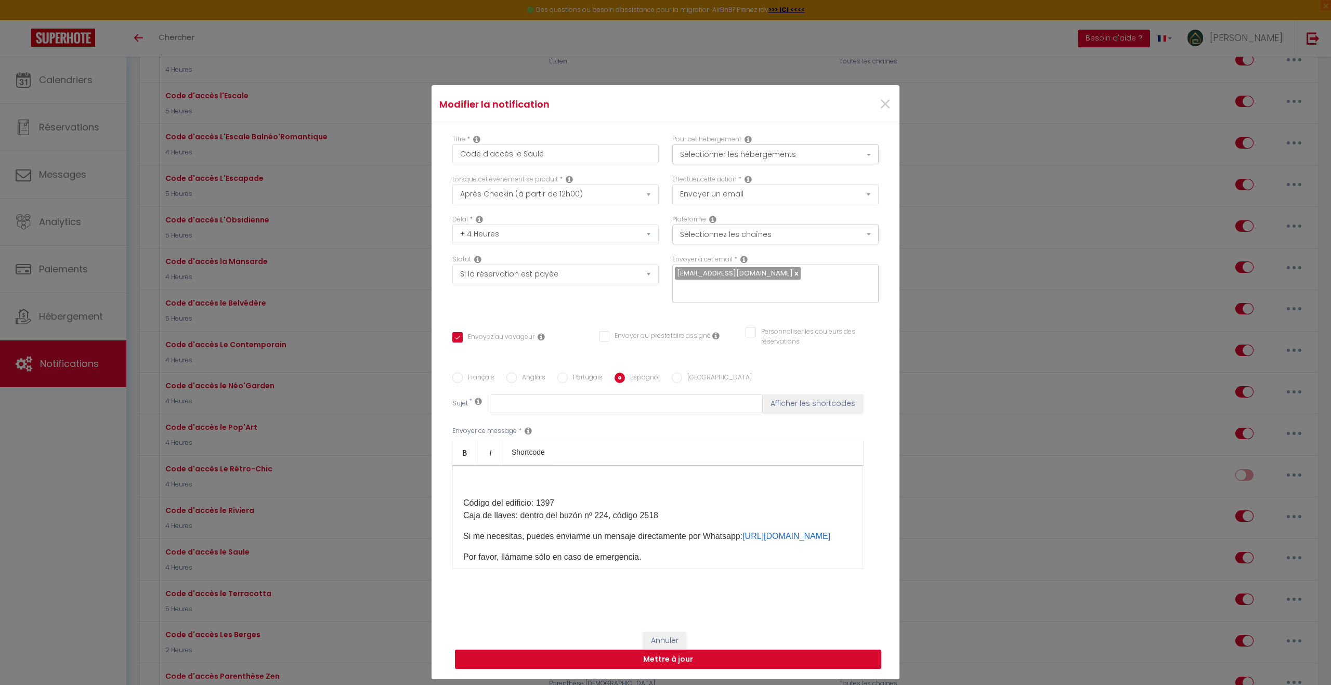
click at [468, 476] on p "​​" at bounding box center [657, 482] width 389 height 12
click at [463, 497] on p "Hola [GUEST:FIRST_NAME]​ ,​​" at bounding box center [657, 503] width 389 height 12
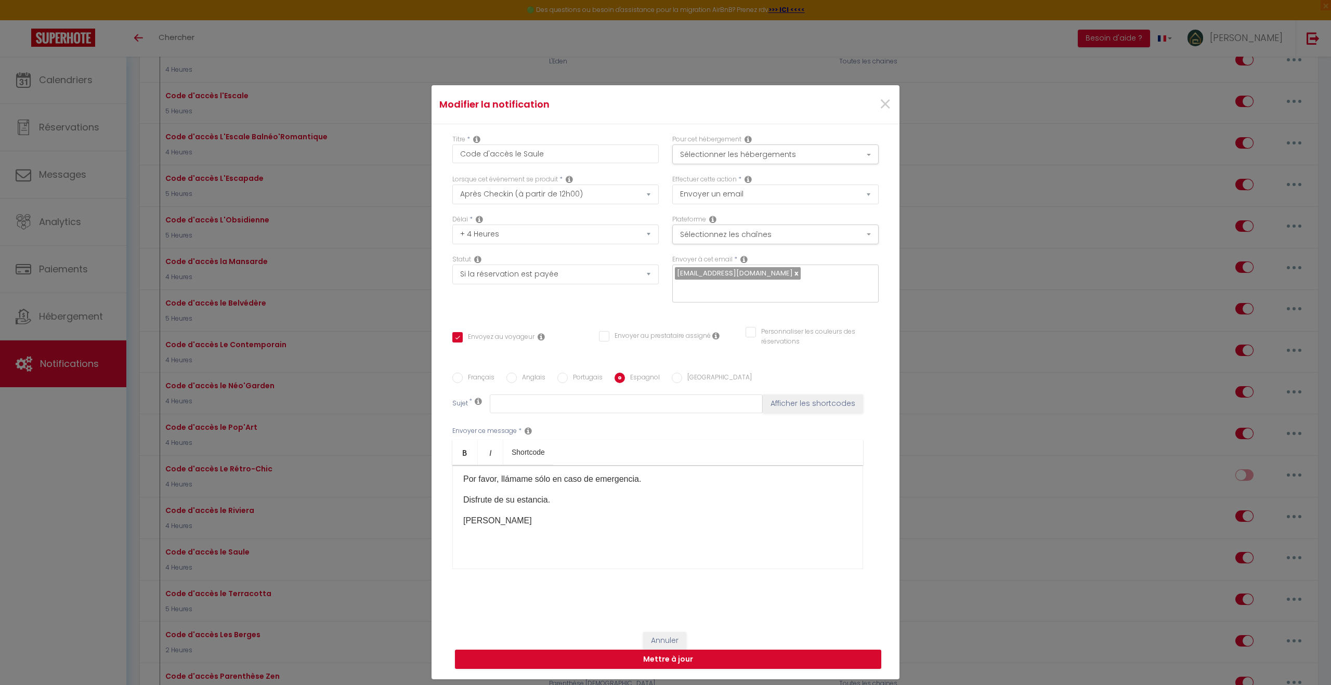
click at [511, 539] on p at bounding box center [657, 541] width 389 height 12
click at [688, 373] on label "[GEOGRAPHIC_DATA]" at bounding box center [717, 378] width 70 height 11
click at [682, 373] on input "[GEOGRAPHIC_DATA]" at bounding box center [677, 378] width 10 height 10
radio input "true"
checkbox input "true"
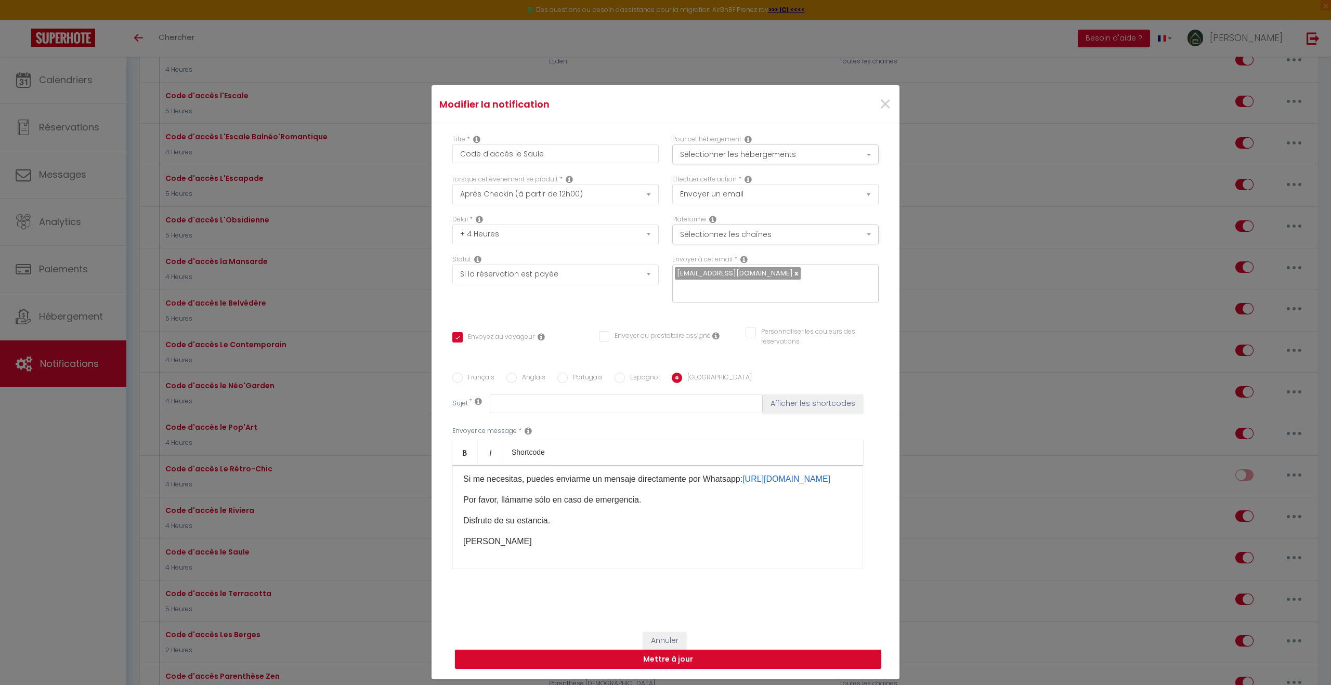
checkbox input "false"
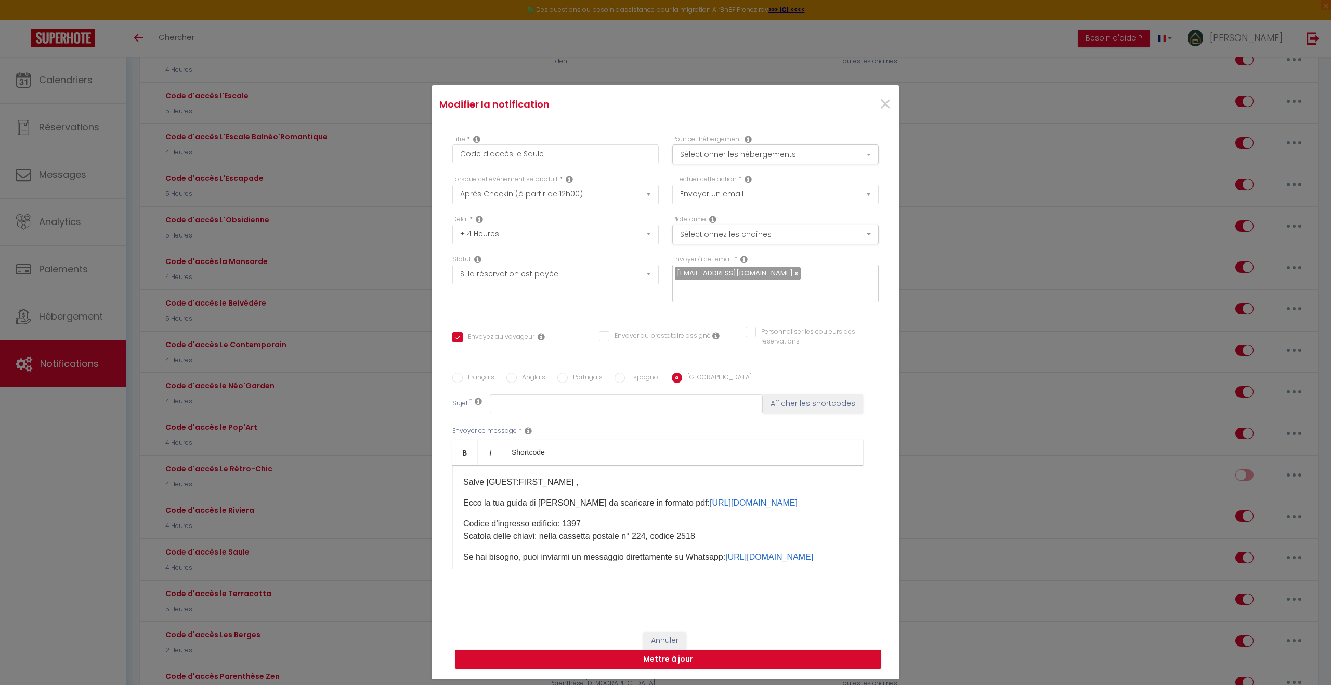
click at [526, 373] on label "Anglais" at bounding box center [531, 378] width 29 height 11
click at [517, 373] on input "Anglais" at bounding box center [511, 378] width 10 height 10
radio input "true"
checkbox input "true"
checkbox input "false"
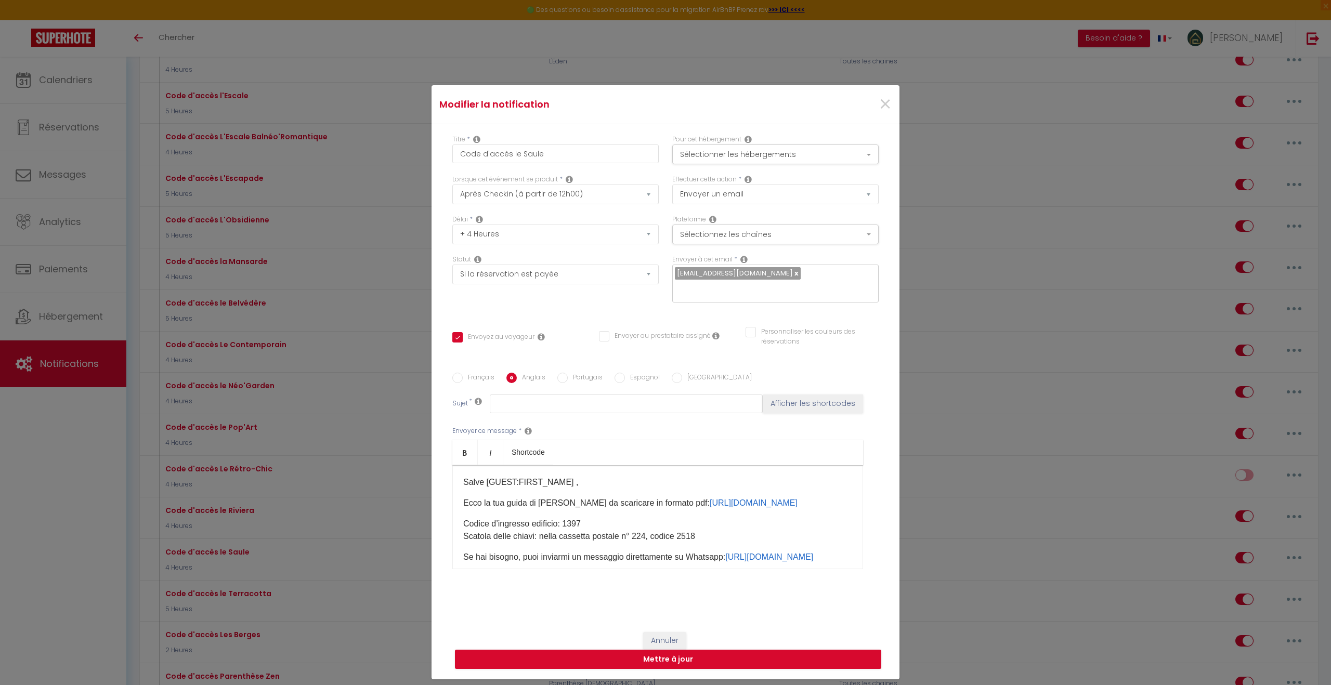
checkbox input "false"
type input "Access code"
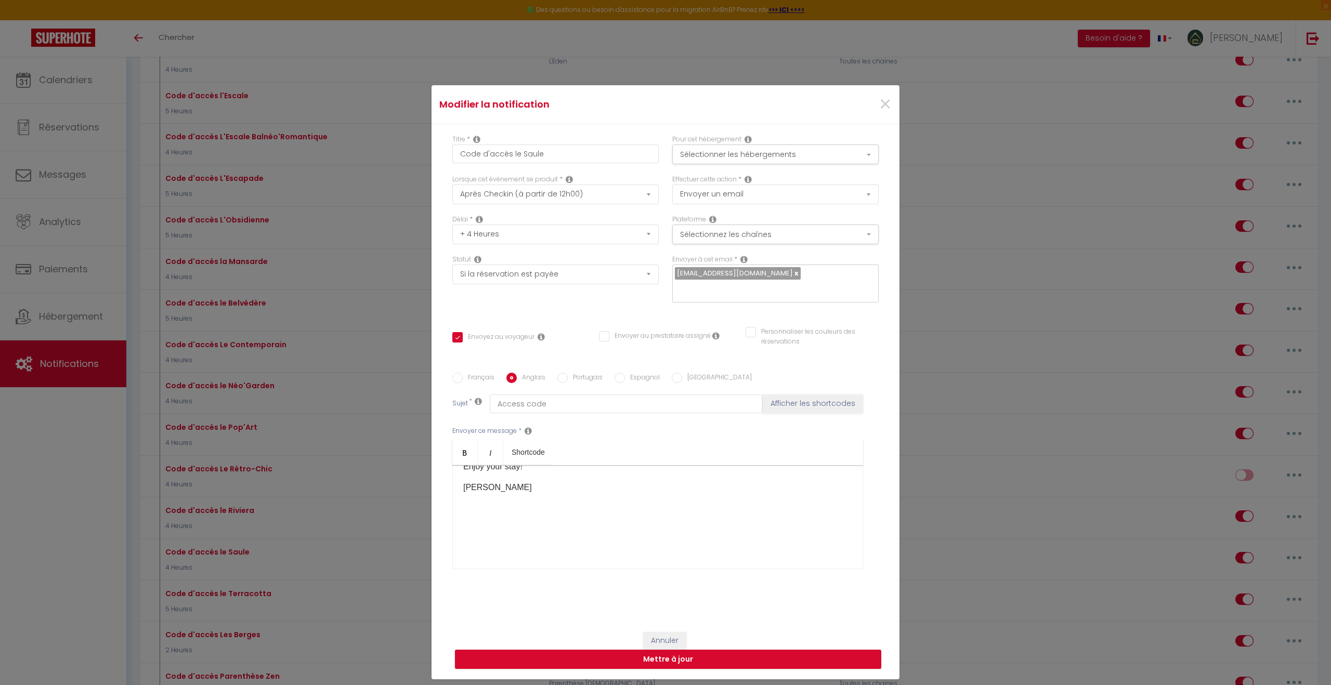
click at [512, 526] on div "Hello [GUEST:FIRST_NAME], Here is your welcome guide to download in pdf version…" at bounding box center [657, 517] width 411 height 104
click at [476, 373] on label "Français" at bounding box center [479, 378] width 32 height 11
click at [463, 373] on input "Français" at bounding box center [457, 378] width 10 height 10
radio input "true"
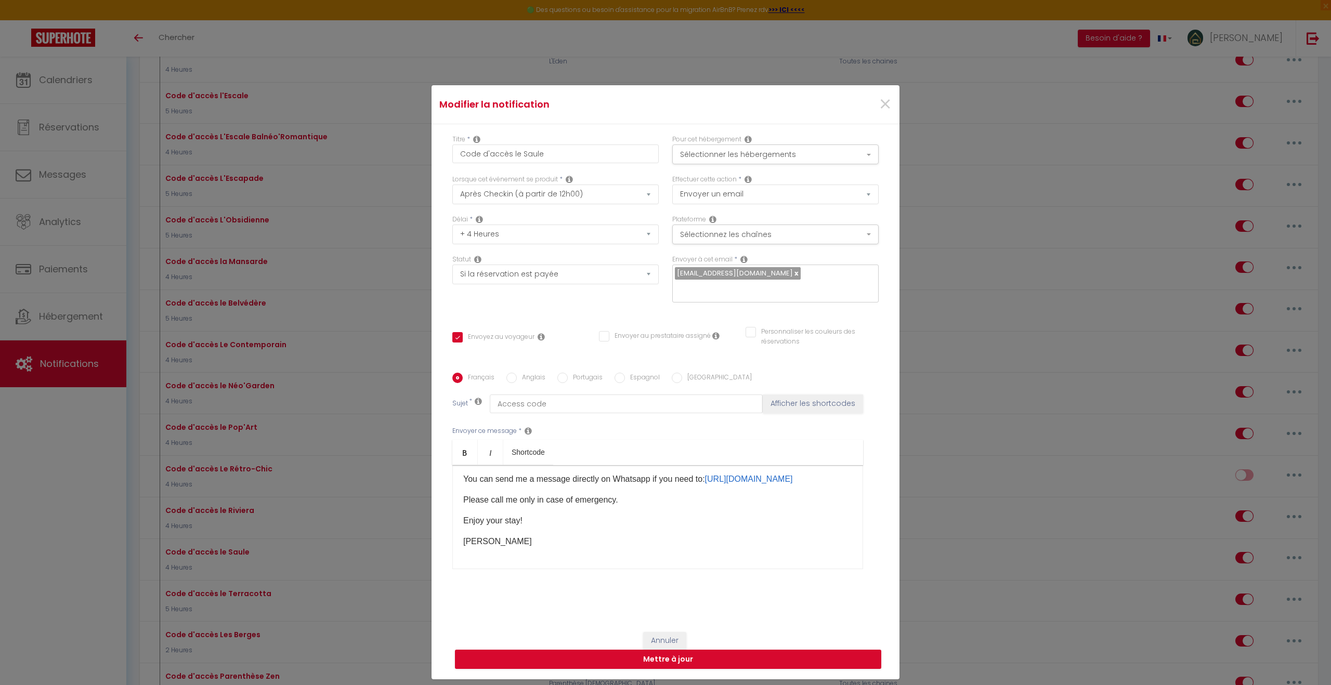
checkbox input "true"
checkbox input "false"
type input "Code d'accès"
click at [498, 543] on div "​​Bonjour [GUEST:FIRST_NAME]​ , ​Voici votre guide d'accueil à télécharger en v…" at bounding box center [657, 517] width 411 height 104
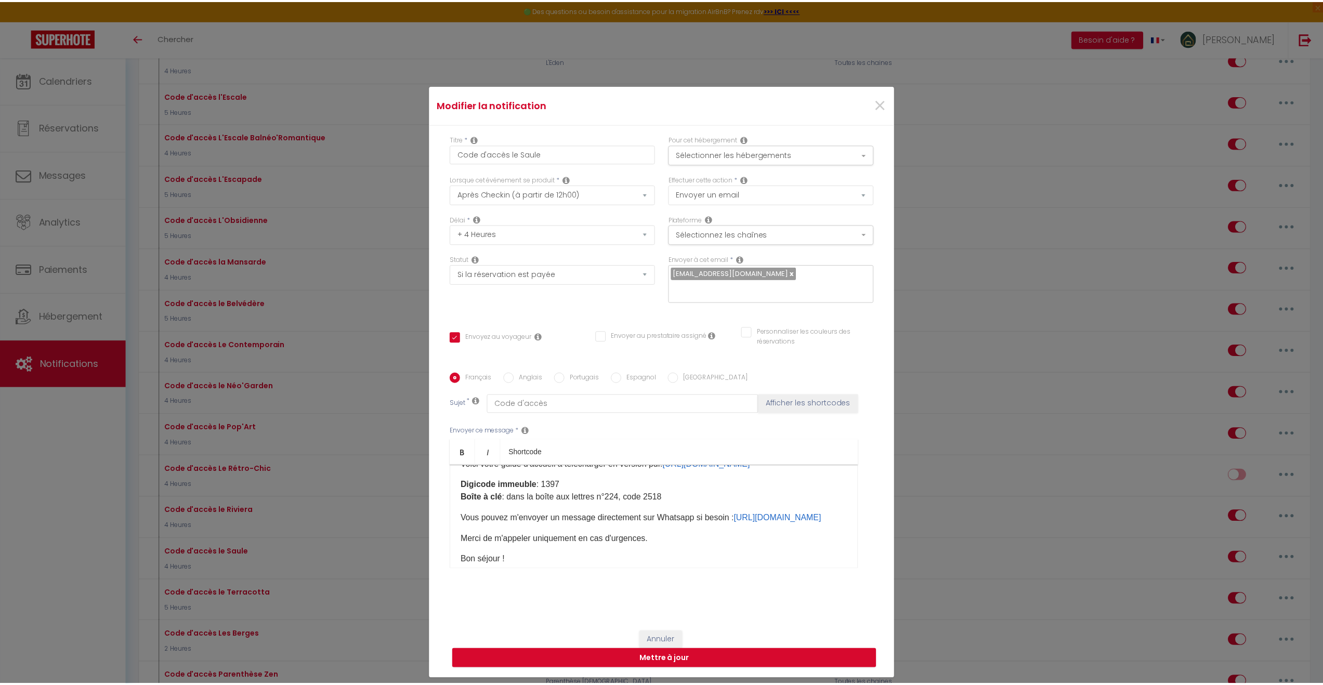
scroll to position [36, 0]
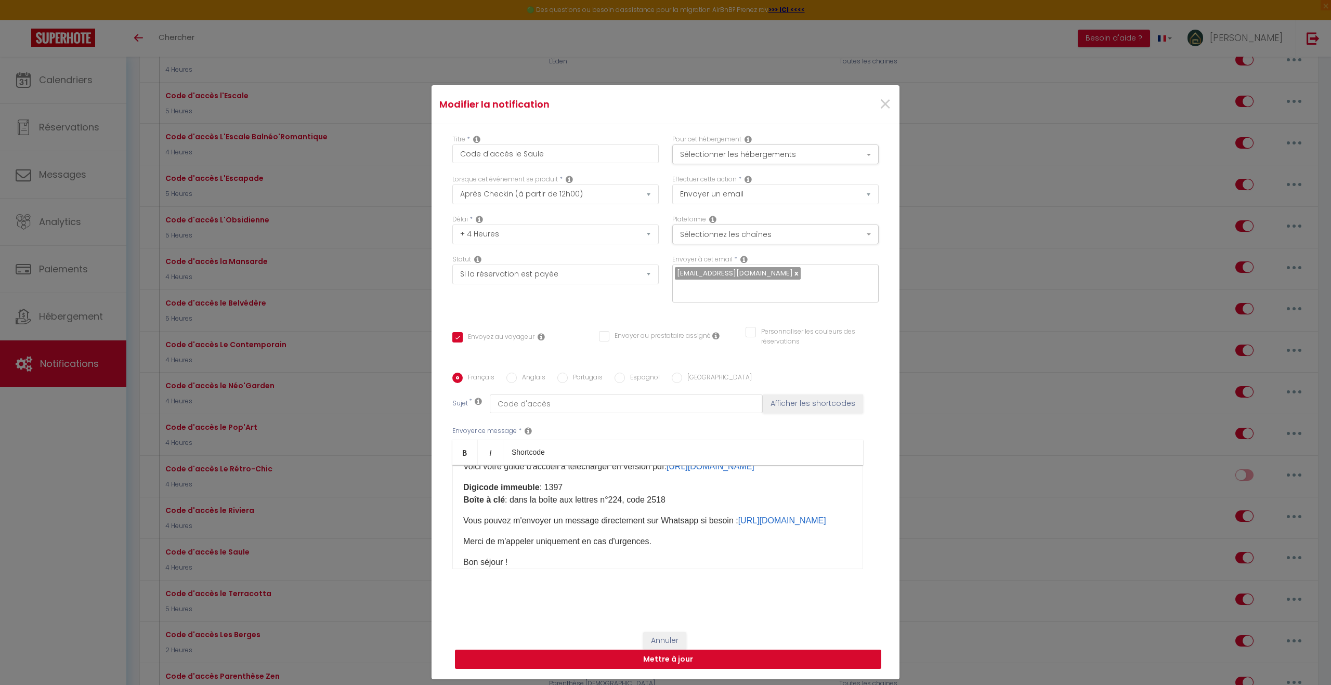
click at [546, 650] on button "Mettre à jour" at bounding box center [668, 660] width 426 height 20
checkbox input "true"
checkbox input "false"
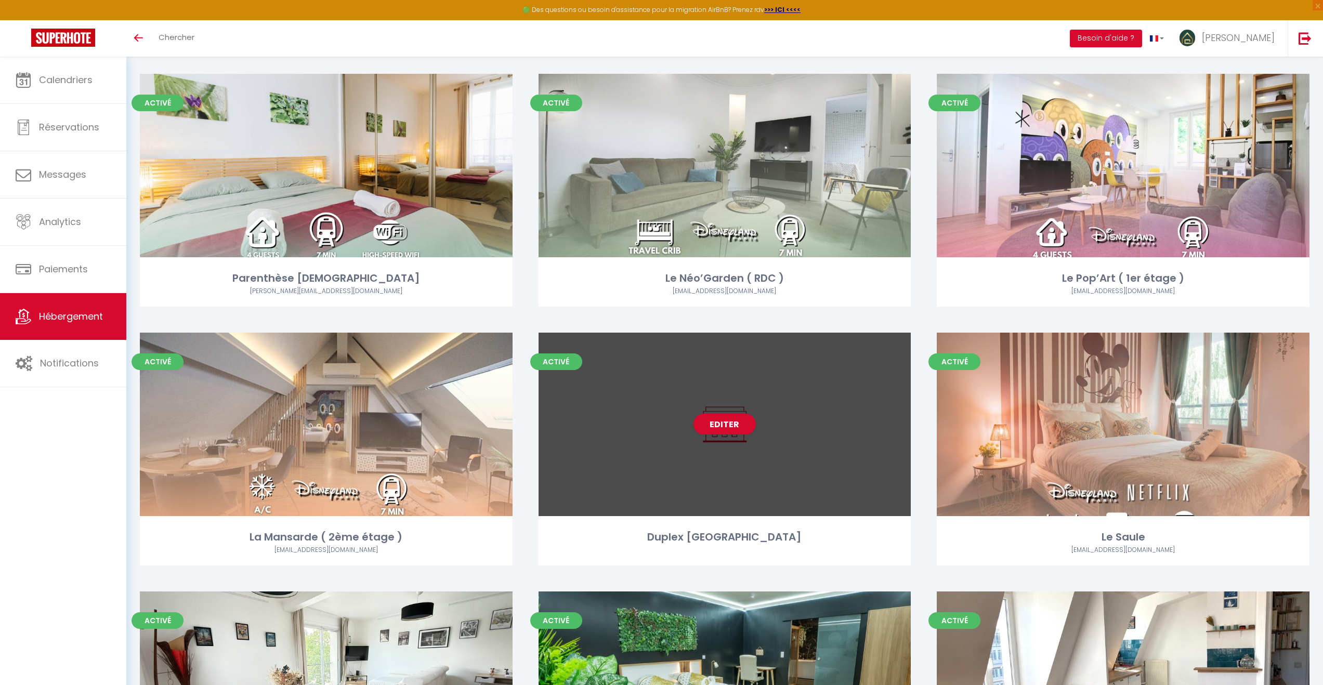
scroll to position [1274, 0]
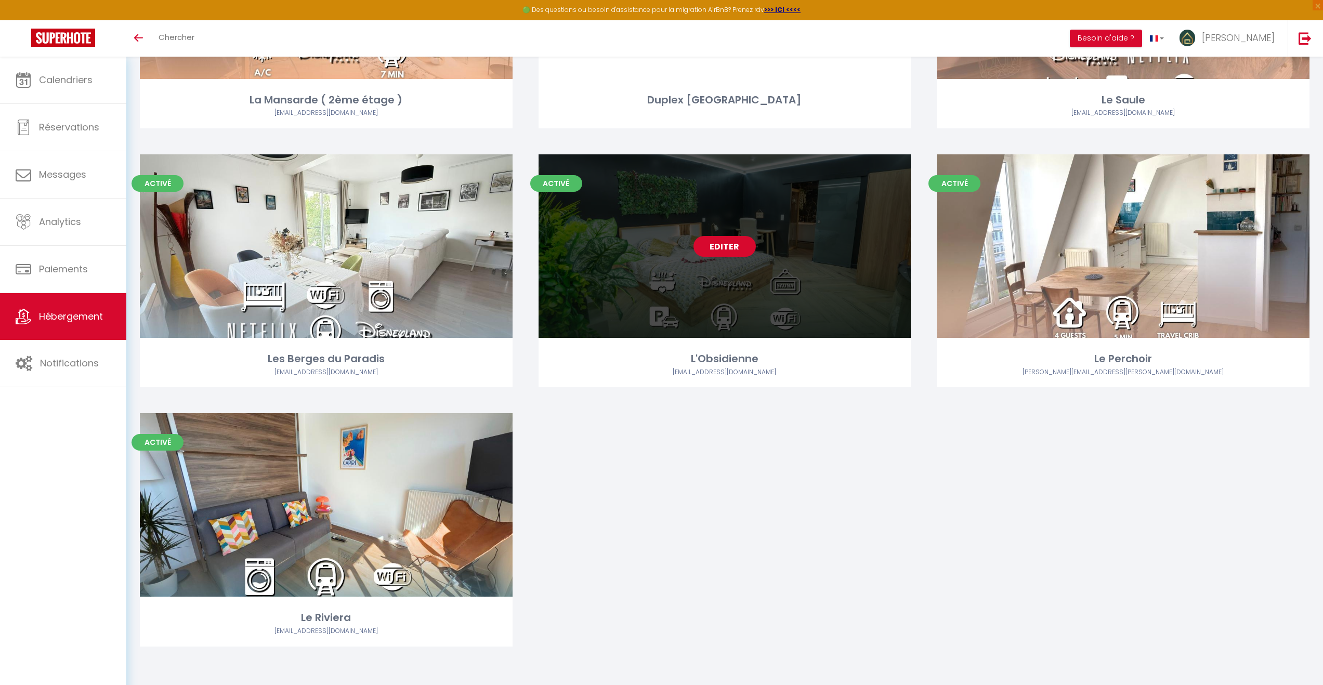
click at [721, 250] on link "Editer" at bounding box center [724, 246] width 62 height 21
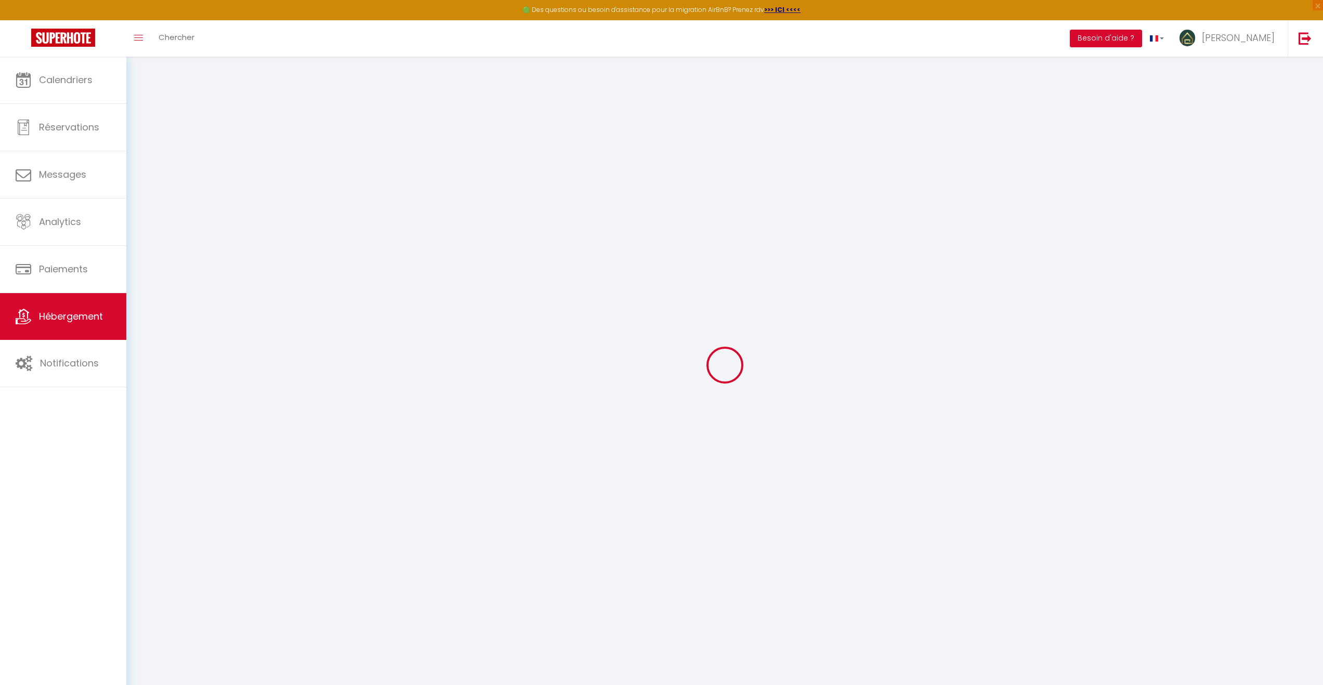
select select
checkbox input "false"
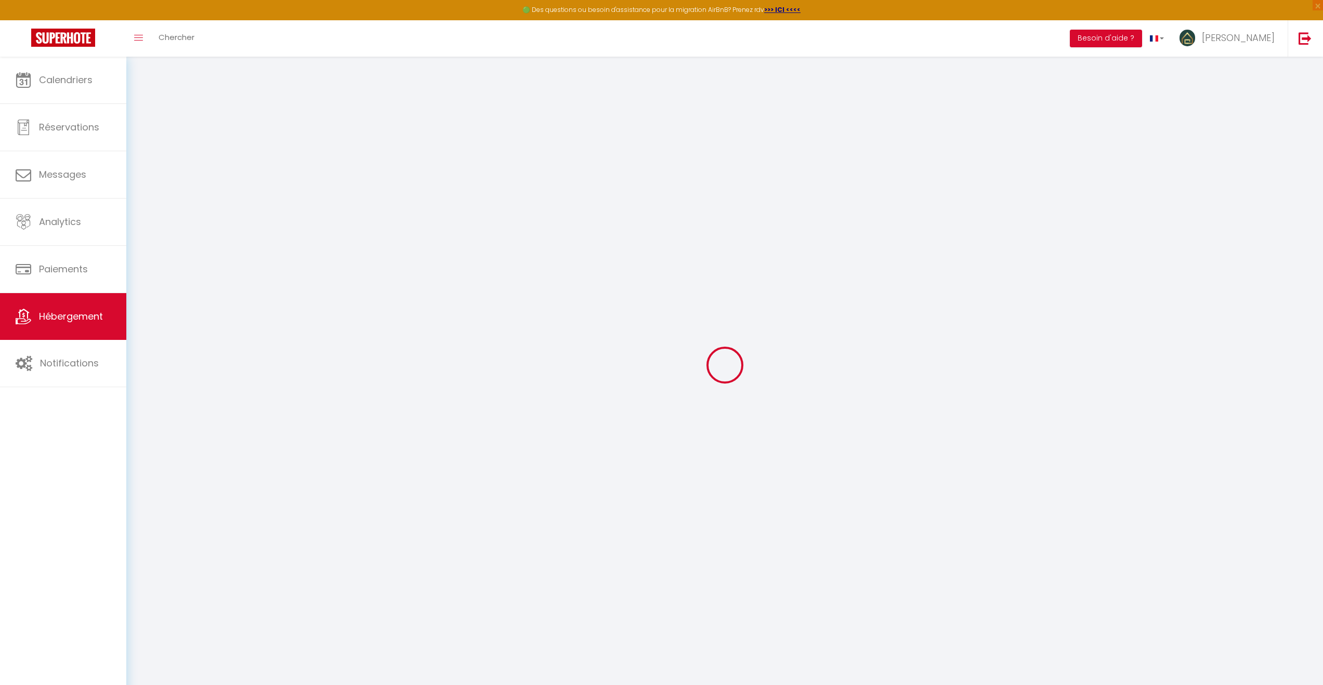
checkbox input "false"
select select
checkbox input "false"
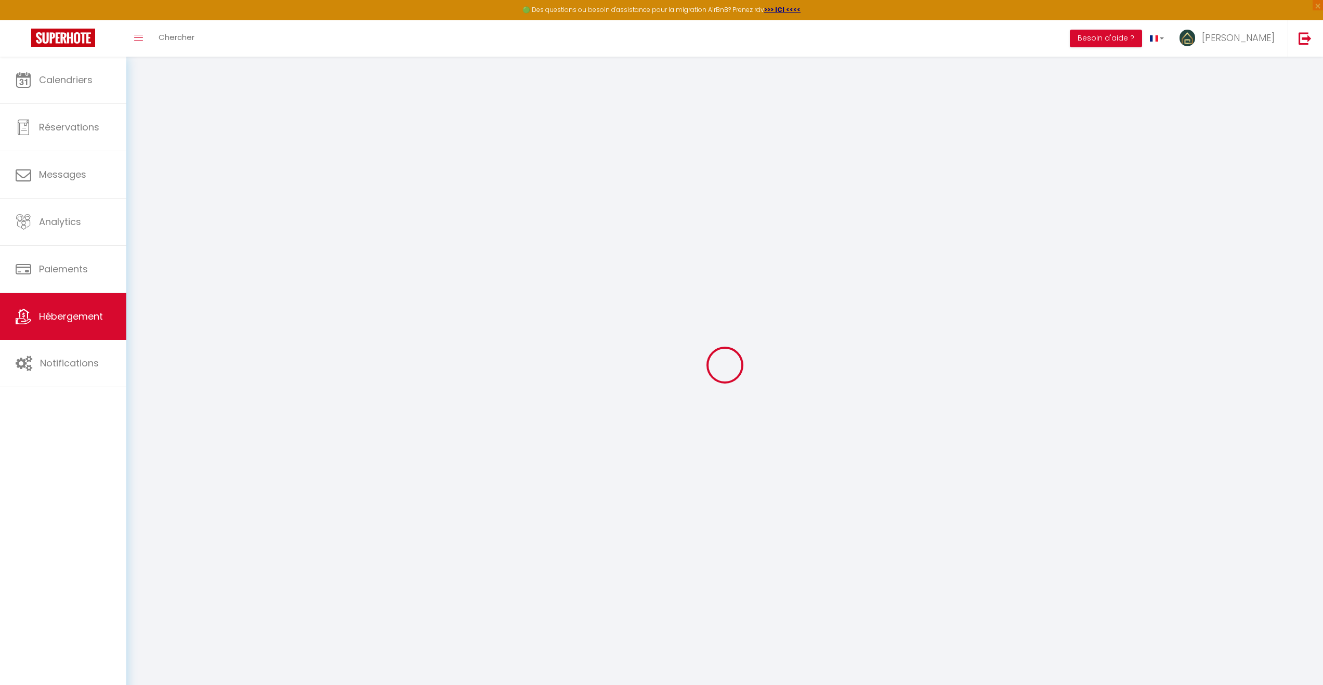
checkbox input "false"
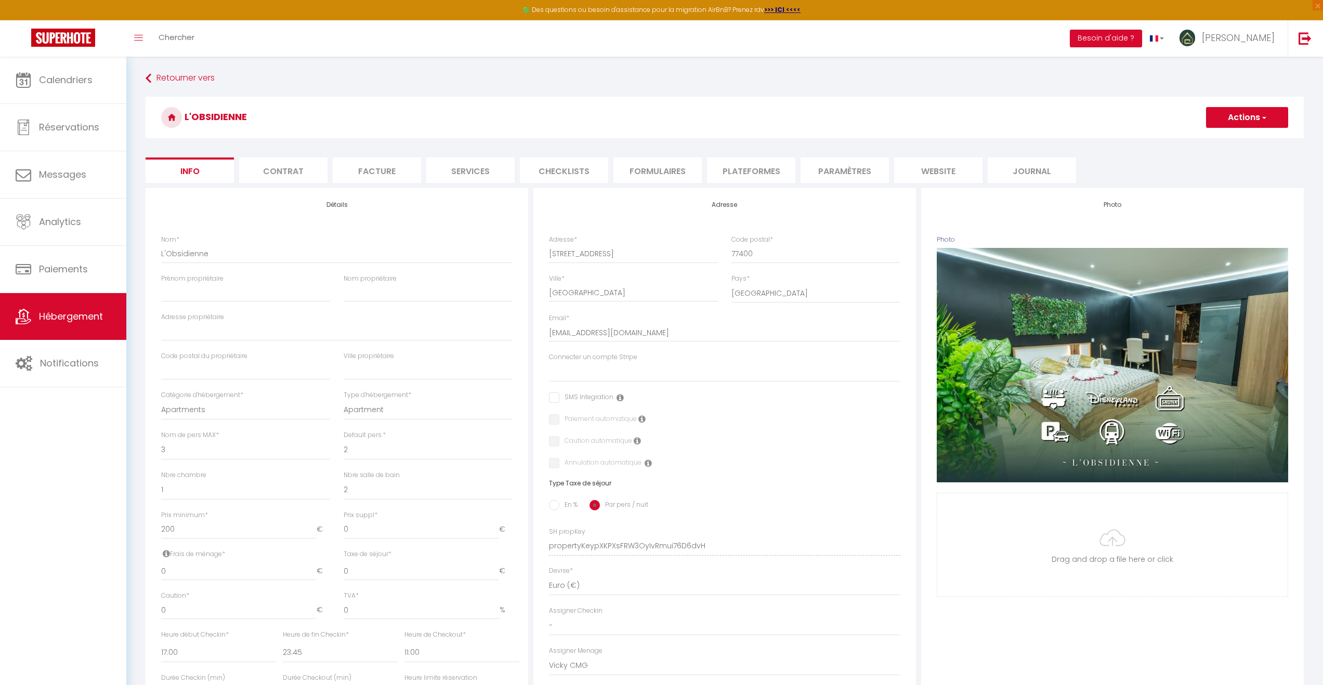
click at [653, 168] on li "Formulaires" at bounding box center [657, 170] width 88 height 25
select select
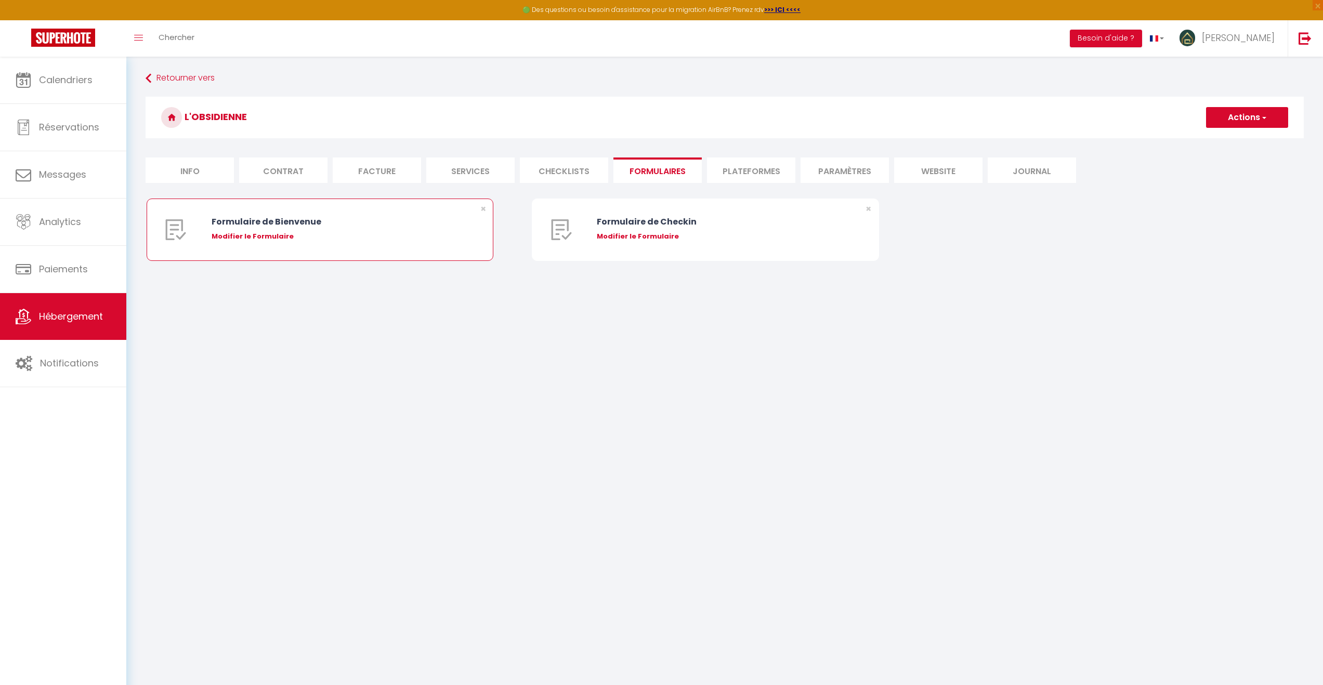
click at [264, 232] on div "Modifier le Formulaire" at bounding box center [335, 236] width 246 height 10
select select
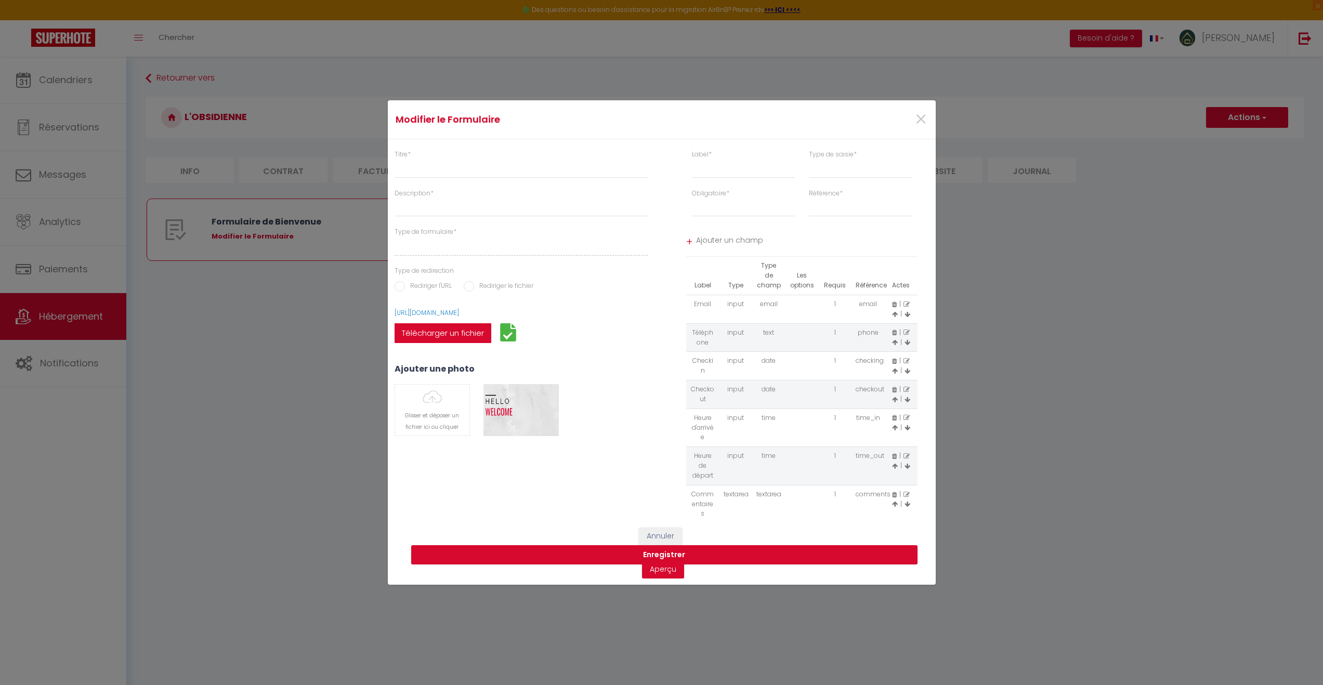
type input "Formulaire de Bienvenue"
type input "Afin de préparer au mieux votre arrivée et recevoir votre Guide de Bienvenue, j…"
select select "[object Object]"
radio input "true"
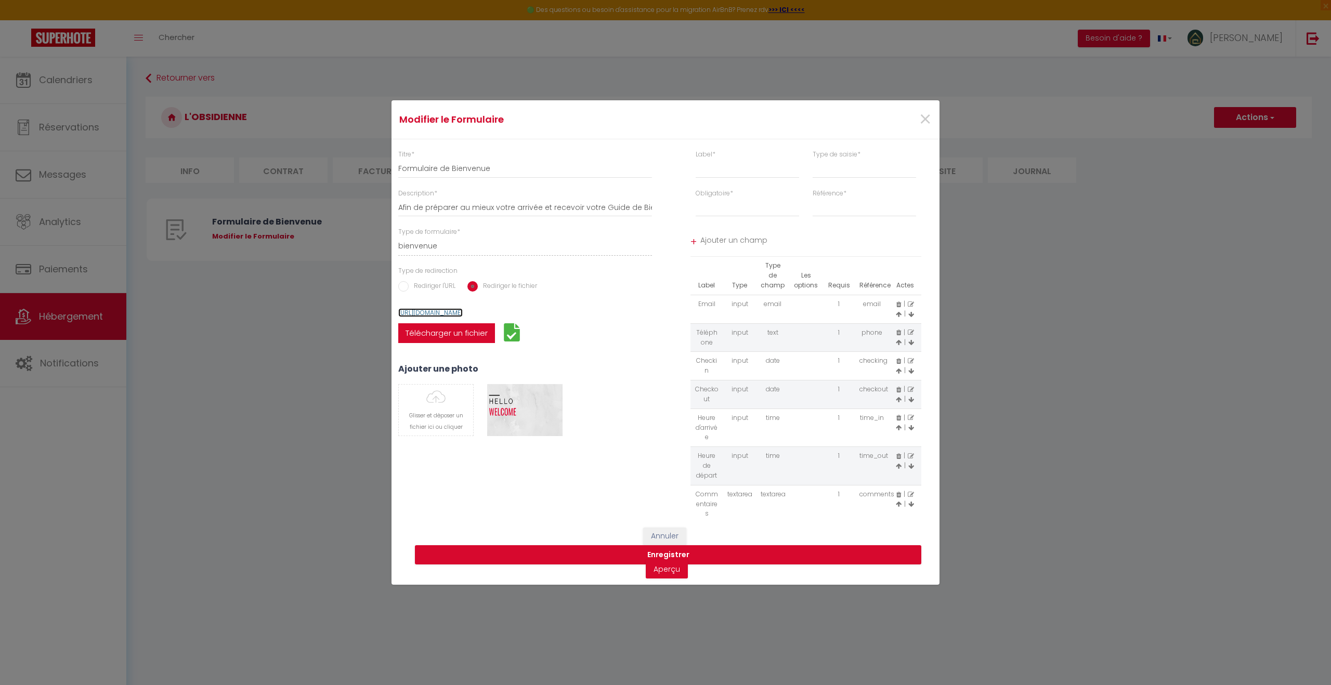
copy link "[URL][DOMAIN_NAME]"
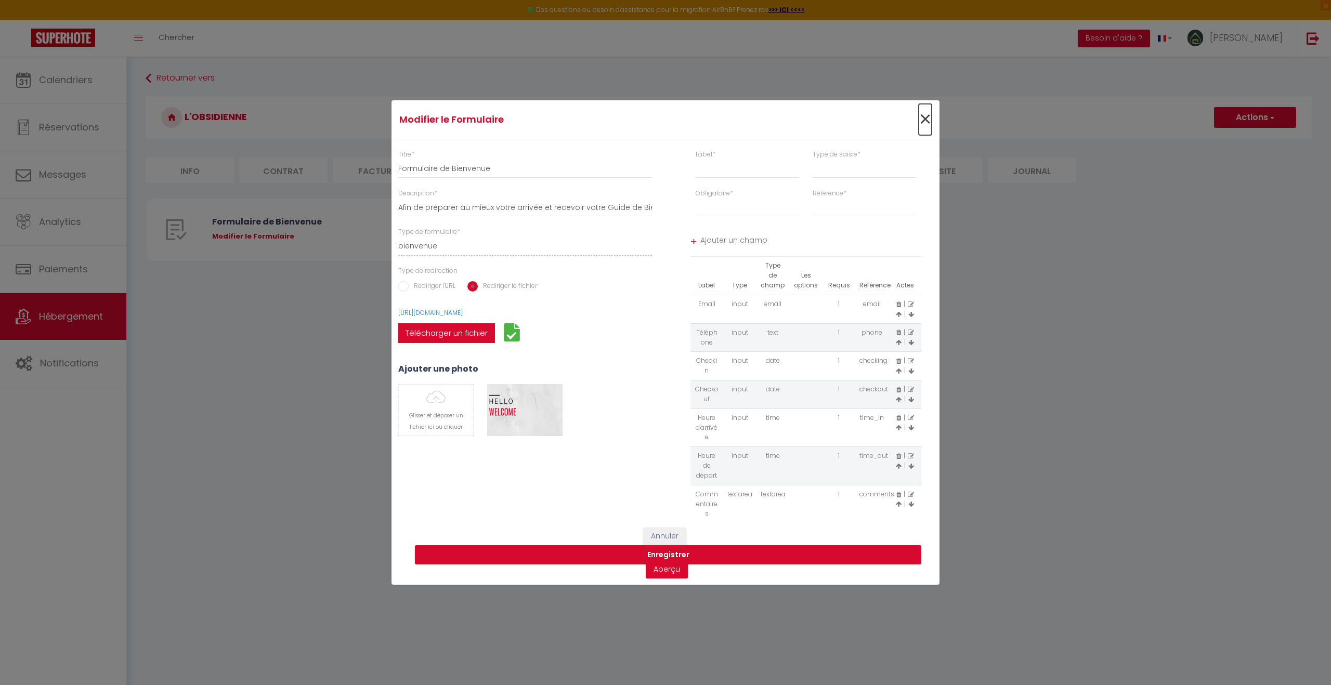
click at [920, 117] on span "×" at bounding box center [925, 119] width 13 height 31
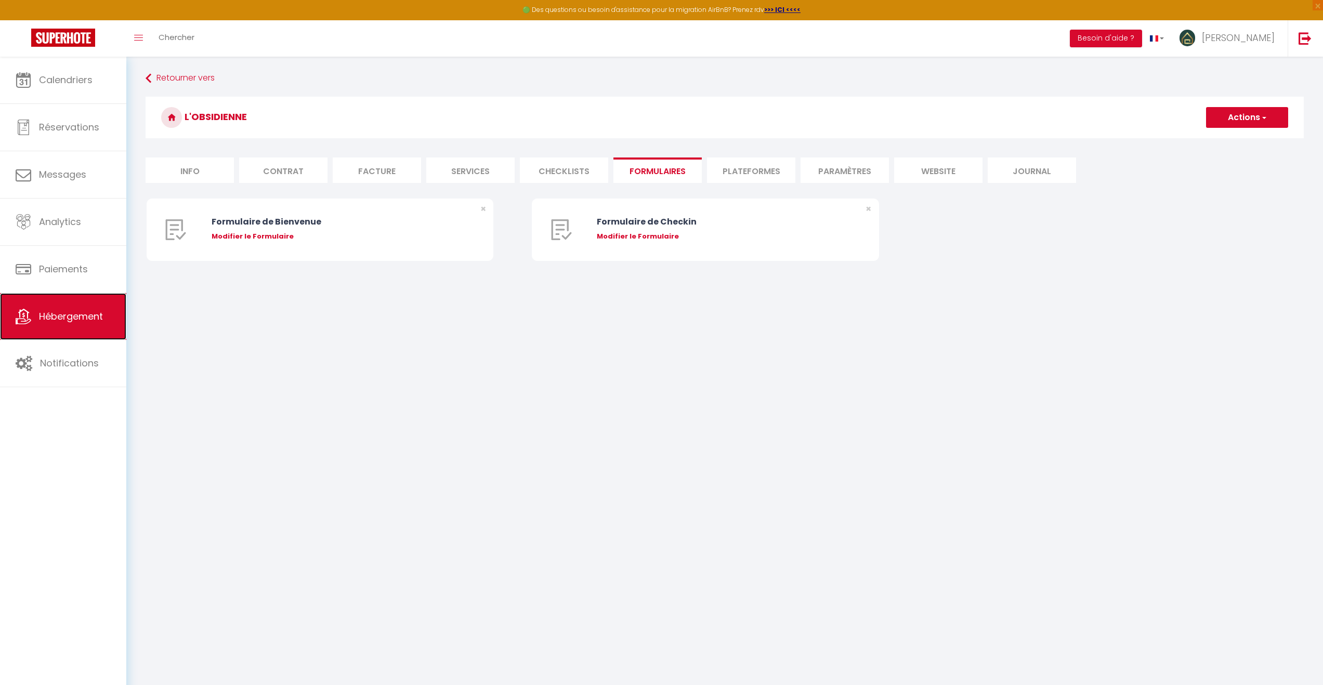
click at [91, 315] on span "Hébergement" at bounding box center [71, 316] width 64 height 13
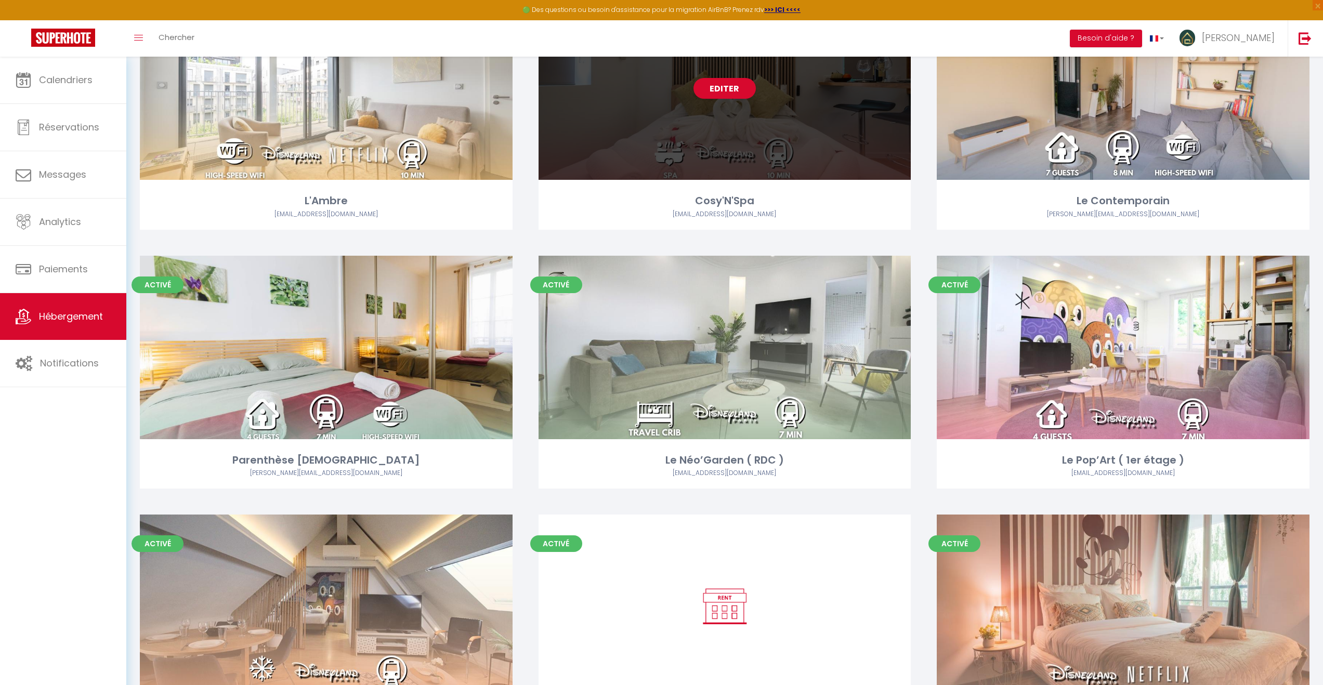
scroll to position [982, 0]
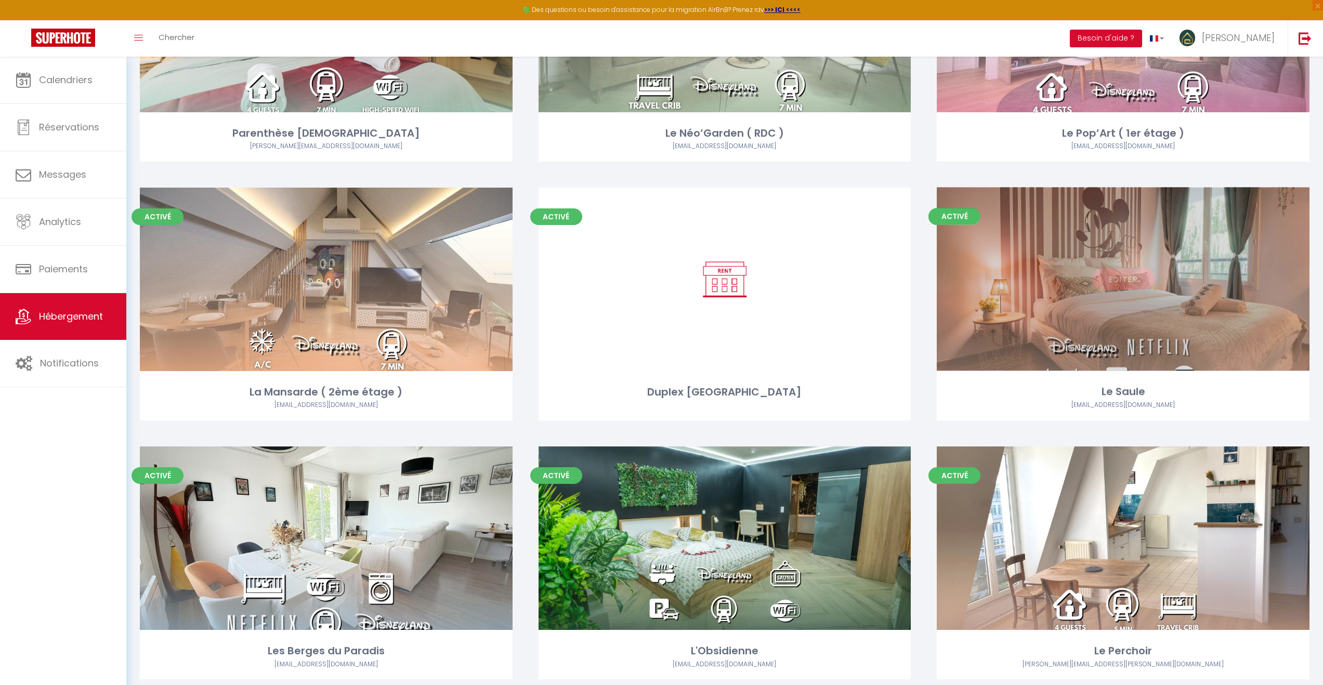
click at [1128, 278] on link "Editer" at bounding box center [1123, 279] width 62 height 21
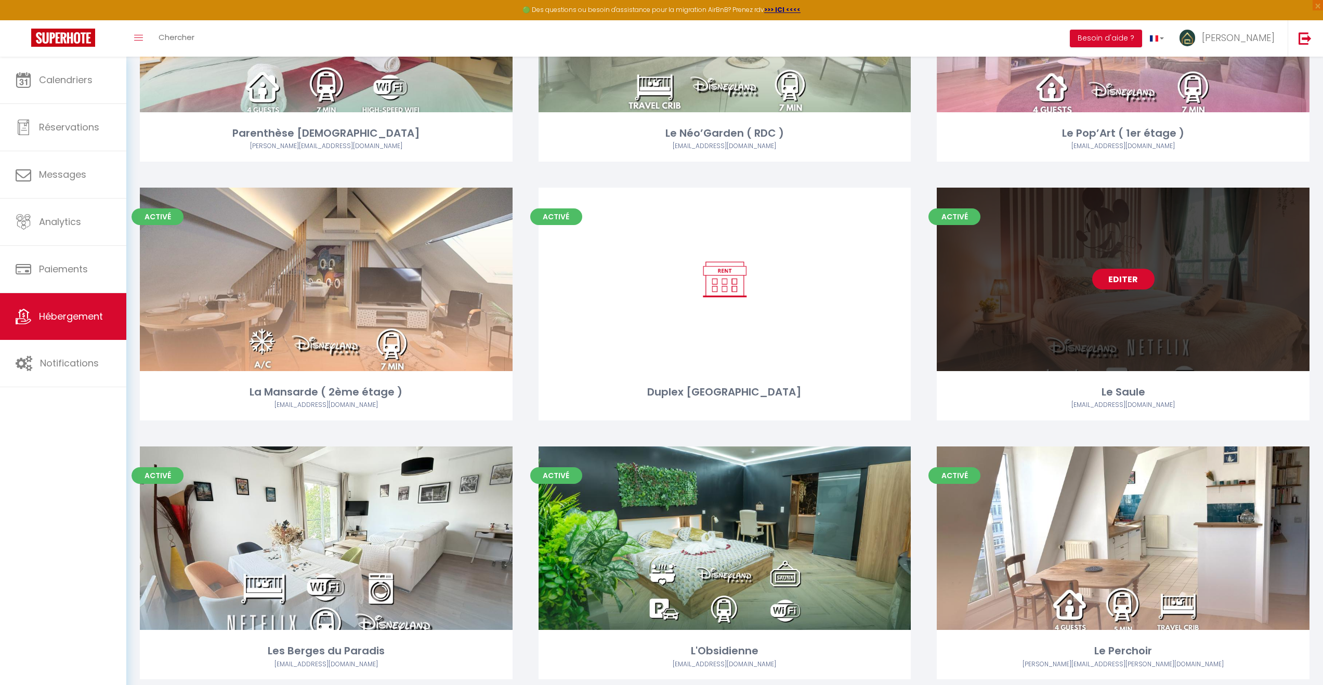
click at [1100, 271] on link "Editer" at bounding box center [1123, 279] width 62 height 21
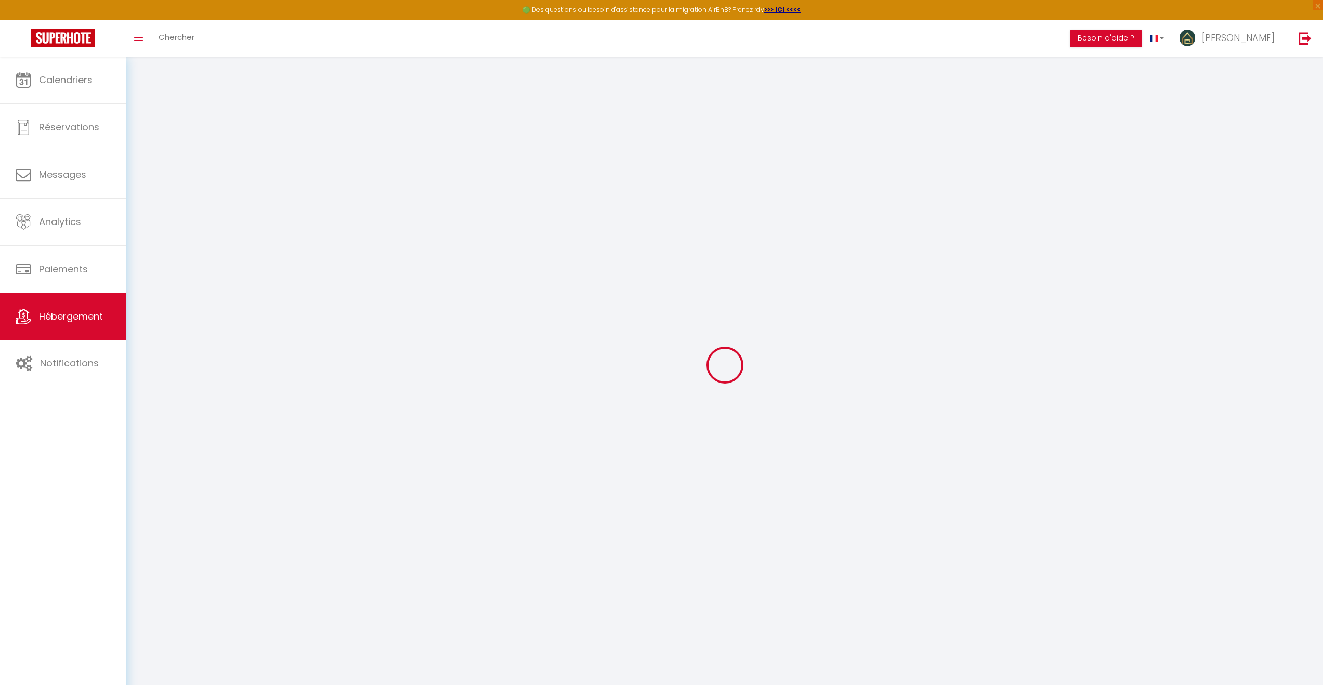
select select
checkbox input "false"
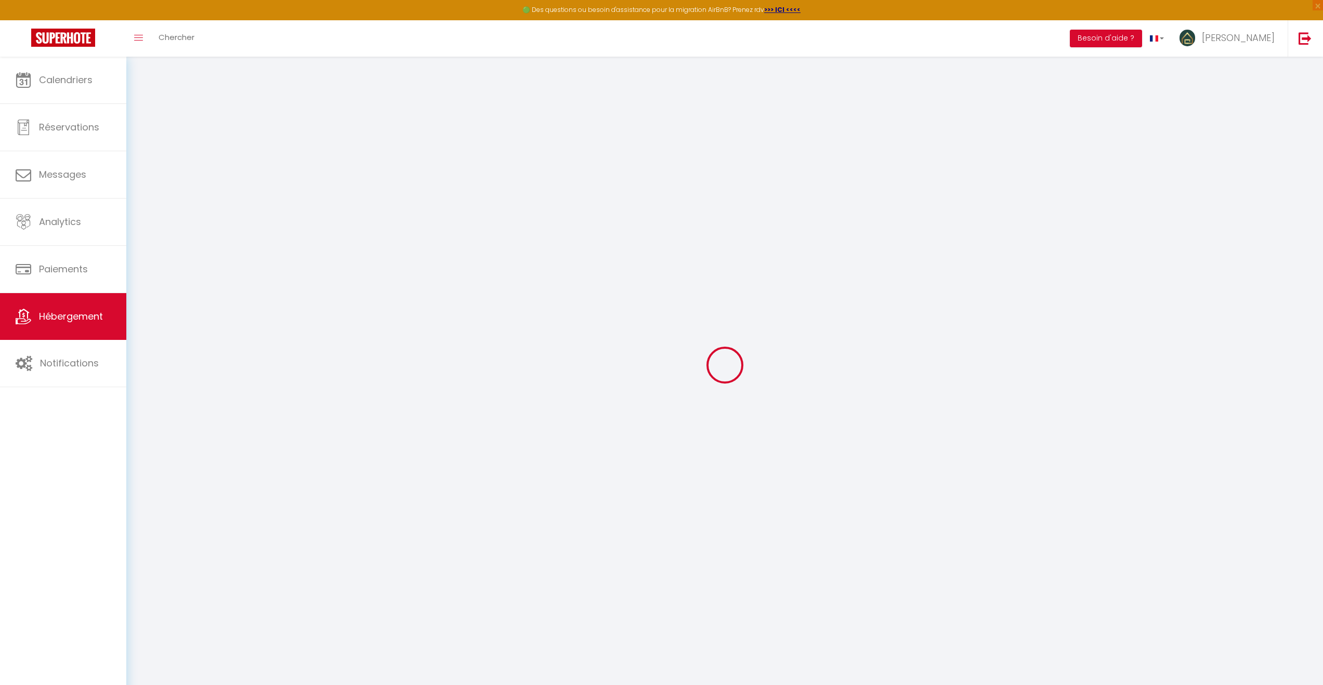
checkbox input "false"
select select
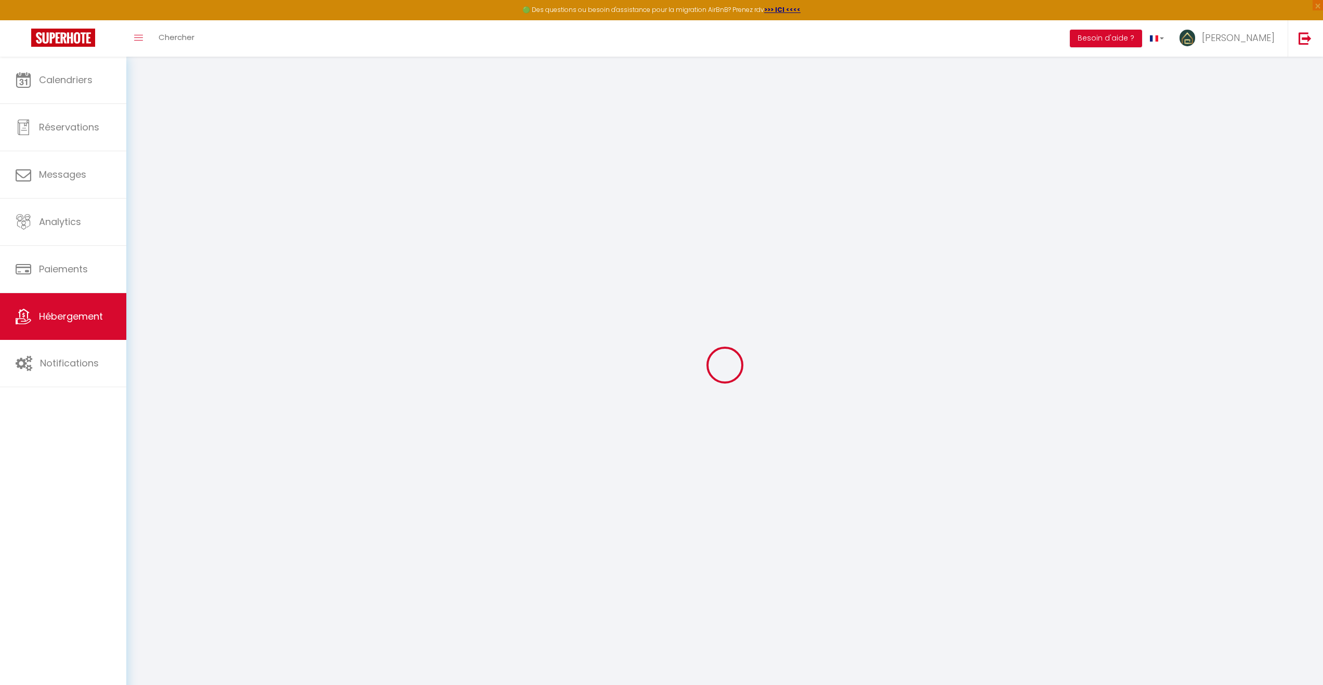
checkbox input "false"
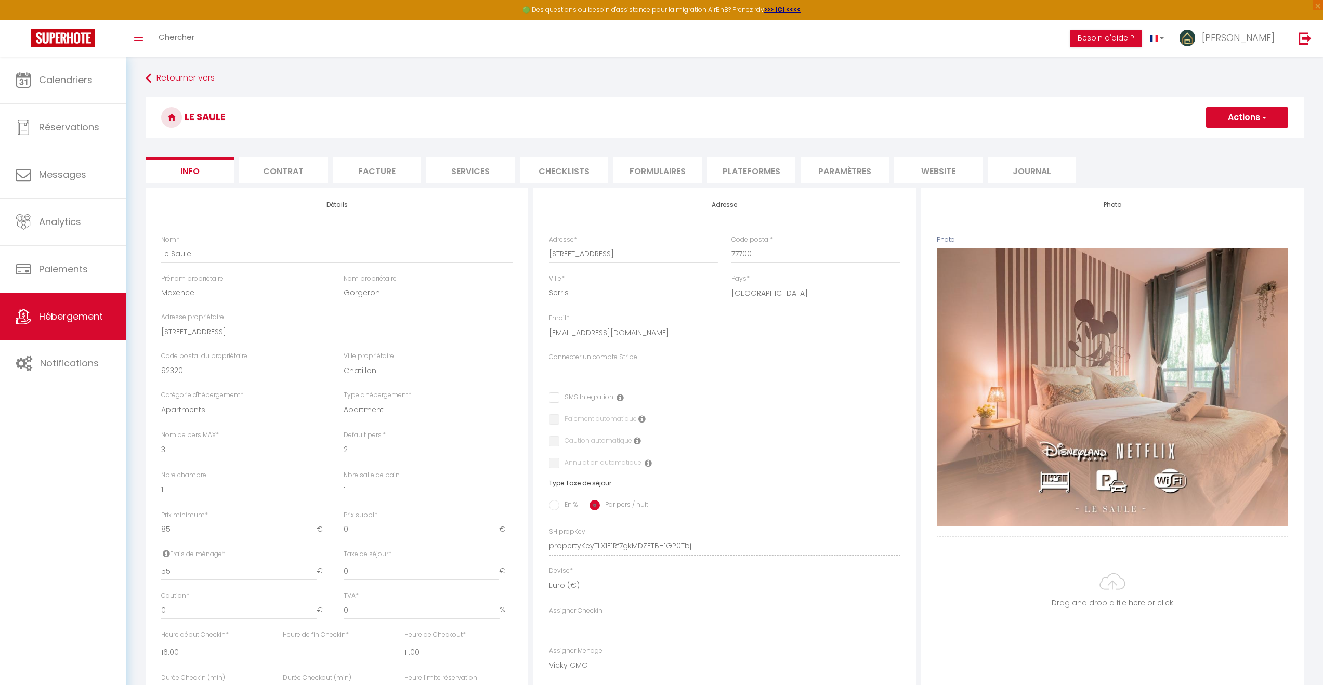
click at [752, 172] on li "Plateformes" at bounding box center [751, 170] width 88 height 25
select select
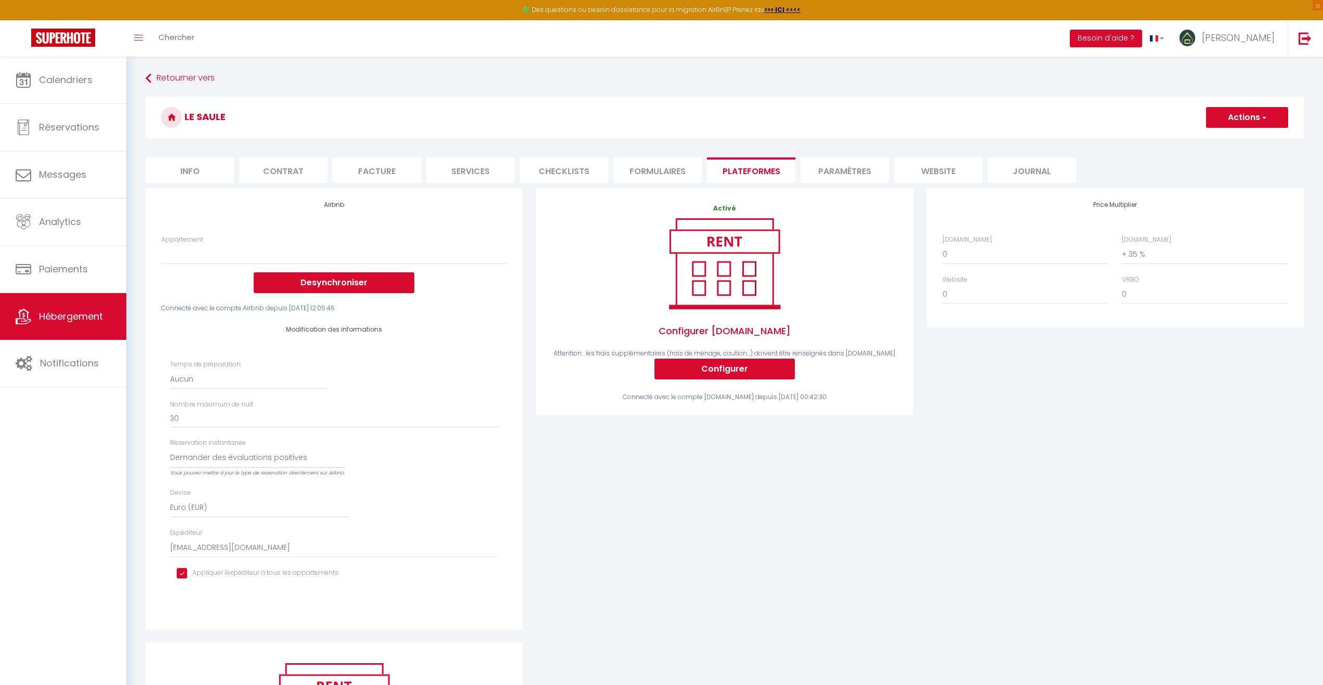
click at [646, 163] on li "Formulaires" at bounding box center [657, 170] width 88 height 25
select select
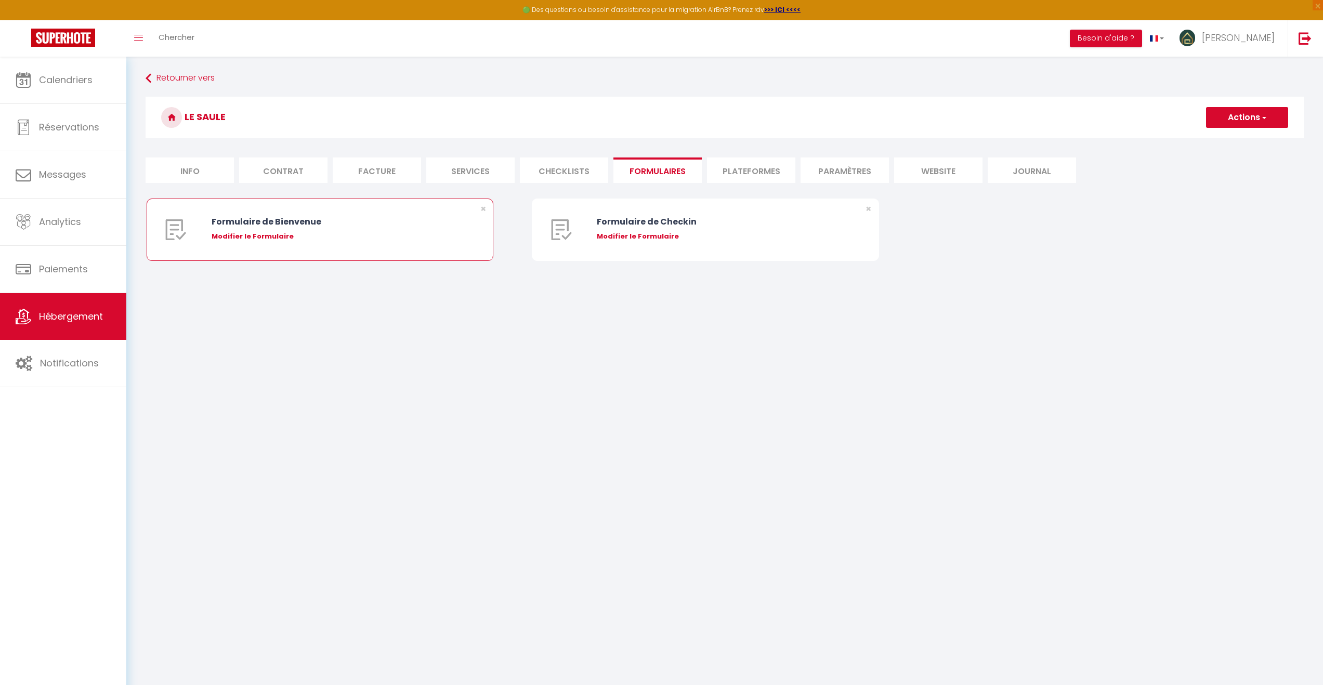
click at [264, 231] on div "Modifier le Formulaire" at bounding box center [335, 236] width 246 height 10
type input "Formulaire de Bienvenue"
type input "Afin de préparer au mieux votre arrivée et recevoir votre Guide de Bienvenue, j…"
select select "[object Object]"
radio input "true"
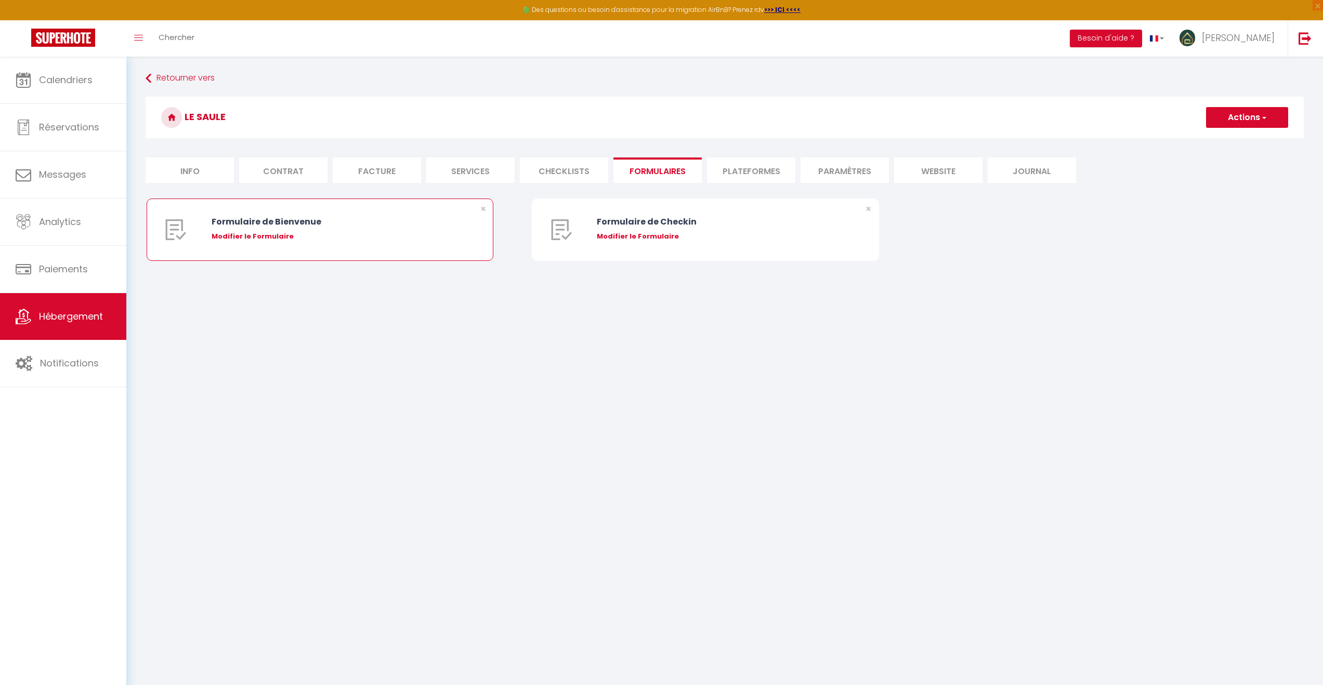
select select
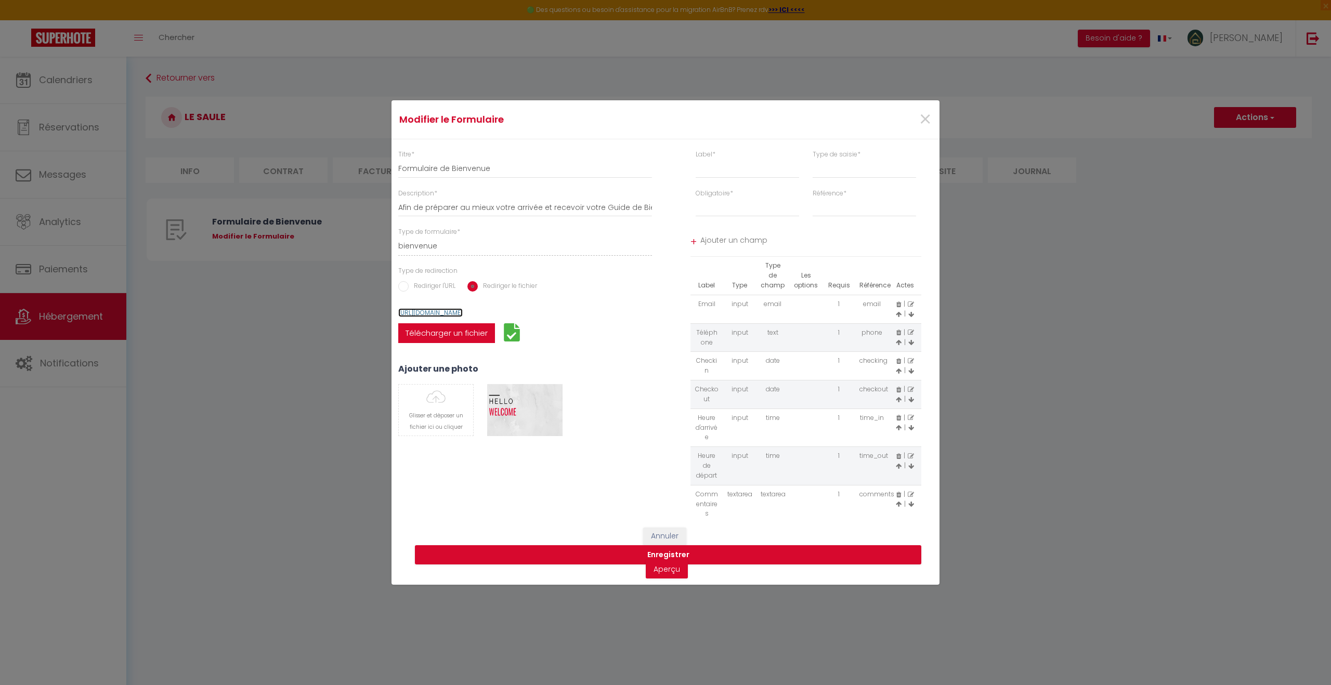
copy link "[URL][DOMAIN_NAME]"
